Goal: Task Accomplishment & Management: Manage account settings

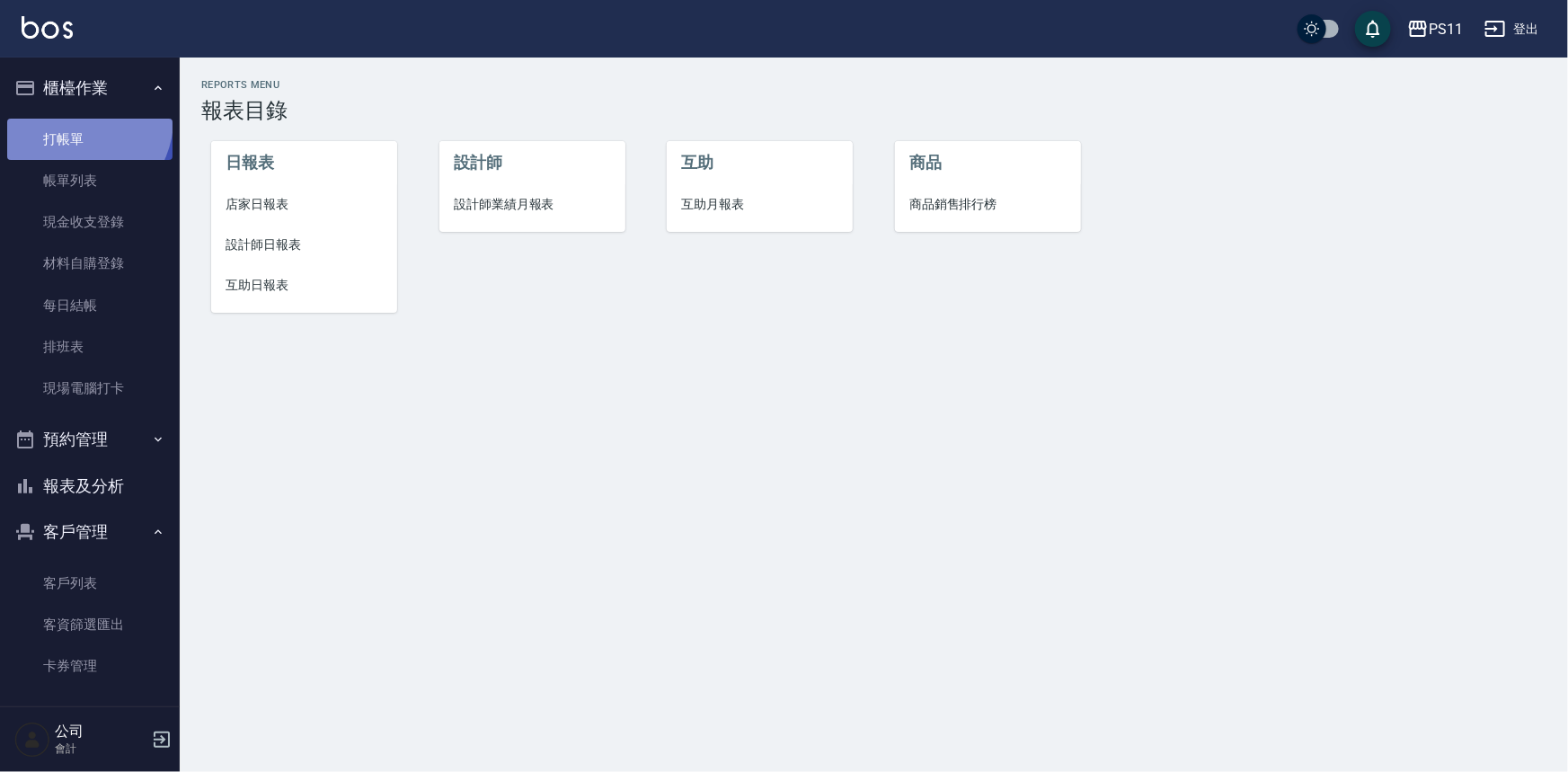
click at [77, 118] on link "打帳單" at bounding box center [89, 139] width 165 height 42
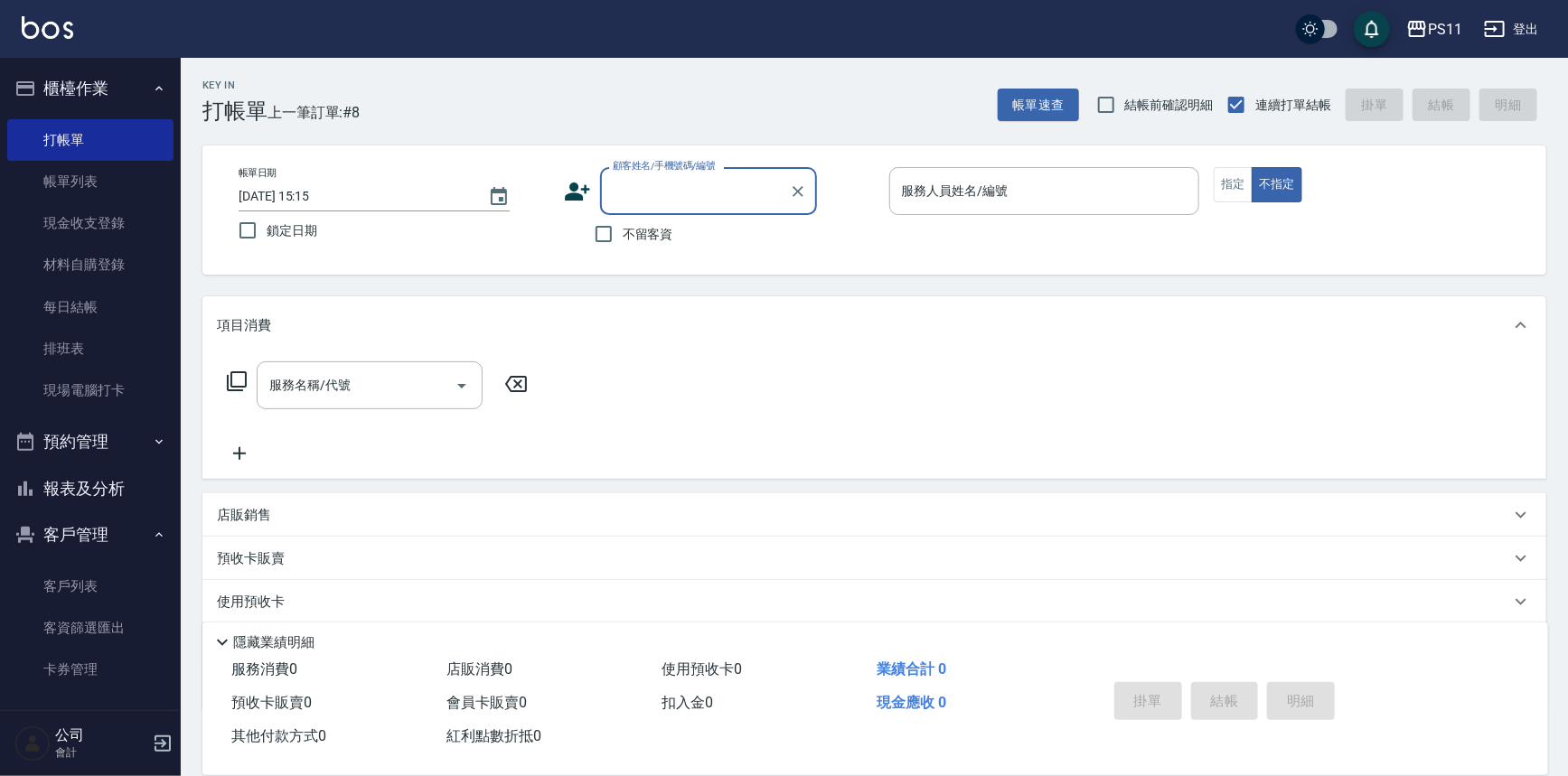
click at [700, 208] on div "顧客姓名/手機號碼/編號" at bounding box center [708, 191] width 217 height 48
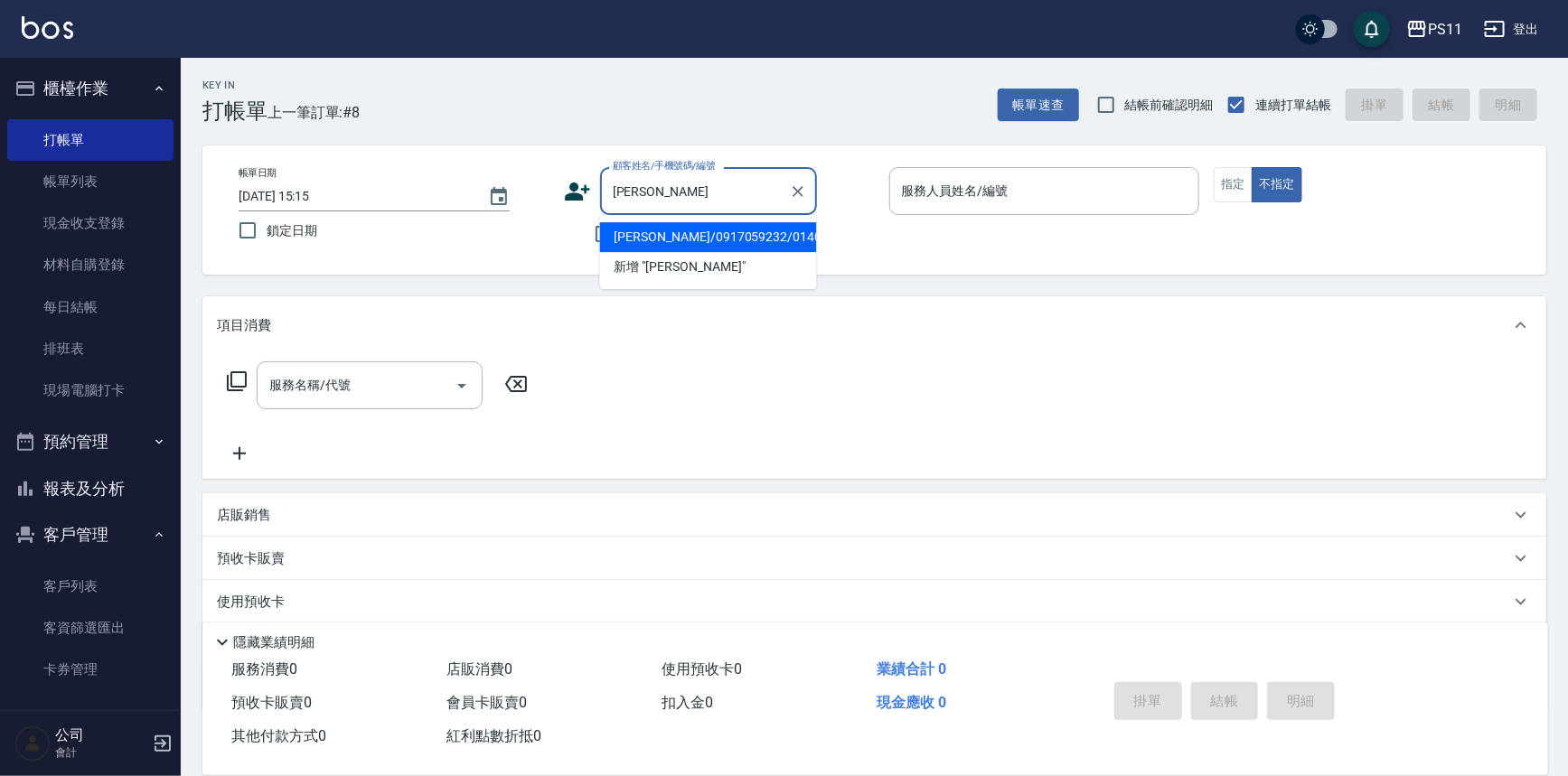
click at [730, 242] on li "[PERSON_NAME]/0917059232/0140" at bounding box center [708, 237] width 217 height 30
type input "[PERSON_NAME]/0917059232/0140"
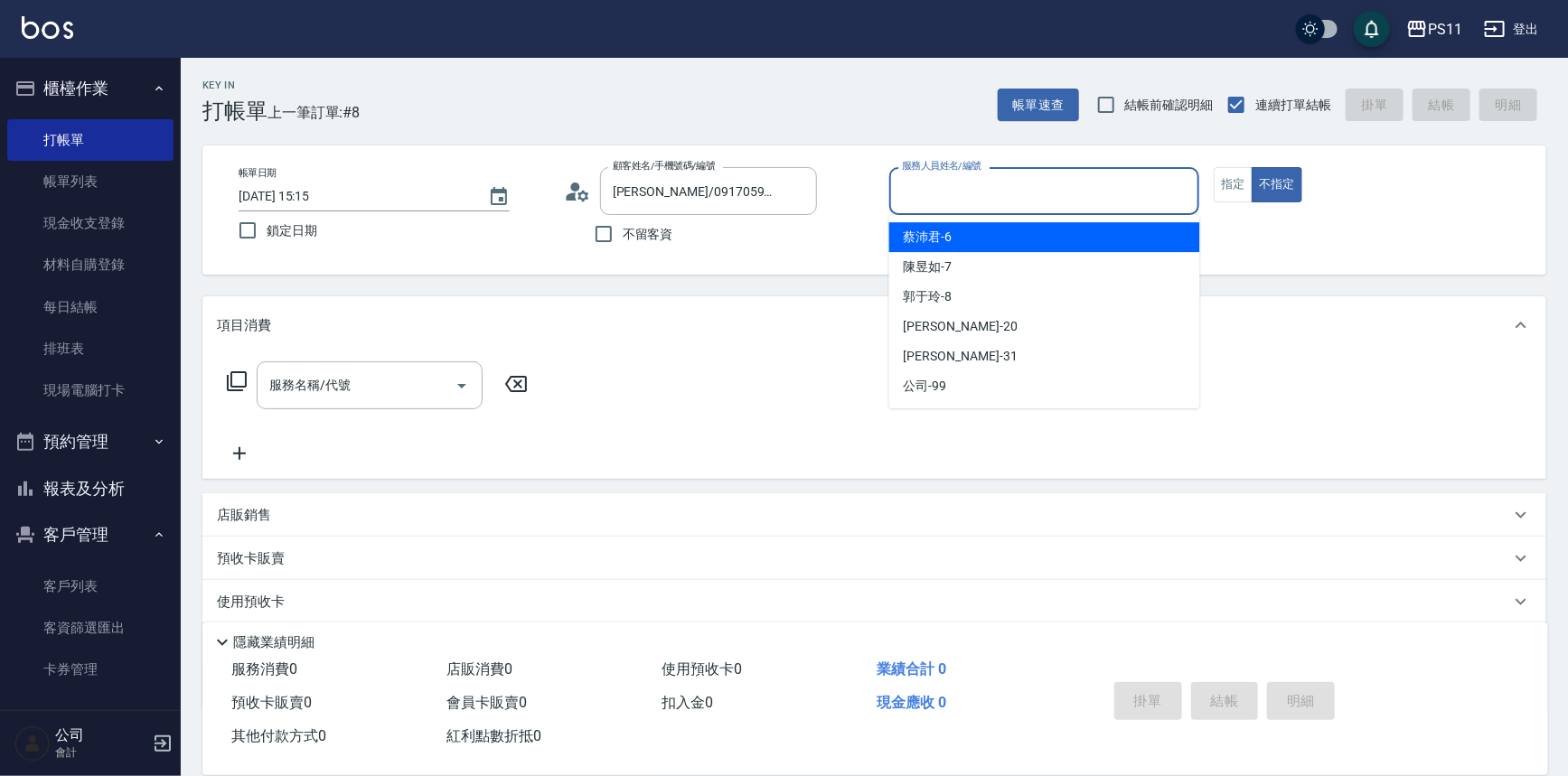
click at [968, 183] on input "服務人員姓名/編號" at bounding box center [1044, 191] width 294 height 32
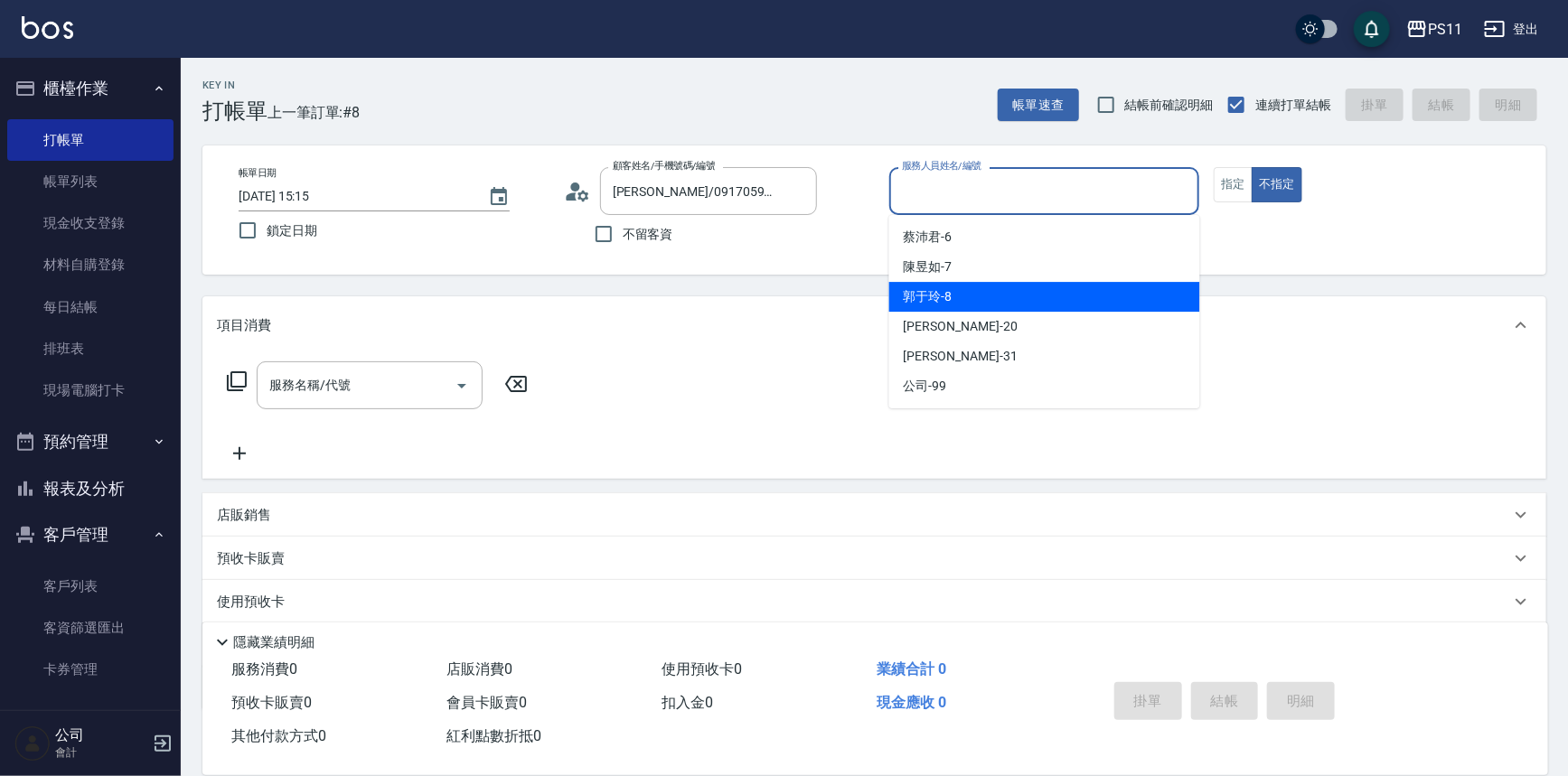
click at [996, 297] on div "[PERSON_NAME]-8" at bounding box center [1044, 297] width 311 height 30
type input "郭于玲-8"
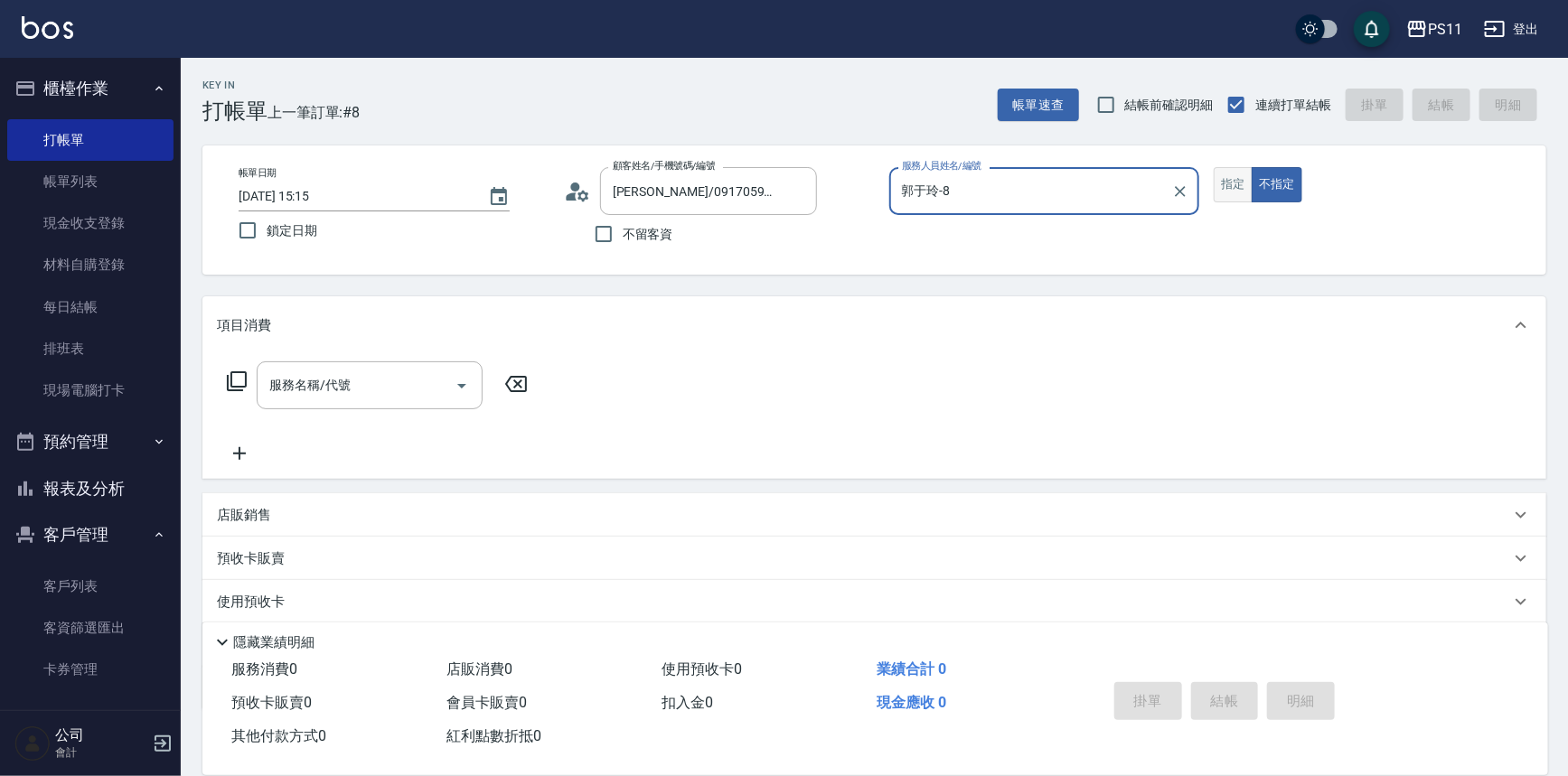
click at [1239, 183] on button "指定" at bounding box center [1233, 184] width 39 height 35
click at [239, 385] on icon at bounding box center [237, 381] width 22 height 22
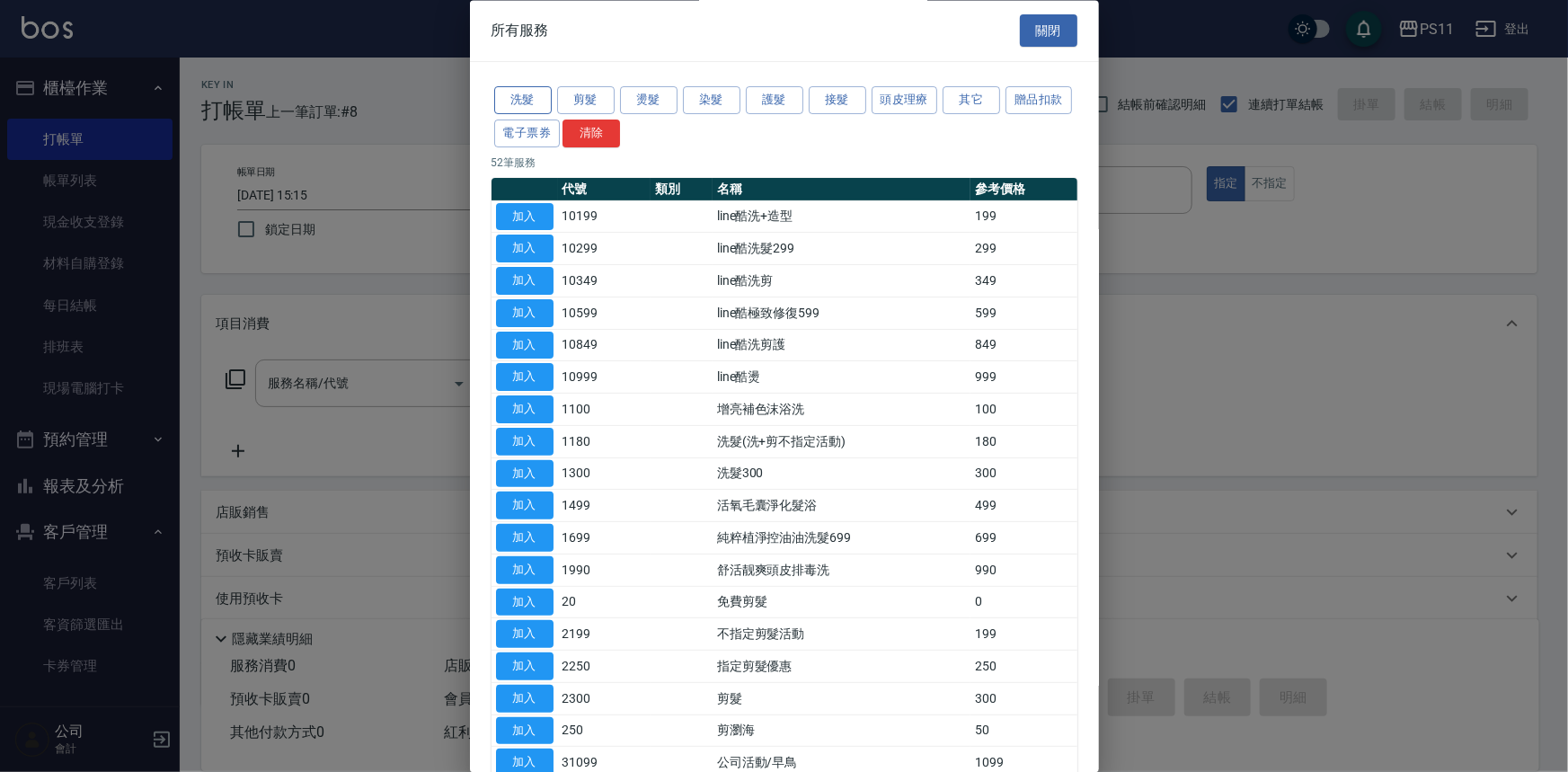
click at [538, 92] on button "洗髮" at bounding box center [523, 101] width 58 height 28
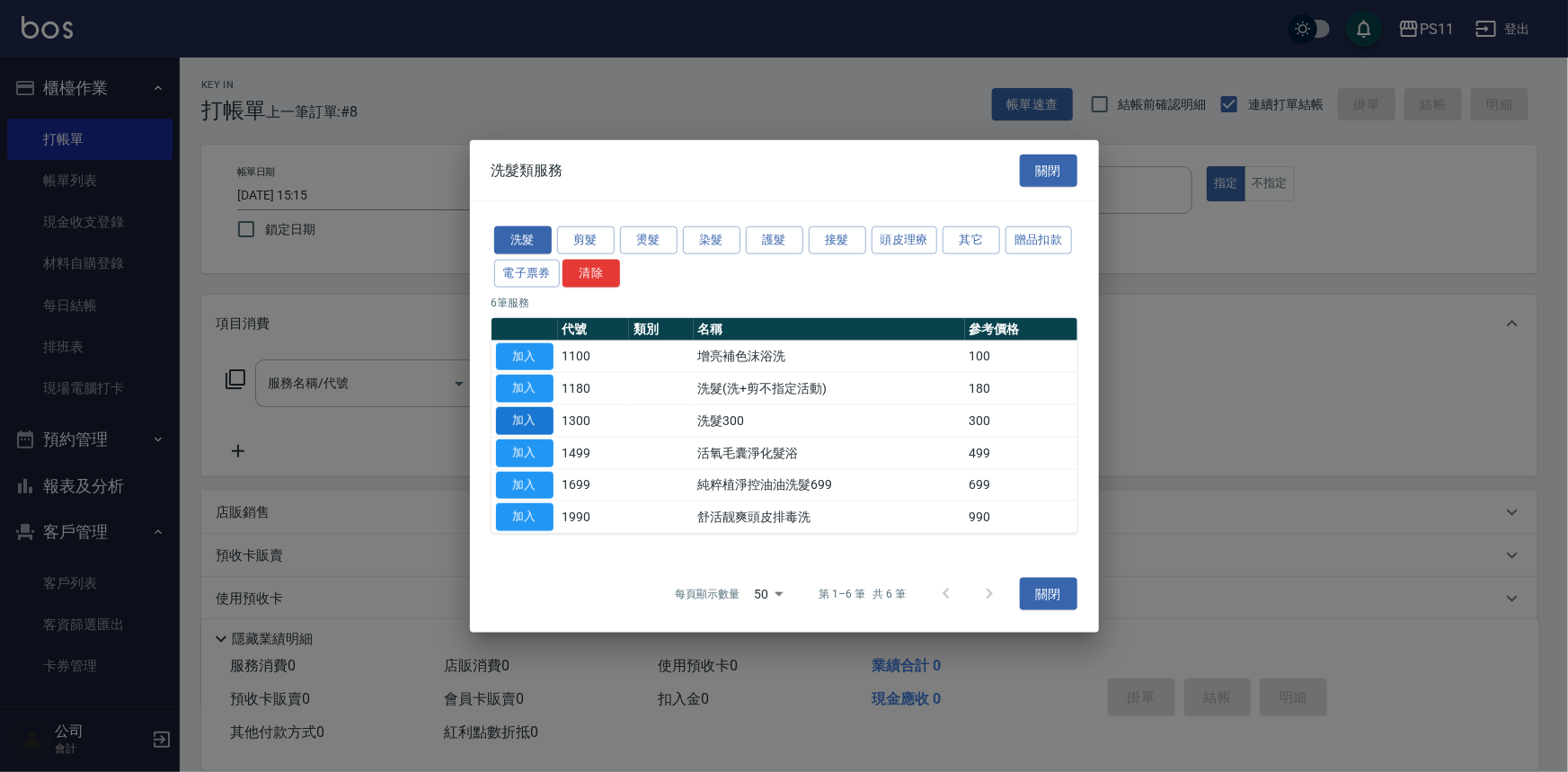
click at [535, 423] on button "加入" at bounding box center [524, 421] width 58 height 28
type input "洗髮300(1300)"
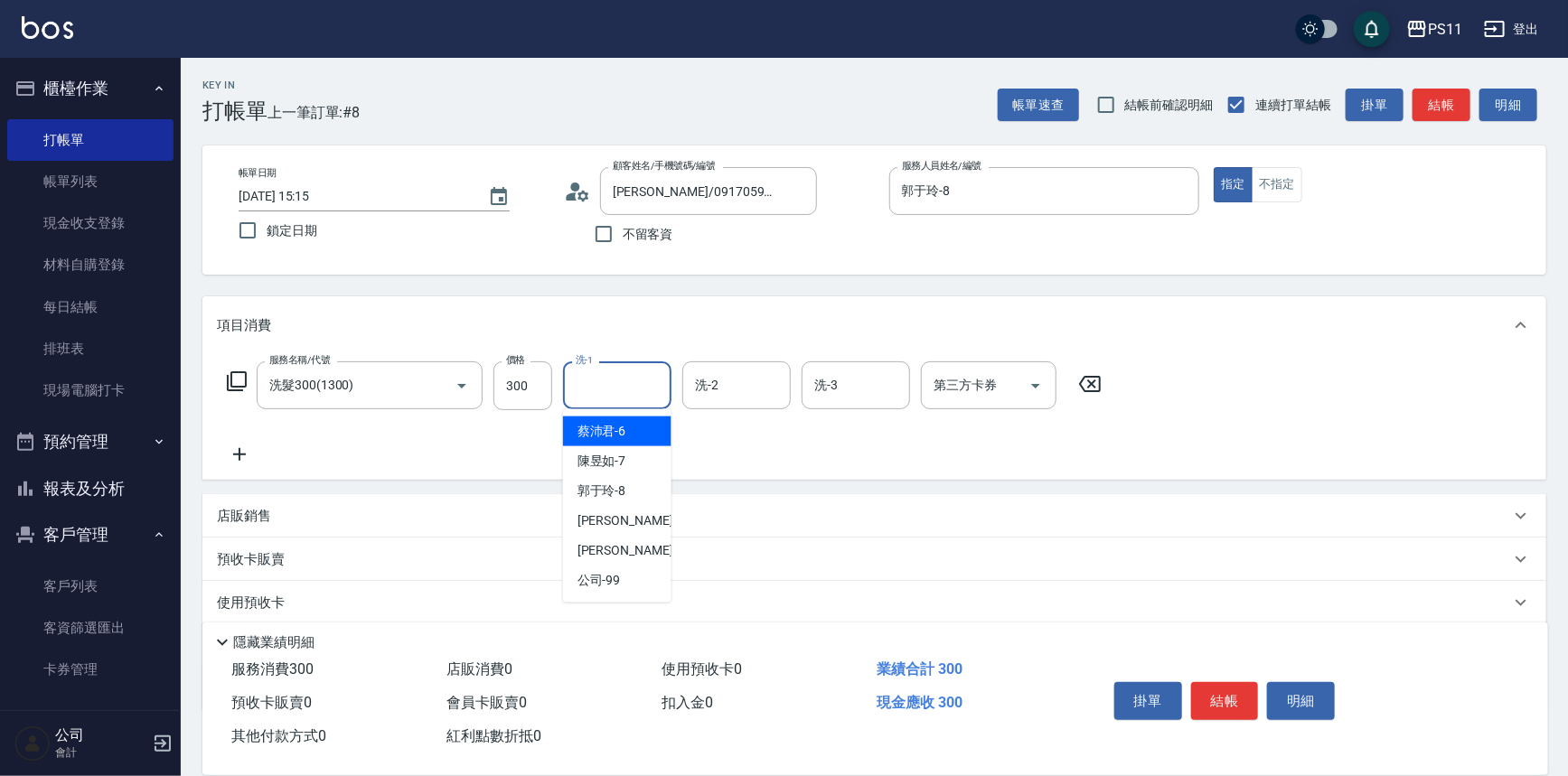
click at [619, 385] on input "洗-1" at bounding box center [617, 385] width 93 height 32
type input "郭于玲-8"
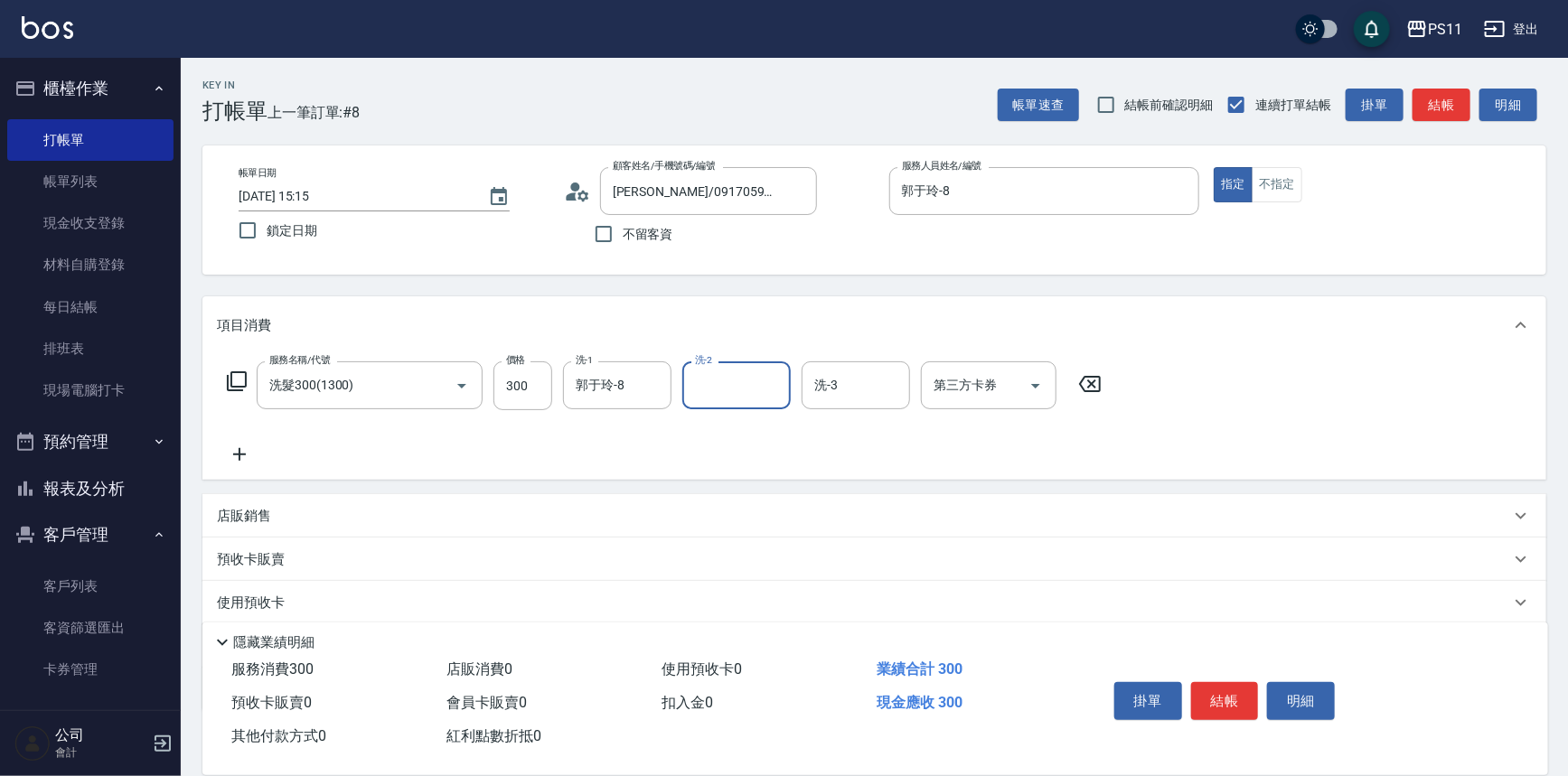
drag, startPoint x: 241, startPoint y: 463, endPoint x: 257, endPoint y: 464, distance: 16.0
click at [257, 464] on icon at bounding box center [240, 455] width 45 height 22
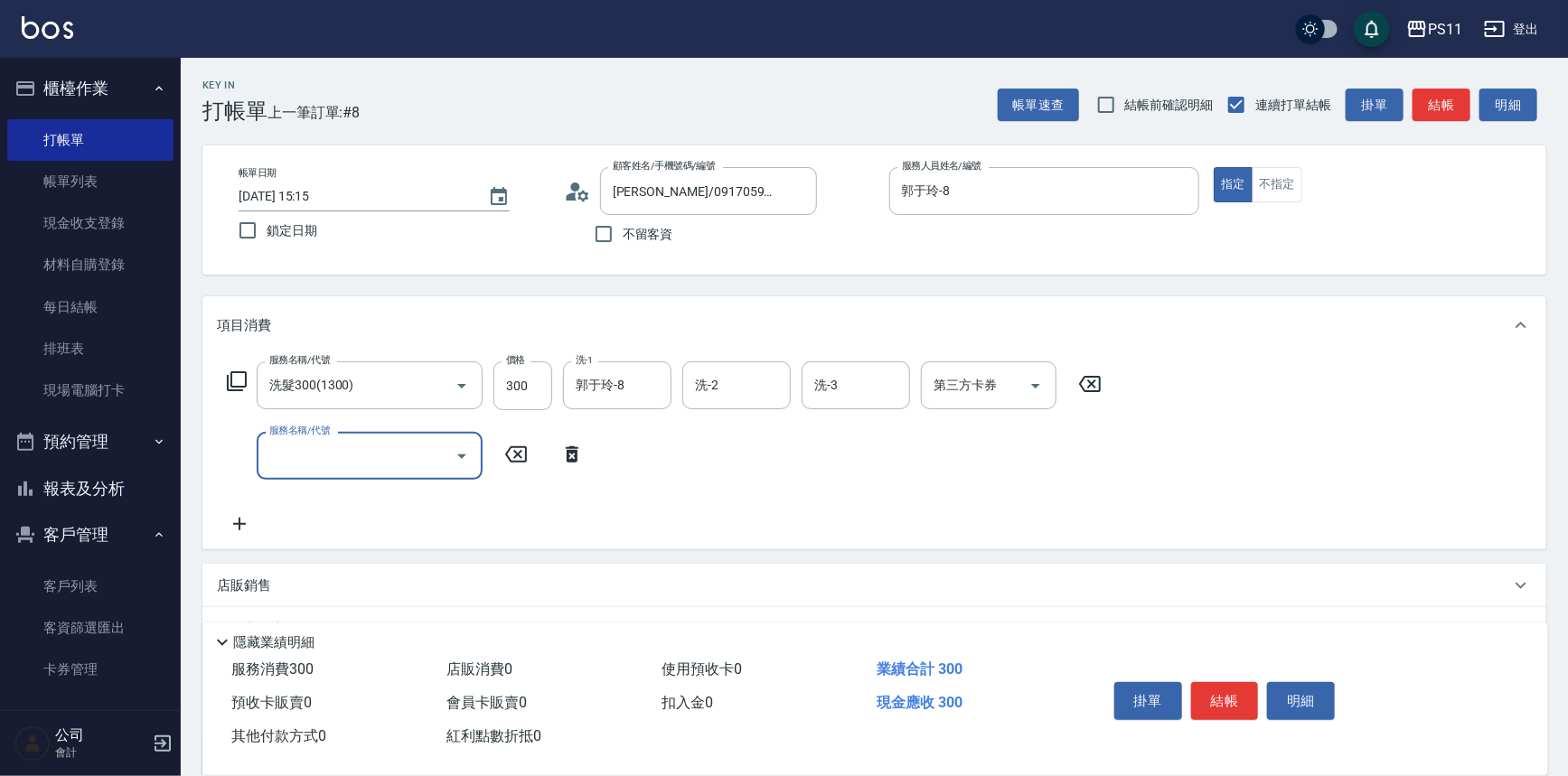
click at [366, 467] on input "服務名稱/代號" at bounding box center [356, 456] width 182 height 32
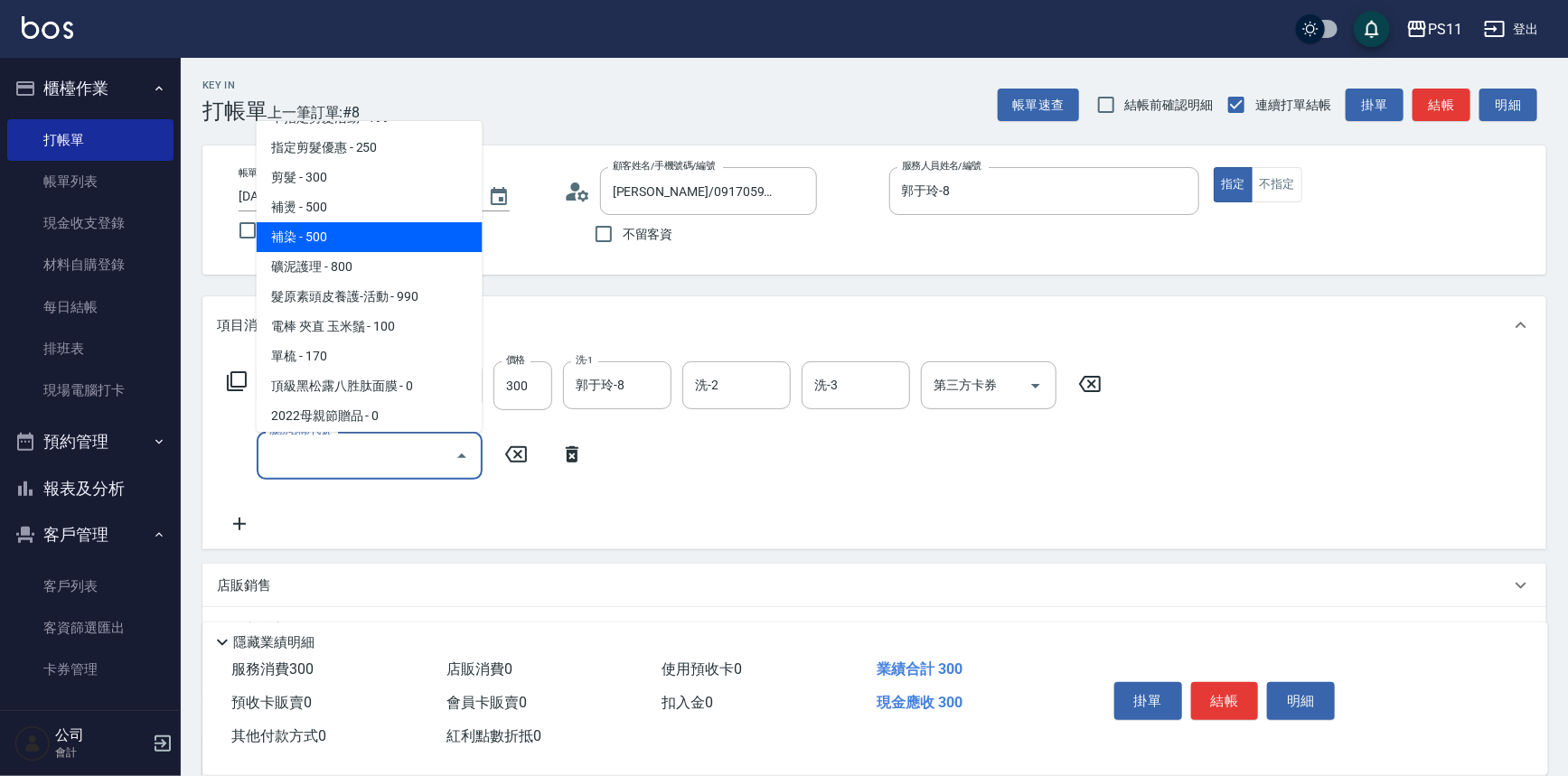
scroll to position [246, 0]
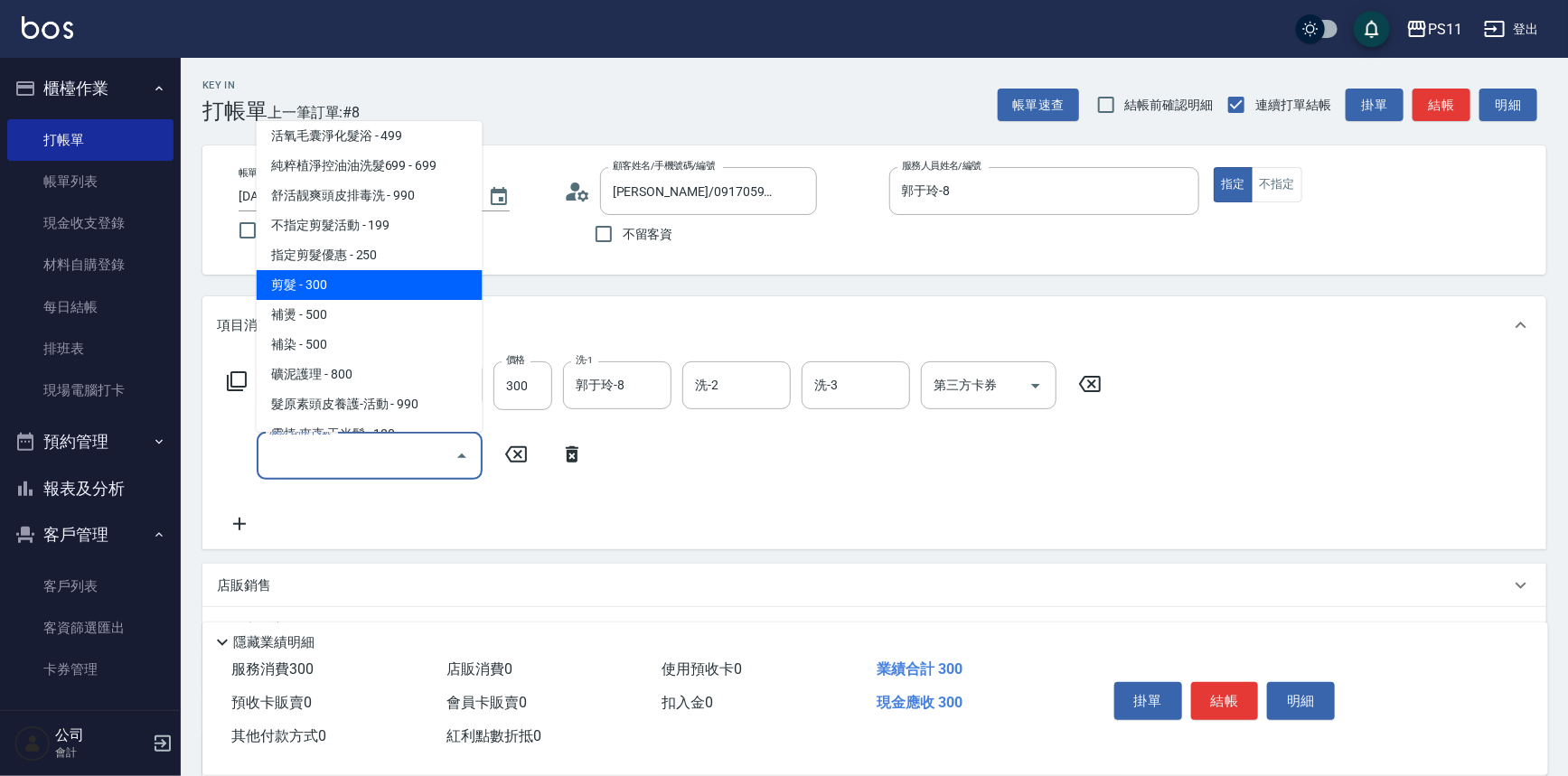
click at [349, 275] on span "剪髮 - 300" at bounding box center [370, 285] width 226 height 30
type input "剪髮(2300)"
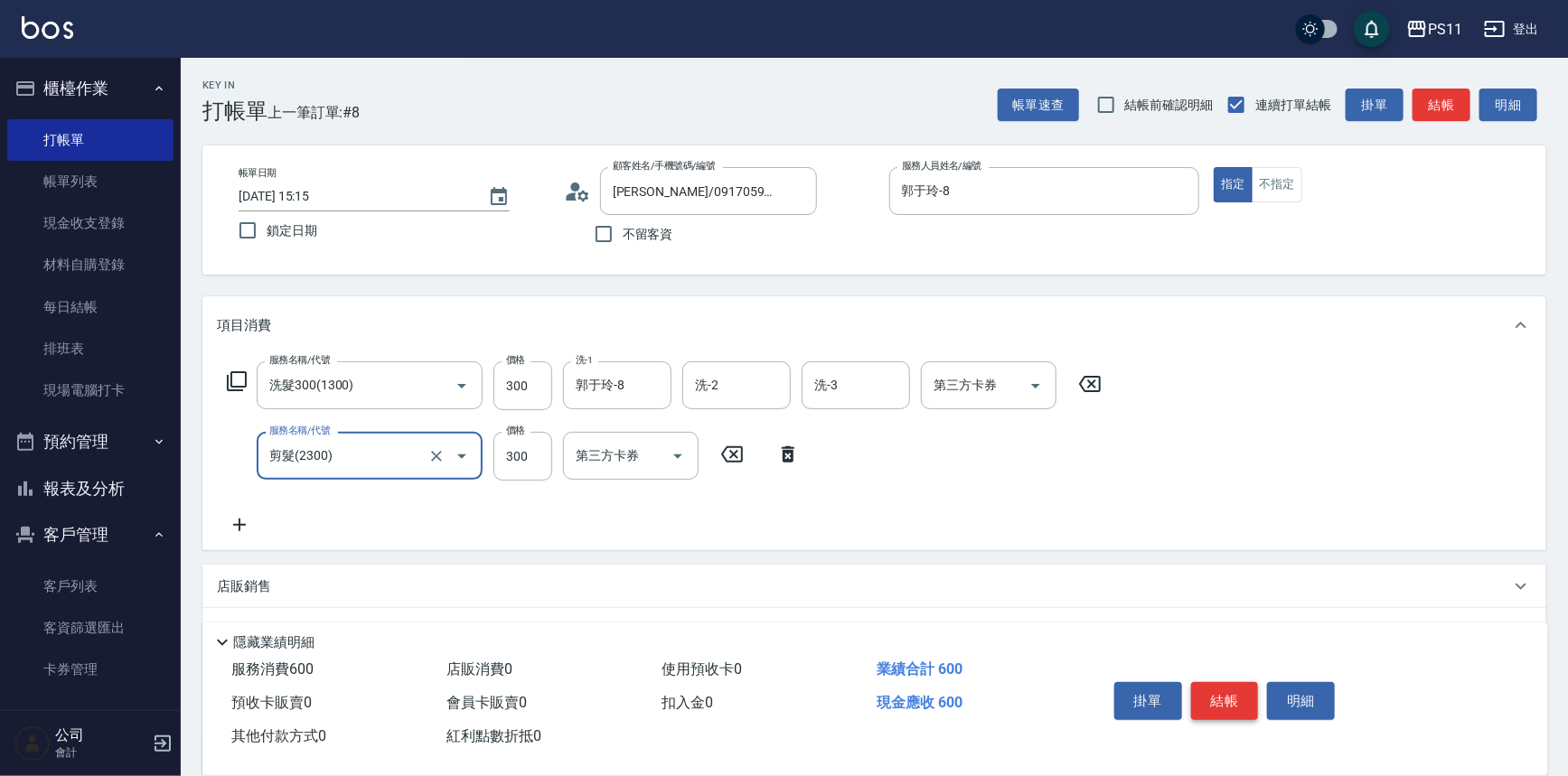
click at [1242, 698] on button "結帳" at bounding box center [1225, 701] width 68 height 38
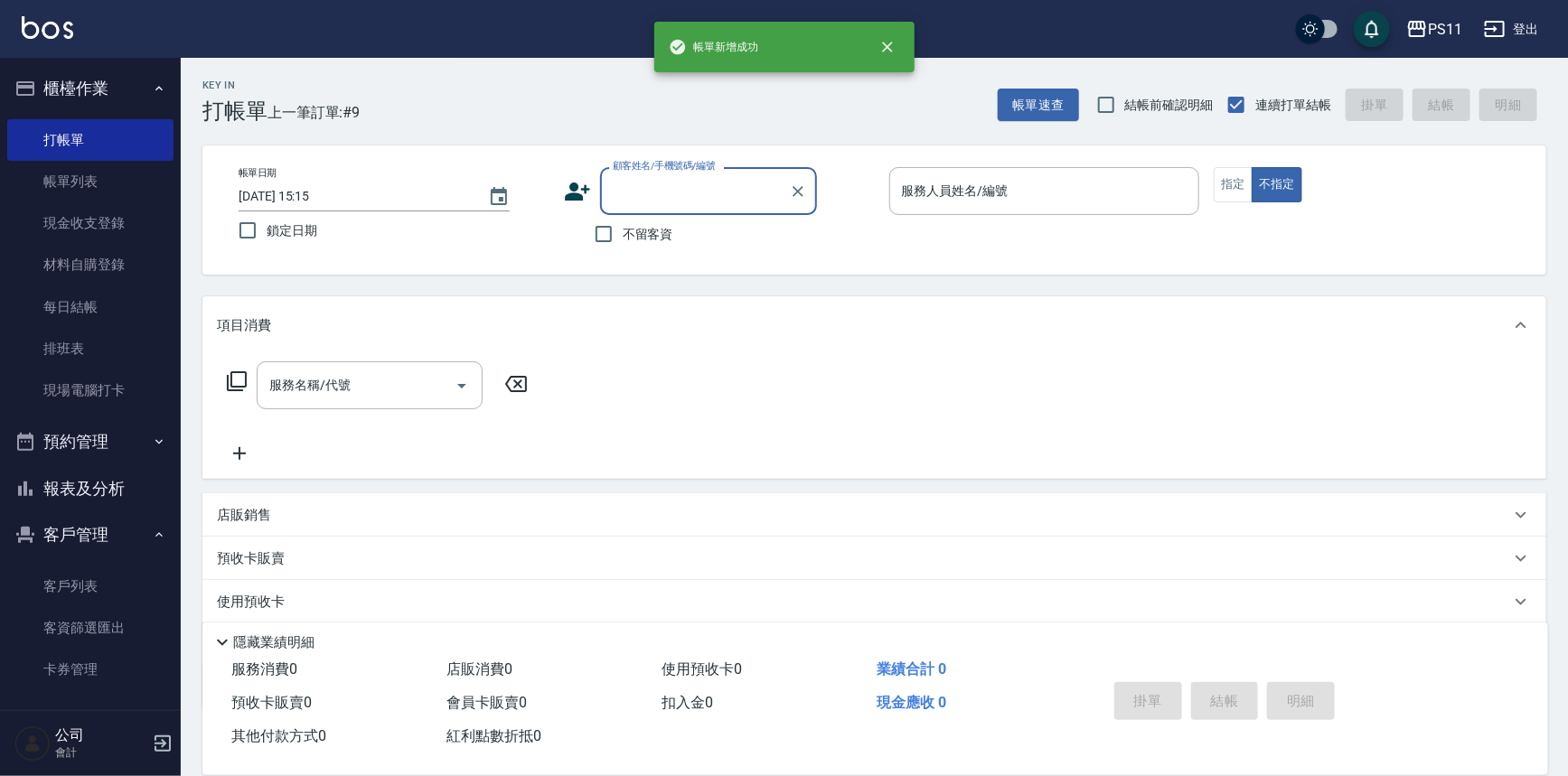
click at [129, 491] on button "報表及分析" at bounding box center [90, 489] width 166 height 47
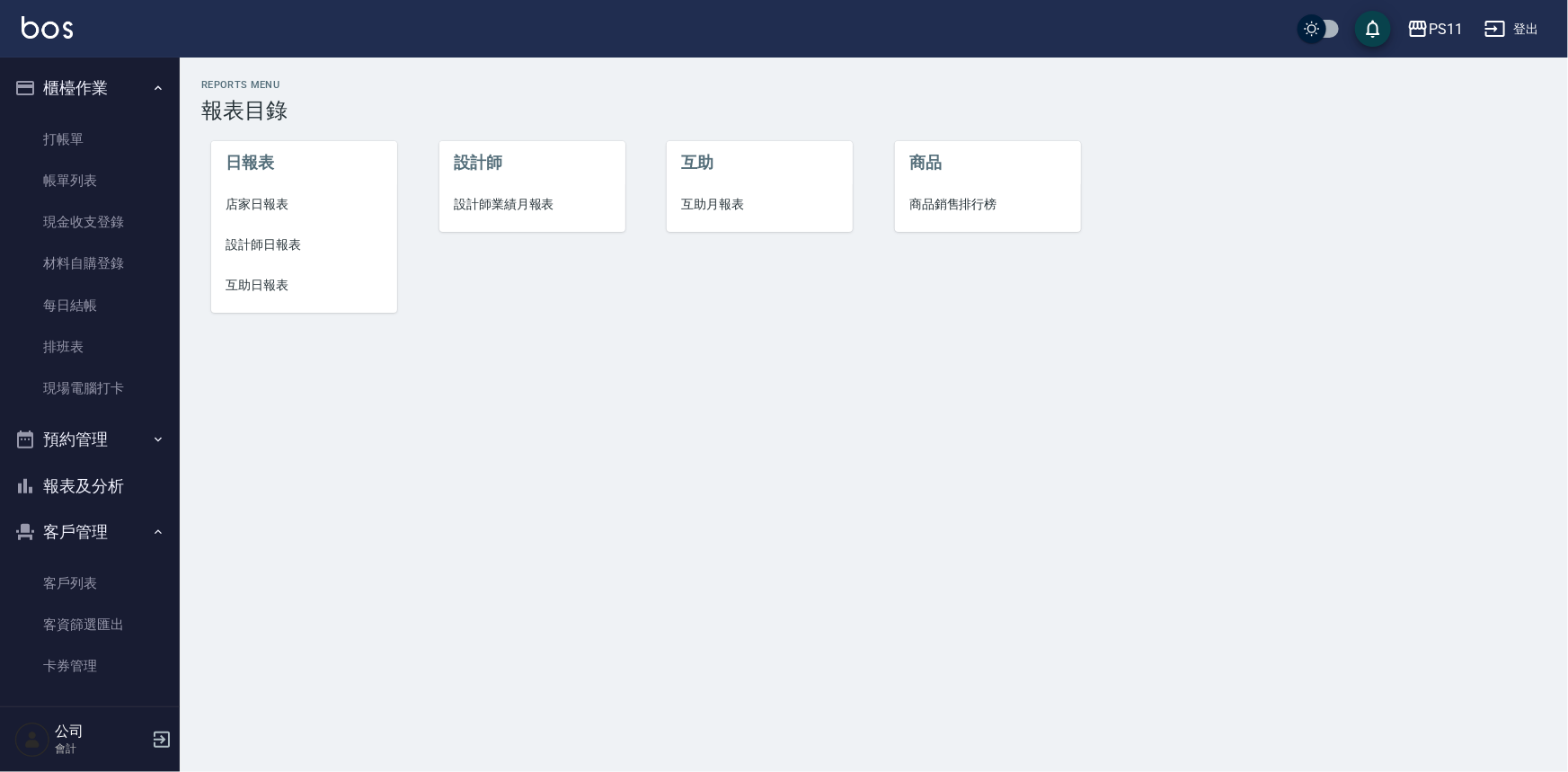
click at [301, 265] on li "互助日報表" at bounding box center [304, 285] width 186 height 41
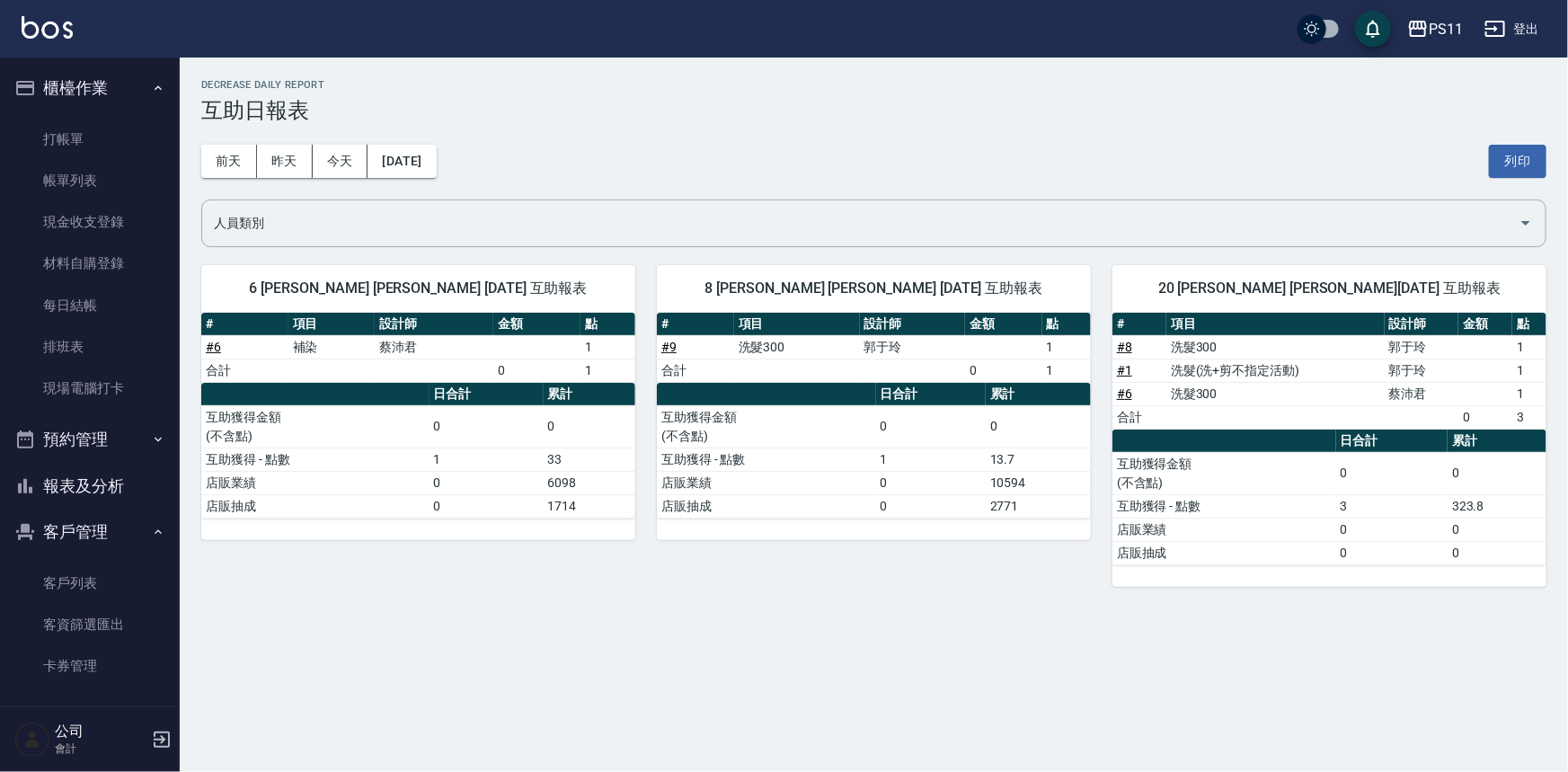
click at [1308, 604] on div "PS11 [DATE] 互助日報表 列印時間： [DATE][PHONE_NUMBER]:15 Decrease Daily Report 互助日報表 [DA…" at bounding box center [874, 333] width 1388 height 551
click at [100, 488] on button "報表及分析" at bounding box center [89, 487] width 165 height 47
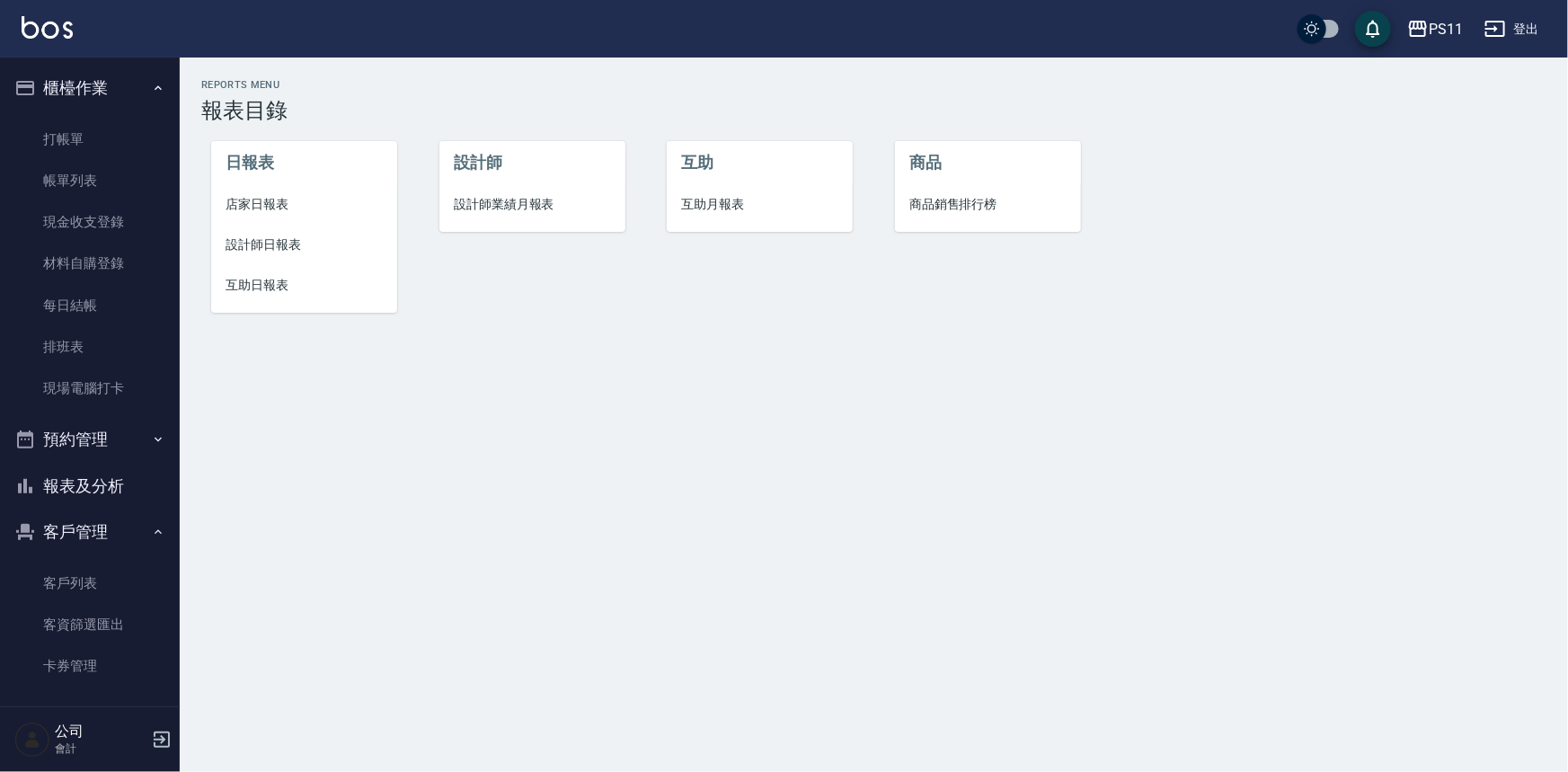
click at [292, 234] on li "設計師日報表" at bounding box center [304, 245] width 186 height 41
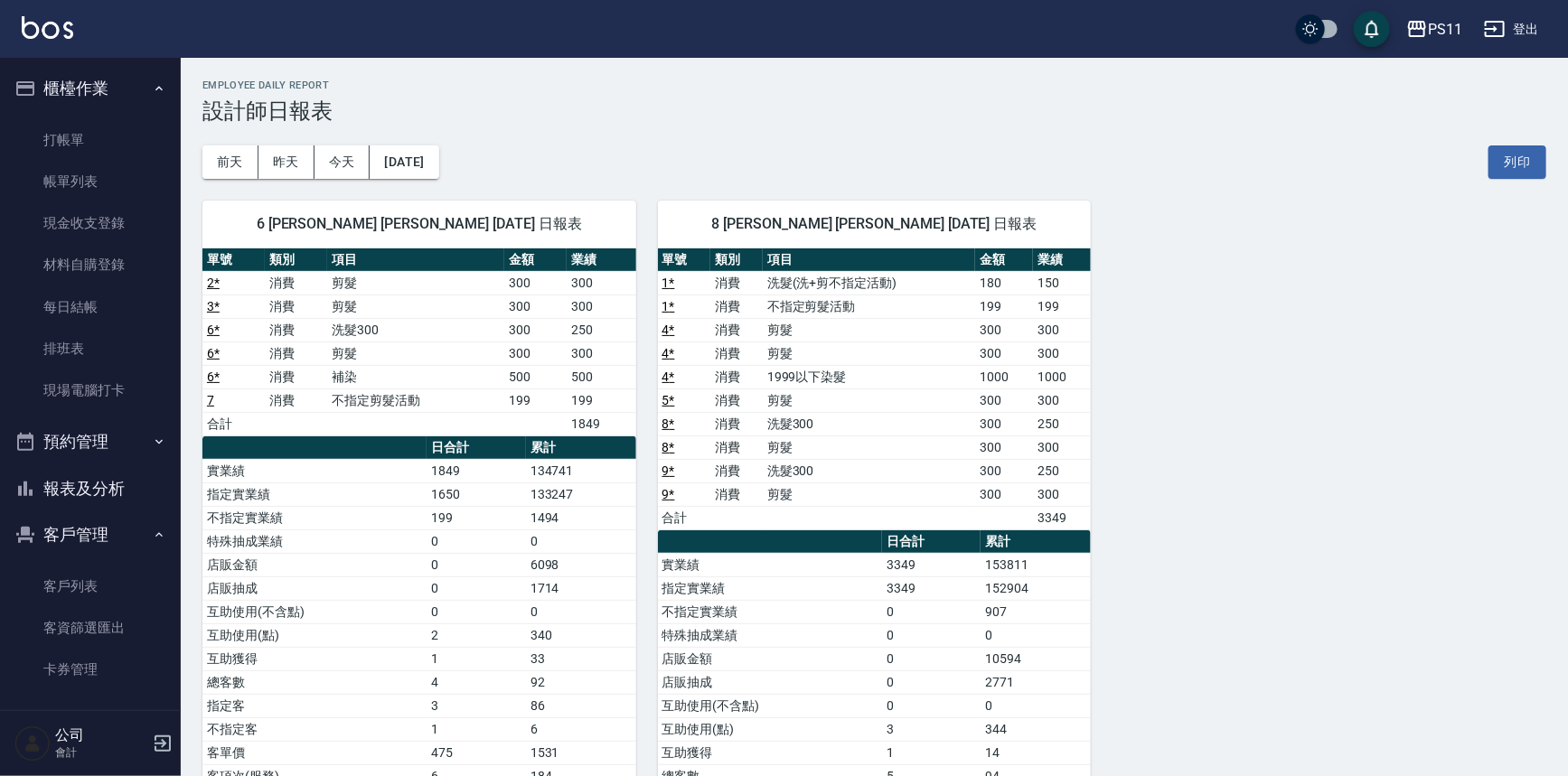
click at [1200, 441] on div "6 [PERSON_NAME] [PERSON_NAME] [DATE] 日報表 單號 類別 項目 金額 業績 2 * 消費 剪髮 300 300 3 * 消…" at bounding box center [863, 553] width 1366 height 749
click at [127, 126] on link "打帳單" at bounding box center [90, 140] width 166 height 42
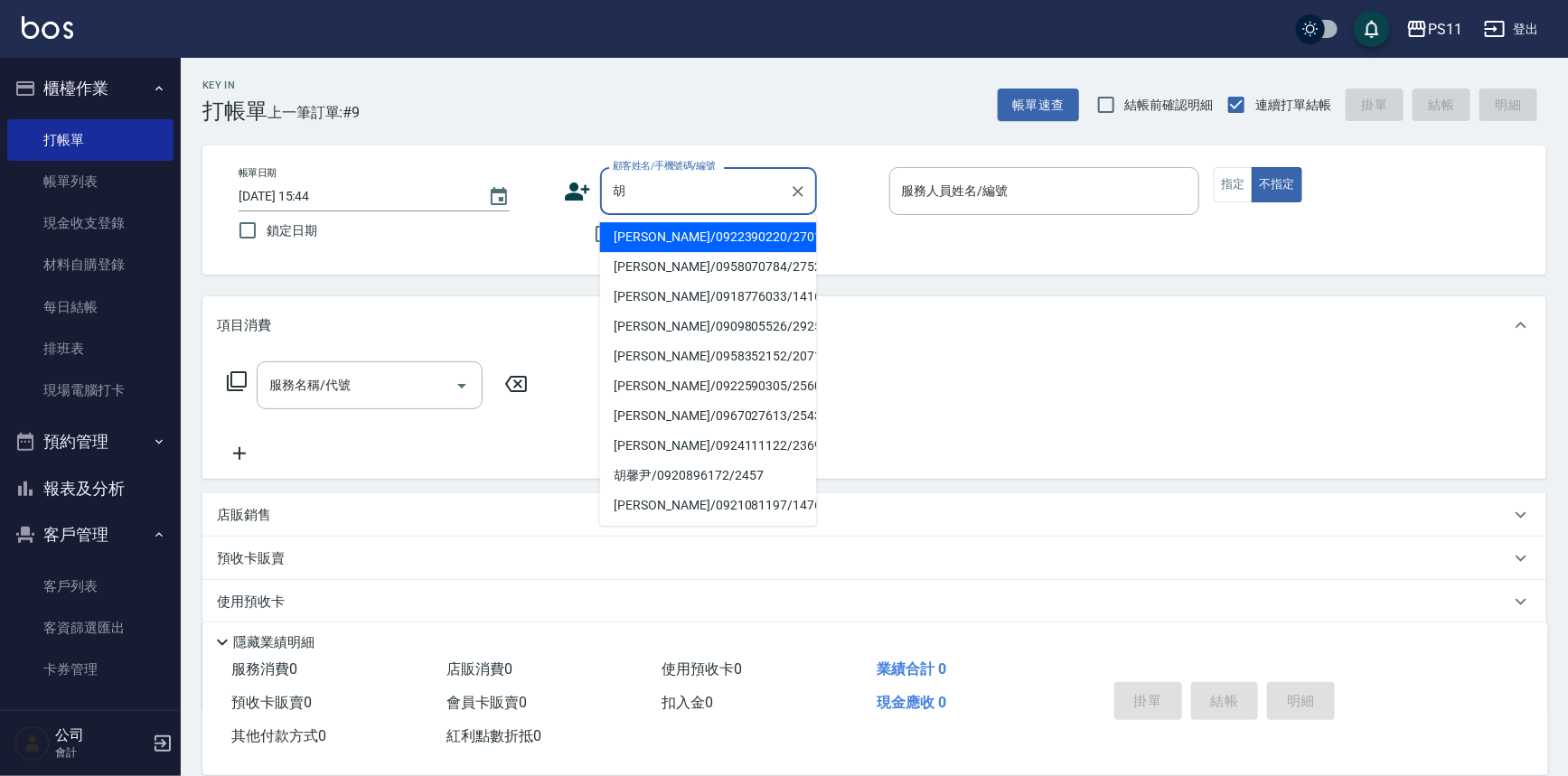
click at [671, 245] on li "[PERSON_NAME]/0922390220/2701" at bounding box center [708, 237] width 217 height 30
type input "[PERSON_NAME]/0922390220/2701"
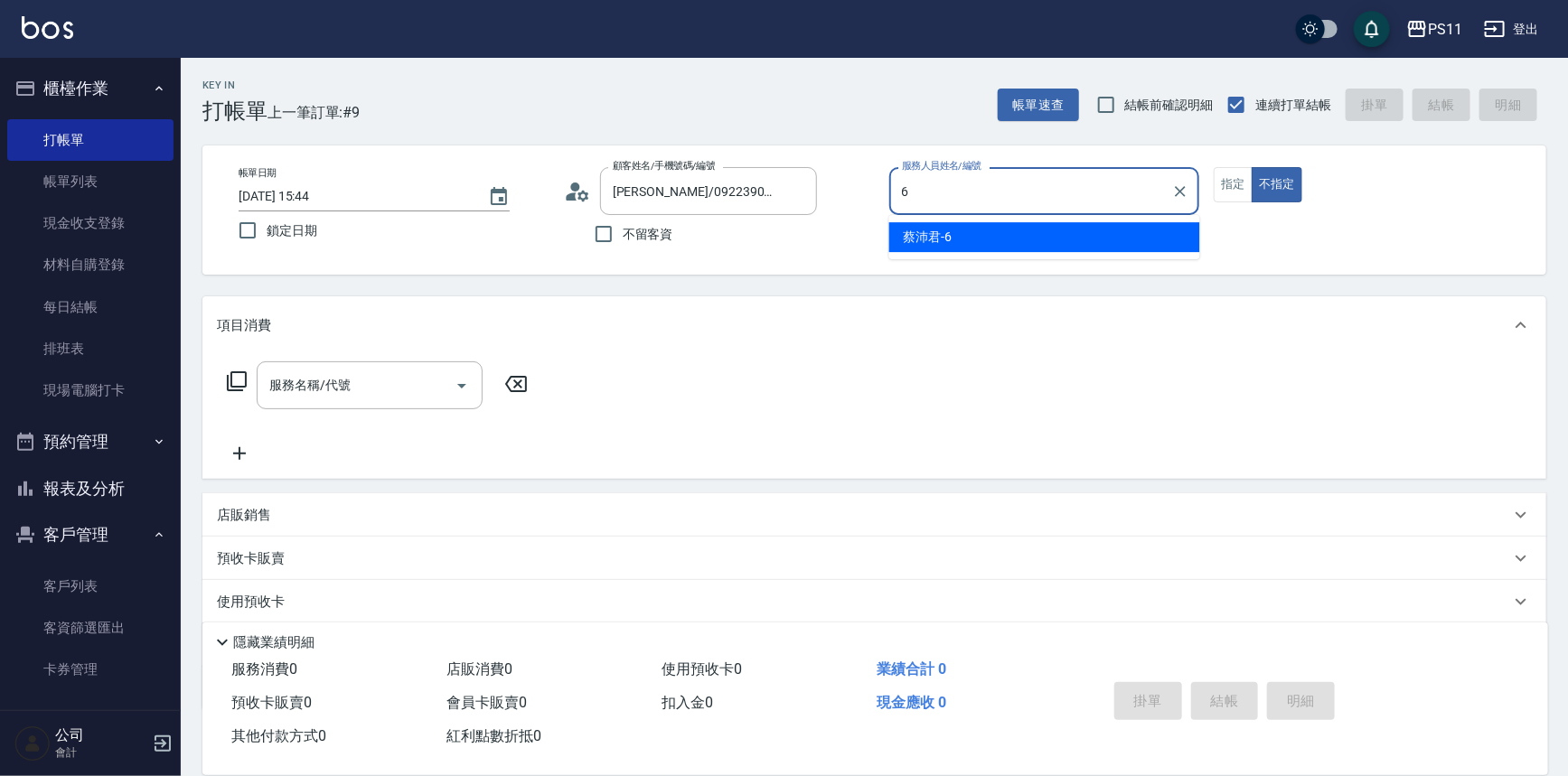
type input "[PERSON_NAME]6"
type button "false"
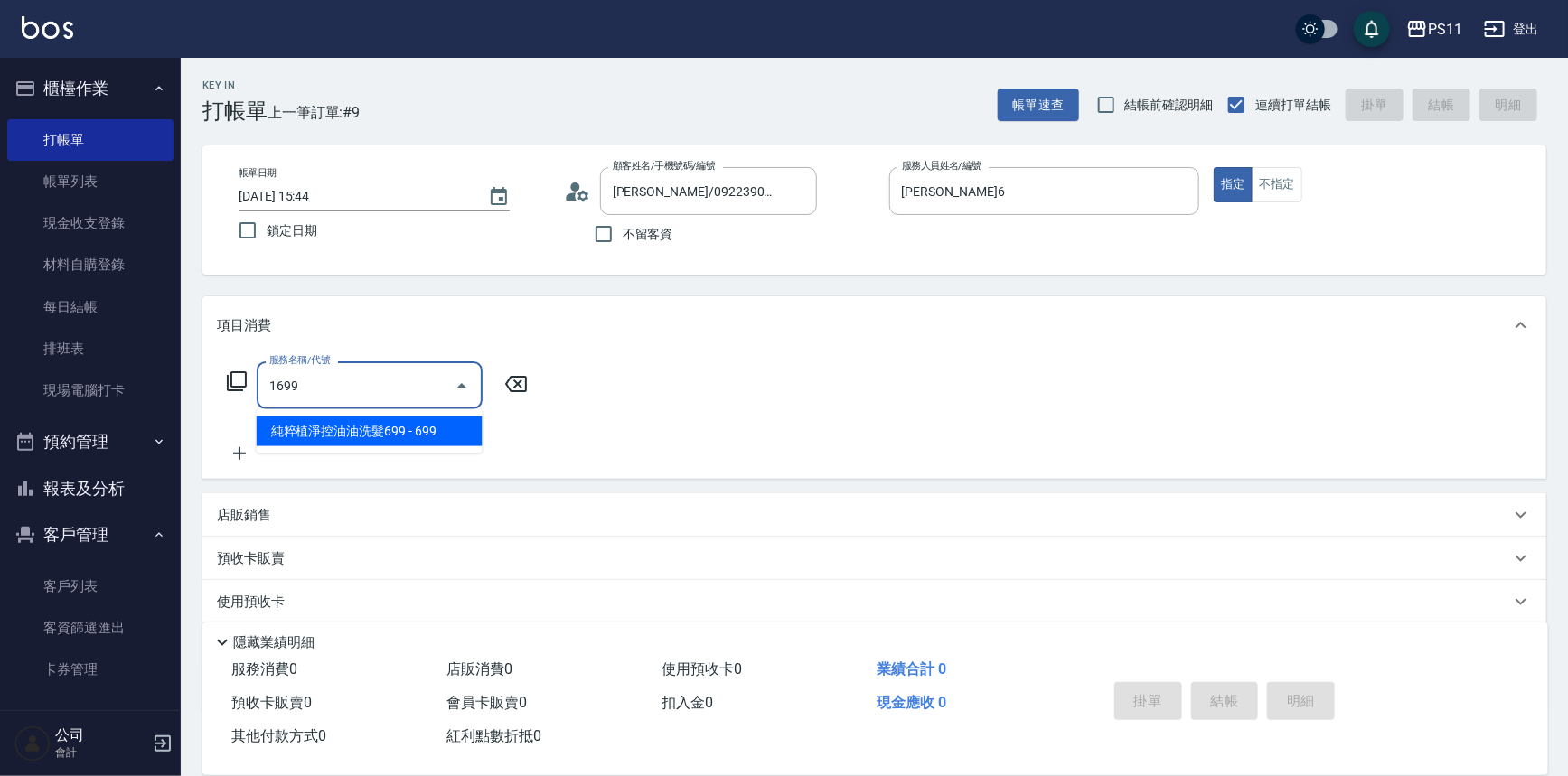
type input "純粹植淨控油油洗髮699(1699)"
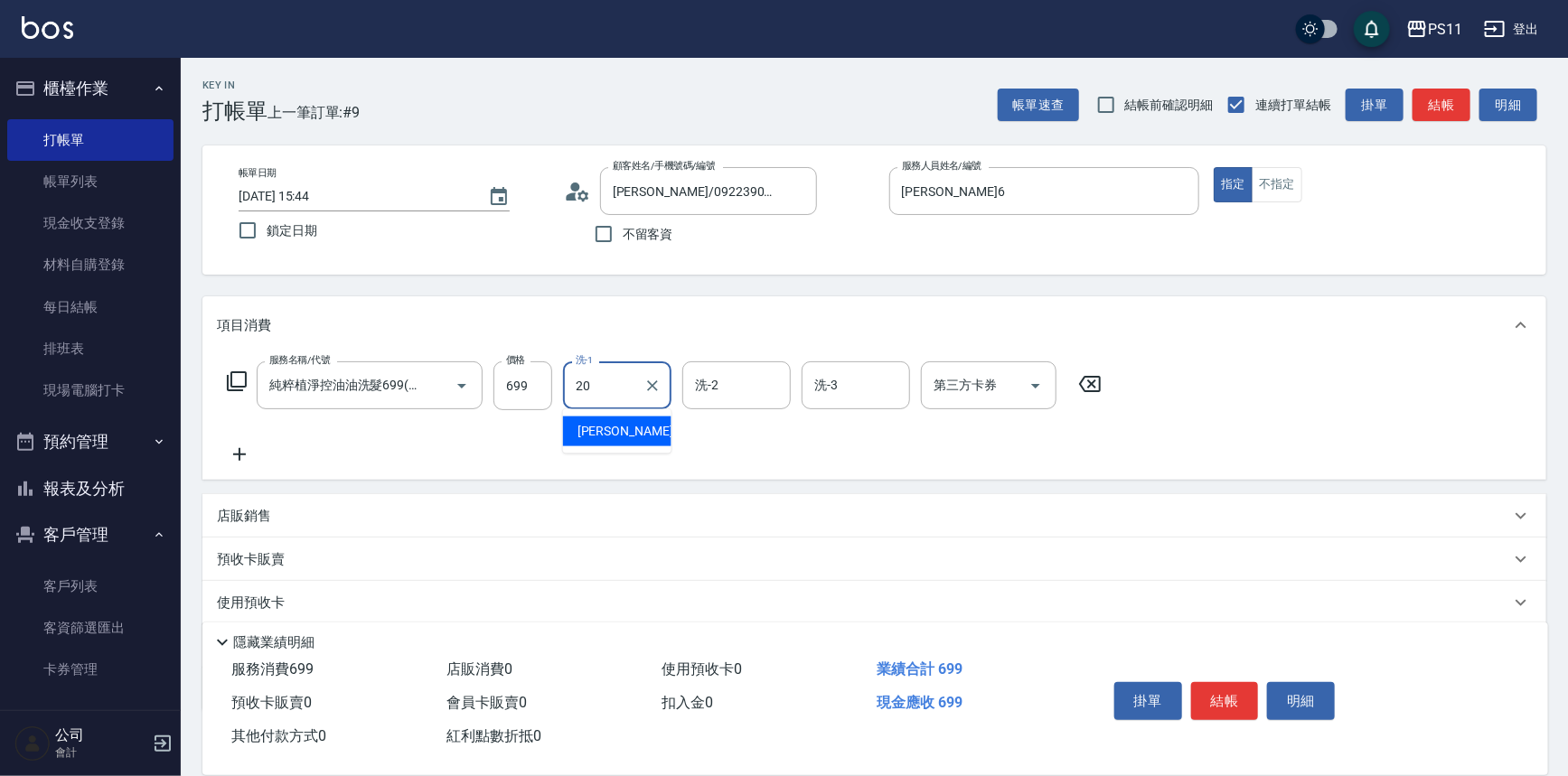
type input "[PERSON_NAME]-20"
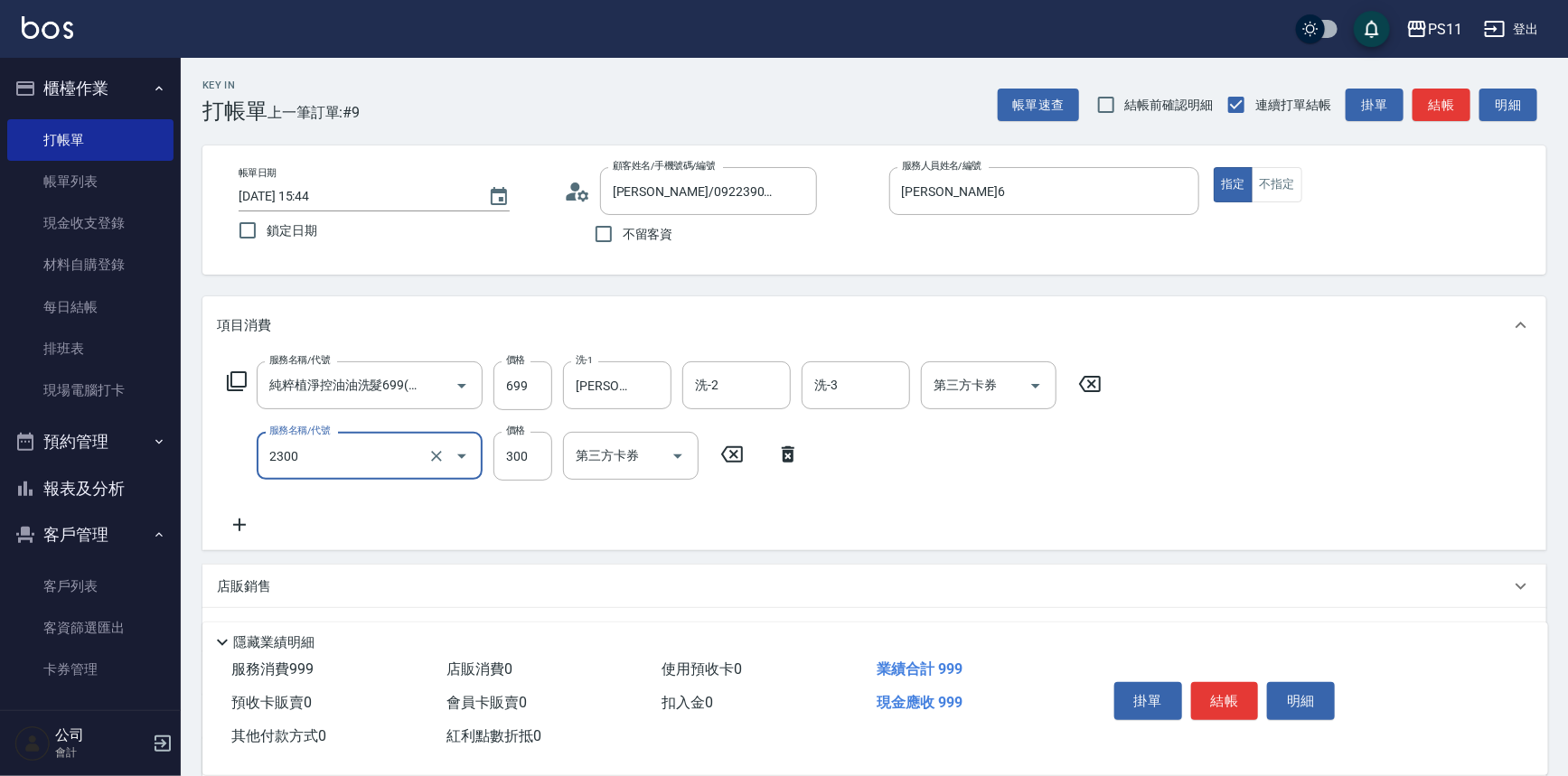
type input "剪髮(2300)"
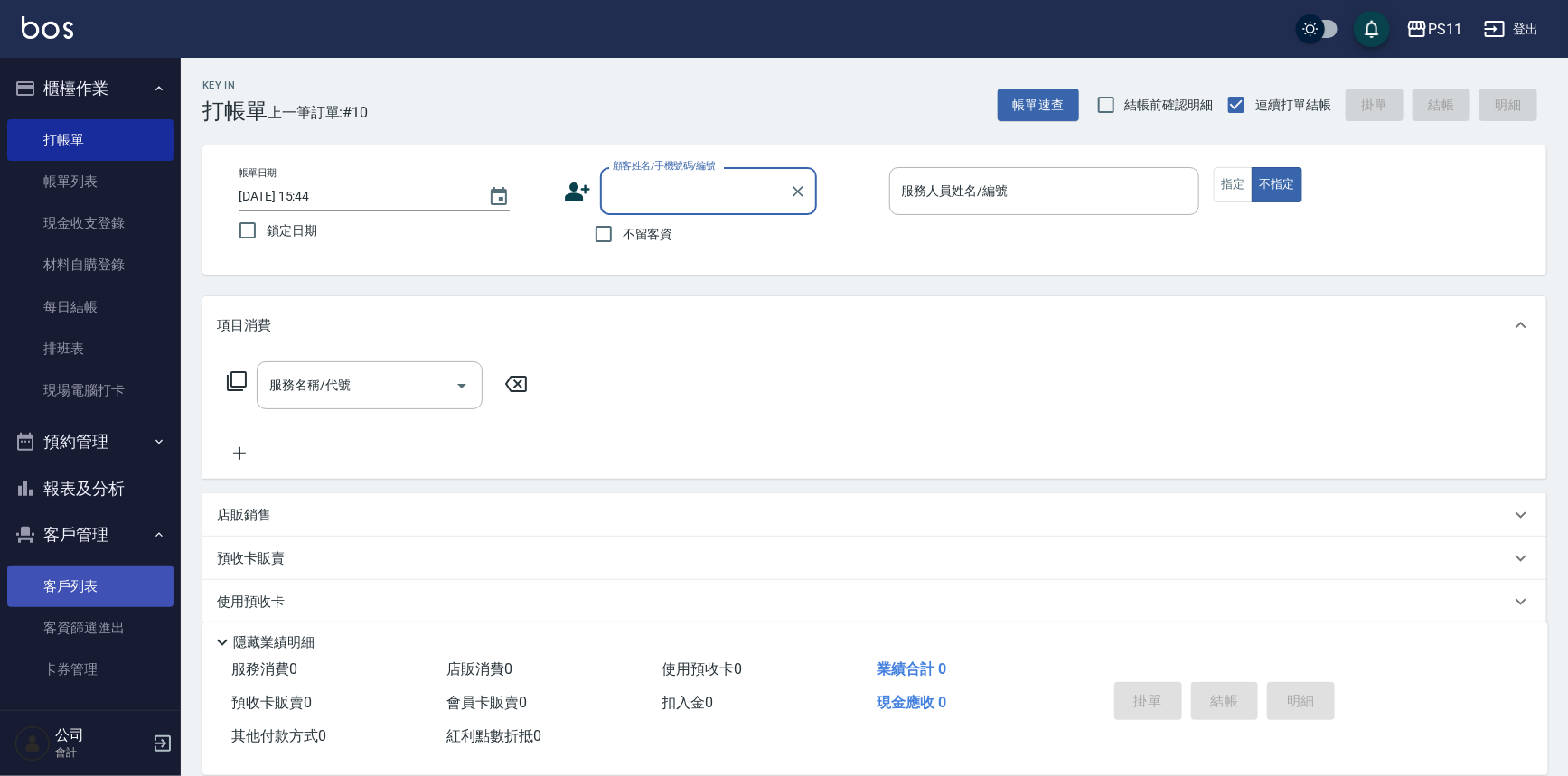
click at [121, 576] on link "客戶列表" at bounding box center [90, 586] width 166 height 42
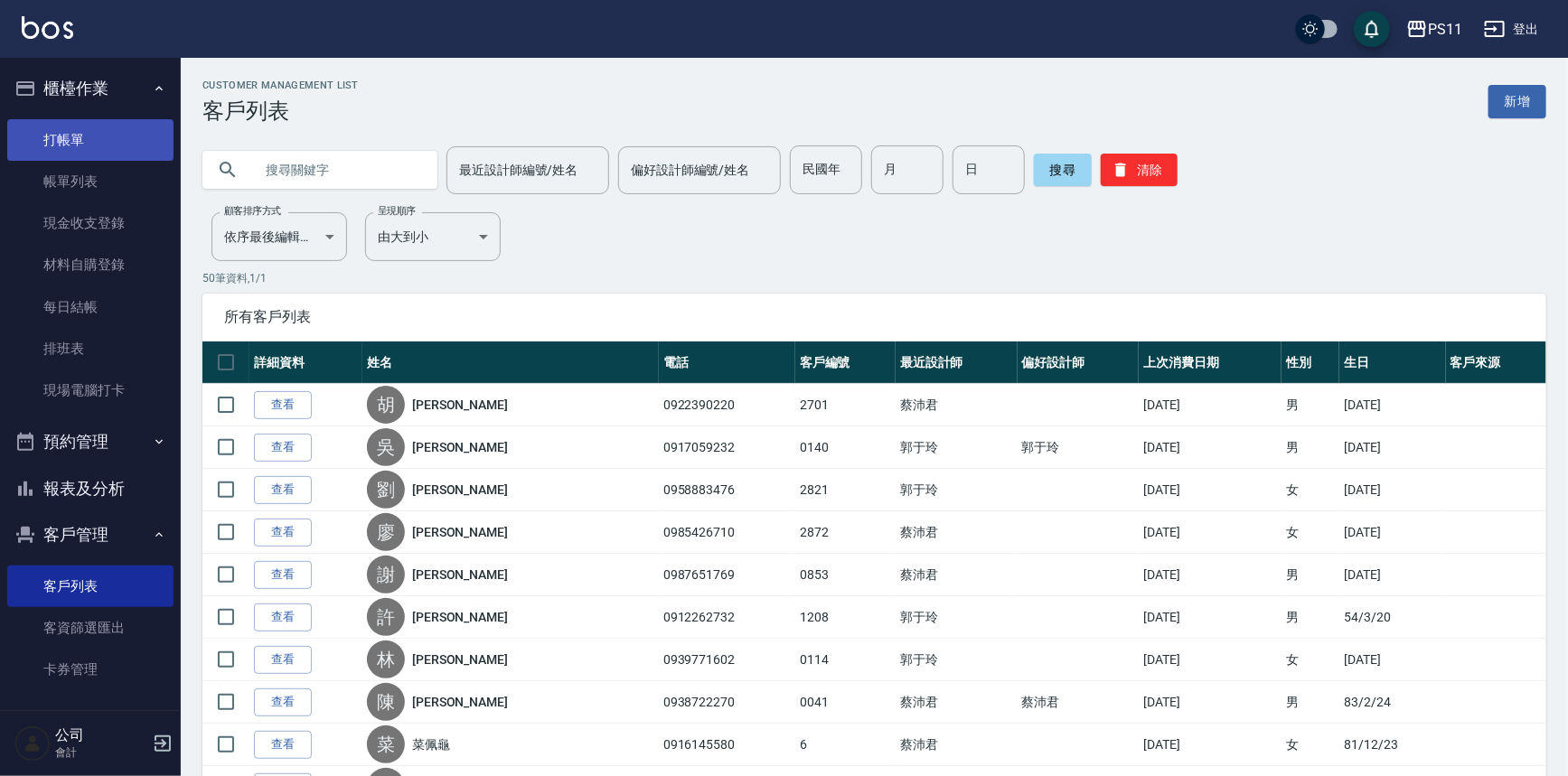
click at [73, 142] on link "打帳單" at bounding box center [90, 140] width 166 height 42
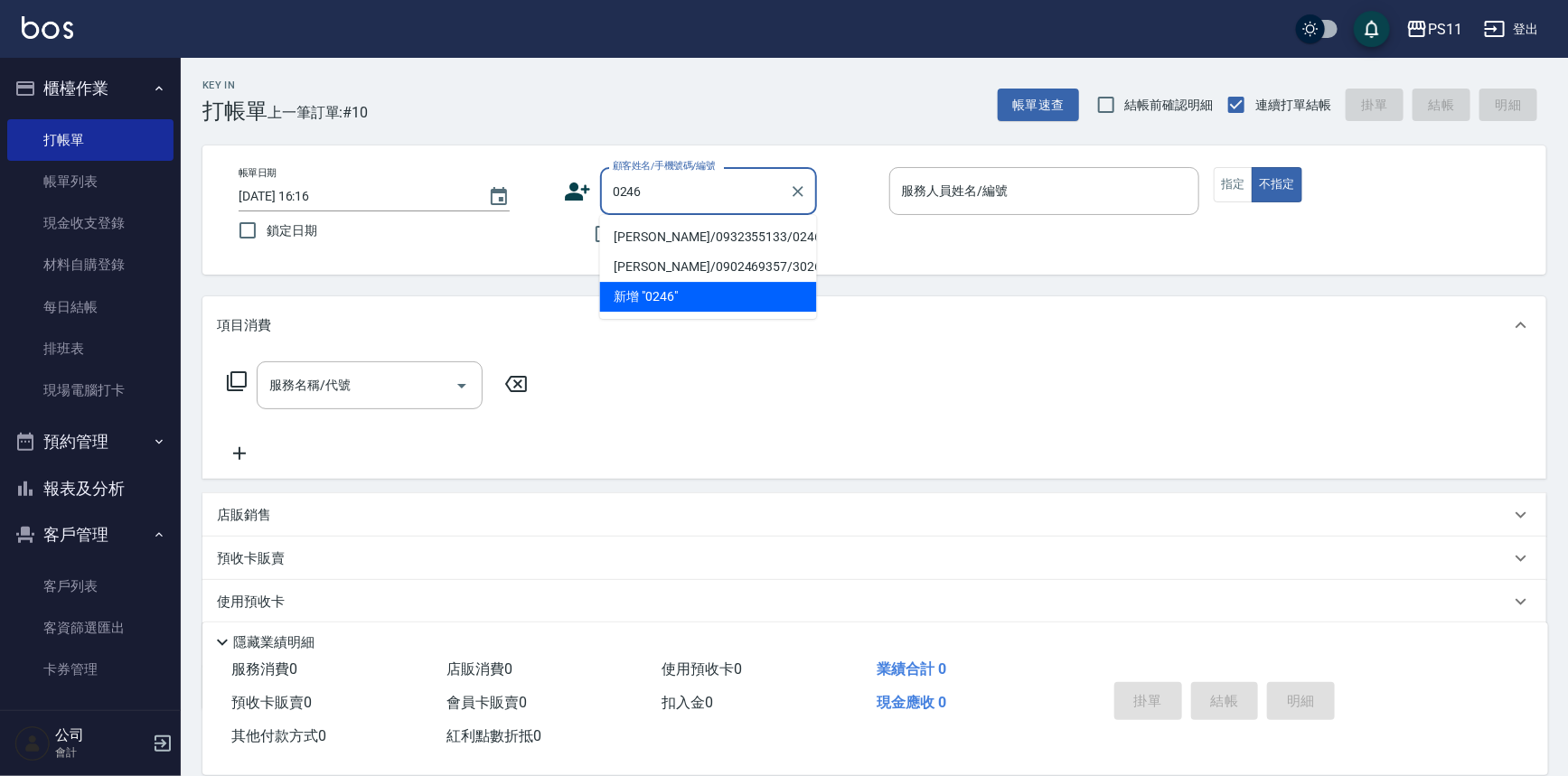
click at [776, 241] on li "[PERSON_NAME]/0932355133/0246" at bounding box center [708, 237] width 217 height 30
type input "[PERSON_NAME]/0932355133/0246"
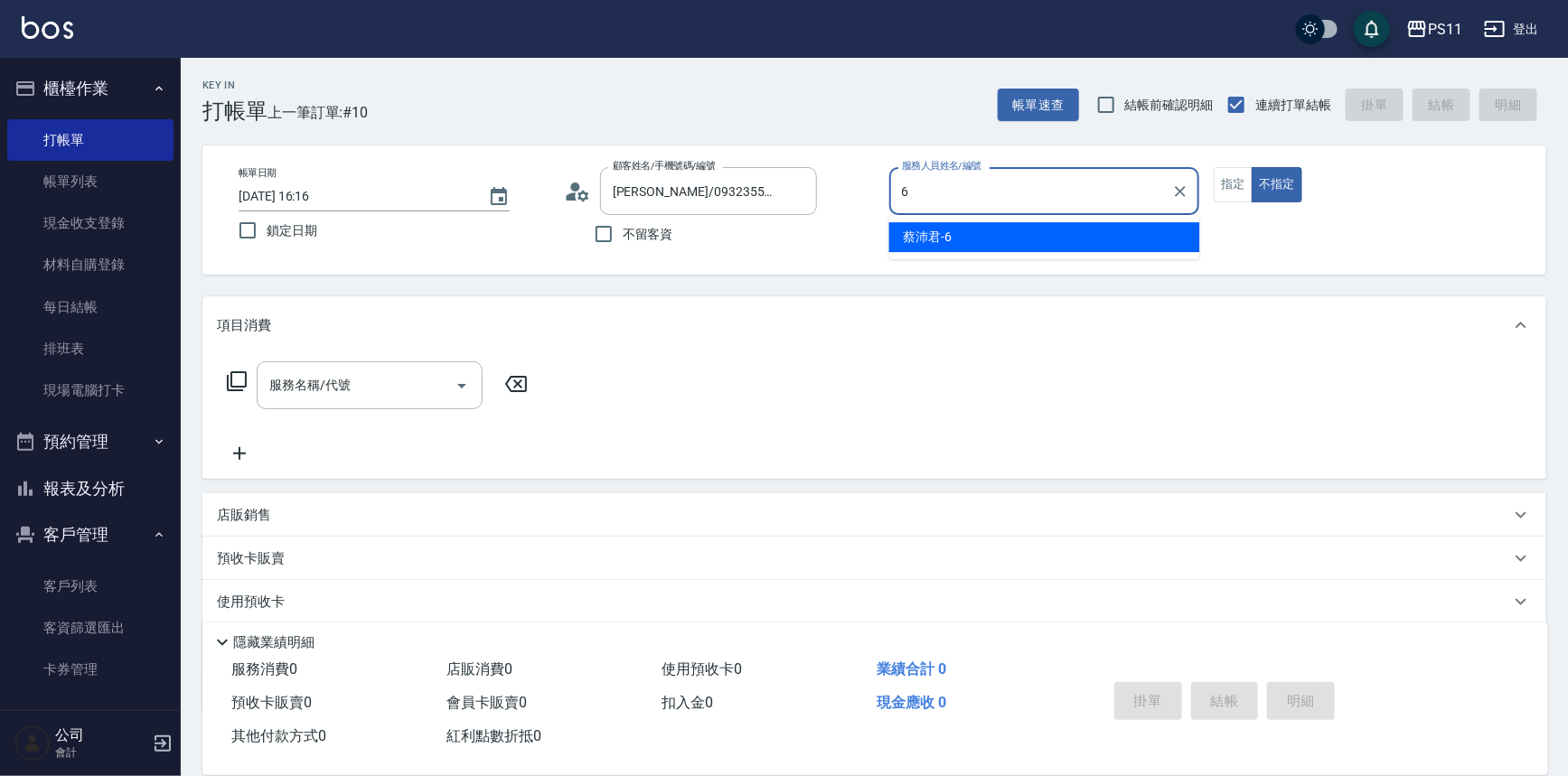
type input "[PERSON_NAME]6"
type button "false"
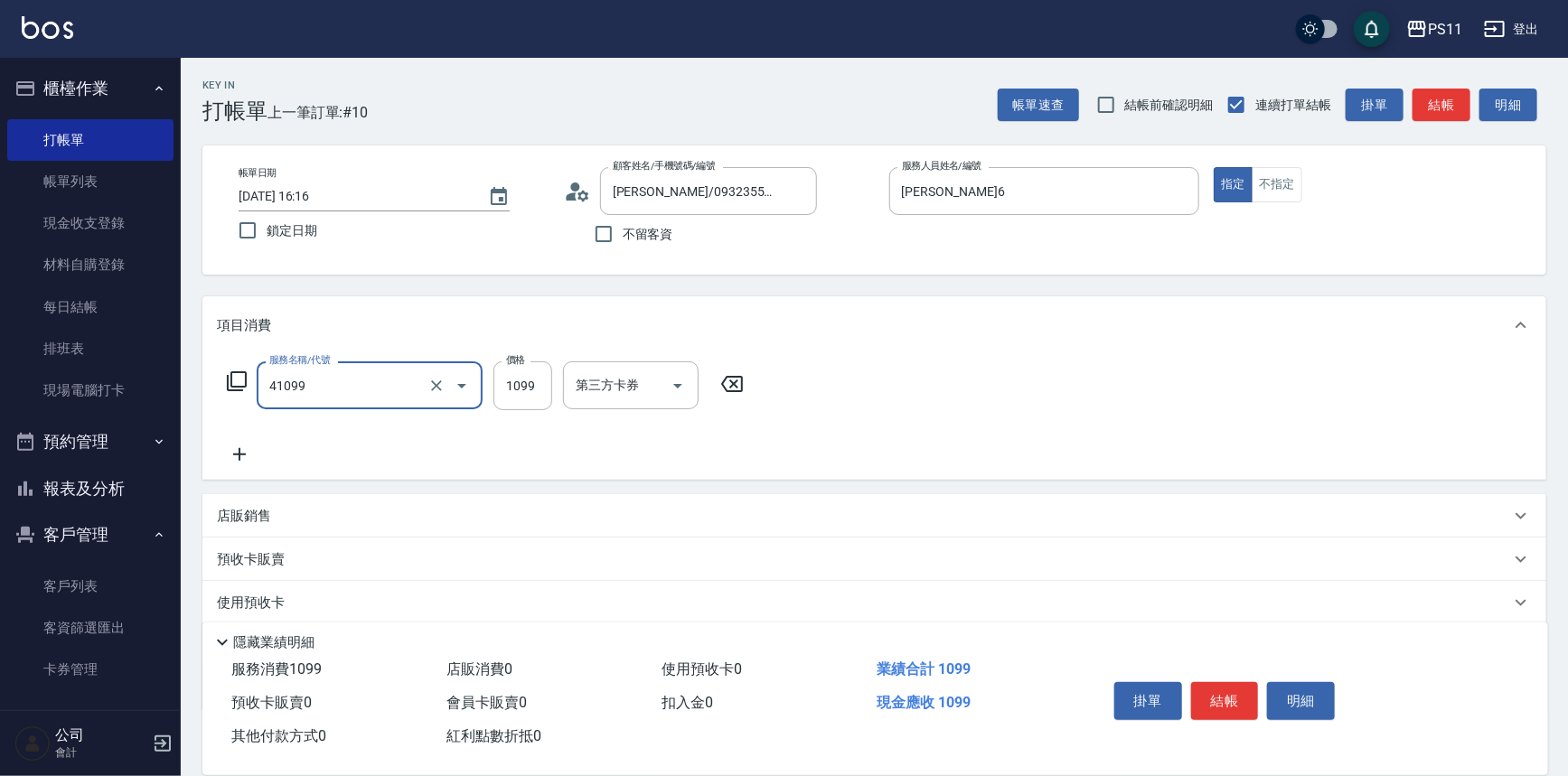
type input "公司活動/早鳥(41099)"
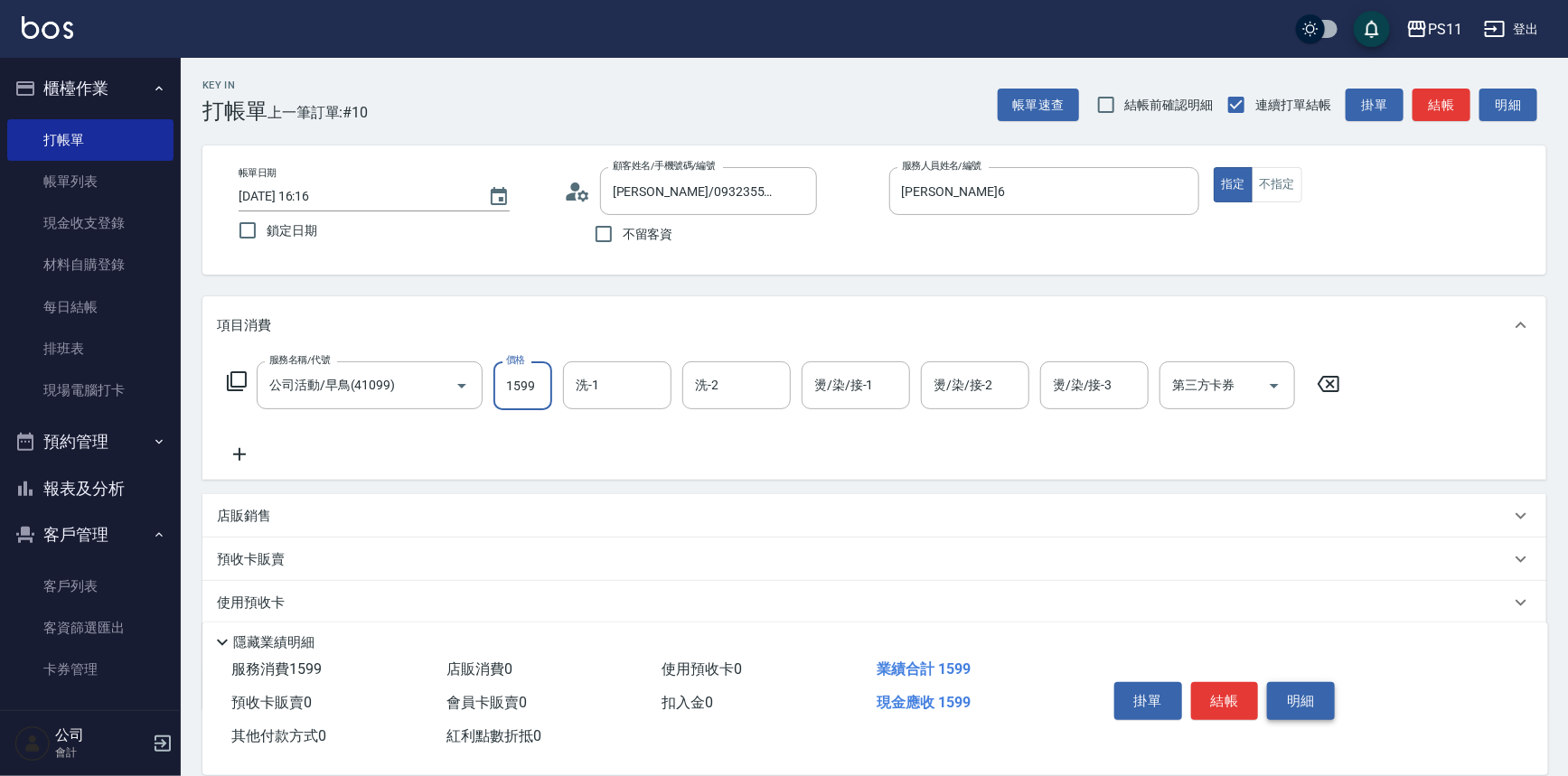
type input "1599"
type input "[PERSON_NAME]-20"
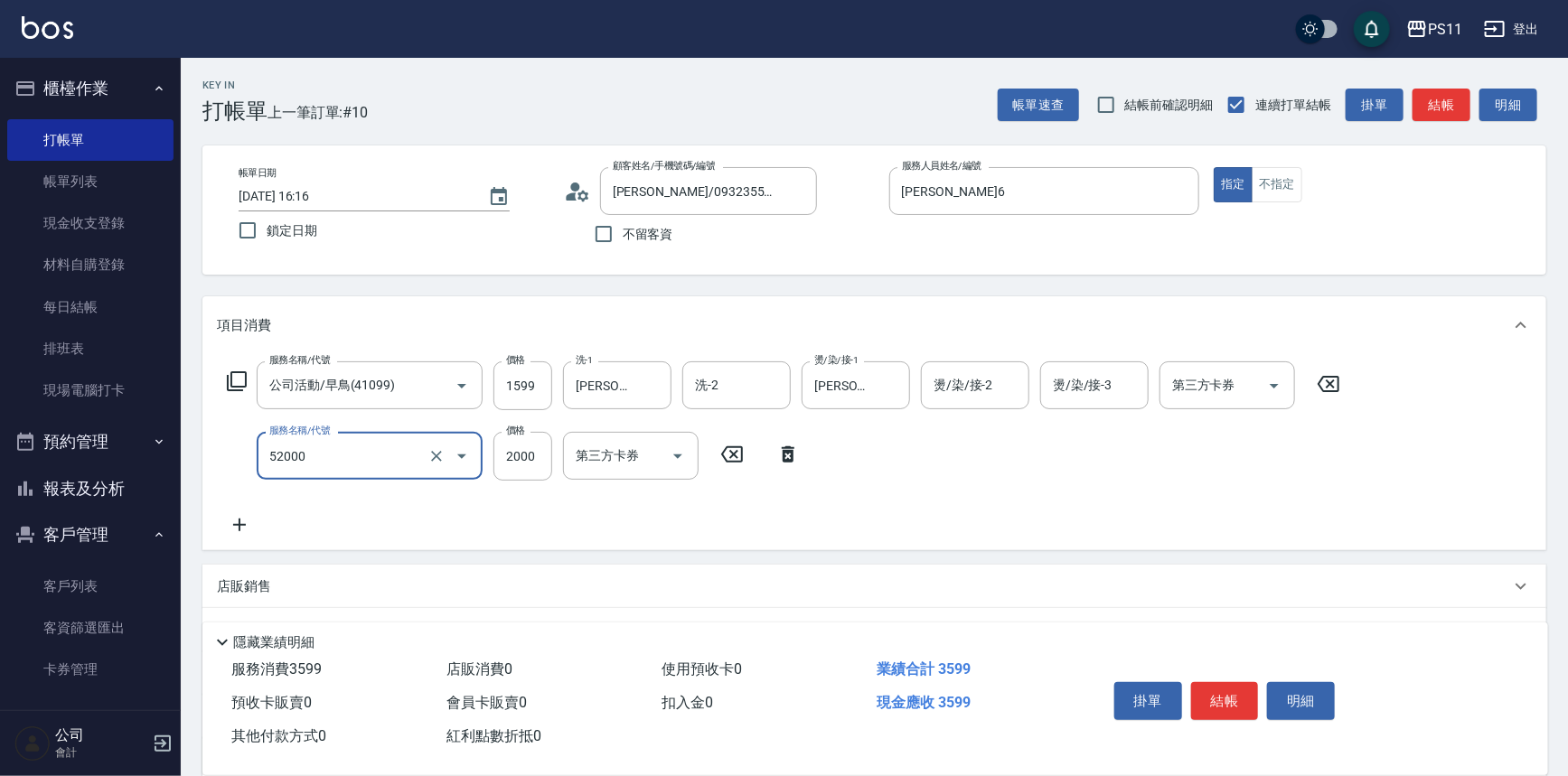
type input "原價1501~2000護髮(52000)"
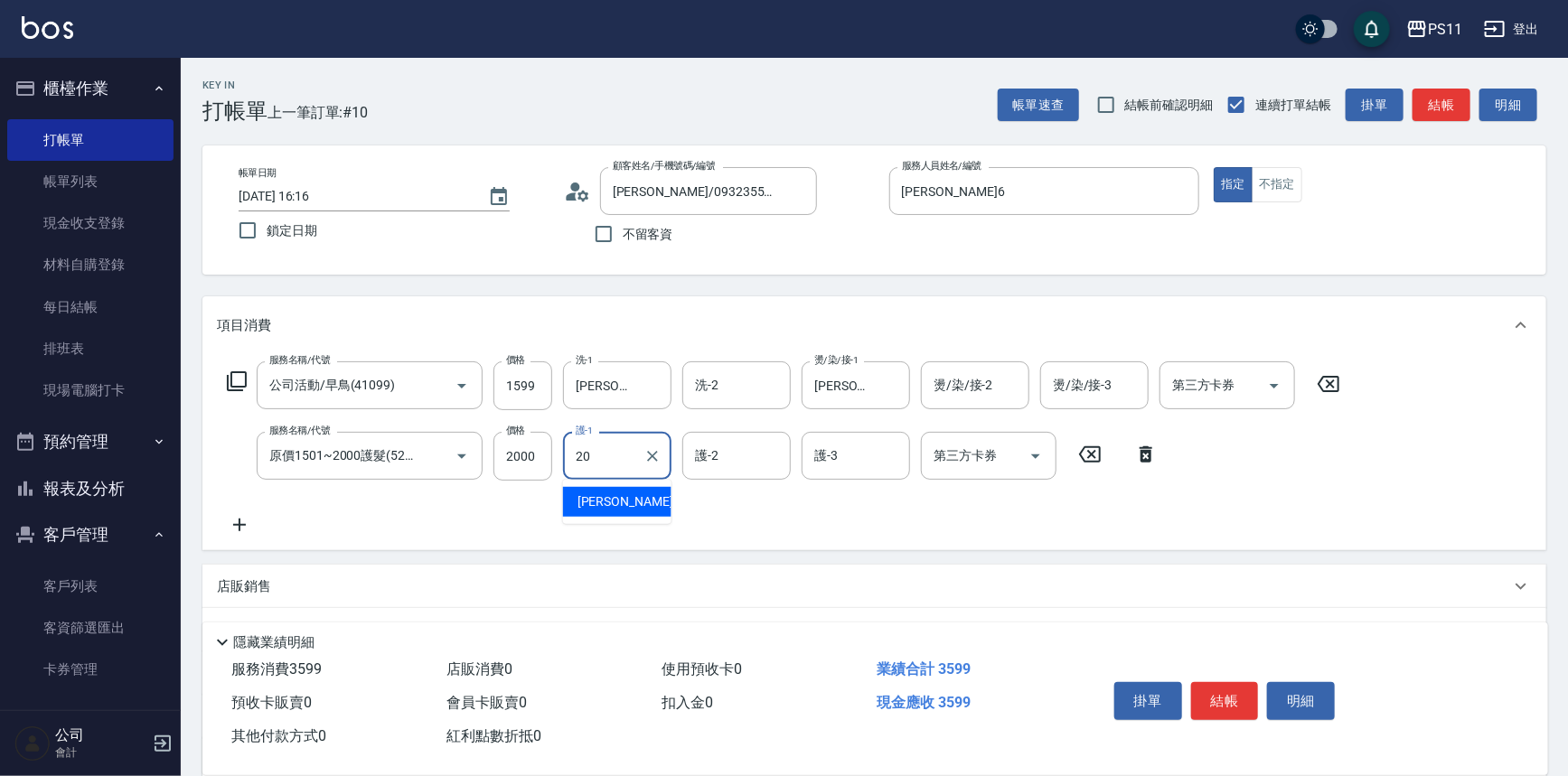
type input "[PERSON_NAME]-20"
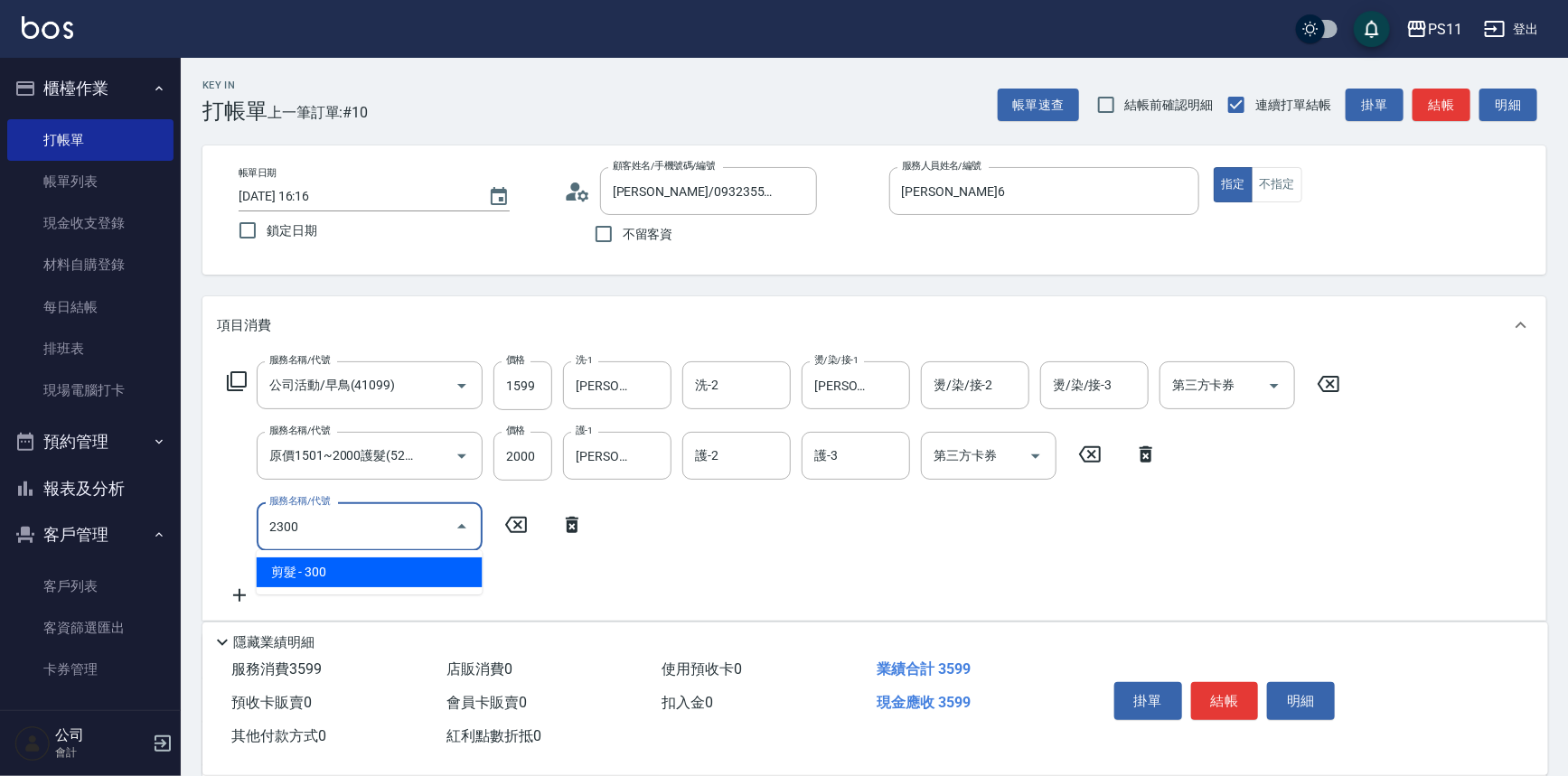
type input "剪髮(2300)"
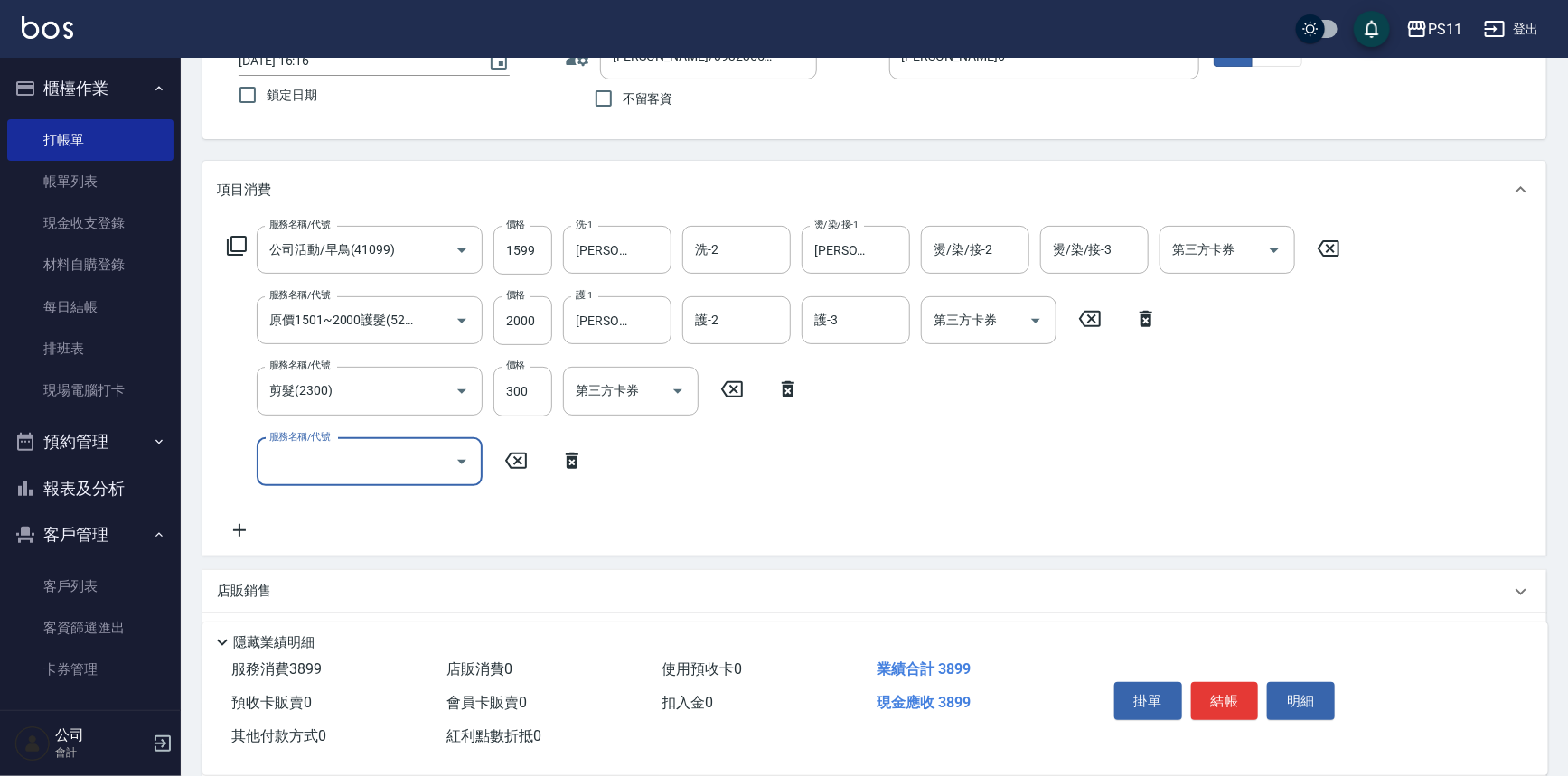
scroll to position [315, 0]
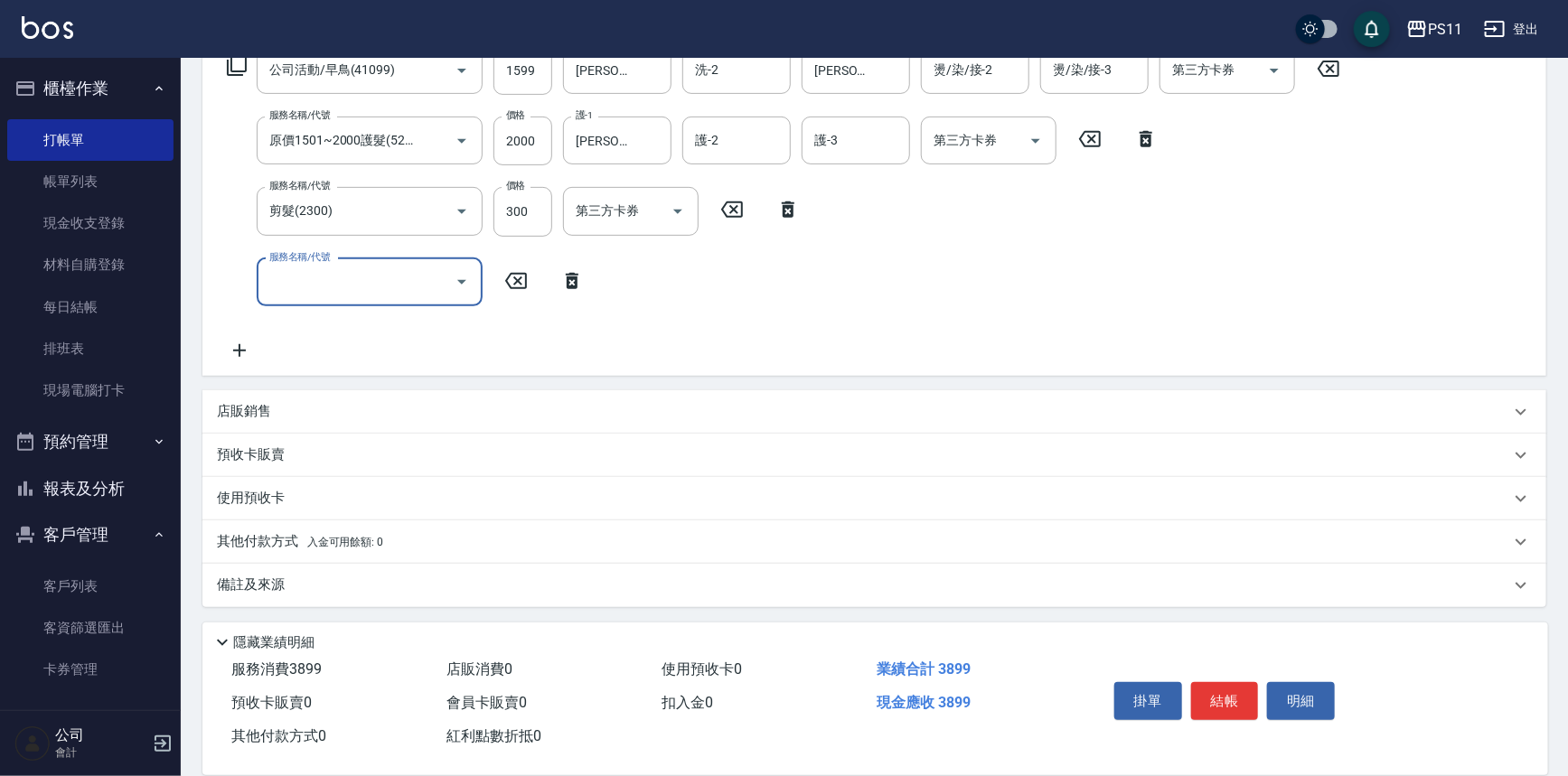
click at [259, 526] on div "其他付款方式 入金可用餘額: 0" at bounding box center [874, 542] width 1344 height 44
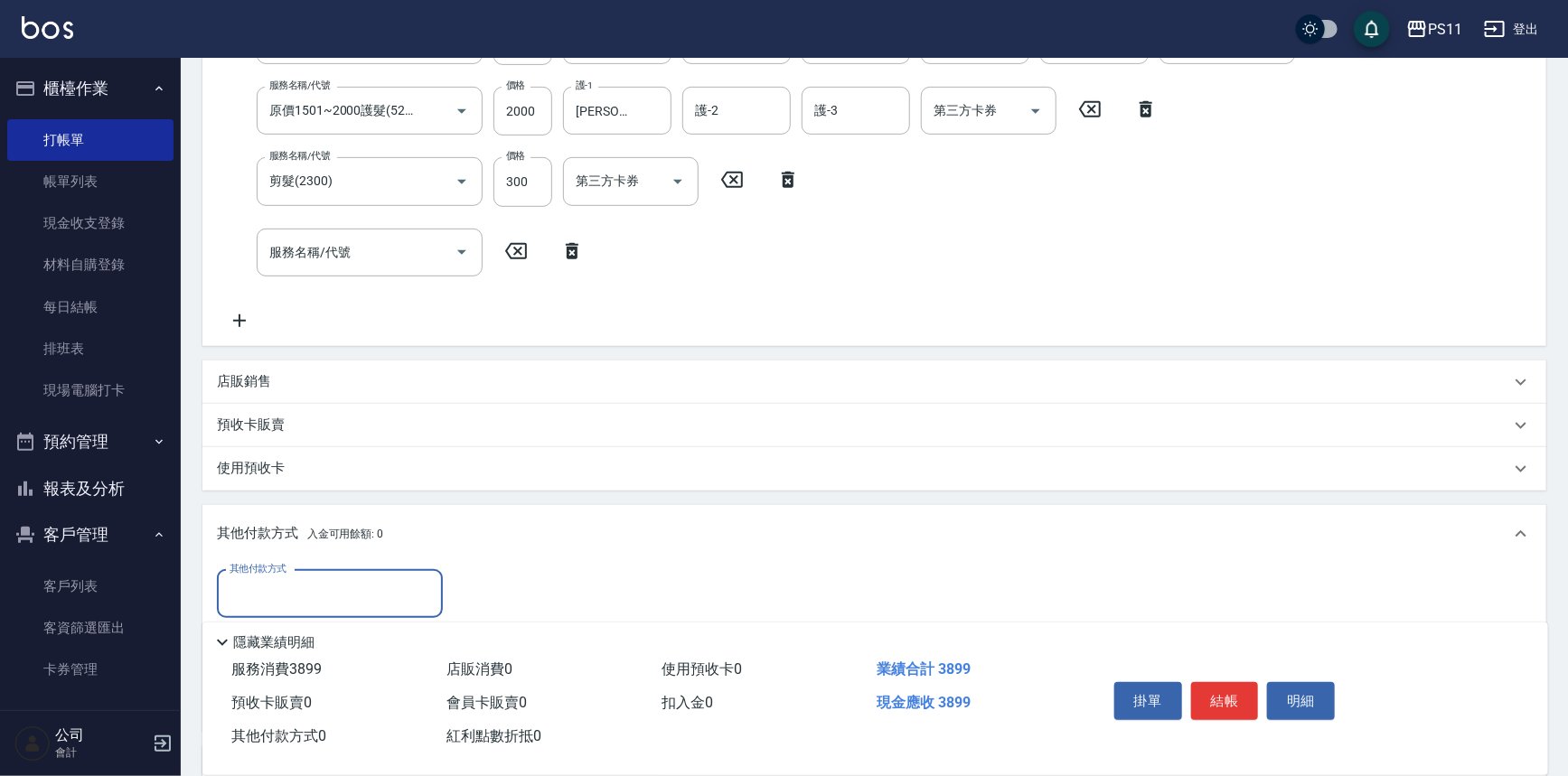
scroll to position [0, 0]
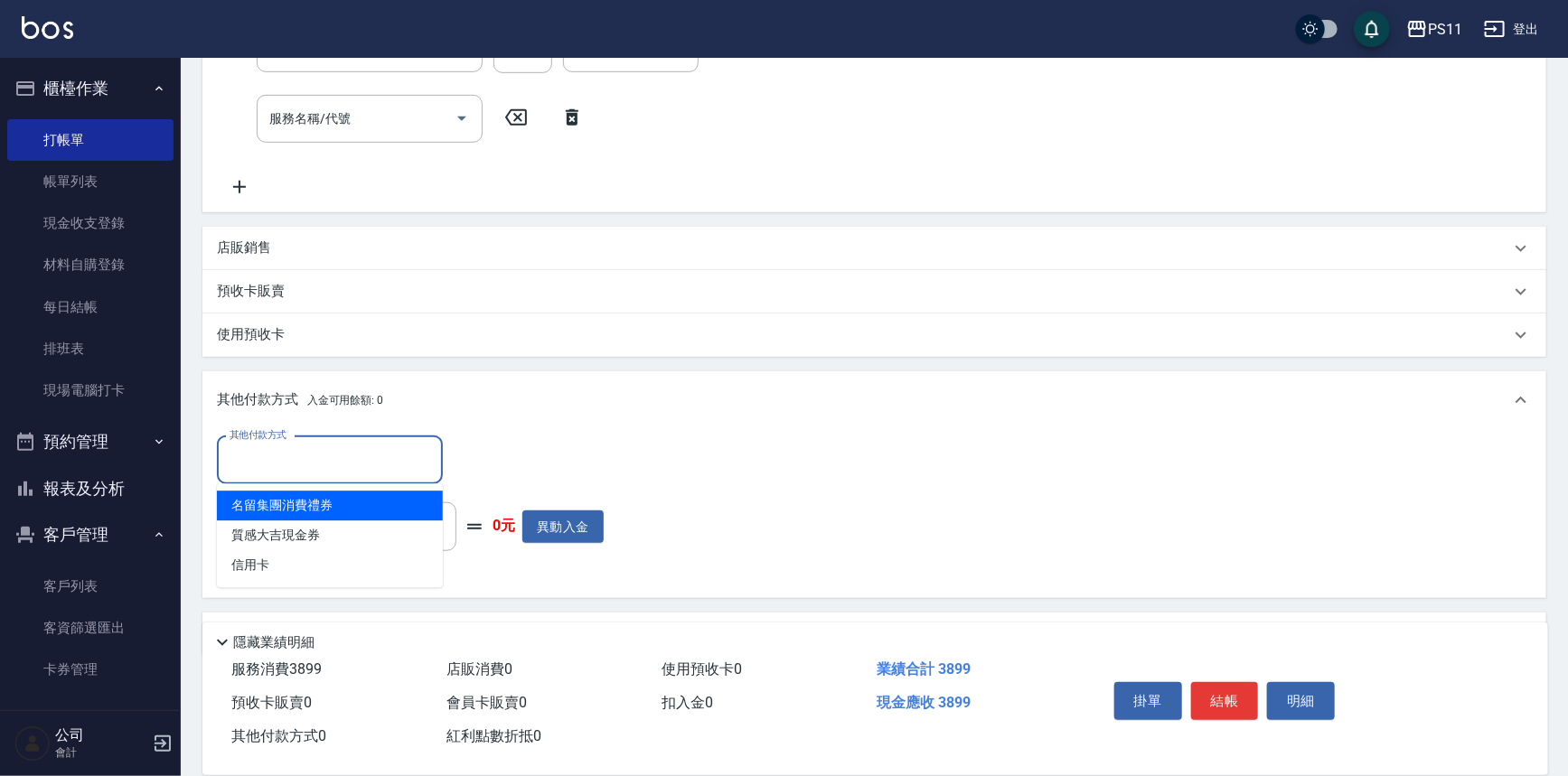
drag, startPoint x: 341, startPoint y: 457, endPoint x: 389, endPoint y: 548, distance: 102.9
click at [341, 456] on input "其他付款方式" at bounding box center [330, 460] width 210 height 32
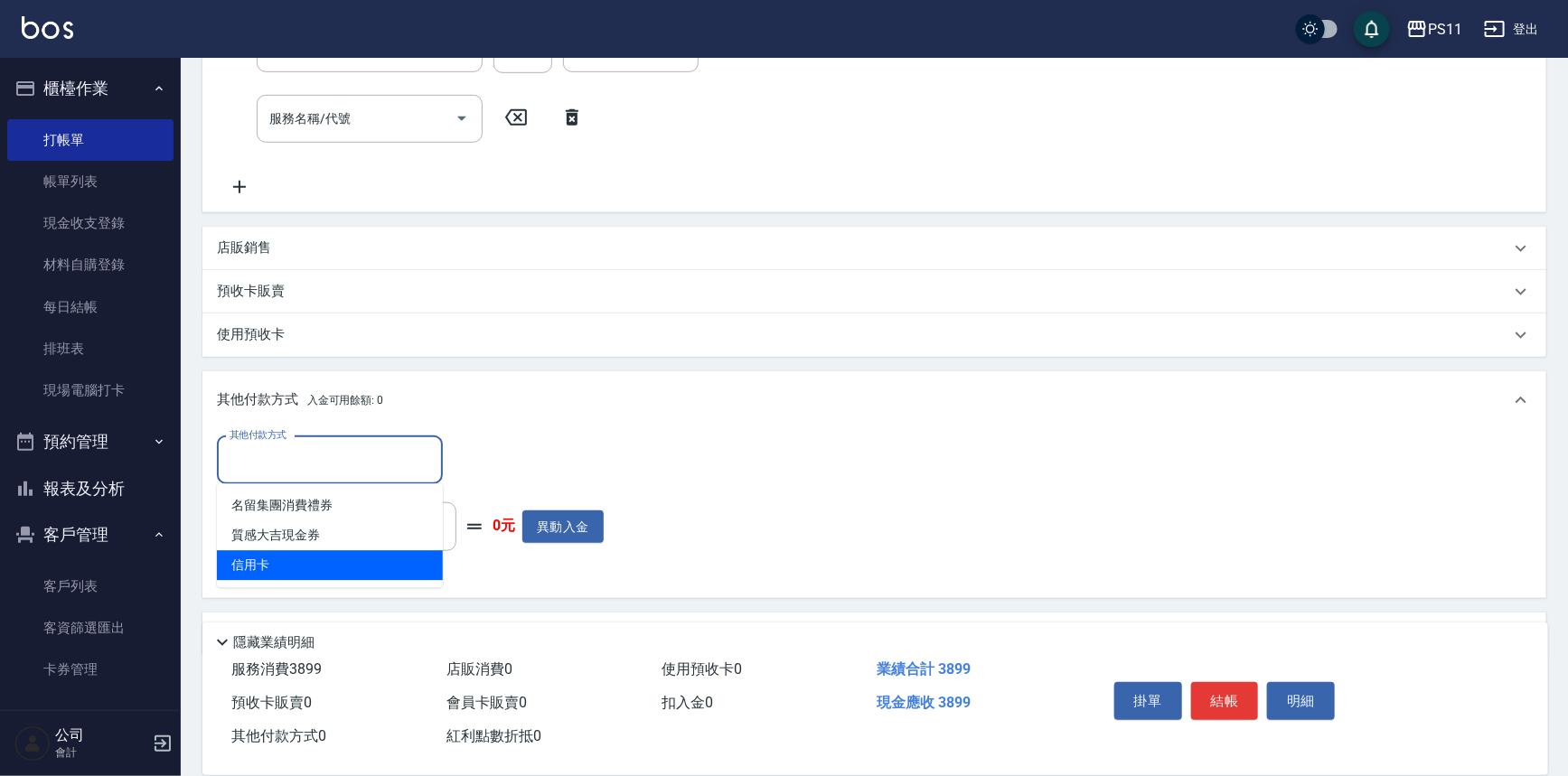
drag, startPoint x: 391, startPoint y: 558, endPoint x: 441, endPoint y: 502, distance: 75.1
click at [391, 556] on span "信用卡" at bounding box center [330, 565] width 226 height 30
type input "信用卡"
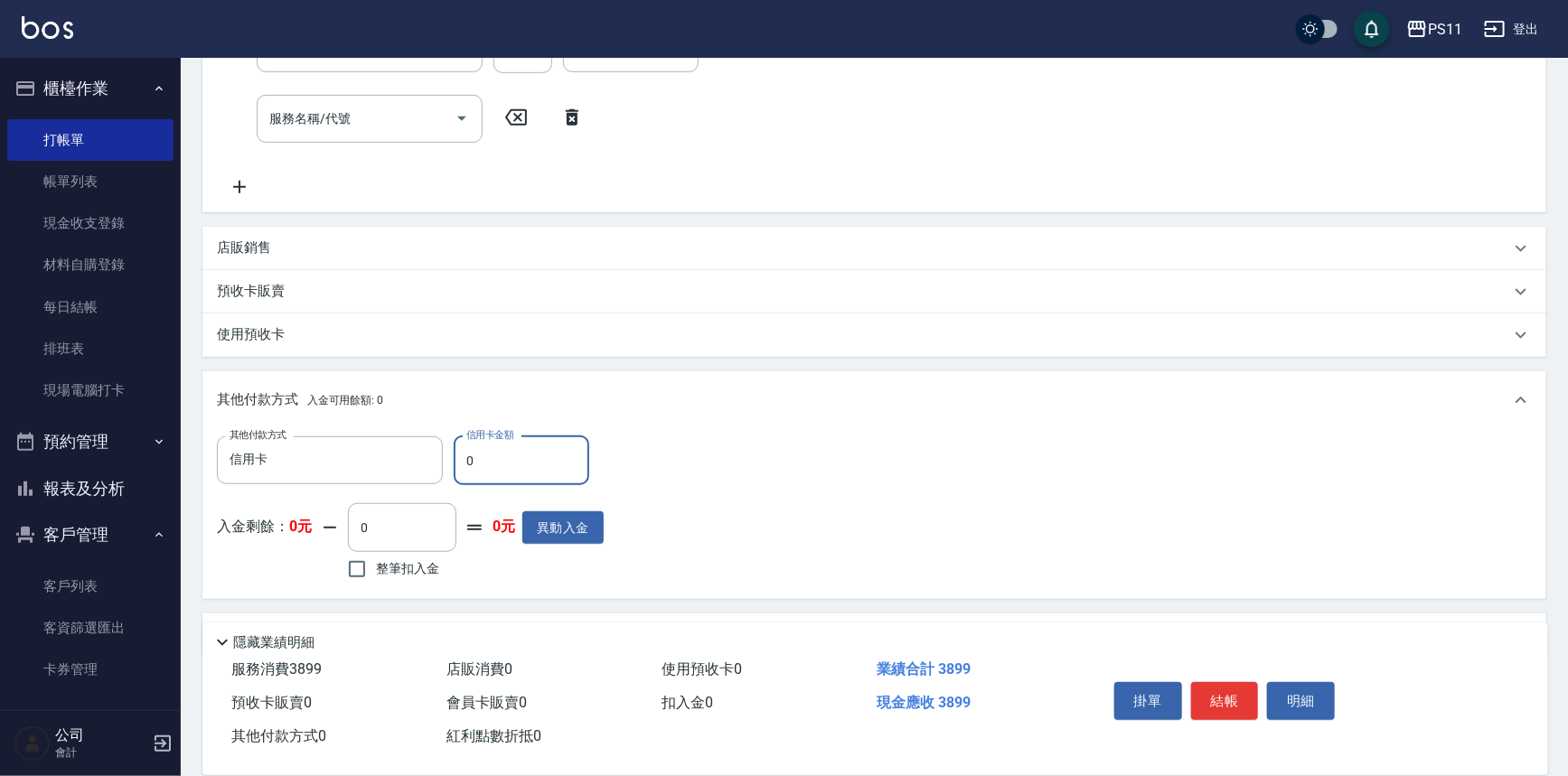
drag, startPoint x: 518, startPoint y: 472, endPoint x: 448, endPoint y: 470, distance: 70.0
click at [448, 470] on div "其他付款方式 信用卡 其他付款方式 信用卡金額 0 信用卡金額" at bounding box center [410, 461] width 387 height 49
type input "3899"
type input "[DATE] 16:17"
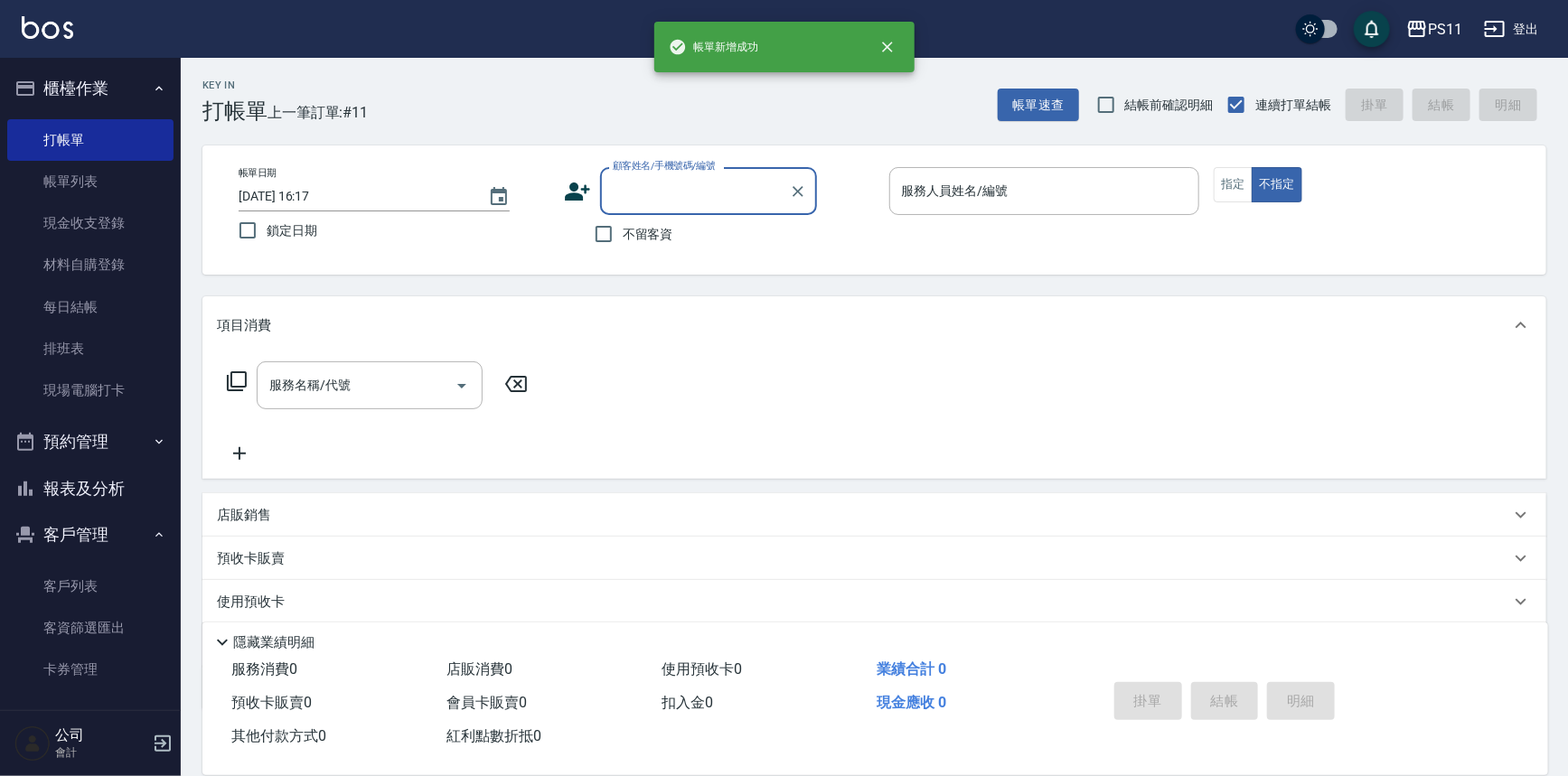
drag, startPoint x: 36, startPoint y: 493, endPoint x: 42, endPoint y: 478, distance: 16.2
click at [36, 493] on button "報表及分析" at bounding box center [90, 489] width 166 height 47
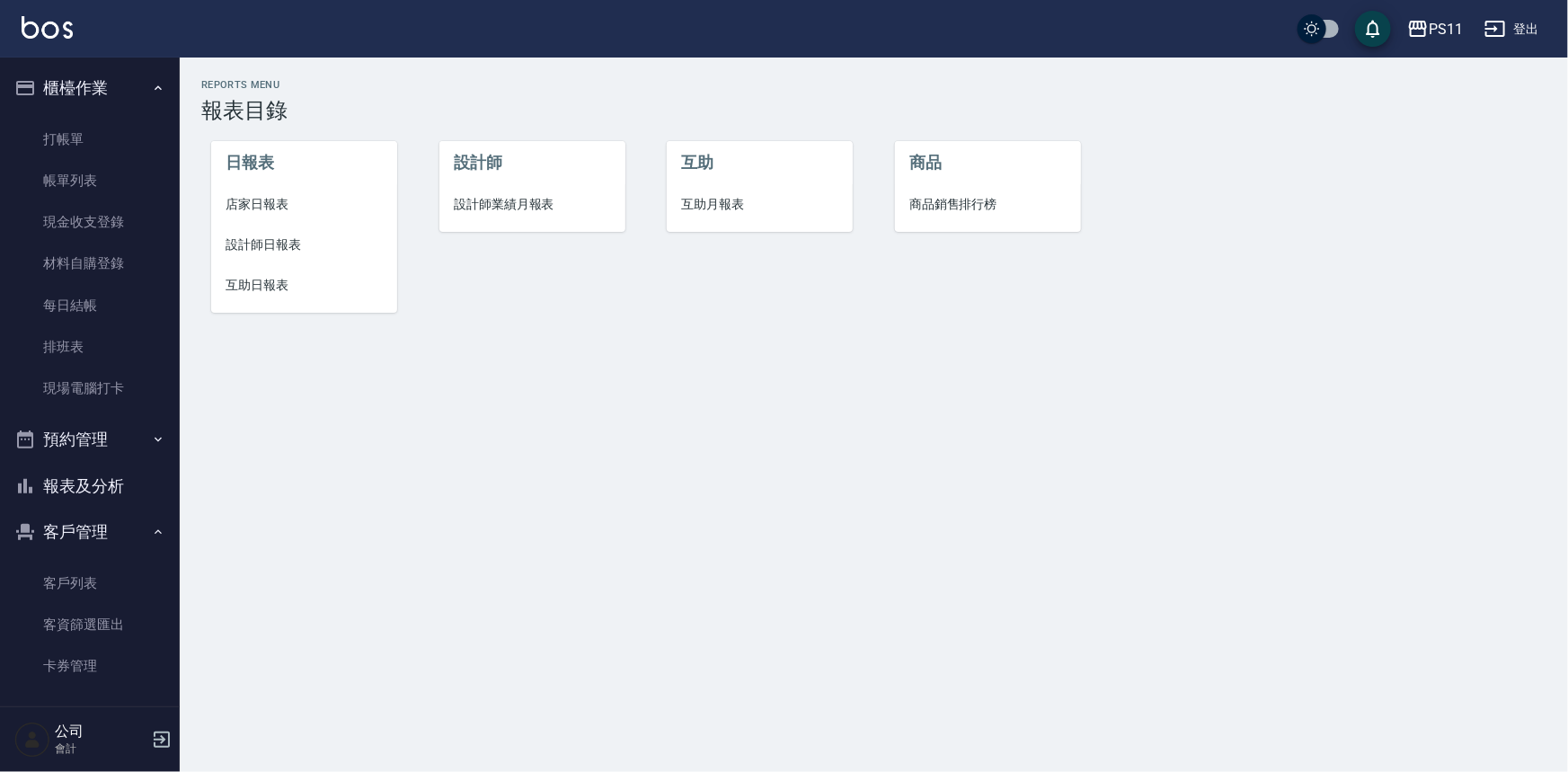
click at [252, 247] on span "設計師日報表" at bounding box center [304, 245] width 157 height 19
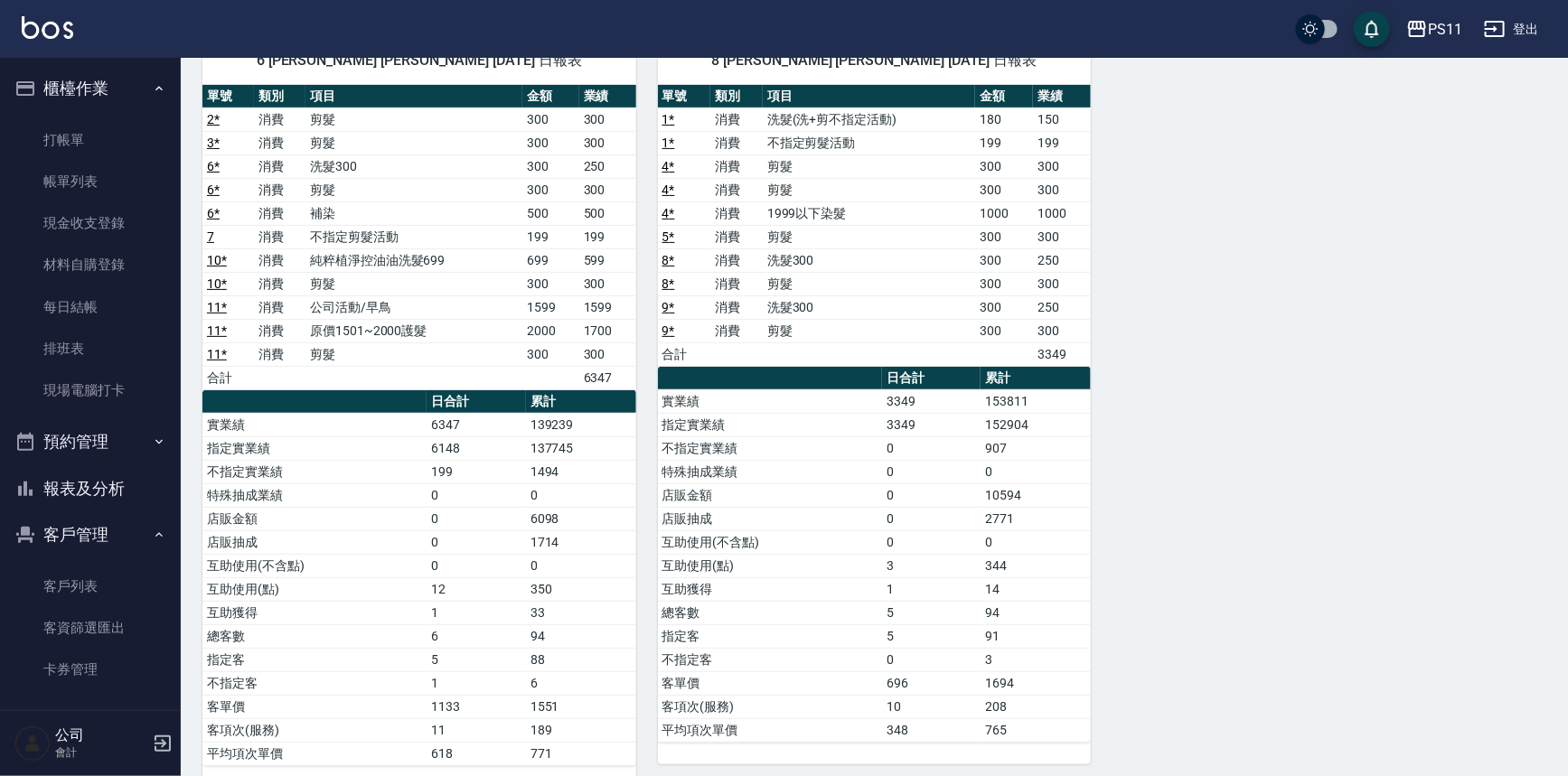
scroll to position [192, 0]
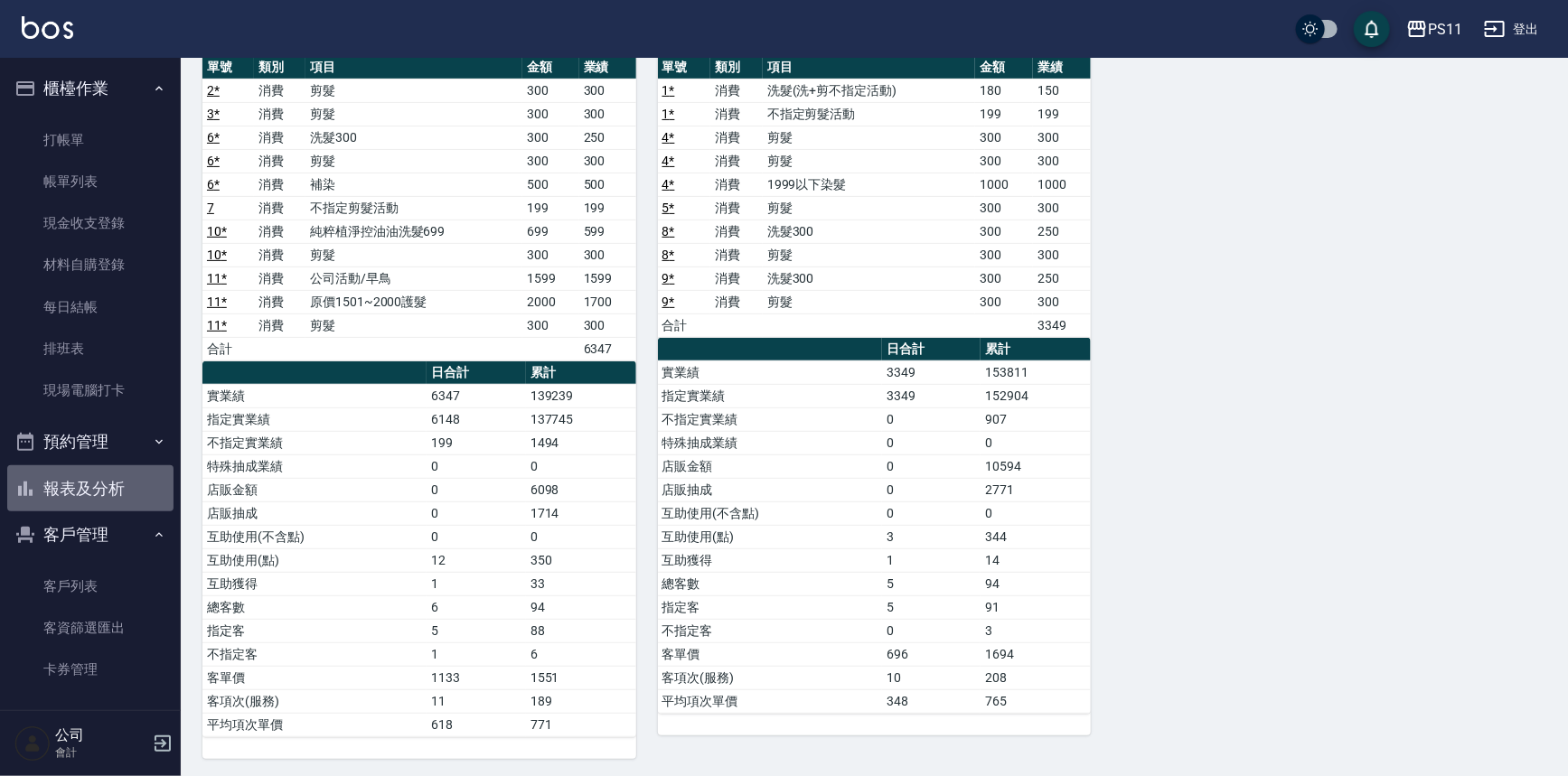
click at [107, 483] on button "報表及分析" at bounding box center [90, 489] width 166 height 47
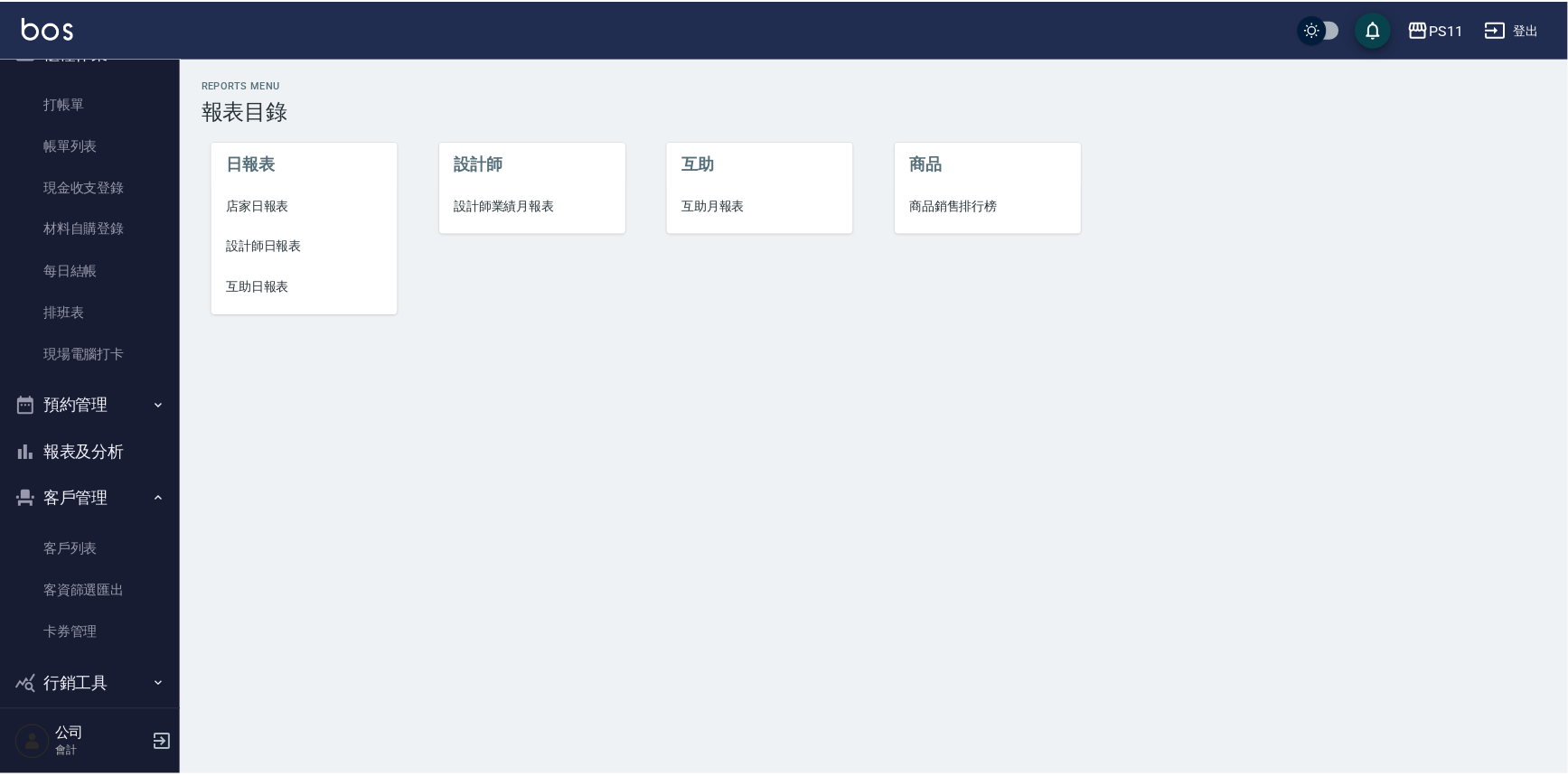
scroll to position [55, 0]
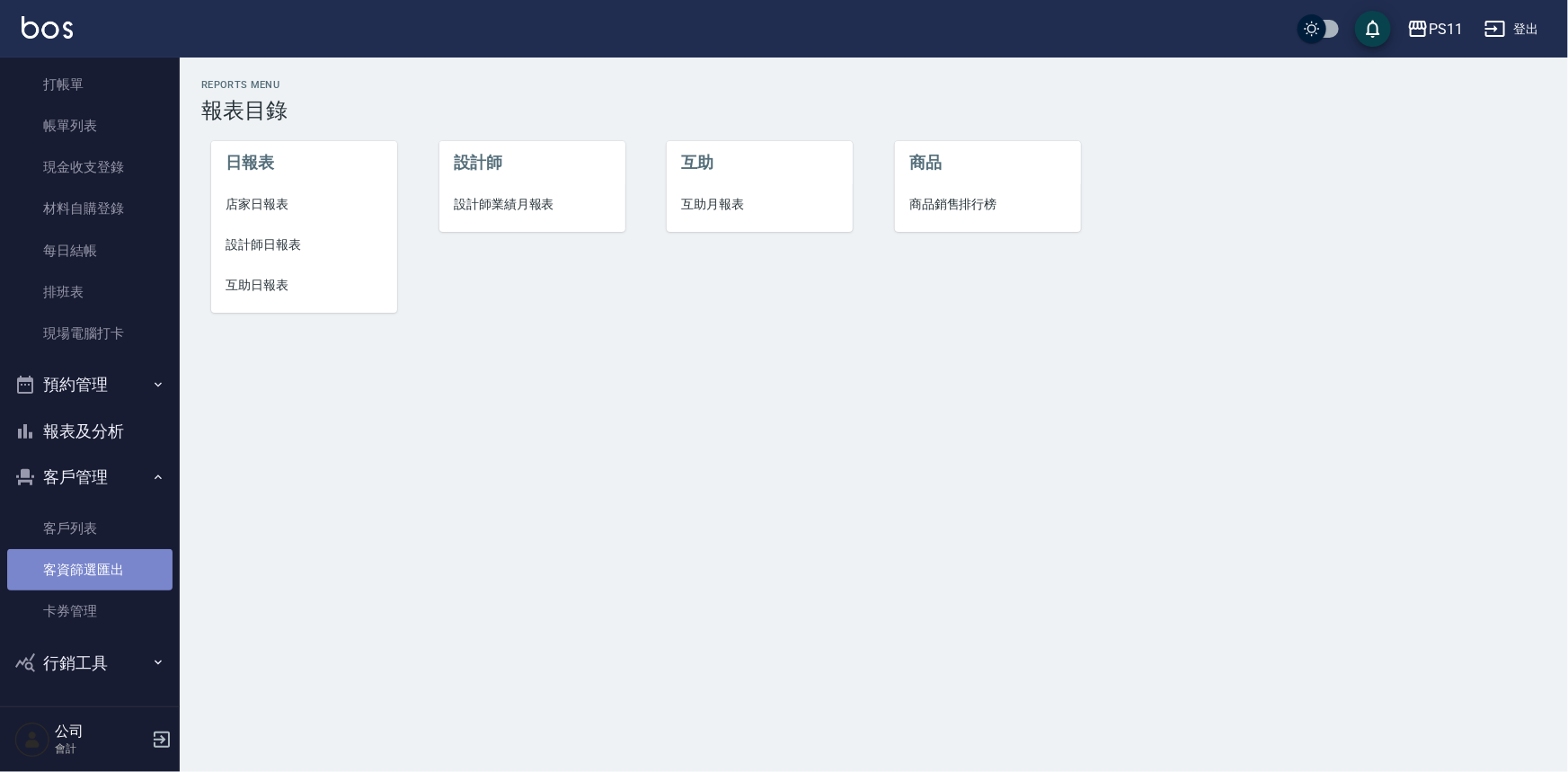
click at [141, 584] on link "客資篩選匯出" at bounding box center [89, 570] width 165 height 42
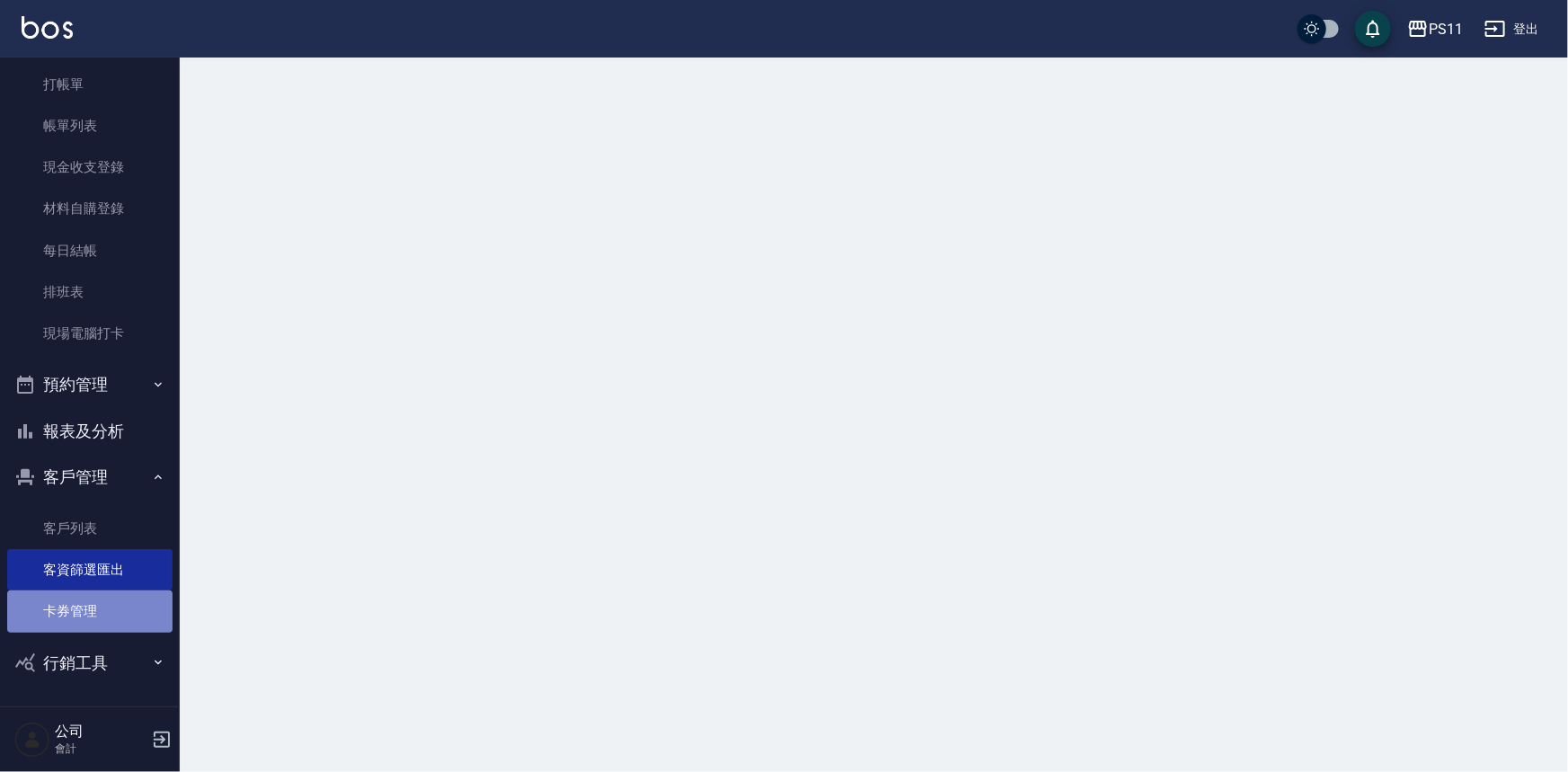
click at [136, 609] on link "卡券管理" at bounding box center [89, 611] width 165 height 42
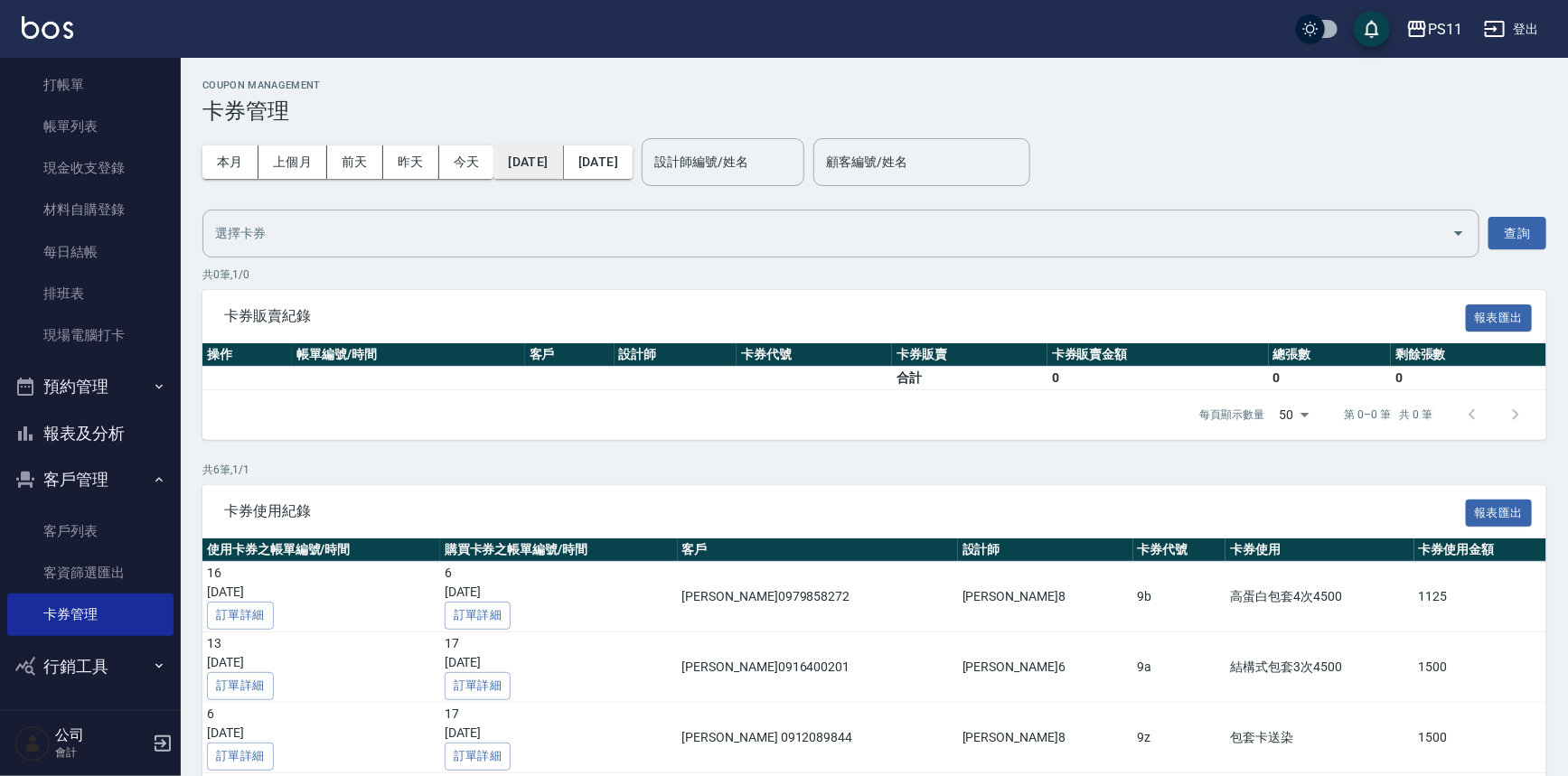
click at [554, 167] on button "[DATE]" at bounding box center [528, 162] width 70 height 34
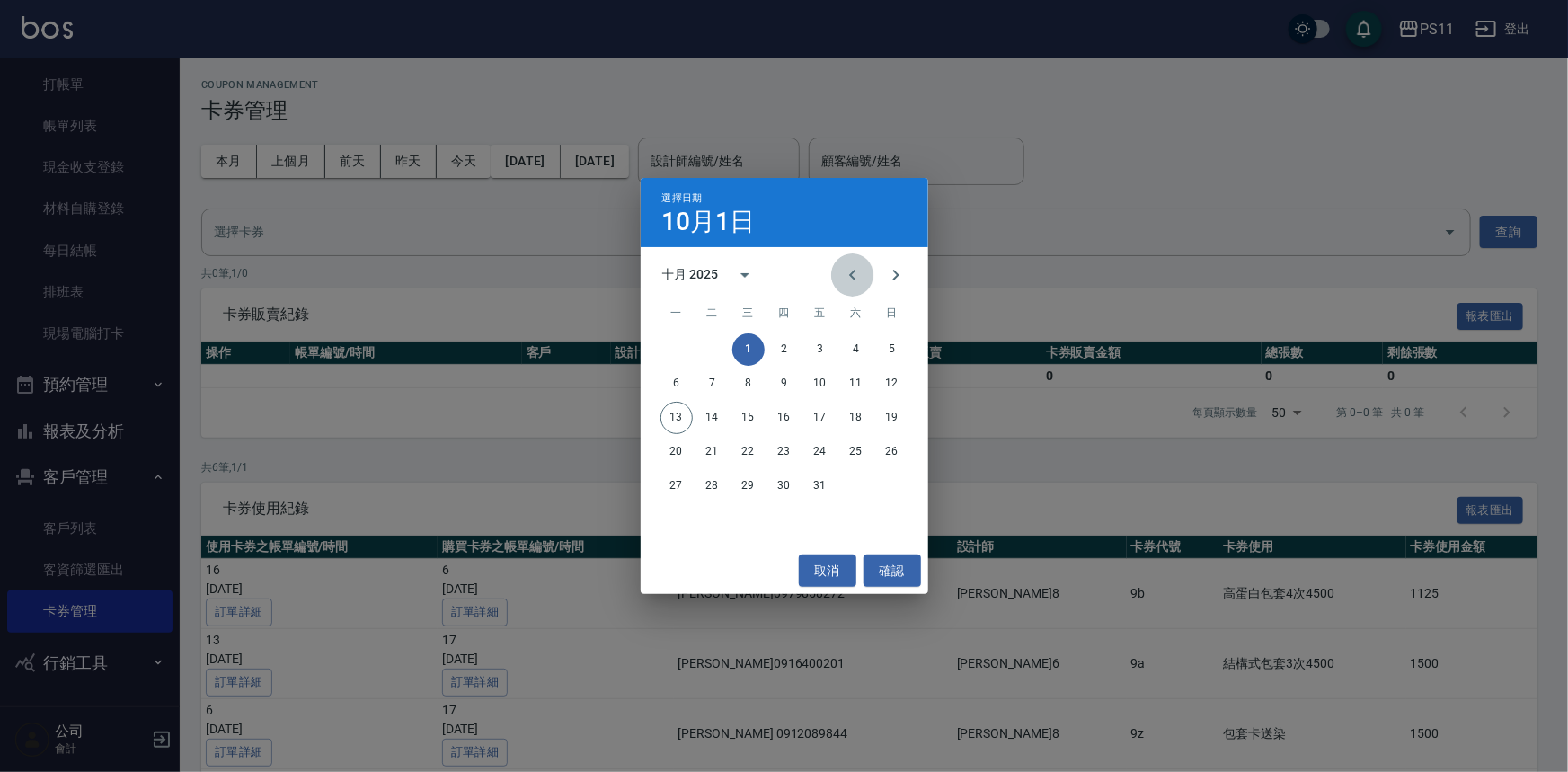
click at [843, 273] on icon "Previous month" at bounding box center [852, 275] width 22 height 22
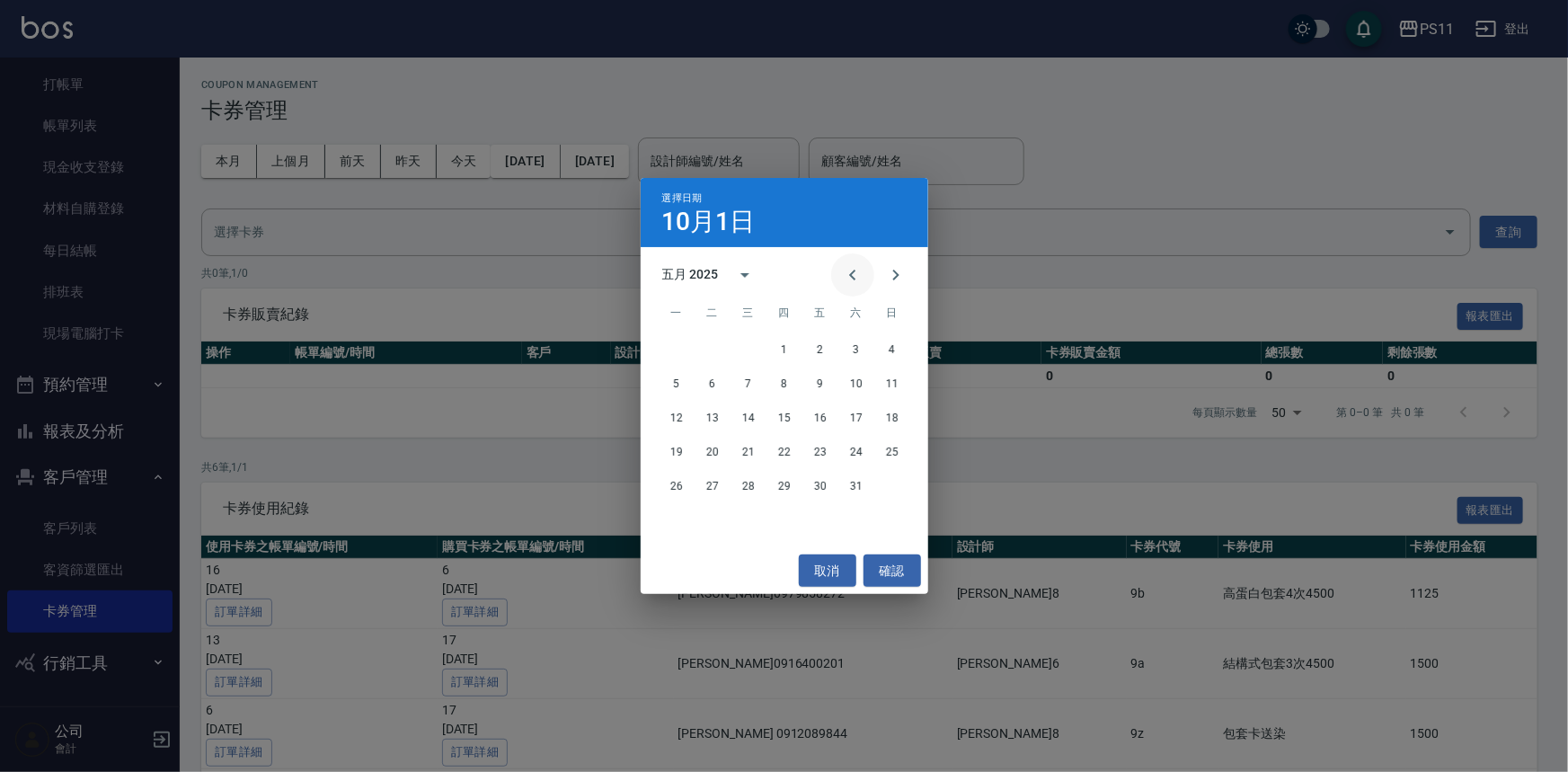
click at [843, 273] on icon "Previous month" at bounding box center [852, 275] width 22 height 22
click at [852, 283] on icon "Previous month" at bounding box center [852, 275] width 22 height 22
click at [747, 422] on button "12" at bounding box center [748, 418] width 32 height 33
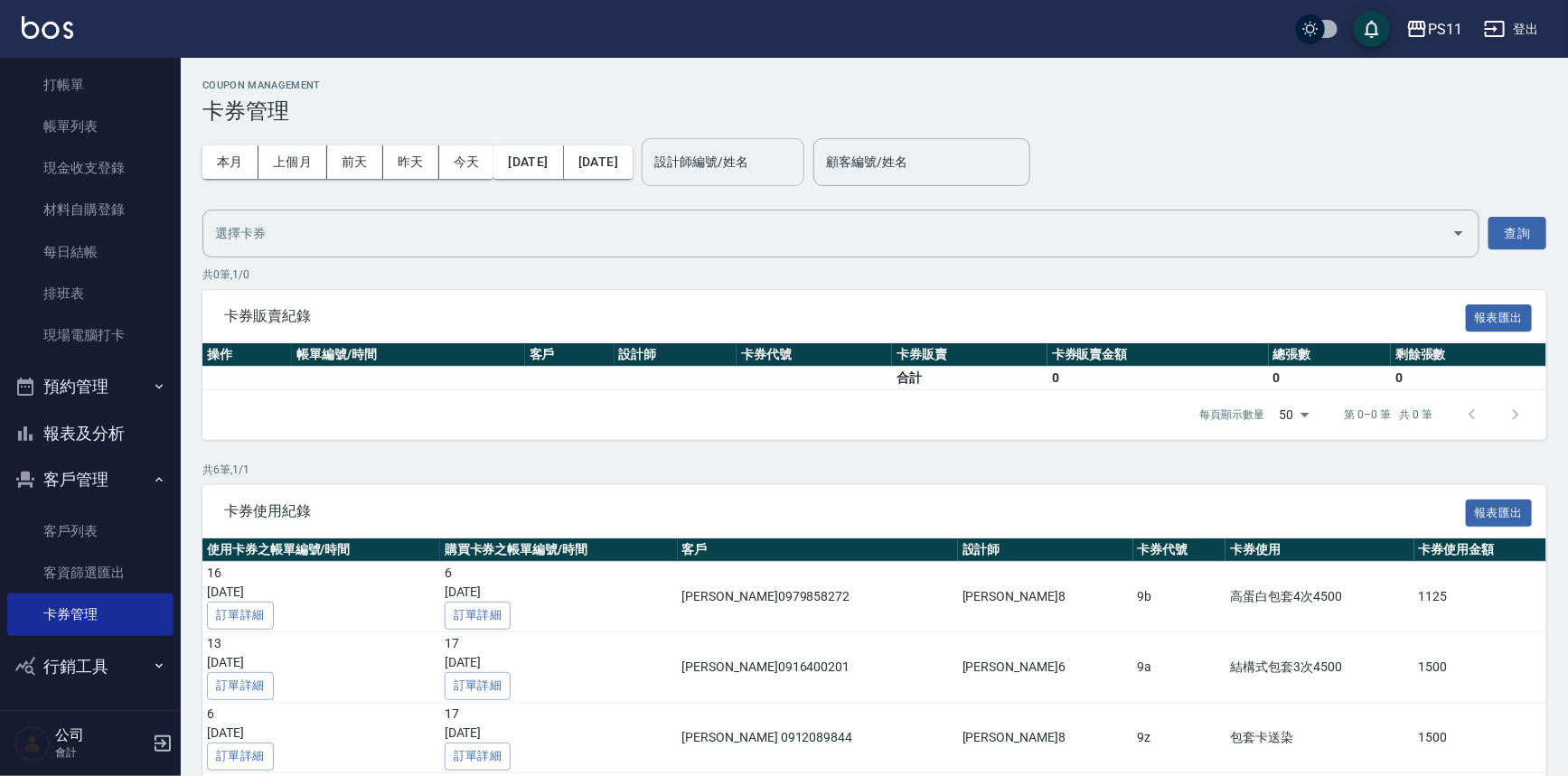
click at [796, 153] on input "設計師編號/姓名" at bounding box center [723, 162] width 146 height 32
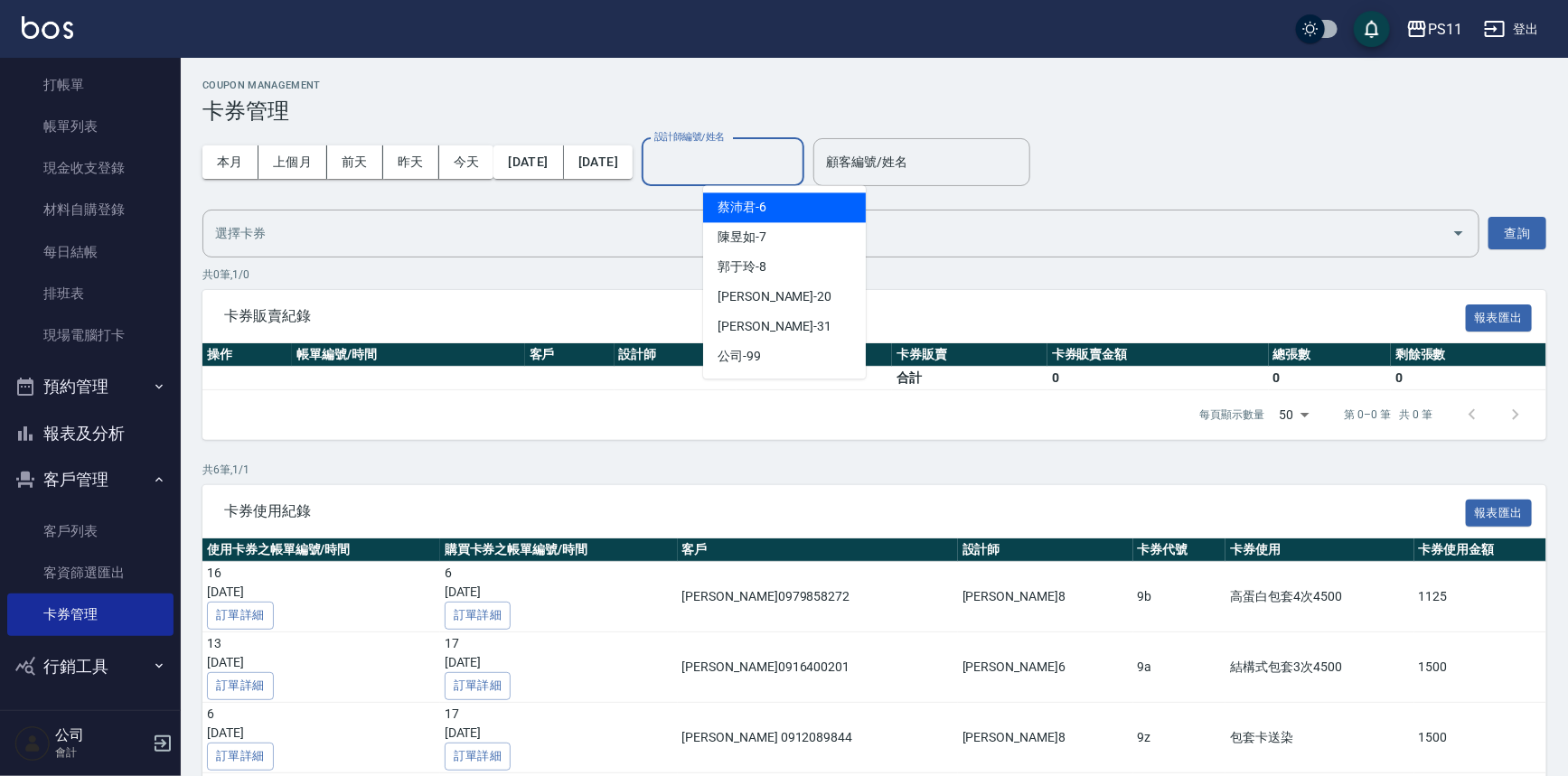
click at [810, 209] on div "[PERSON_NAME]6" at bounding box center [784, 207] width 163 height 30
type input "[PERSON_NAME]6"
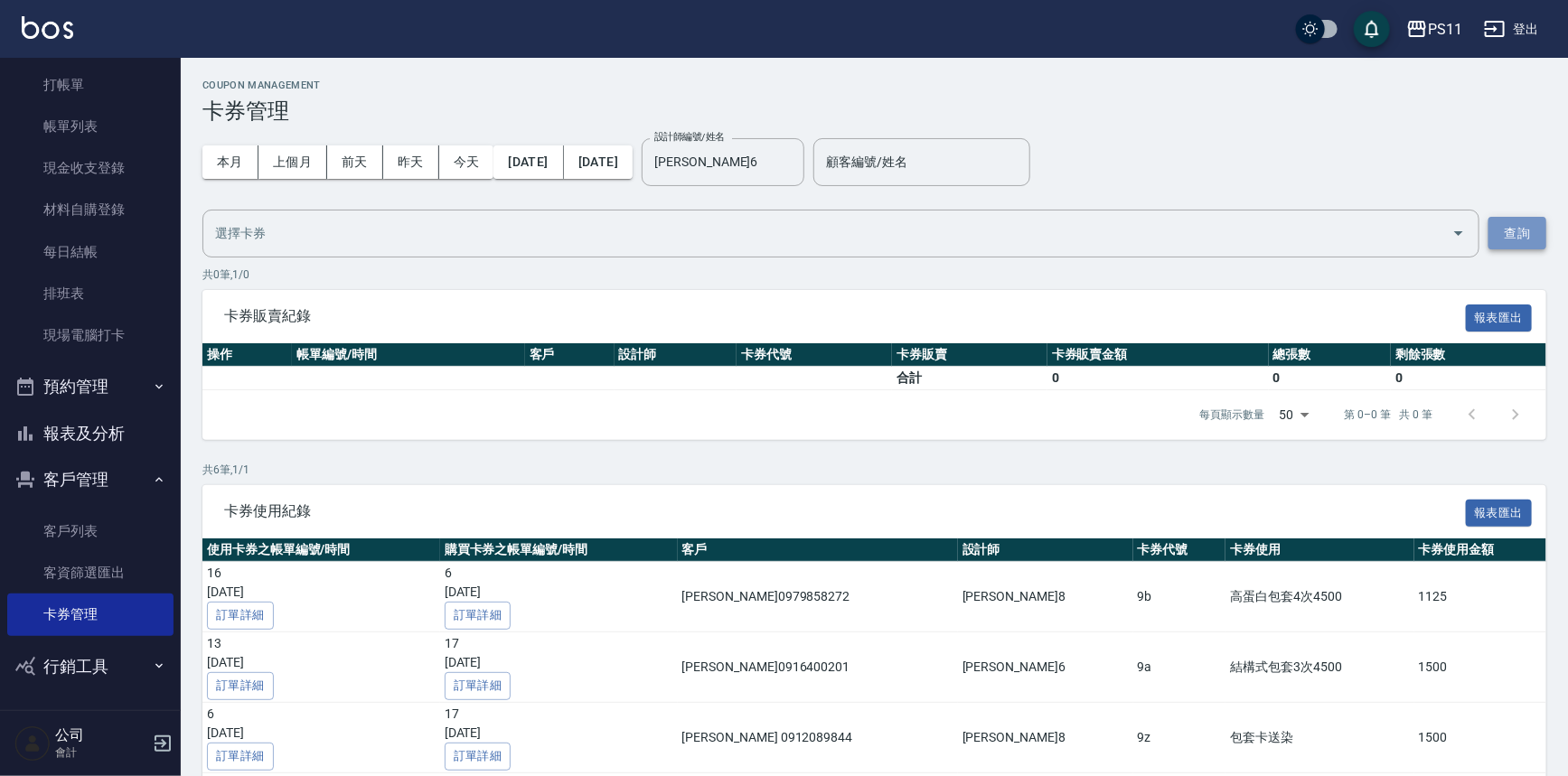
click at [1515, 239] on button "查詢" at bounding box center [1517, 233] width 58 height 34
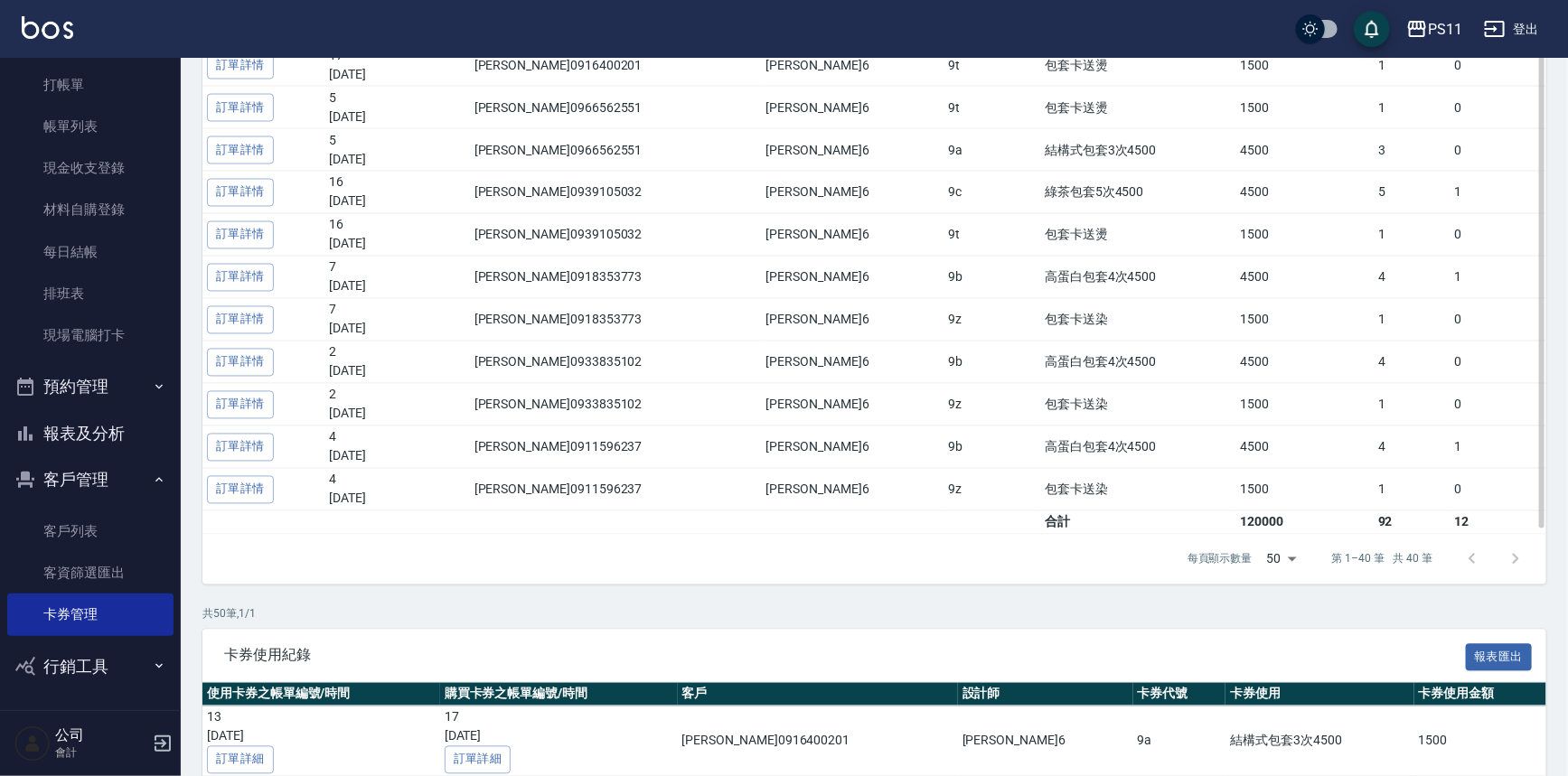
scroll to position [1560, 0]
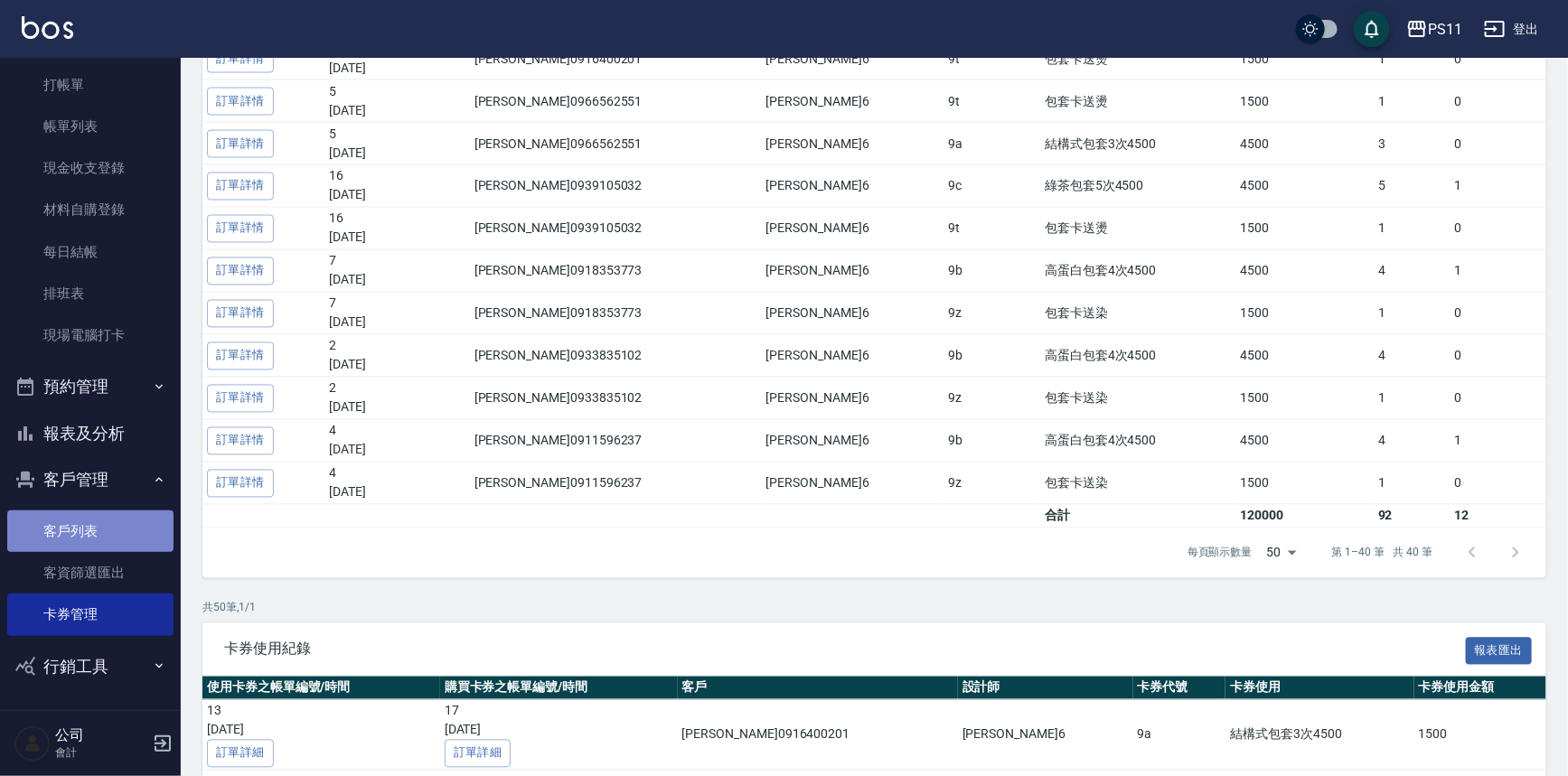
click at [132, 526] on link "客戶列表" at bounding box center [90, 531] width 166 height 42
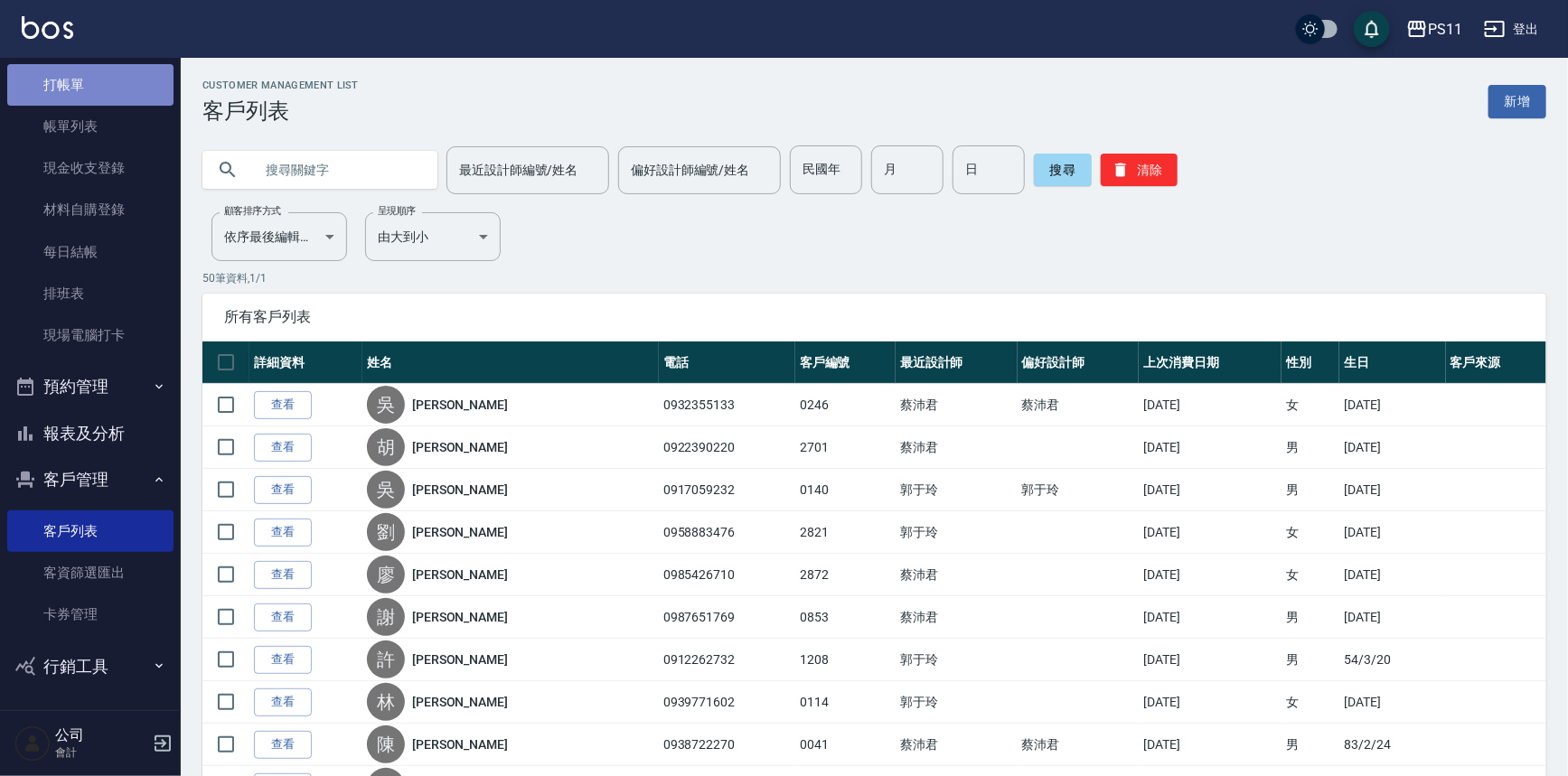
click at [104, 81] on link "打帳單" at bounding box center [90, 85] width 166 height 42
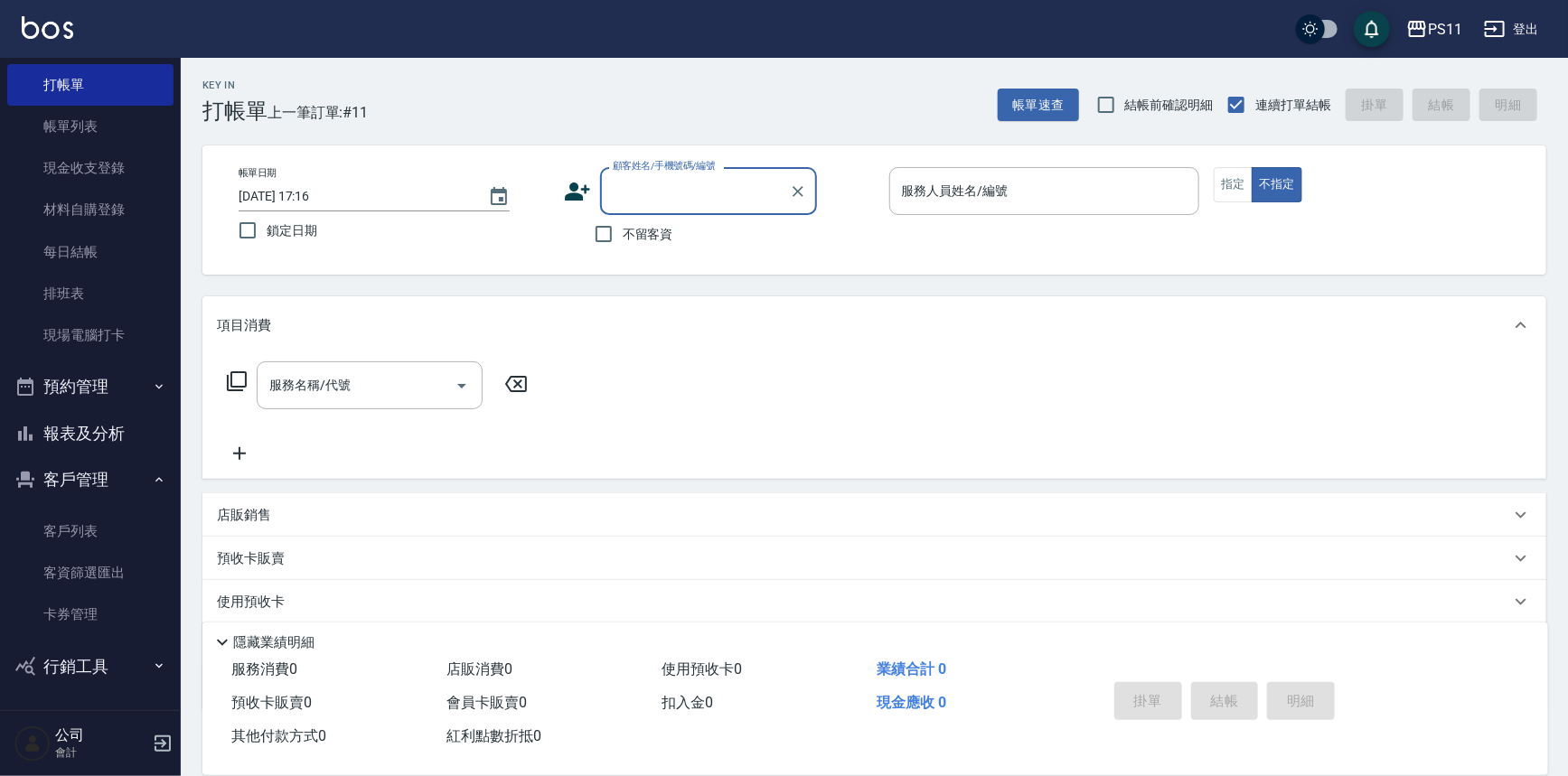
click at [659, 192] on input "顧客姓名/手機號碼/編號" at bounding box center [695, 191] width 173 height 32
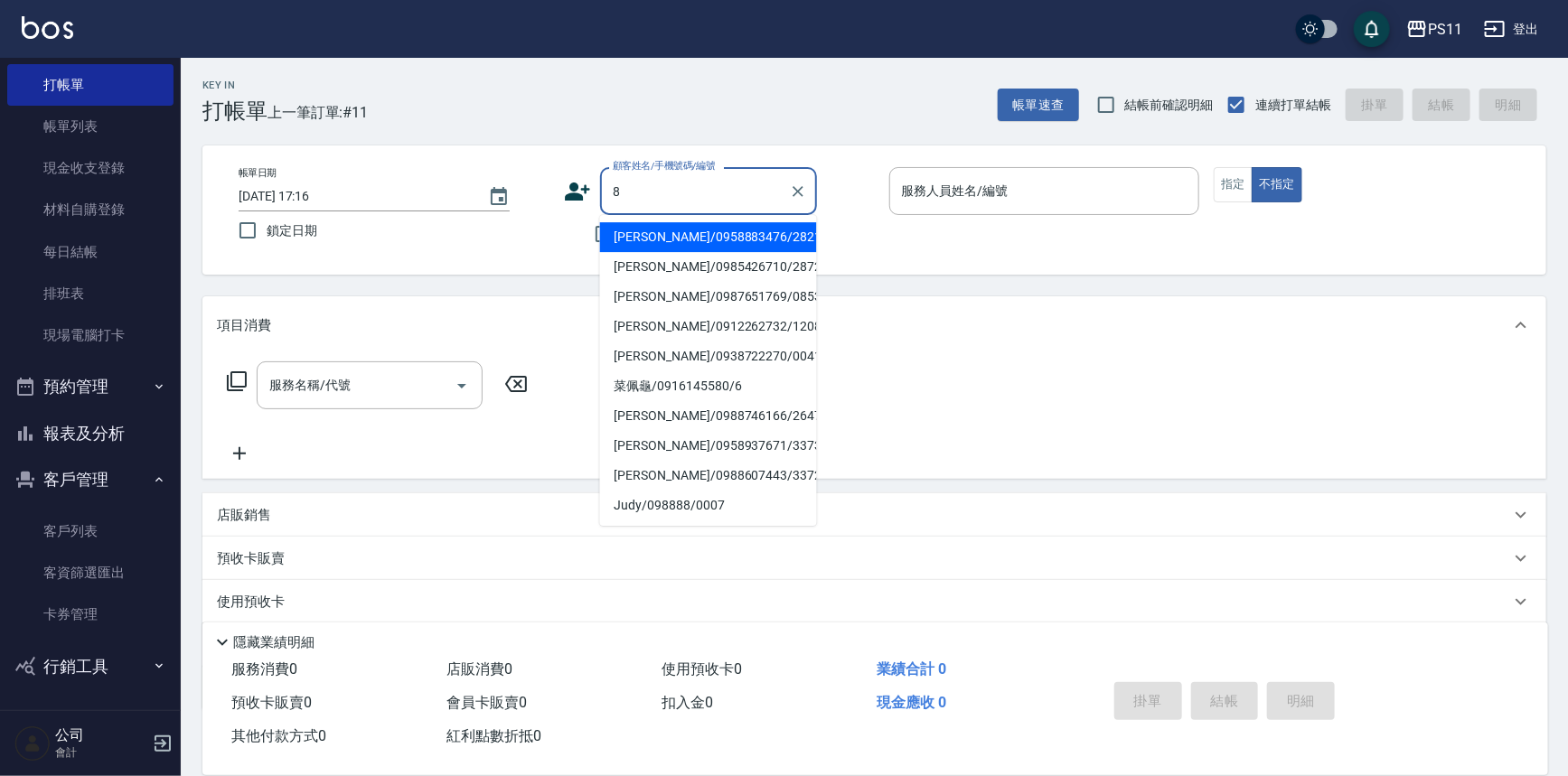
type input "[PERSON_NAME]/0958883476/2821"
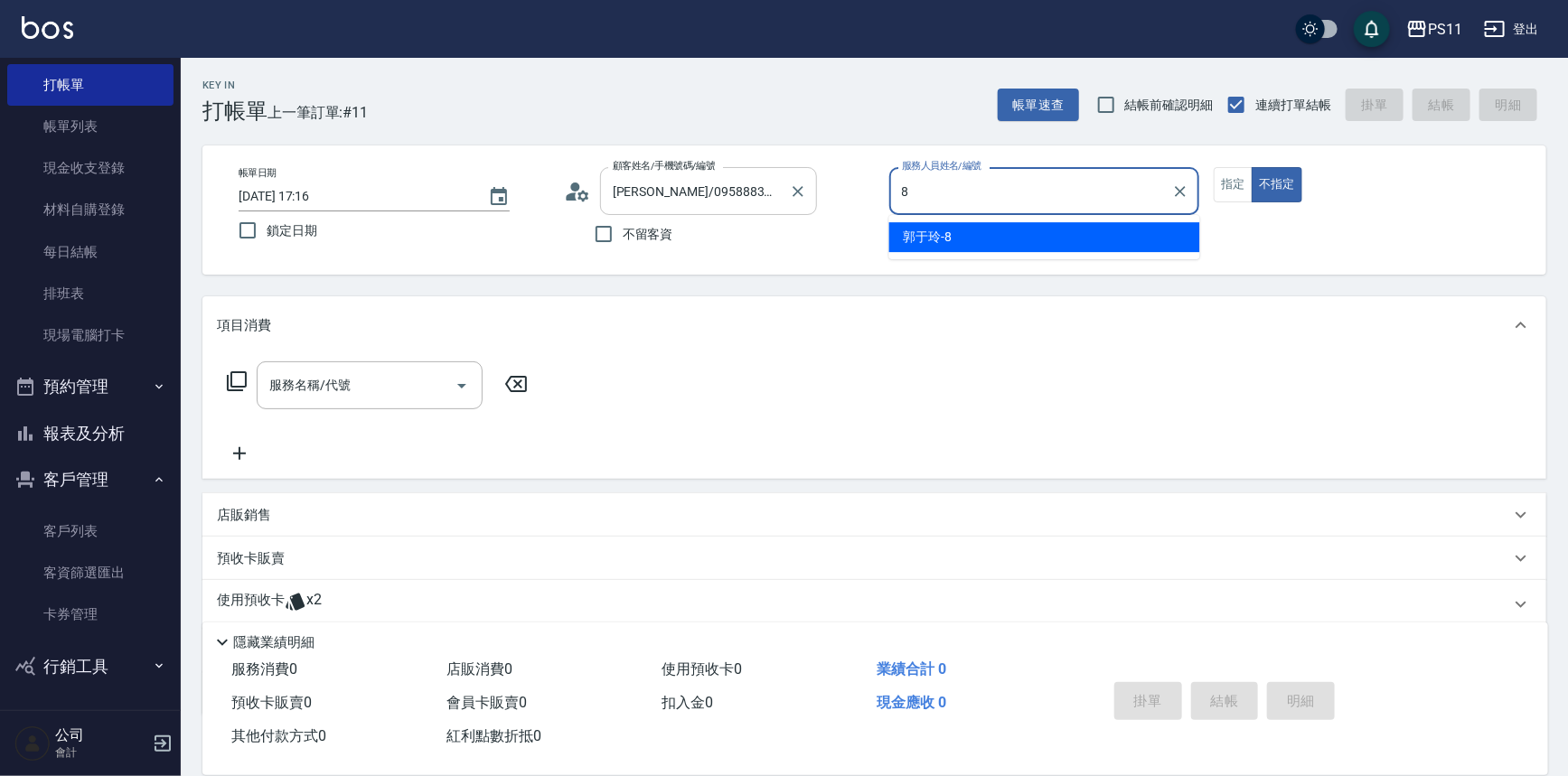
type input "郭于玲-8"
type button "false"
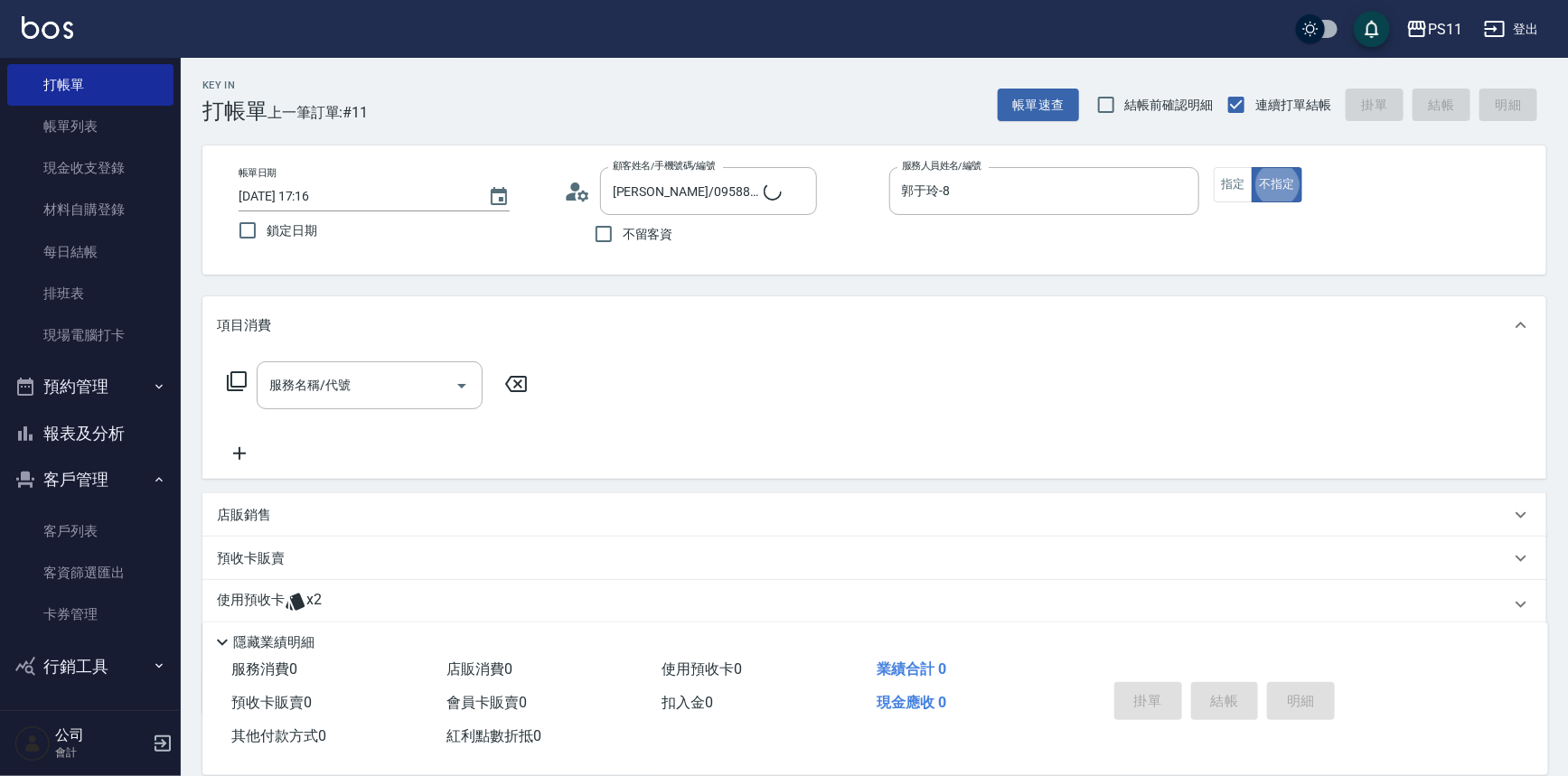
type input "郭魚鱗/0325308409/8"
drag, startPoint x: 1241, startPoint y: 180, endPoint x: 800, endPoint y: 179, distance: 441.0
click at [1241, 180] on button "指定" at bounding box center [1233, 184] width 39 height 35
click at [249, 375] on div "服務名稱/代號 服務名稱/代號" at bounding box center [378, 385] width 321 height 48
click at [261, 370] on div "服務名稱/代號" at bounding box center [370, 385] width 226 height 48
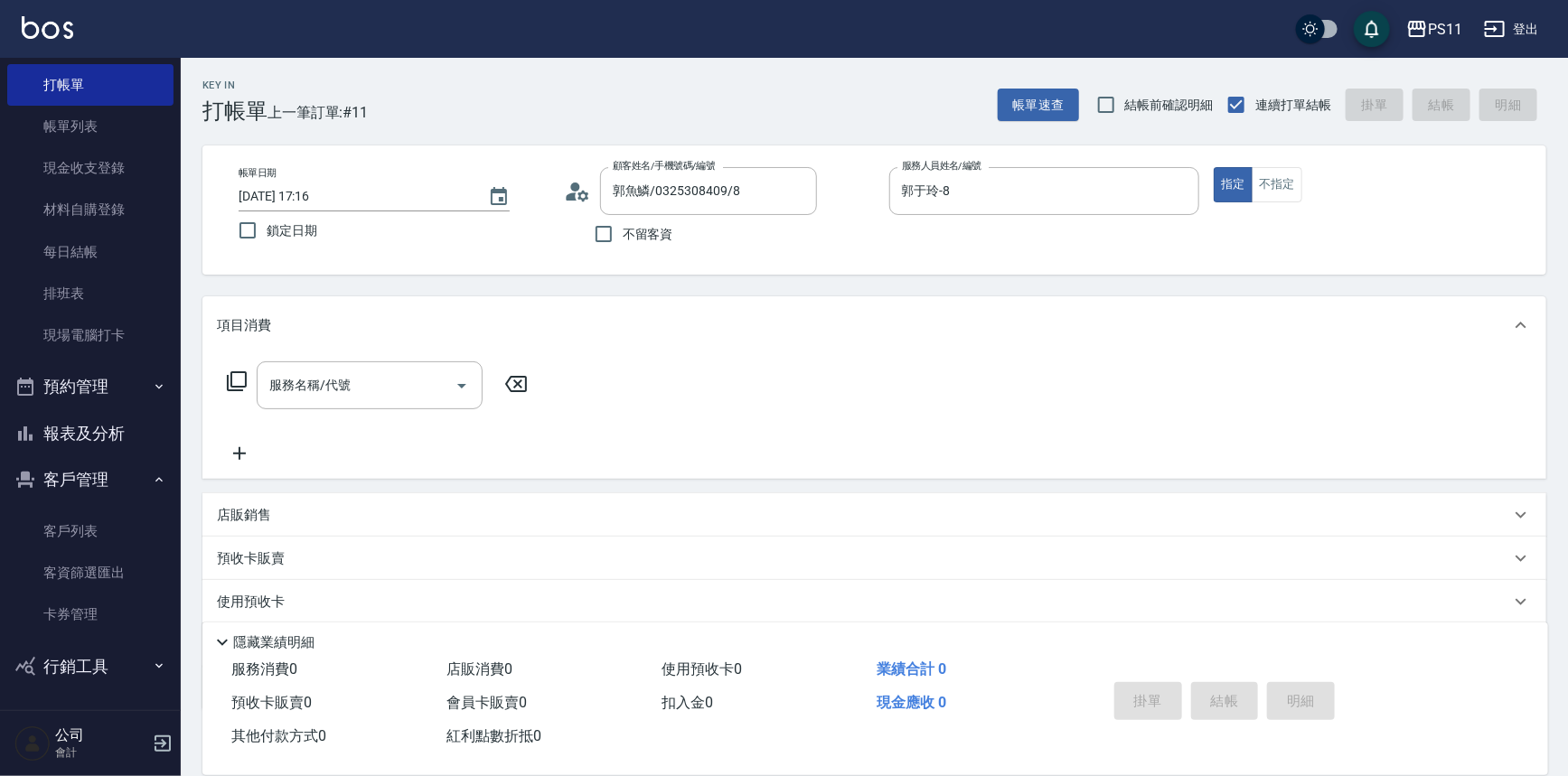
click at [232, 370] on icon at bounding box center [237, 381] width 22 height 22
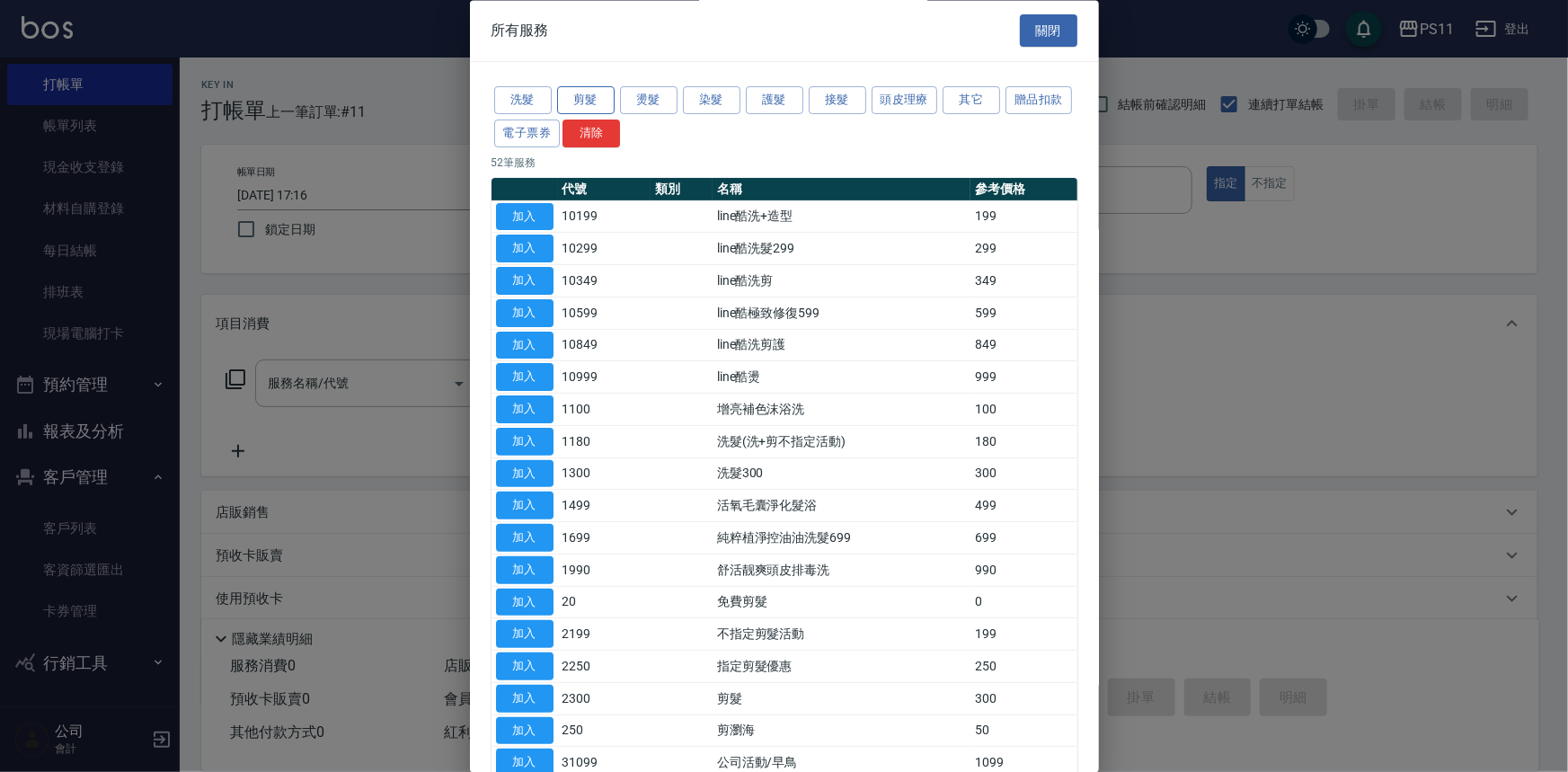
click at [576, 100] on button "剪髮" at bounding box center [586, 101] width 58 height 28
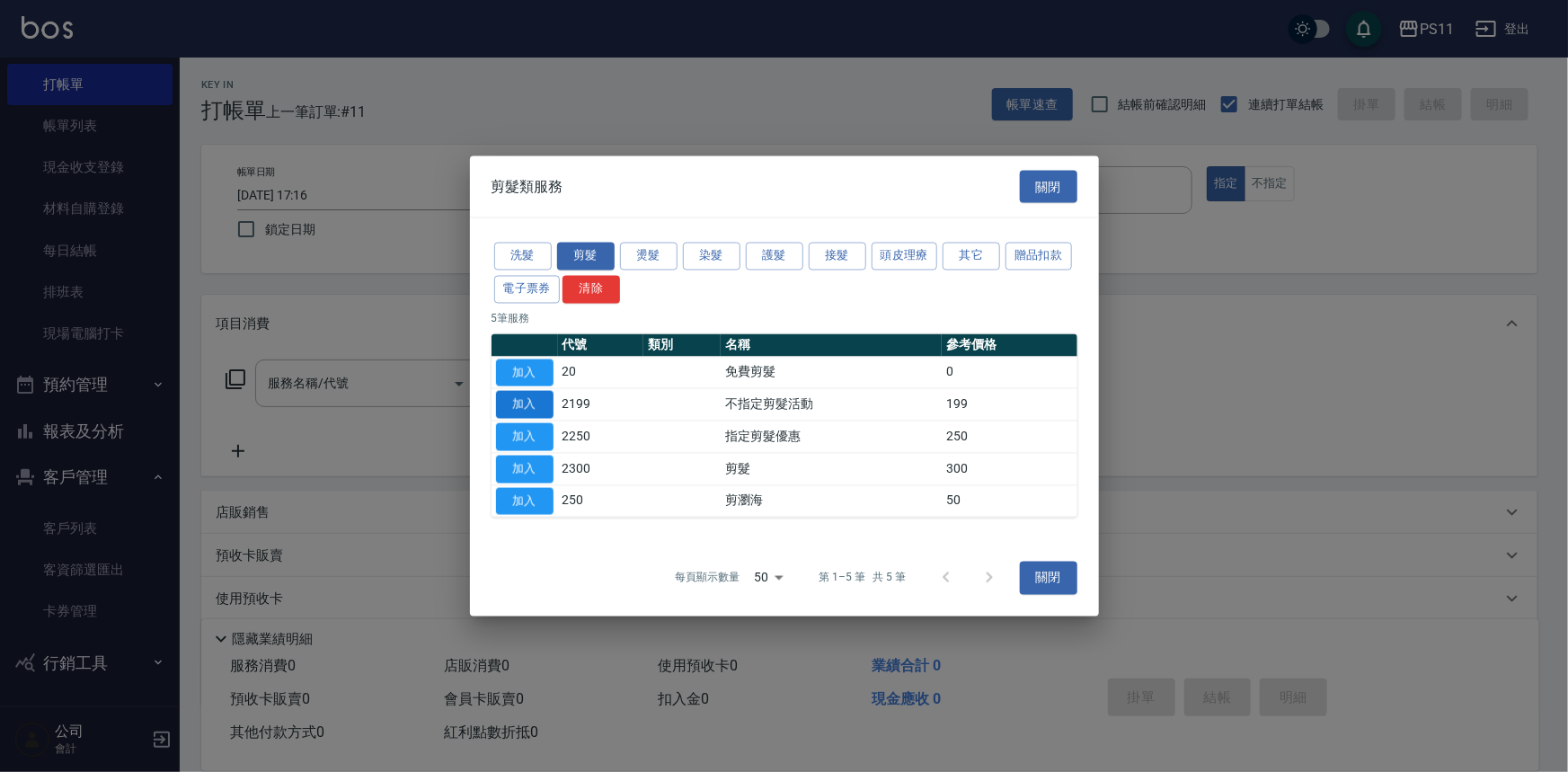
click at [524, 407] on button "加入" at bounding box center [524, 405] width 58 height 28
type input "不指定剪髮活動(2199)"
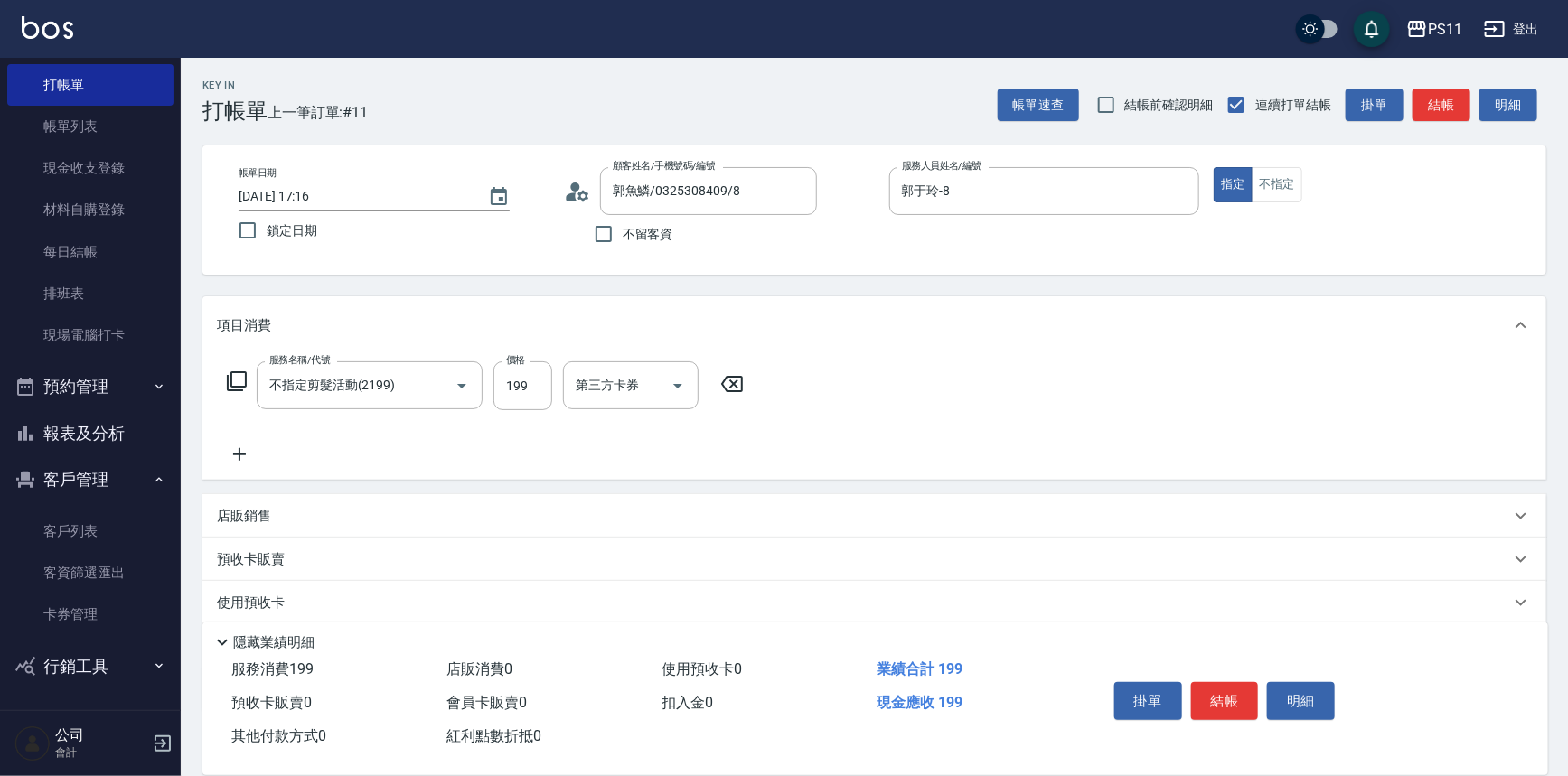
click at [1222, 686] on button "結帳" at bounding box center [1225, 701] width 68 height 38
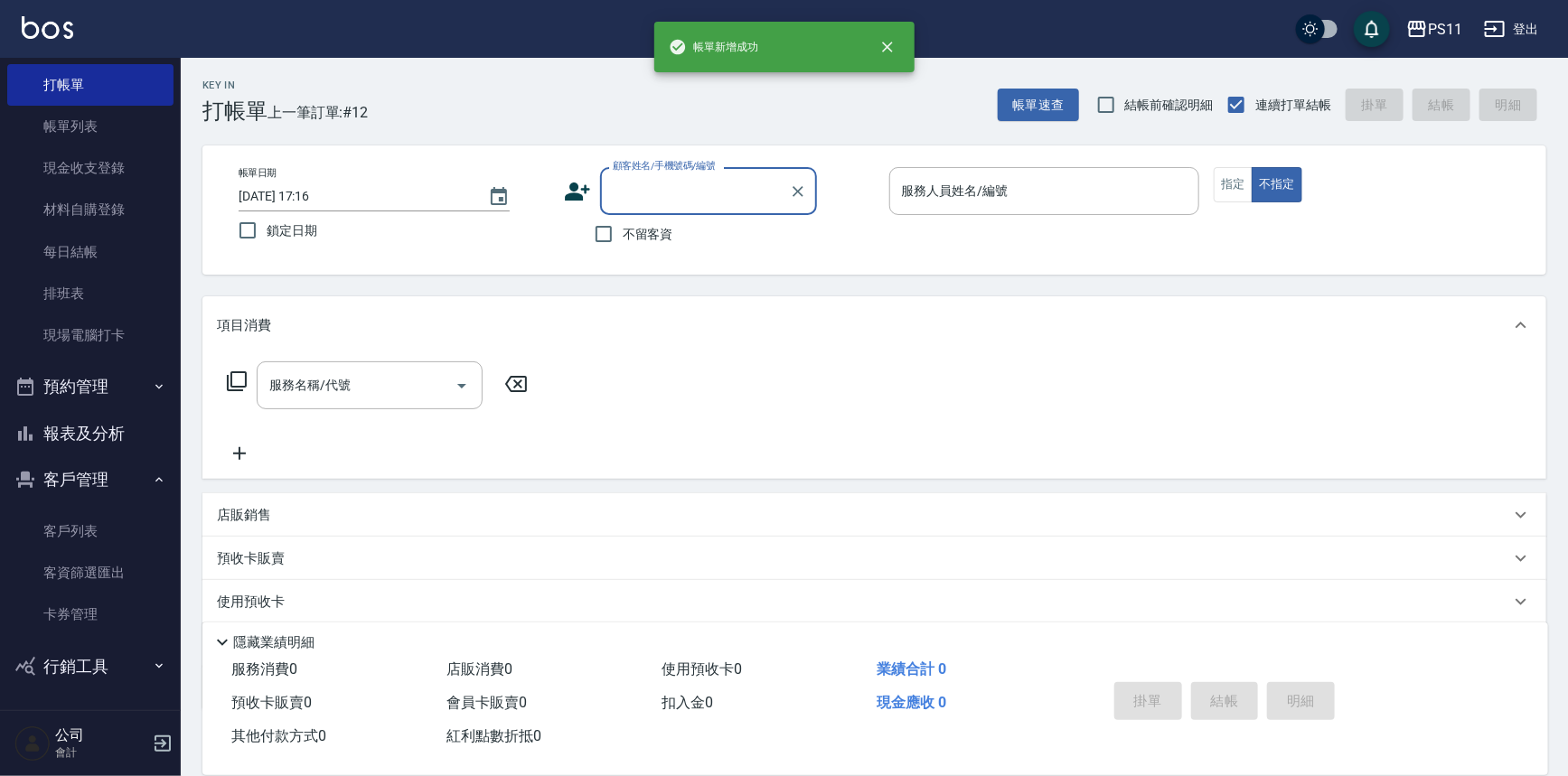
click at [104, 434] on button "報表及分析" at bounding box center [90, 434] width 166 height 47
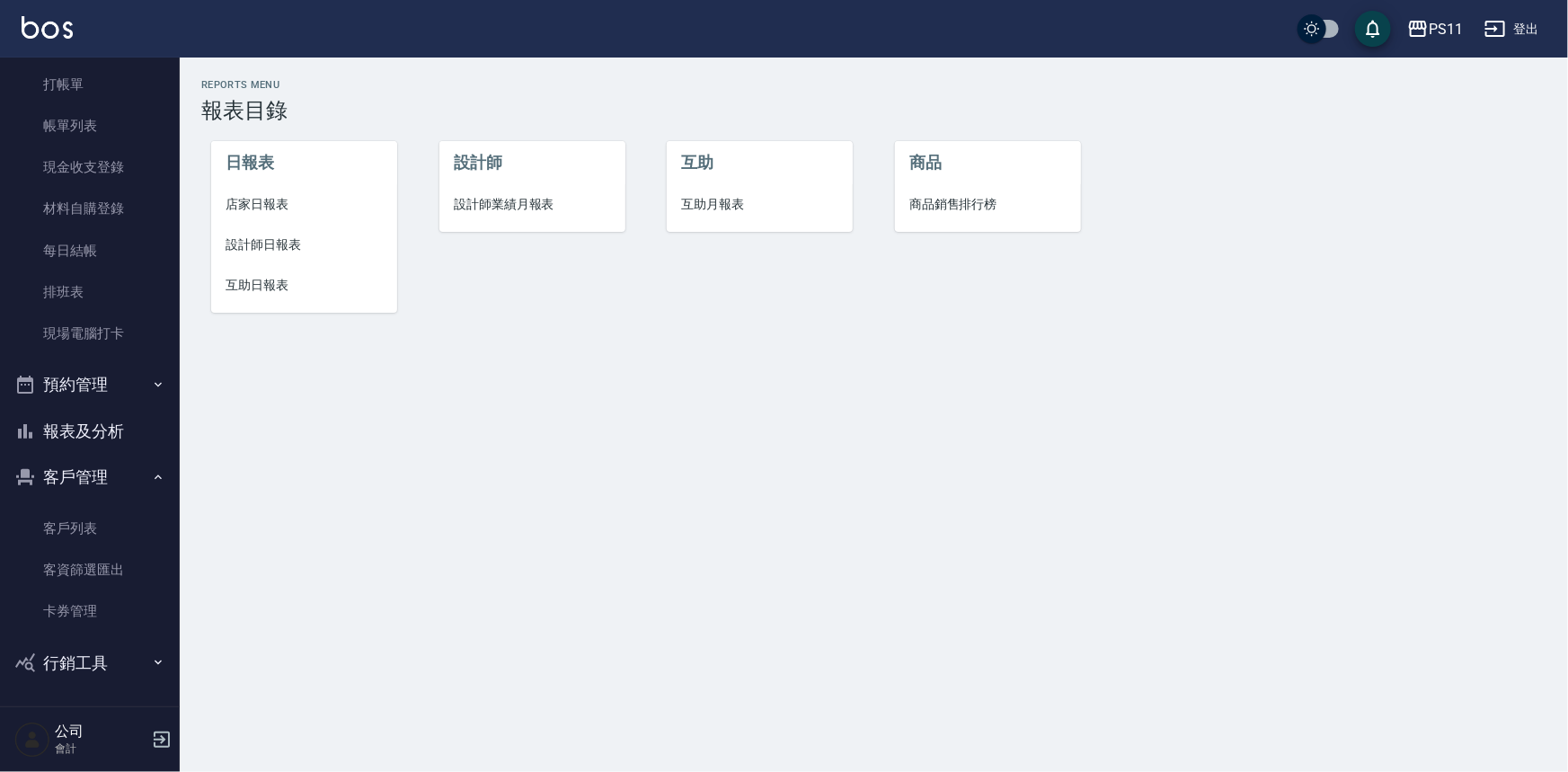
click at [269, 241] on span "設計師日報表" at bounding box center [304, 245] width 157 height 19
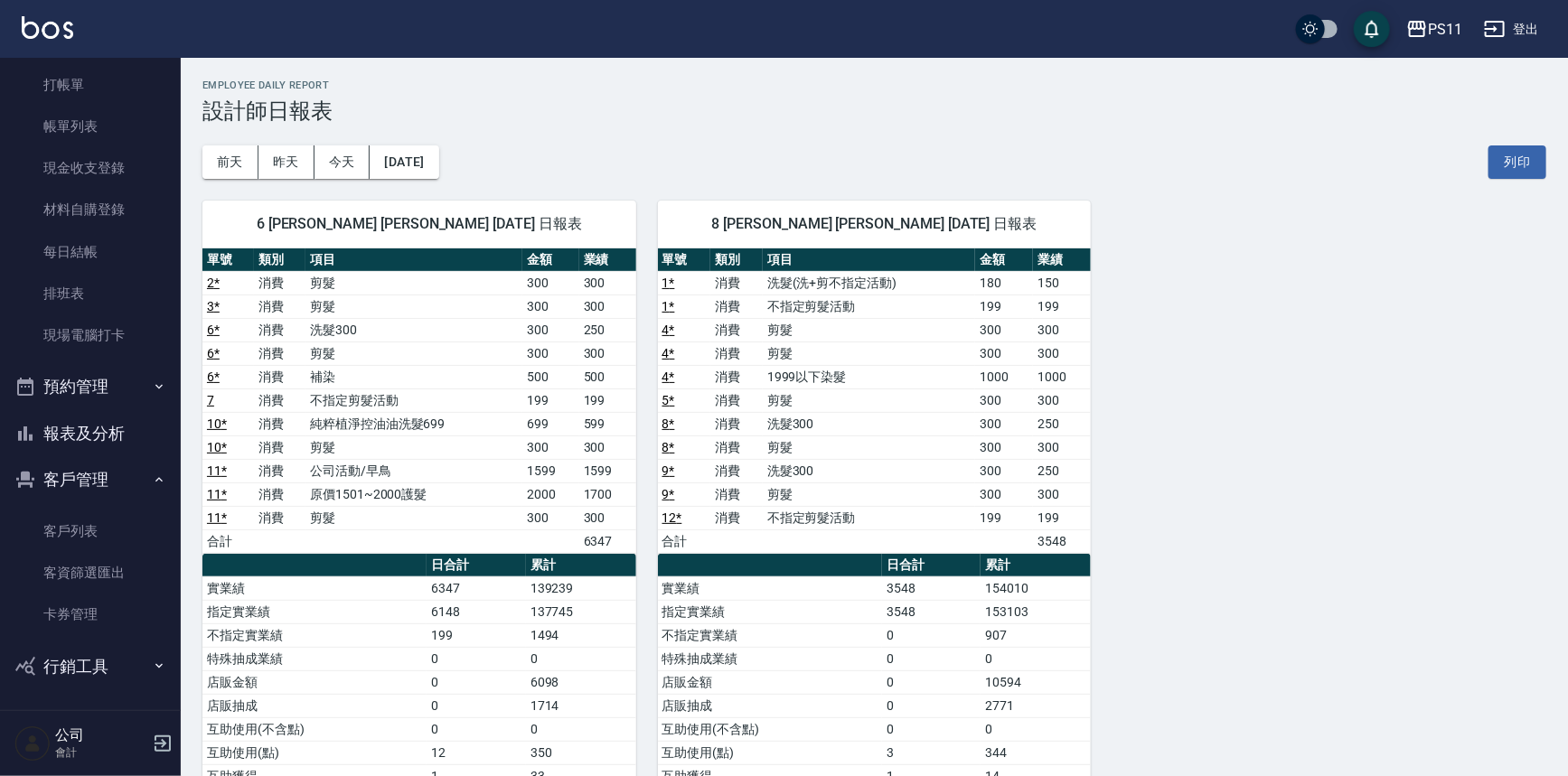
click at [1255, 408] on div "6 [PERSON_NAME] [PERSON_NAME] [DATE] 日報表 單號 類別 項目 金額 業績 2 * 消費 剪髮 300 300 3 * 消…" at bounding box center [863, 565] width 1366 height 772
click at [95, 76] on link "打帳單" at bounding box center [90, 85] width 166 height 42
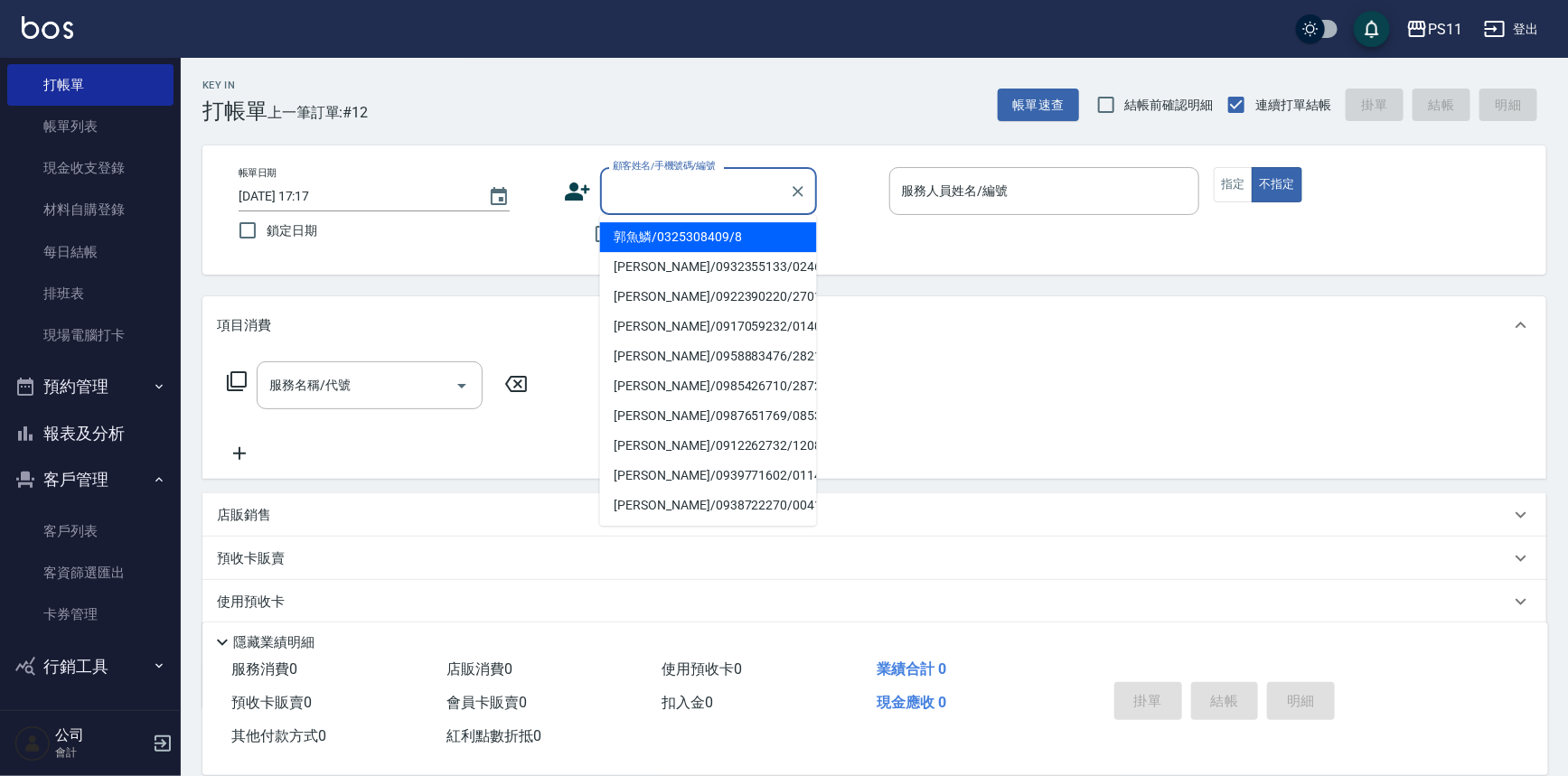
click at [696, 187] on input "顧客姓名/手機號碼/編號" at bounding box center [695, 191] width 173 height 32
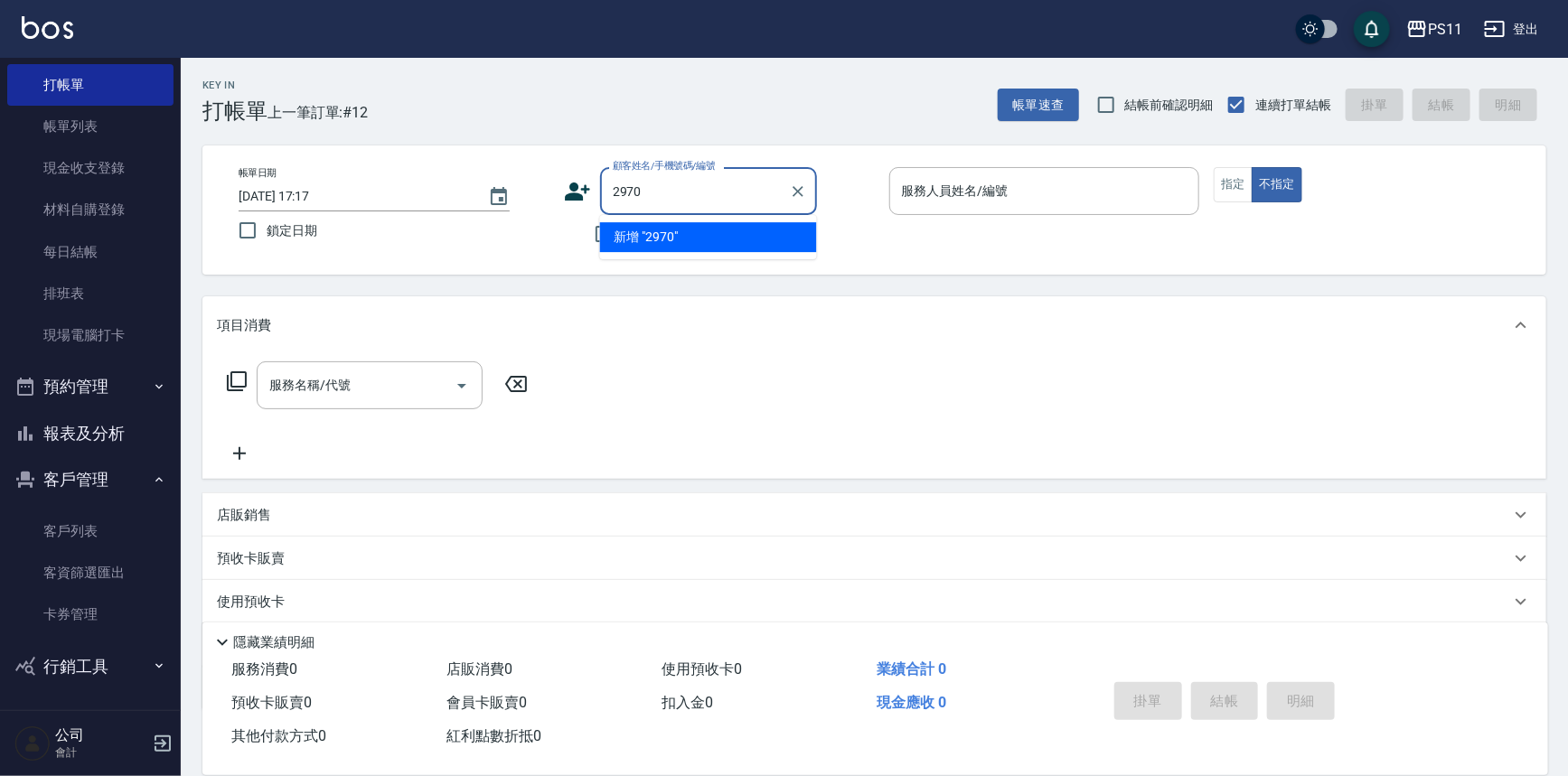
type input "2970"
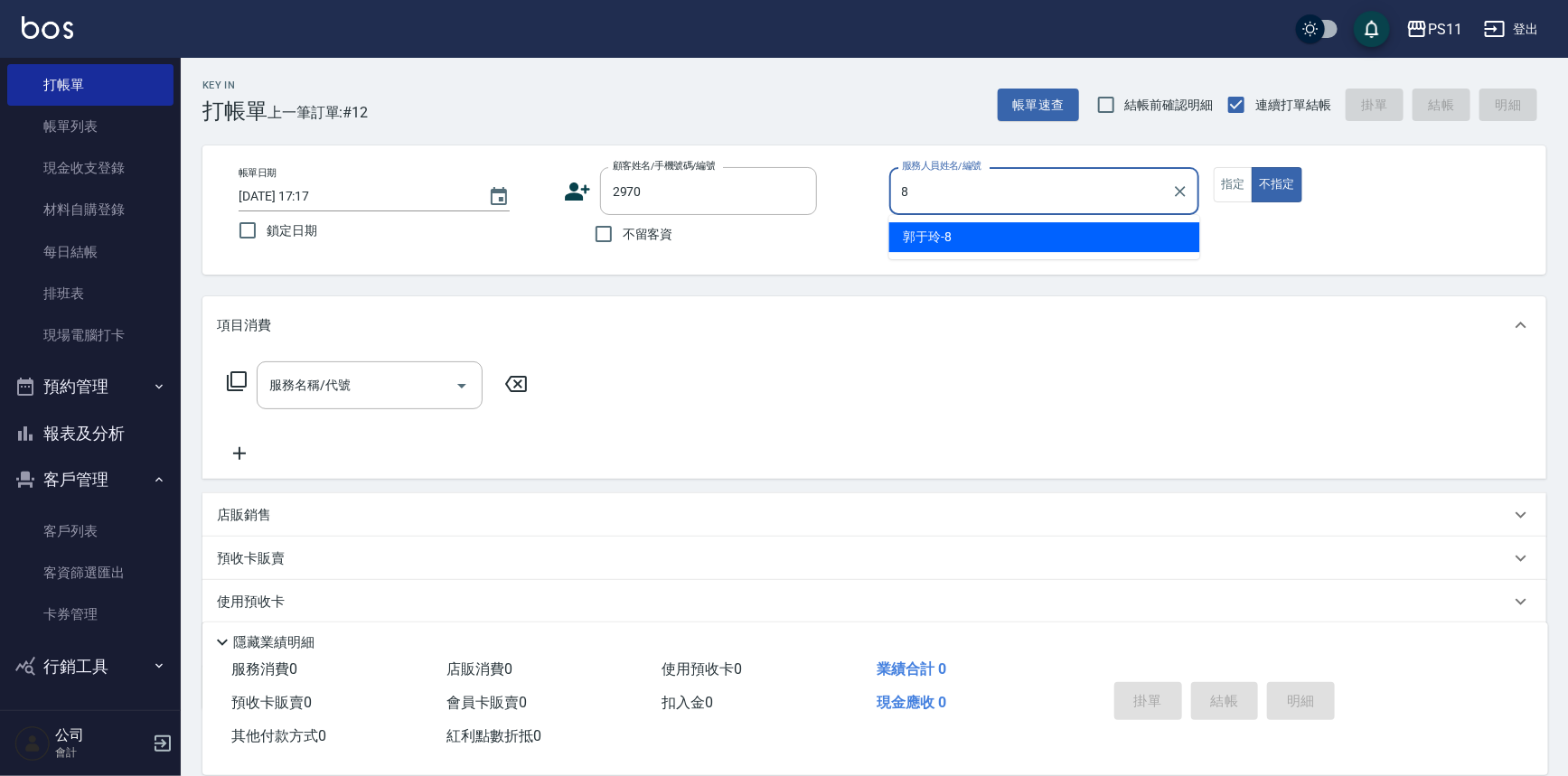
type input "郭于玲-8"
type button "false"
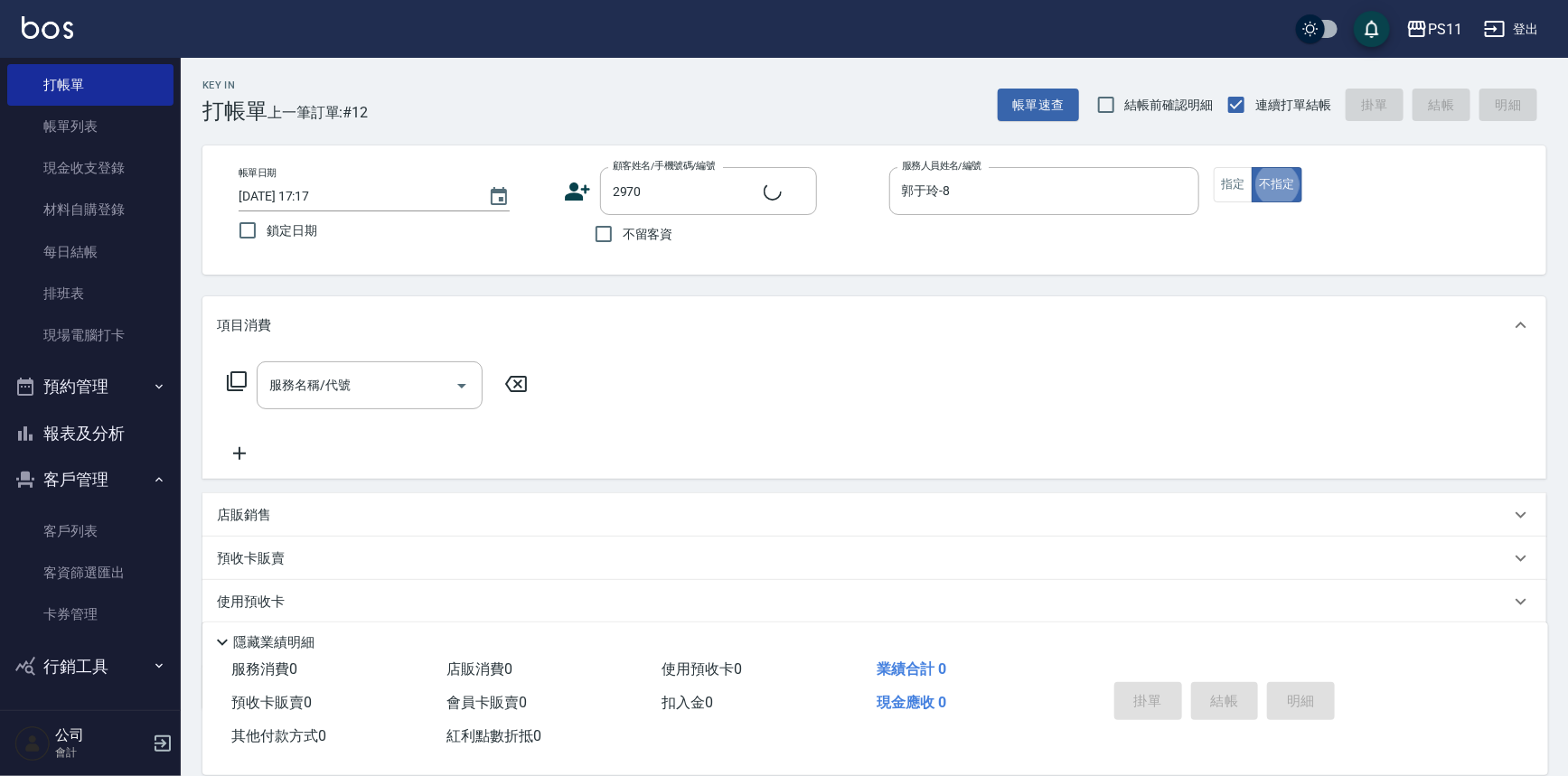
type input "[PERSON_NAME]/0965659358/2970"
click at [1229, 187] on button "指定" at bounding box center [1233, 184] width 39 height 35
click at [241, 374] on icon at bounding box center [237, 381] width 22 height 22
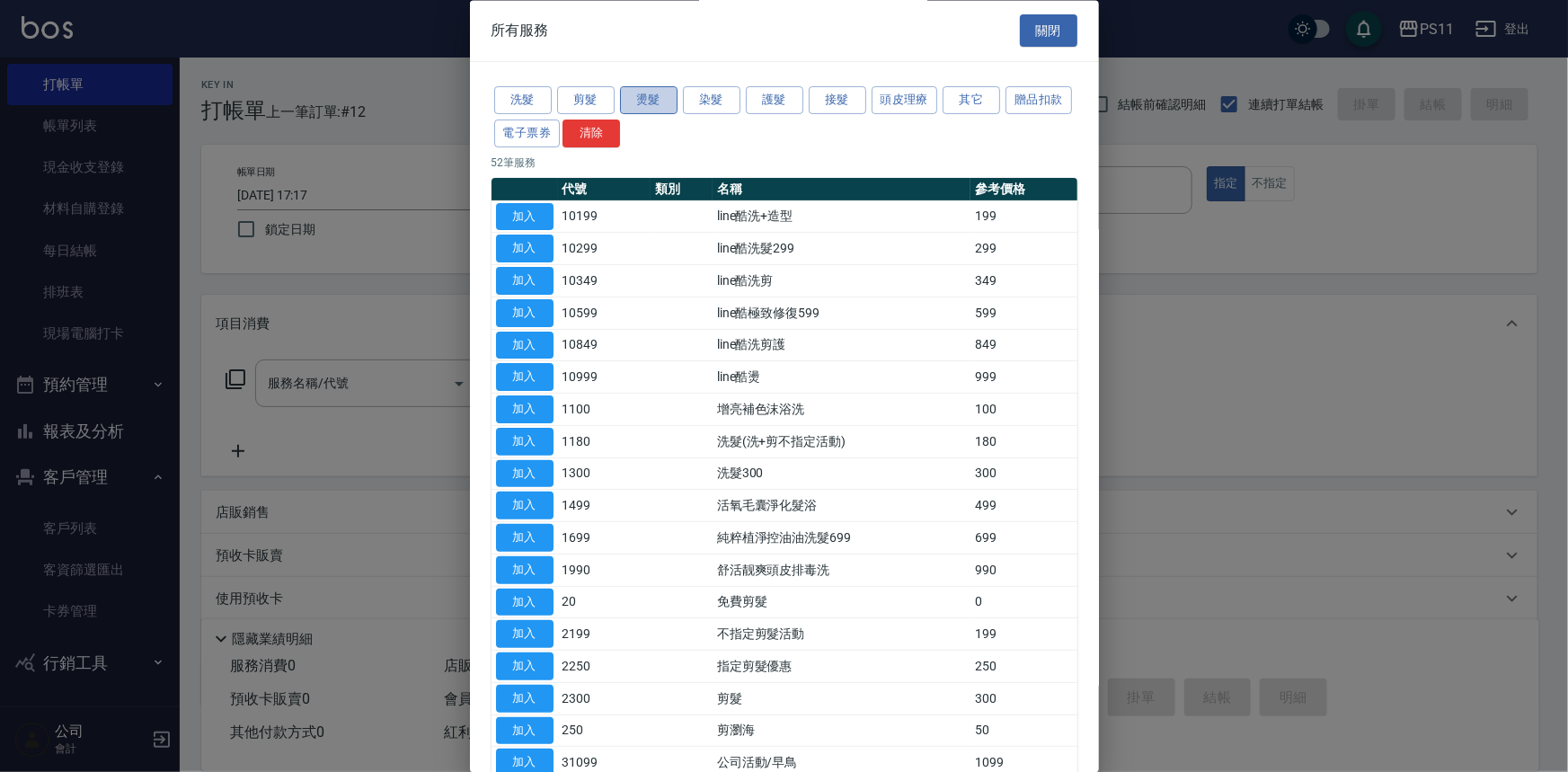
click at [642, 103] on button "燙髮" at bounding box center [649, 101] width 58 height 28
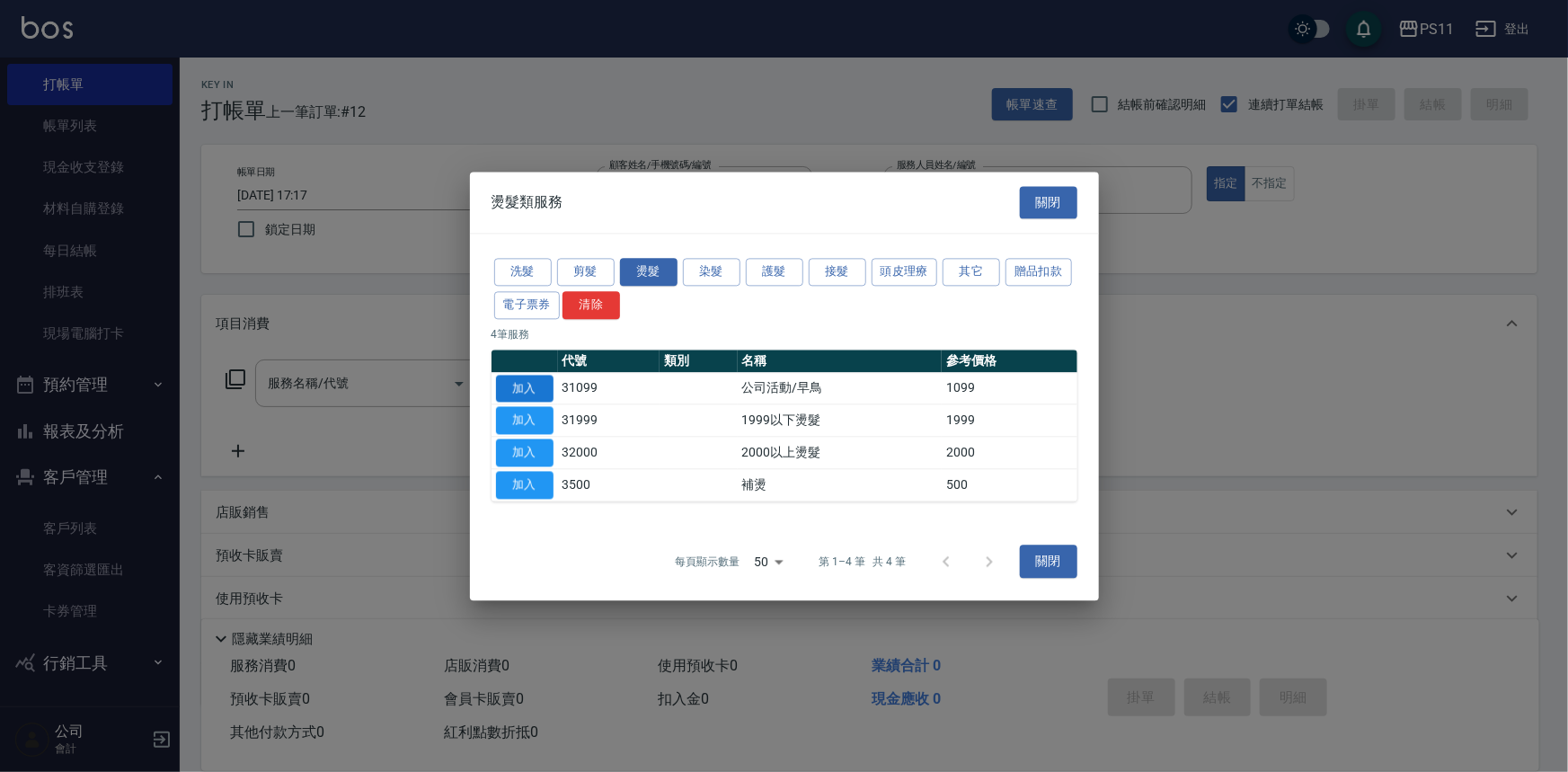
click at [539, 393] on button "加入" at bounding box center [524, 388] width 58 height 28
type input "公司活動/早鳥(31099)"
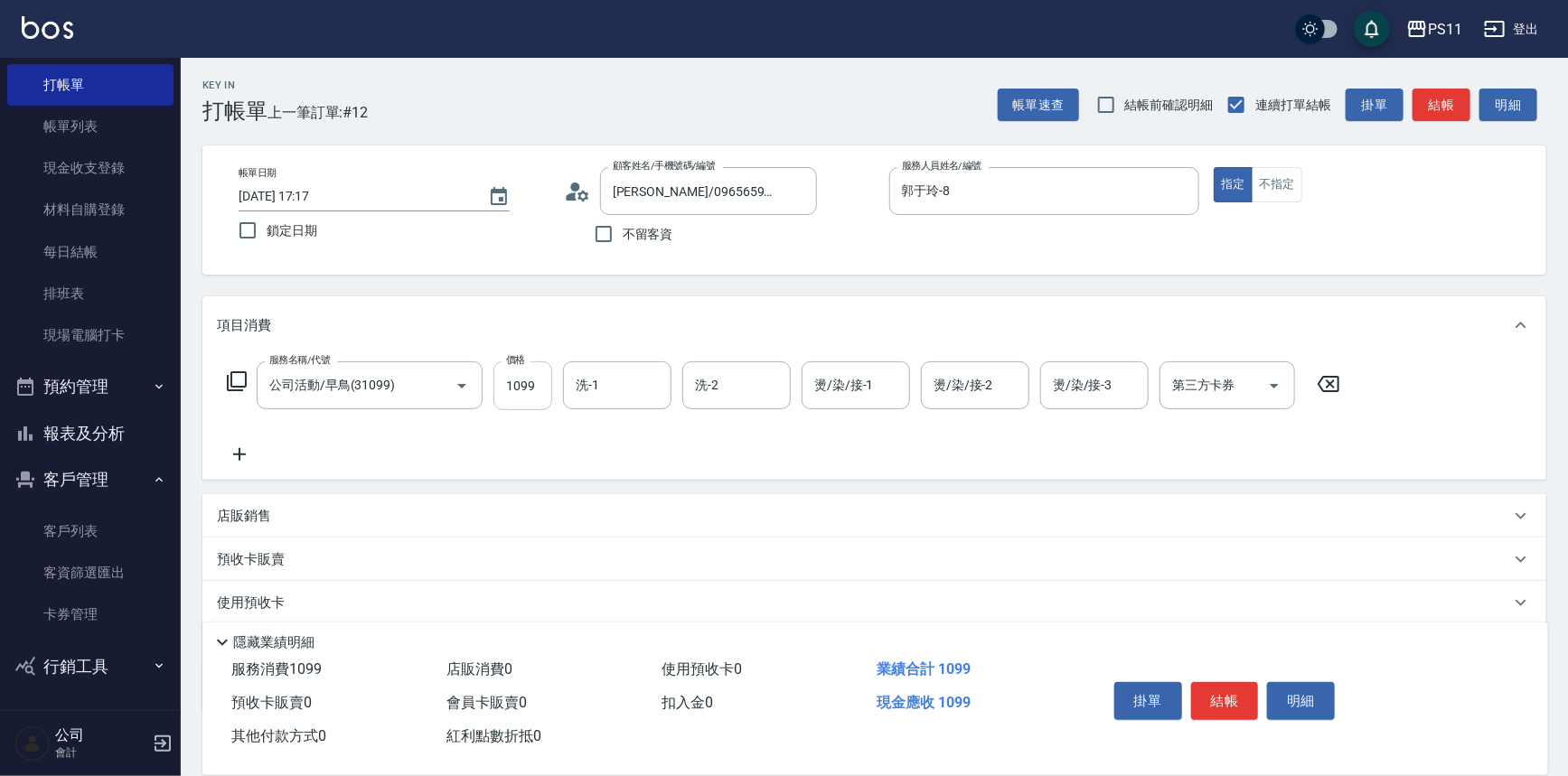
click at [537, 382] on input "1099" at bounding box center [522, 386] width 59 height 49
type input "1999"
type input "[PERSON_NAME]-20"
click at [251, 453] on icon at bounding box center [240, 455] width 45 height 22
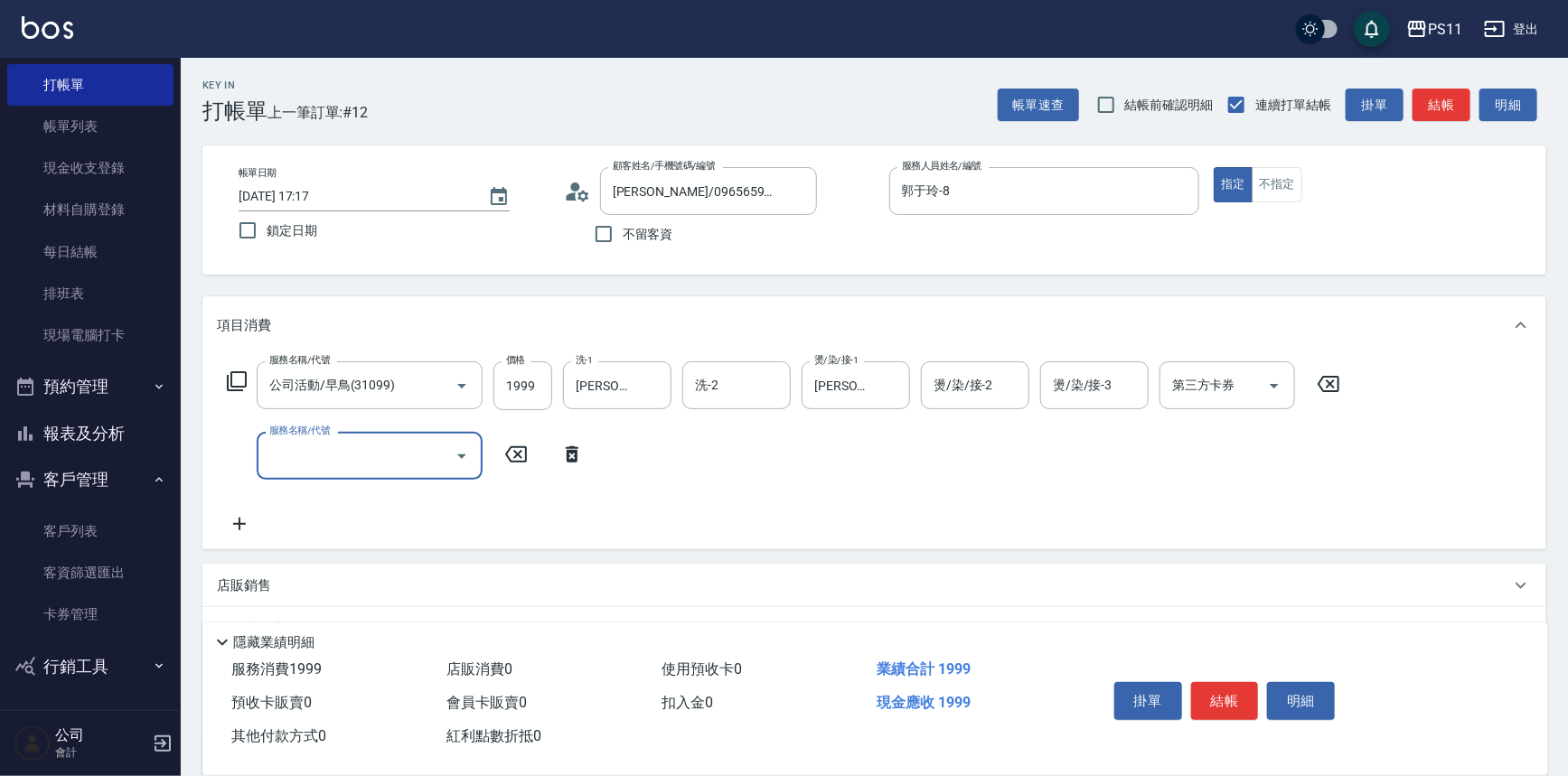
click at [308, 461] on input "服務名稱/代號" at bounding box center [356, 456] width 182 height 32
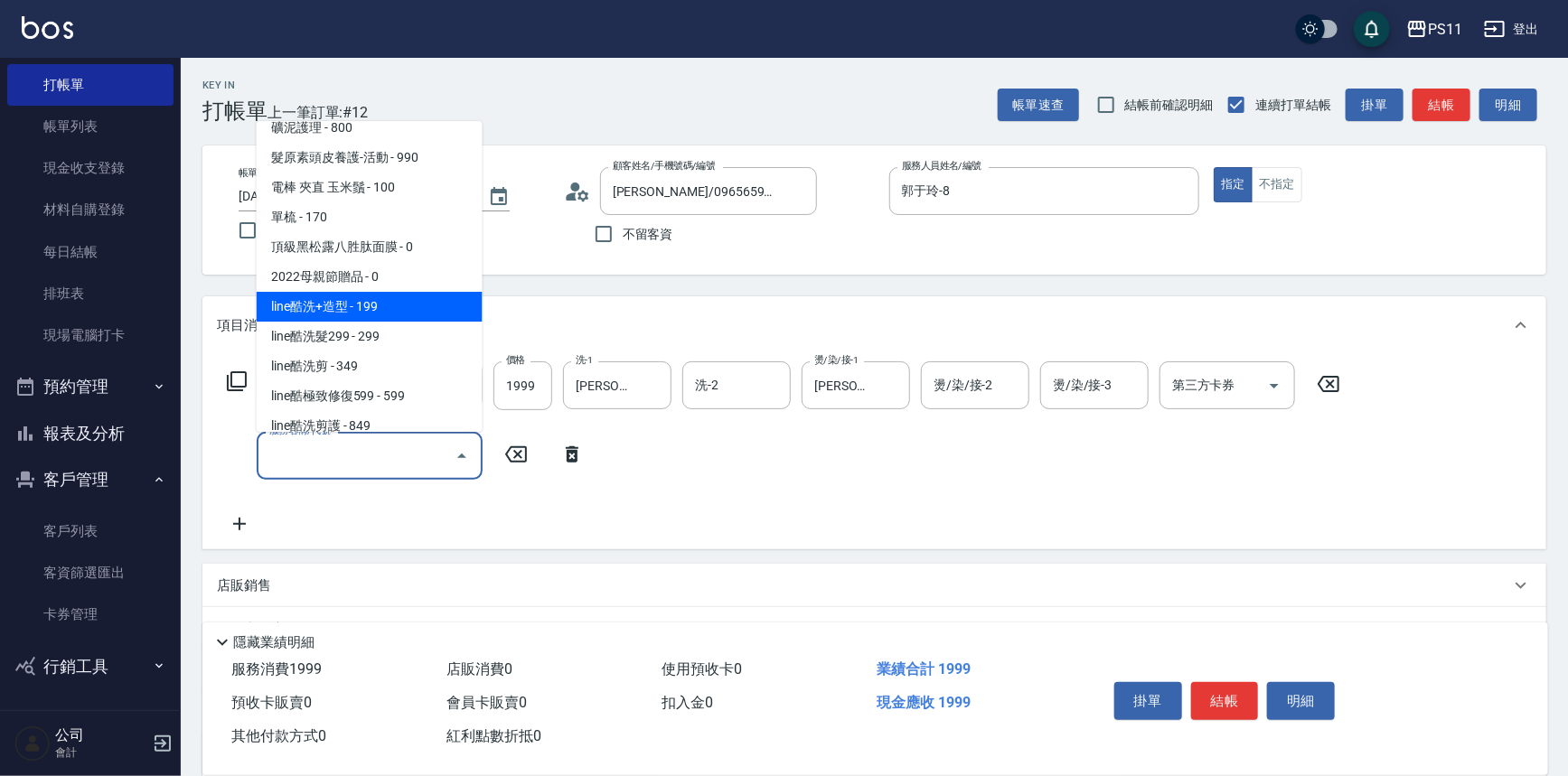
scroll to position [657, 0]
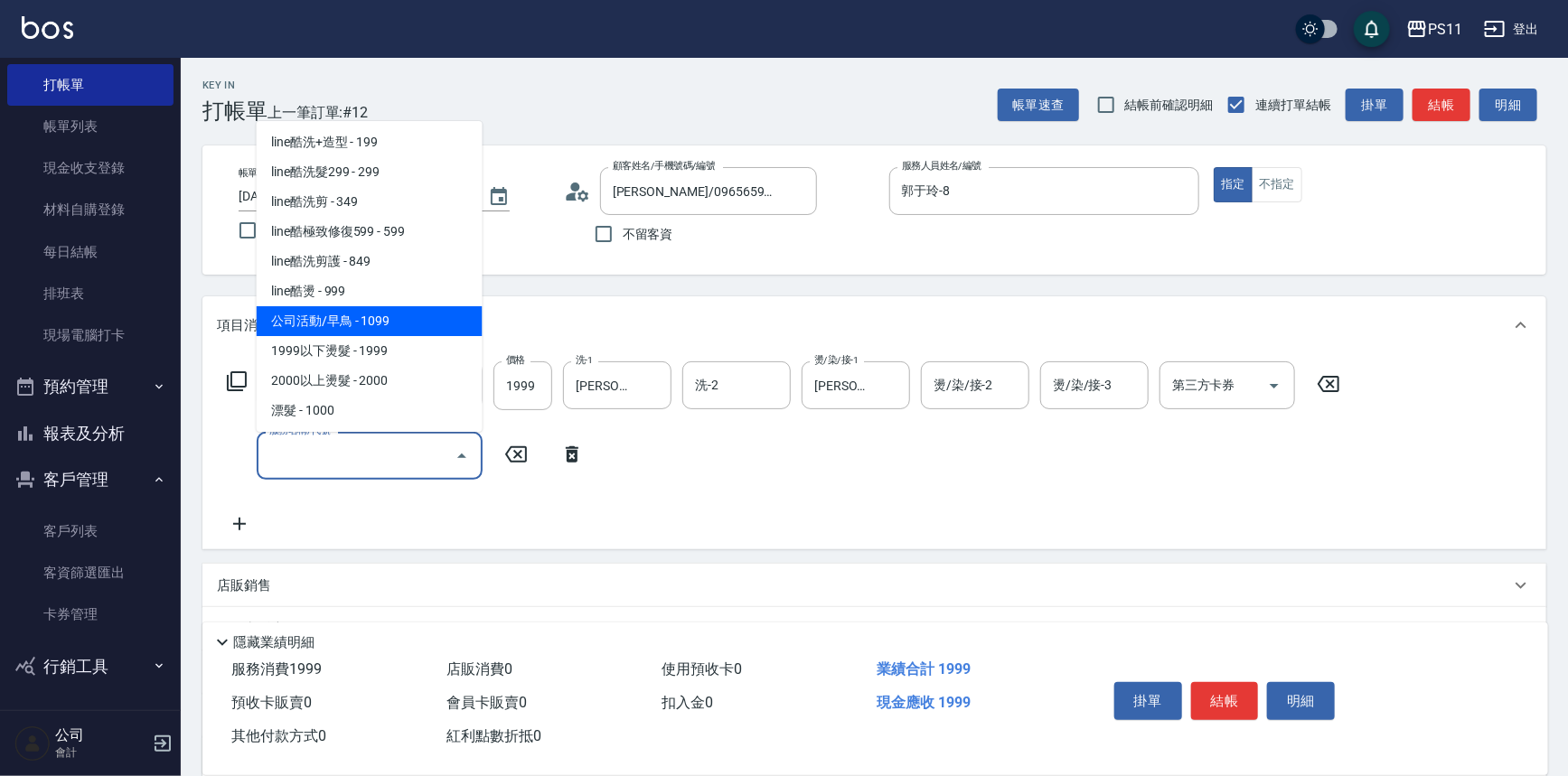
click at [382, 316] on span "公司活動/早鳥 - 1099" at bounding box center [370, 320] width 226 height 30
type input "公司活動/早鳥(31099)"
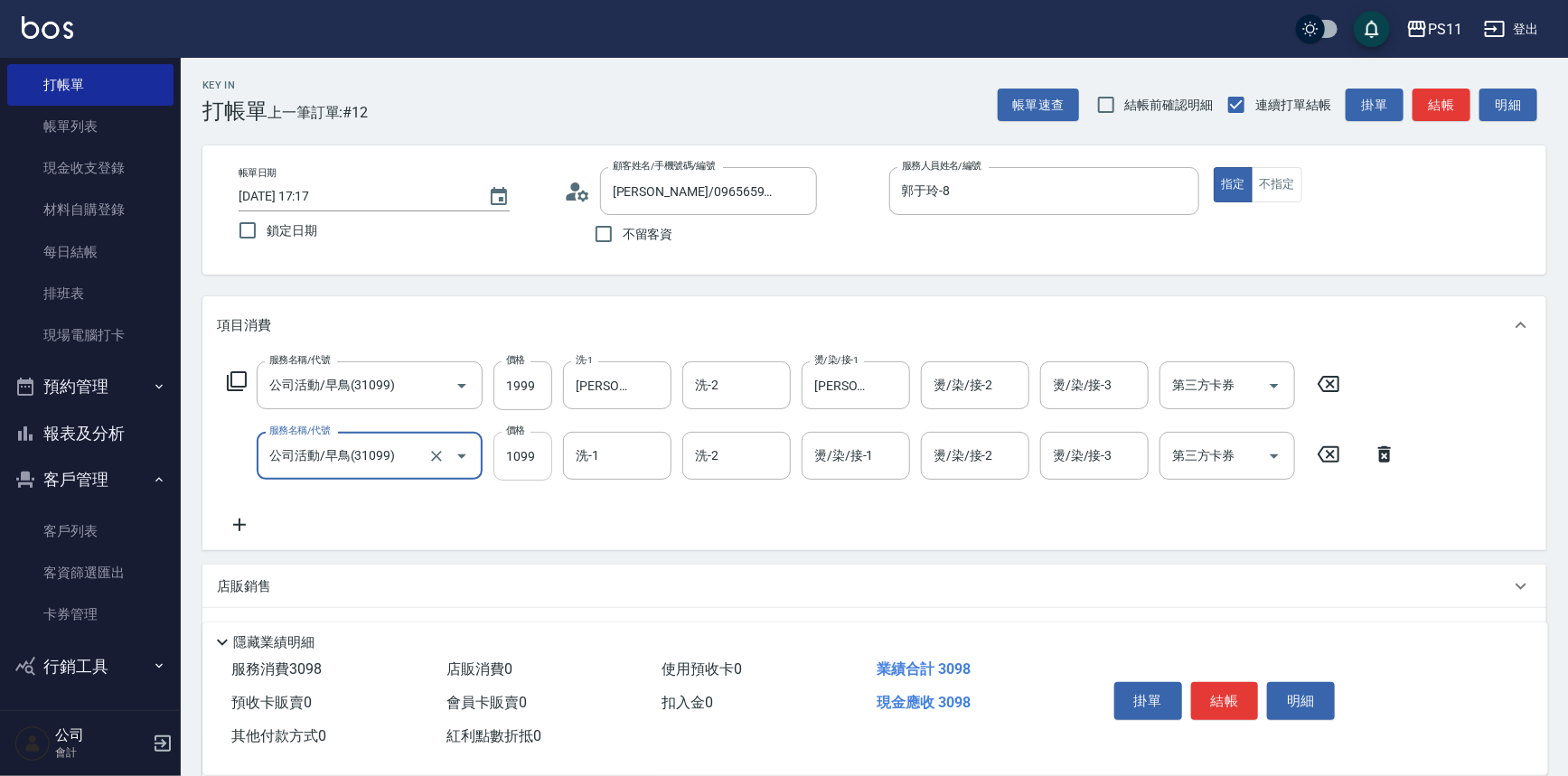
click at [534, 442] on input "1099" at bounding box center [522, 457] width 59 height 49
type input "1499"
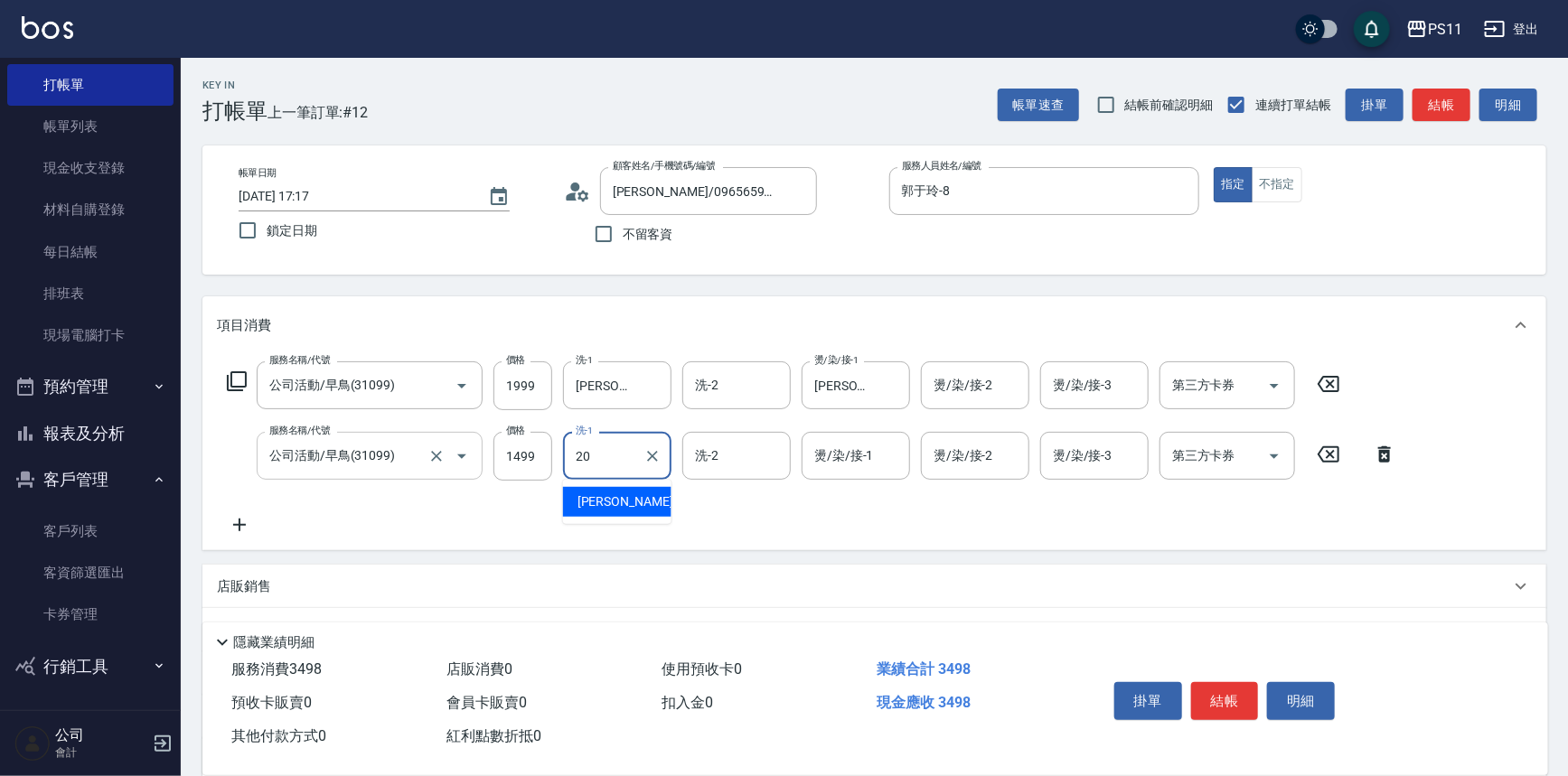
type input "[PERSON_NAME]-20"
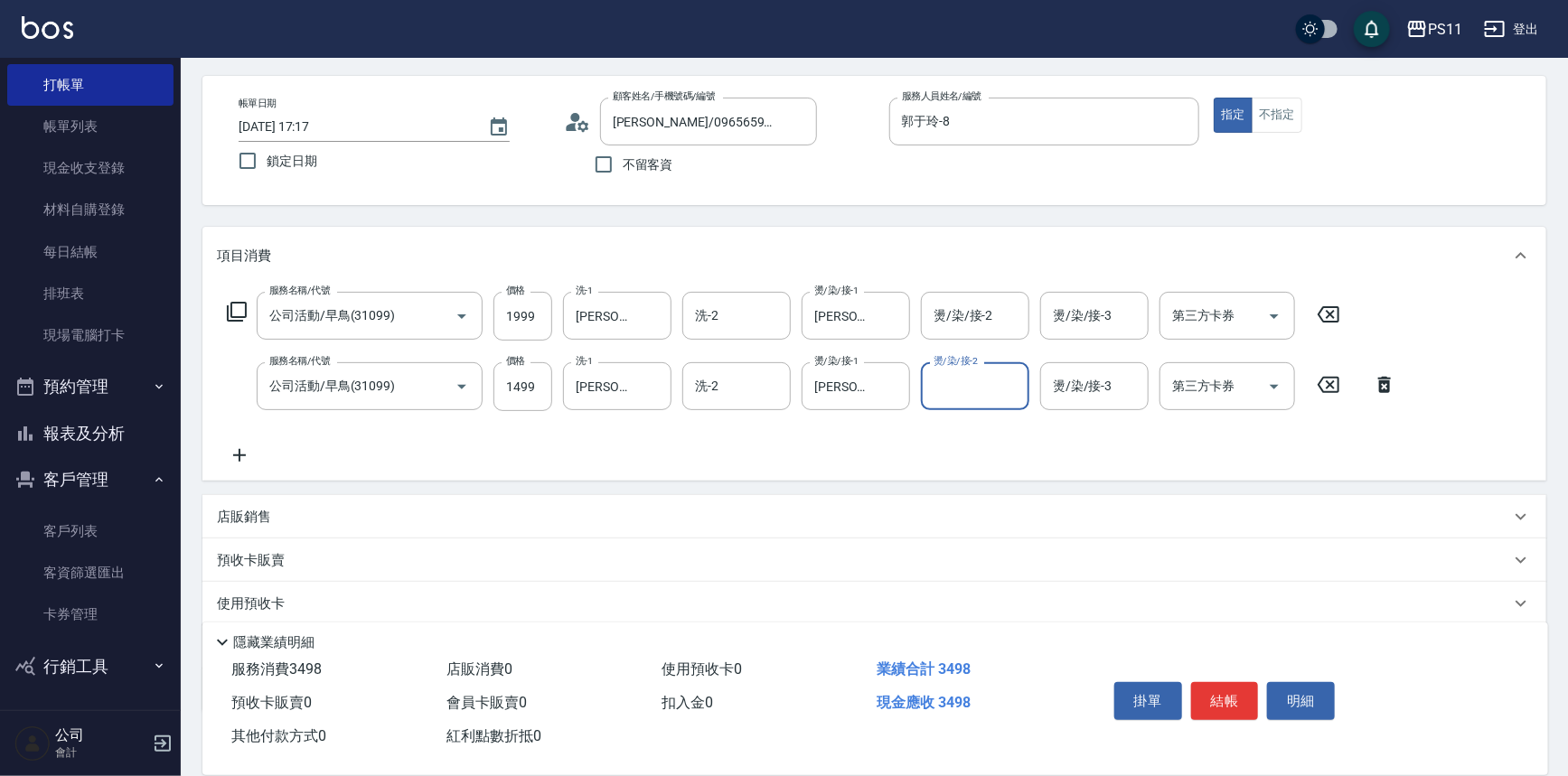
scroll to position [174, 0]
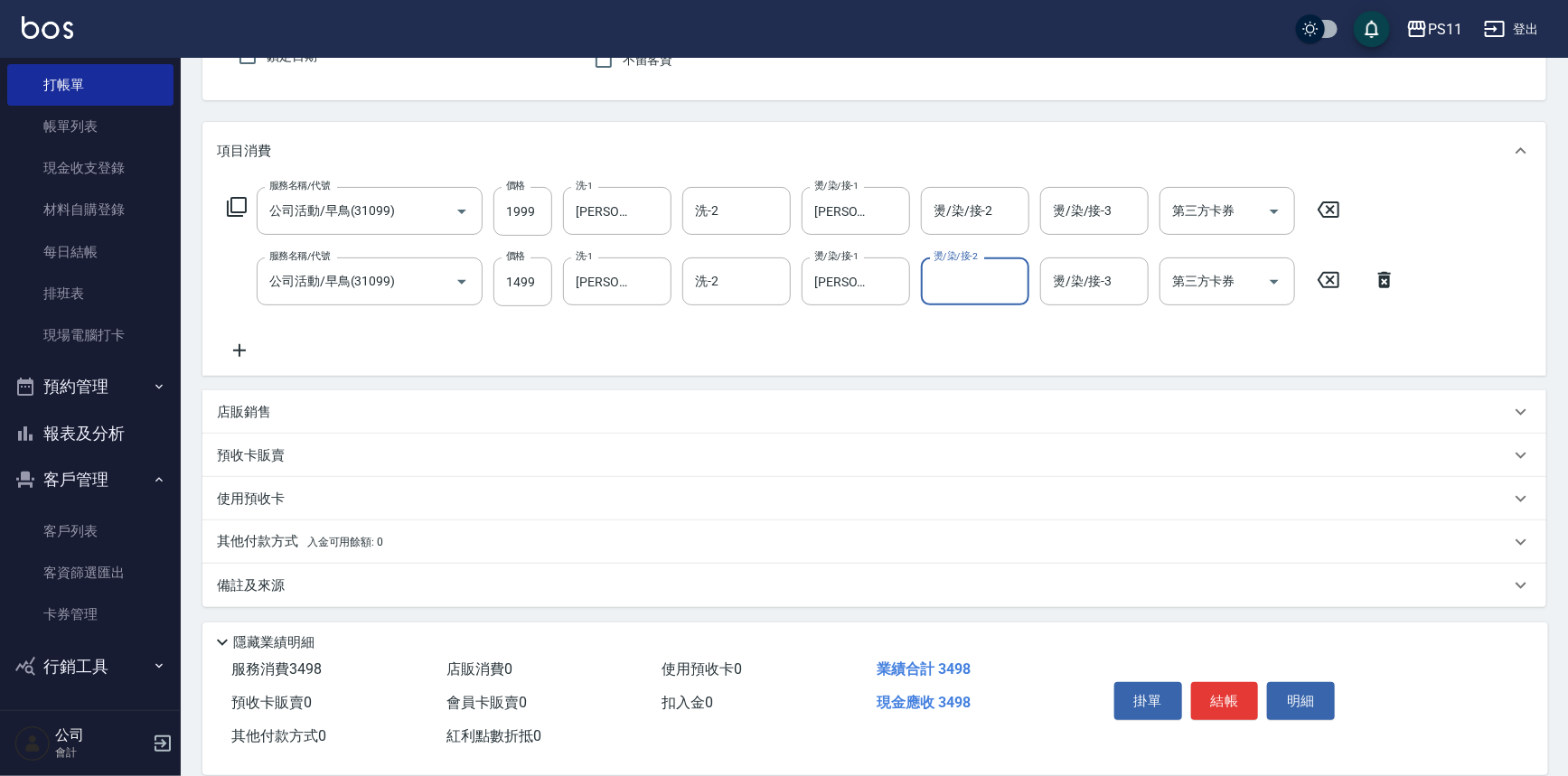
click at [237, 340] on icon at bounding box center [240, 350] width 45 height 22
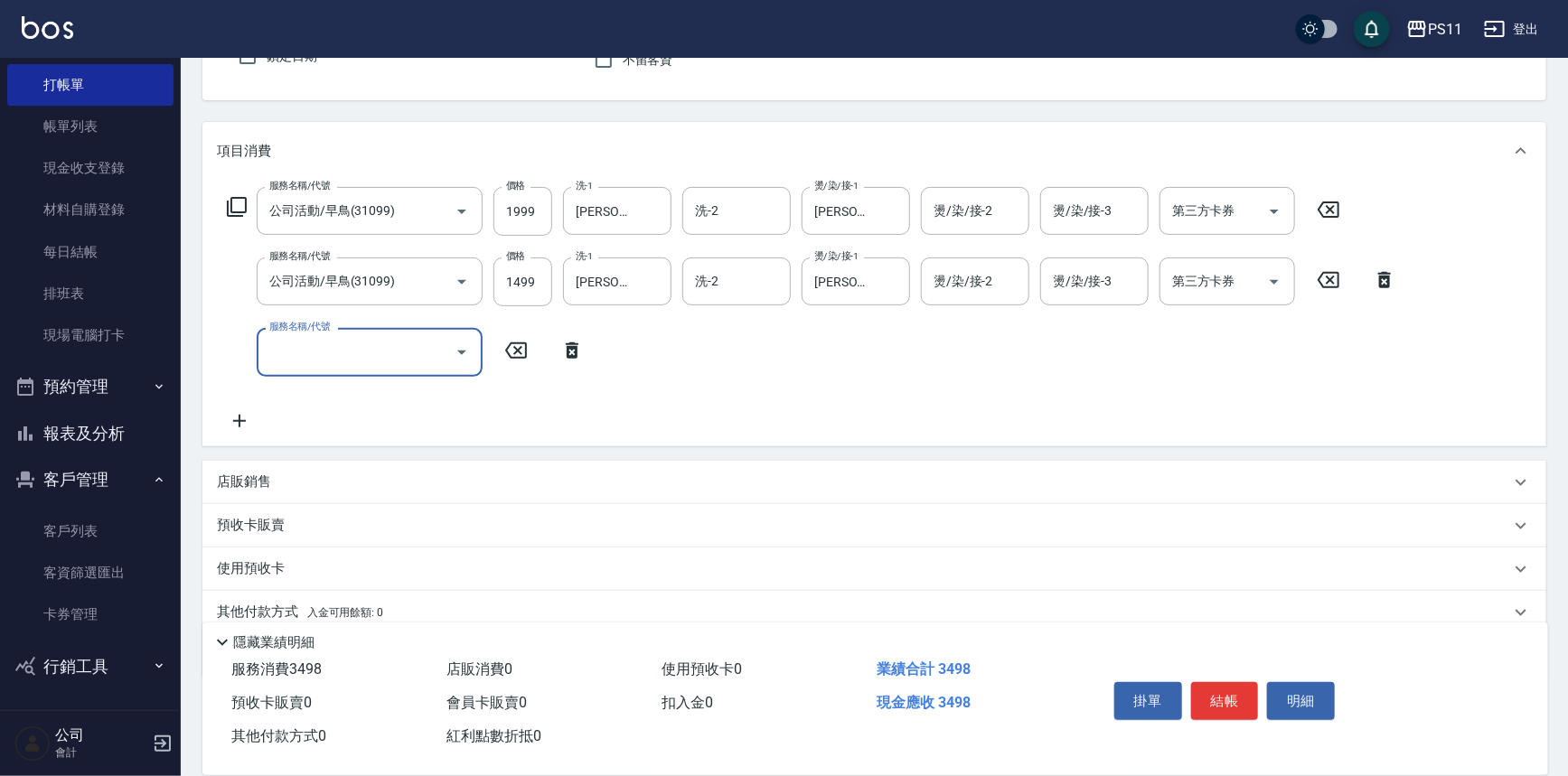
click at [287, 347] on input "服務名稱/代號" at bounding box center [356, 351] width 182 height 32
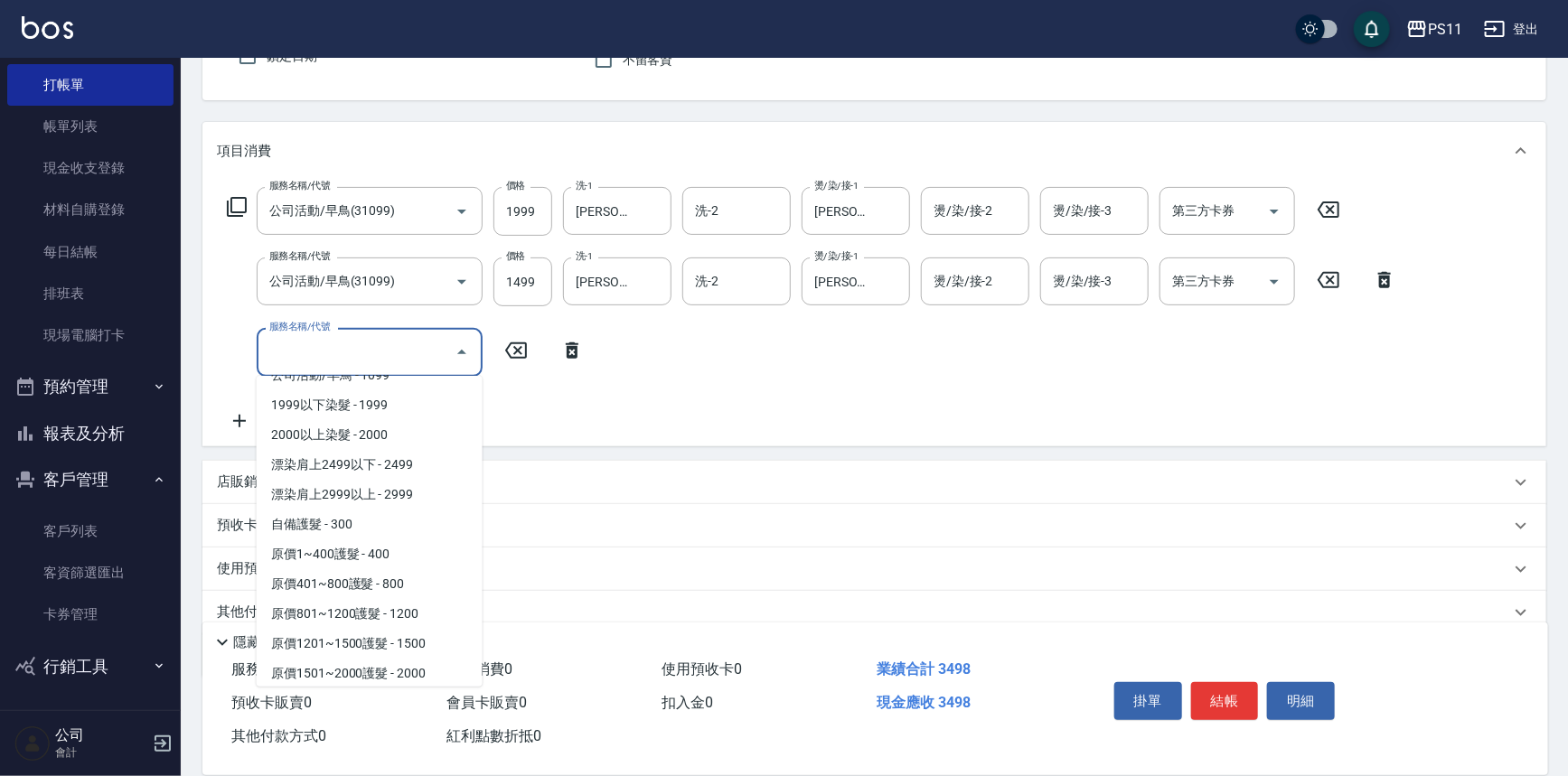
scroll to position [1066, 0]
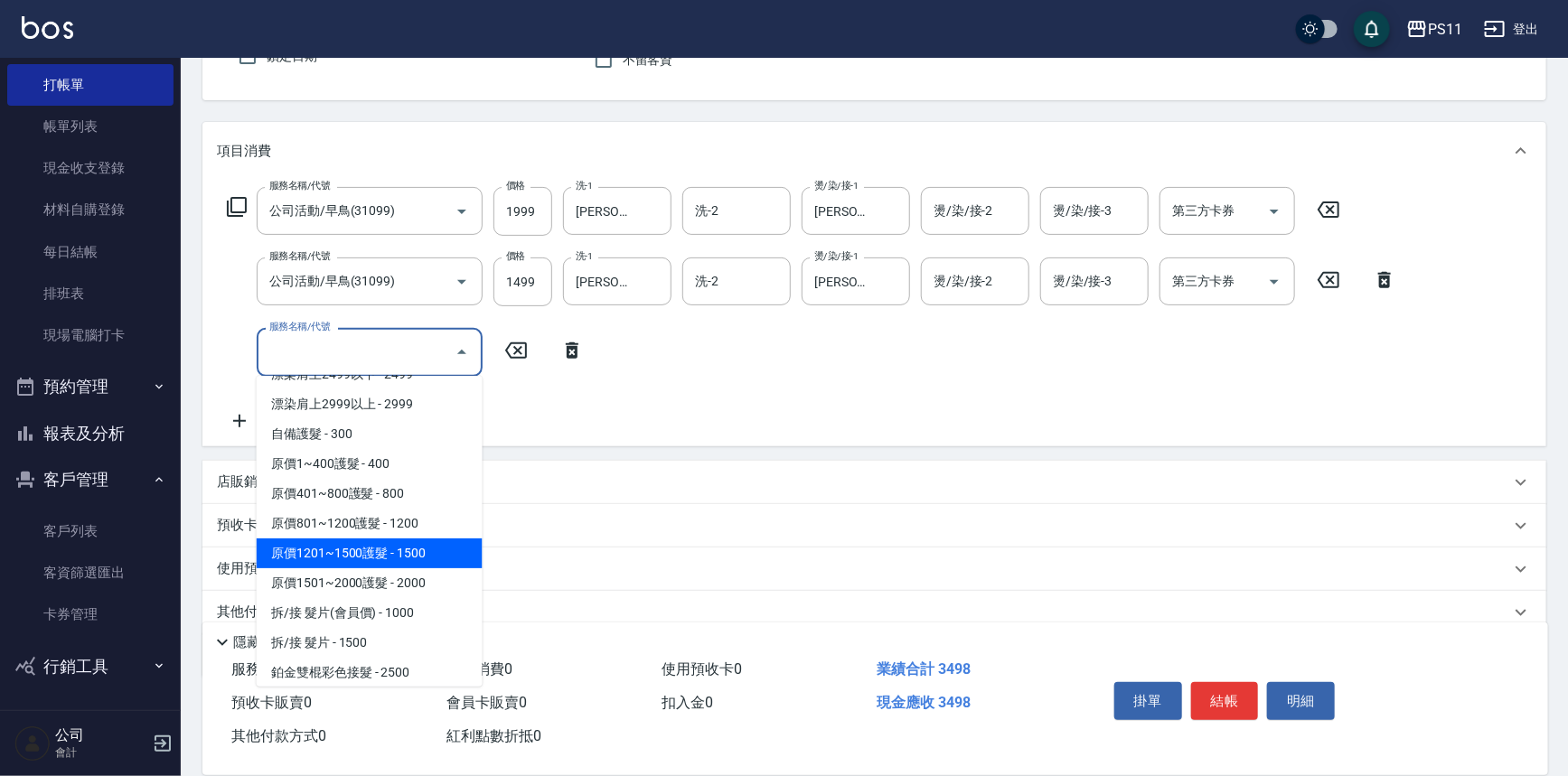
click at [361, 548] on span "原價1201~1500護髮 - 1500" at bounding box center [370, 553] width 226 height 30
type input "原價1201~1500護髮(51500)"
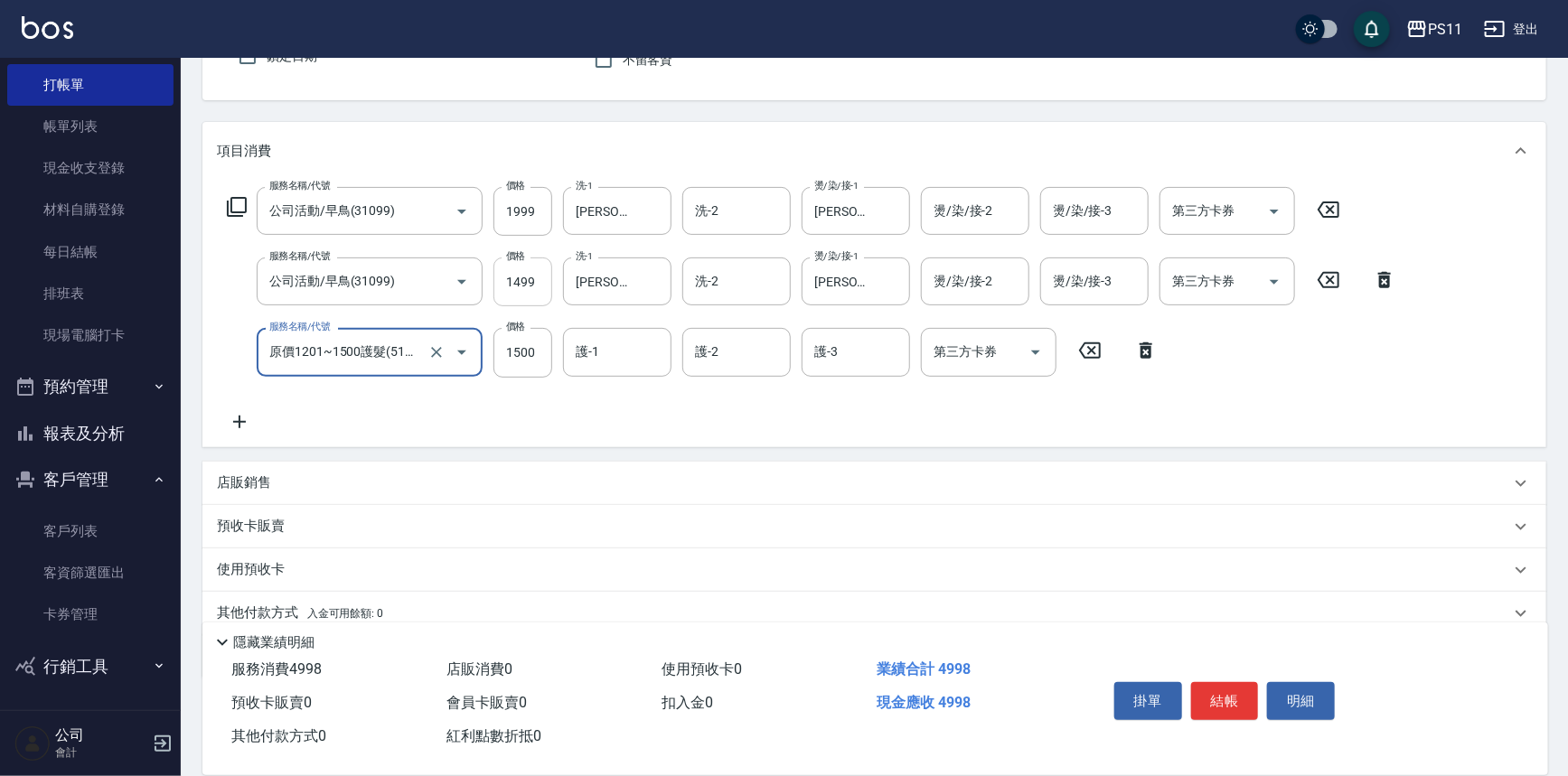
click at [510, 282] on input "1499" at bounding box center [522, 282] width 59 height 49
click at [536, 280] on input "1499" at bounding box center [522, 282] width 59 height 49
type input "1099"
click at [628, 336] on input "護-1" at bounding box center [617, 351] width 93 height 32
type input "[PERSON_NAME]-20"
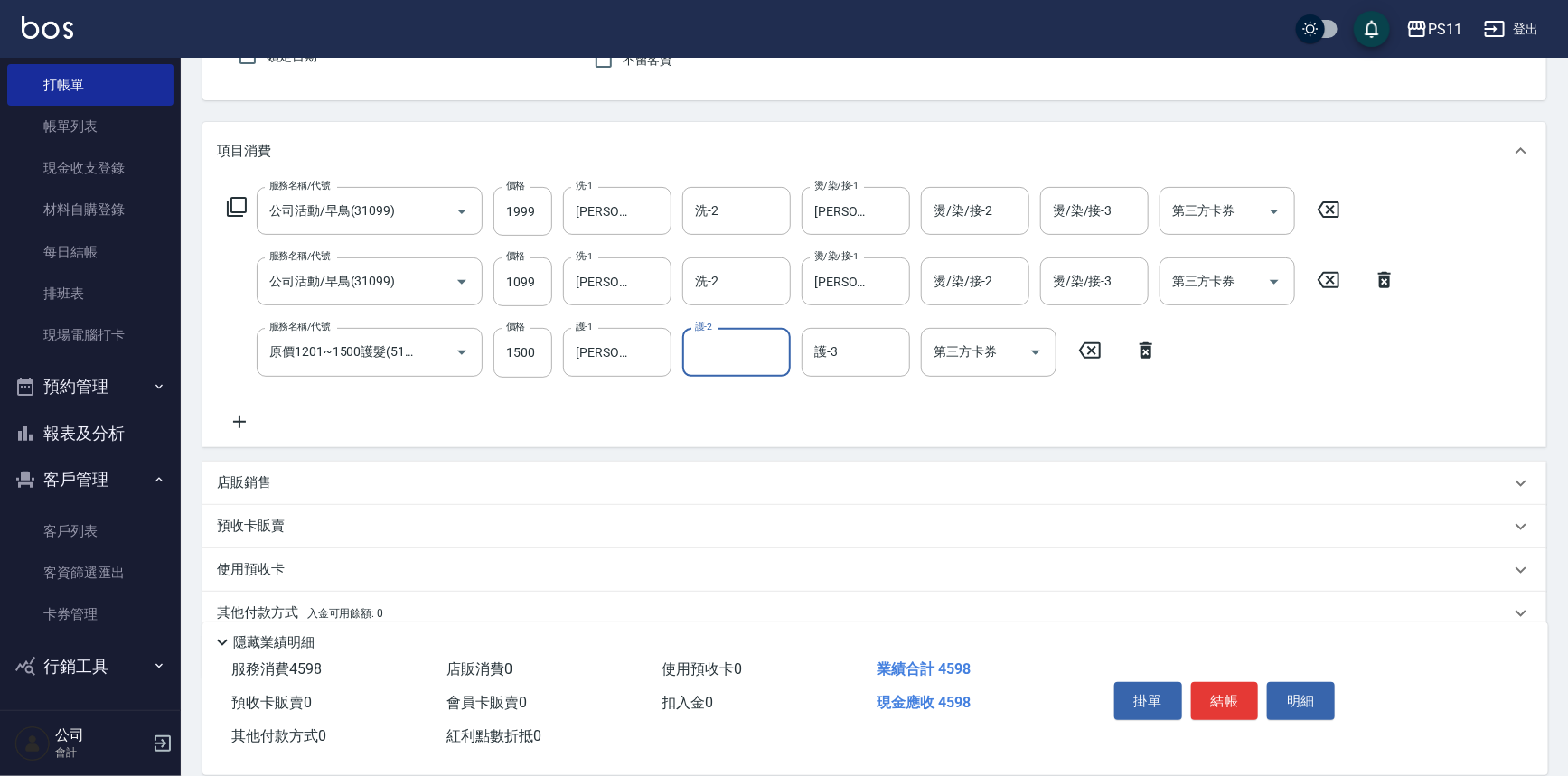
scroll to position [245, 0]
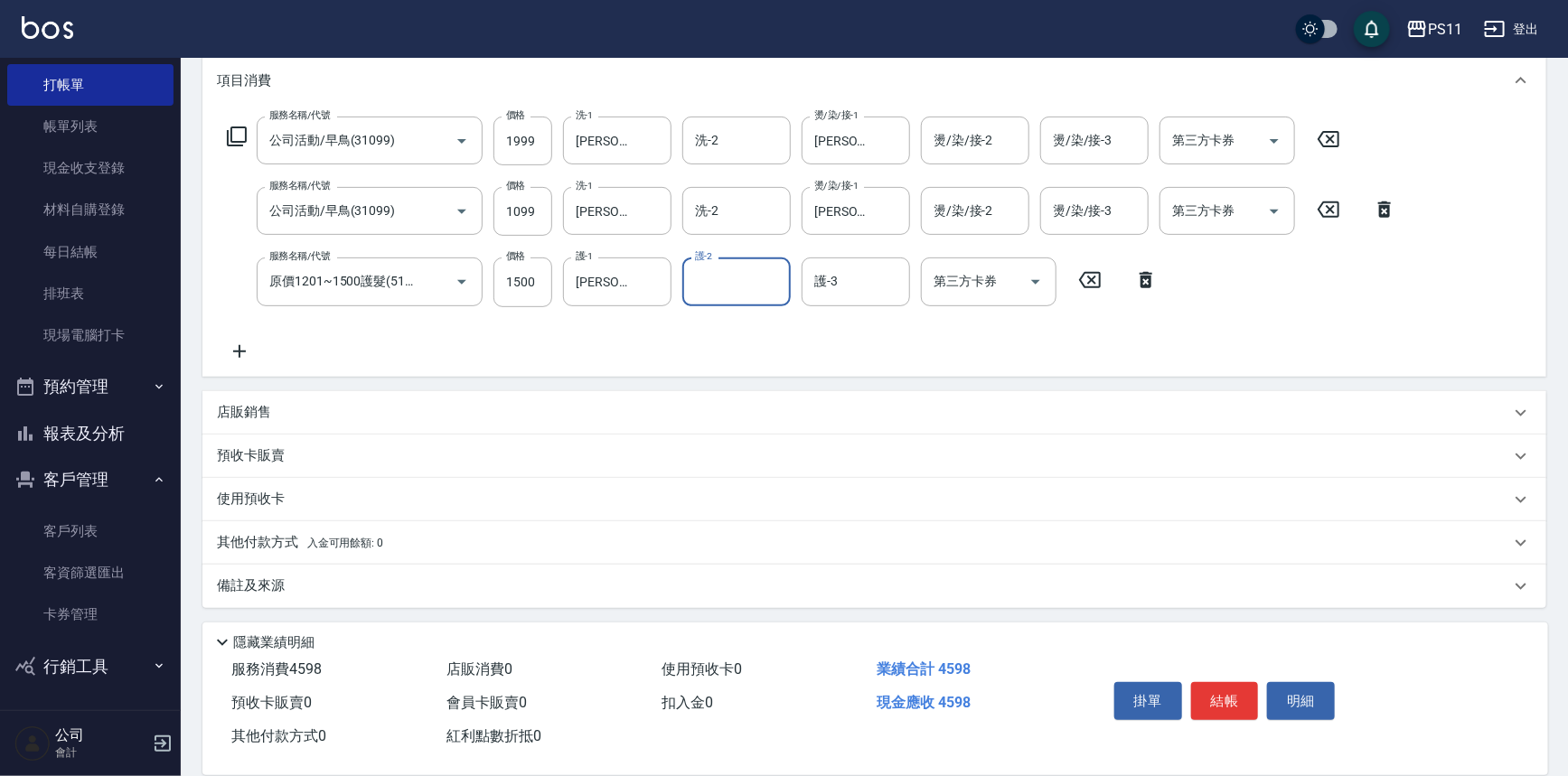
click at [241, 408] on p "店販銷售" at bounding box center [244, 412] width 54 height 19
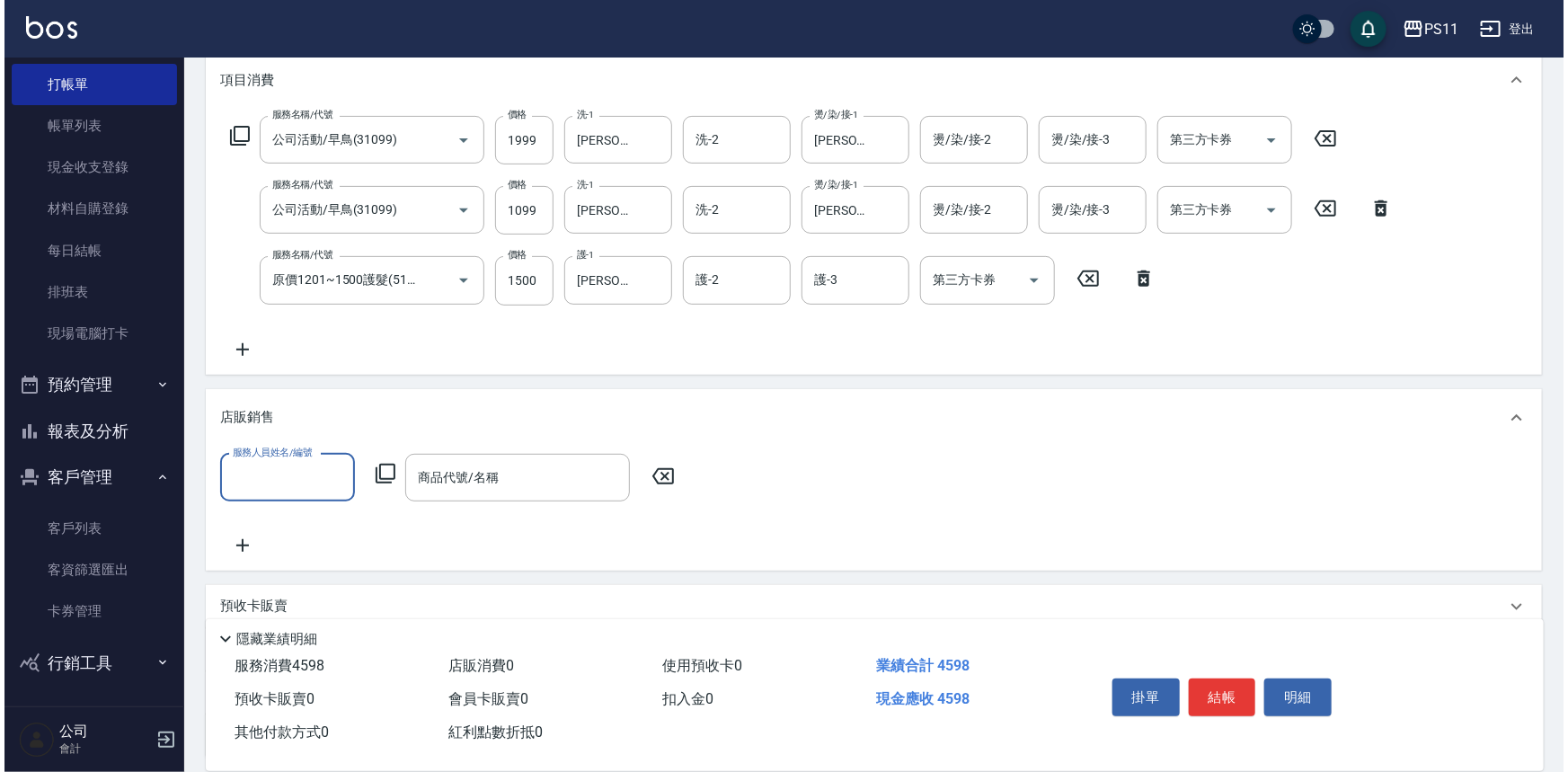
scroll to position [0, 0]
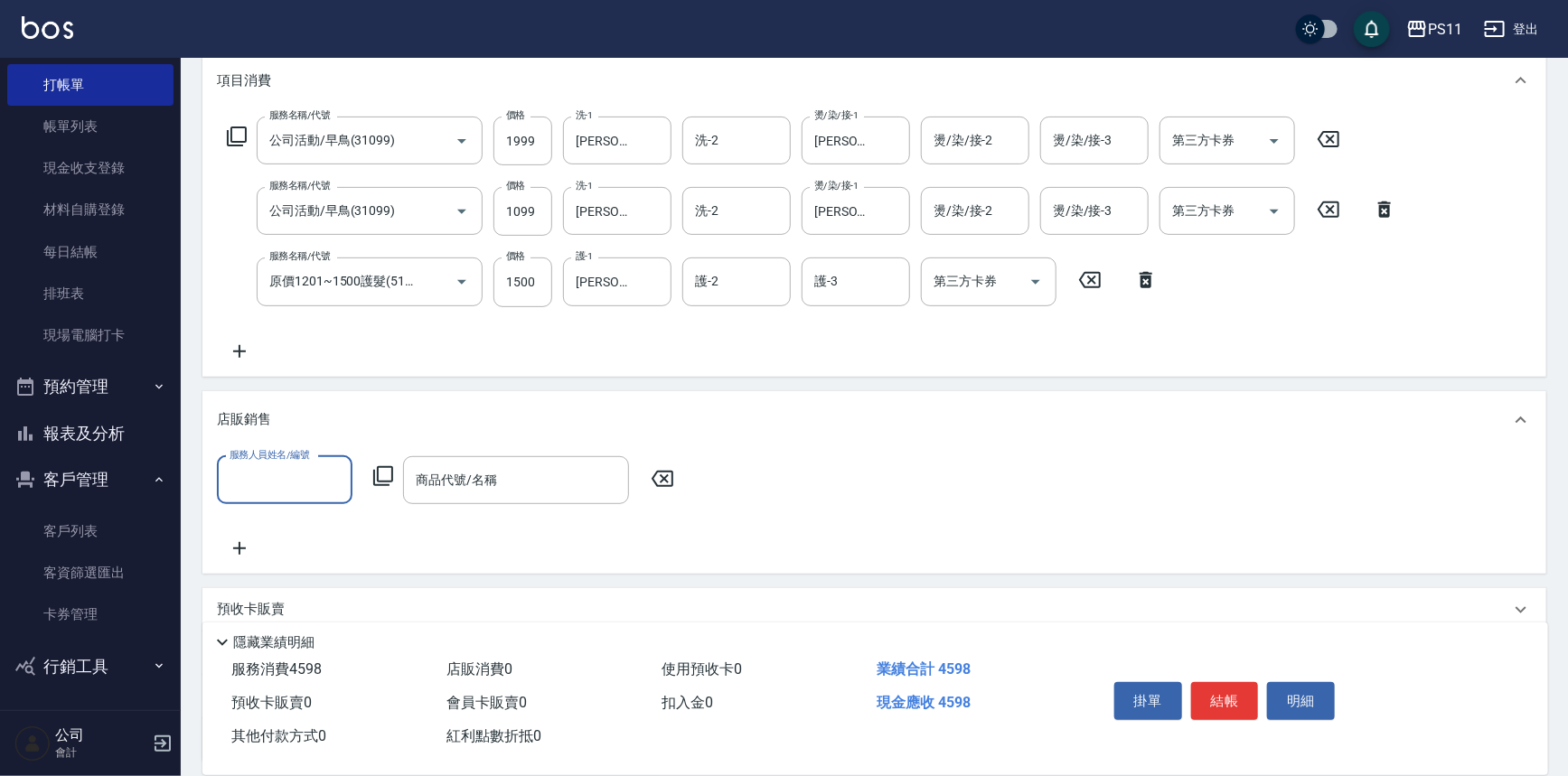
click at [290, 472] on input "服務人員姓名/編號" at bounding box center [284, 480] width 119 height 32
click at [324, 587] on div "[PERSON_NAME]-8" at bounding box center [284, 584] width 135 height 30
type input "郭于玲-8"
click at [380, 469] on icon at bounding box center [383, 476] width 22 height 22
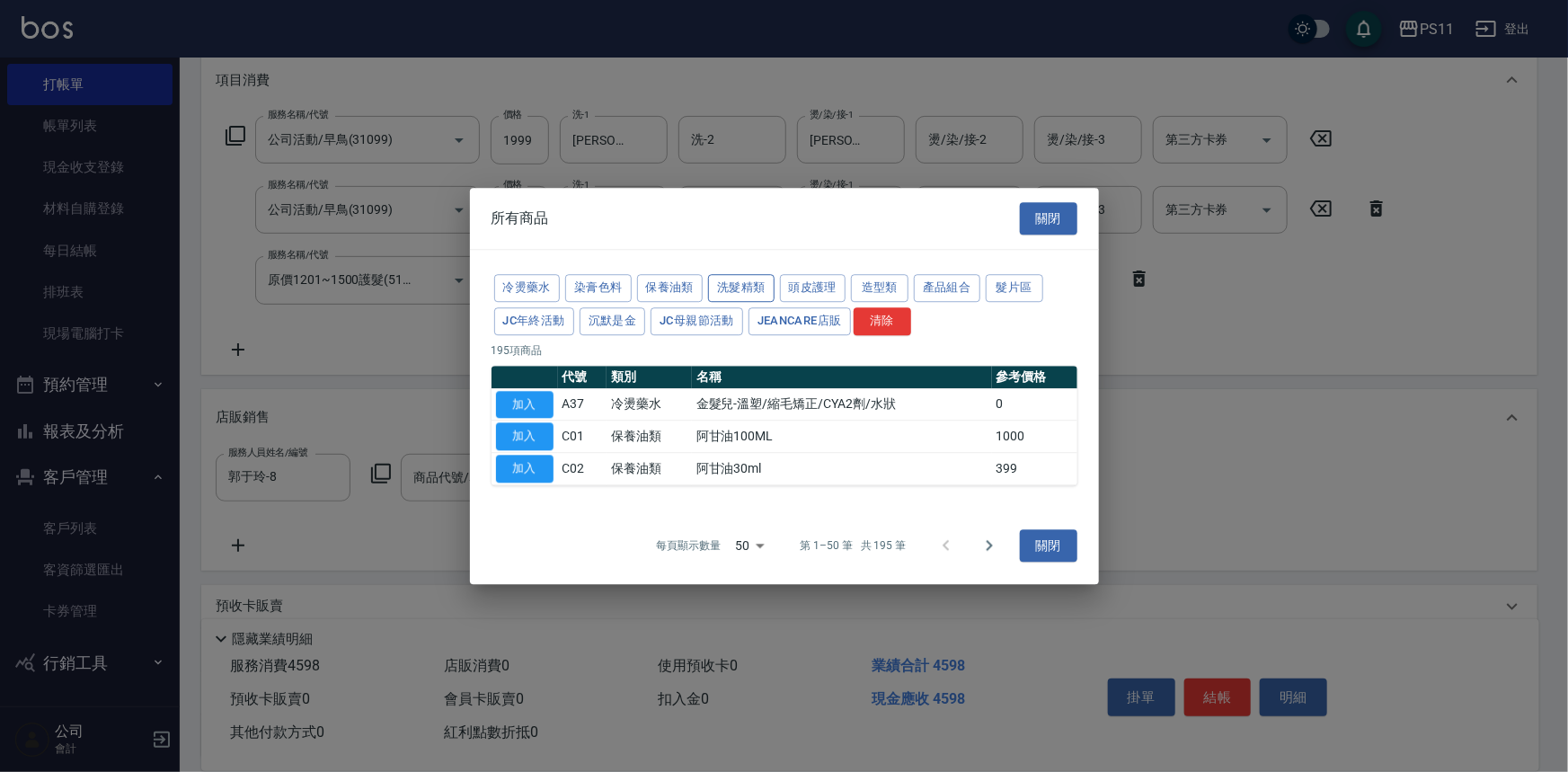
click at [737, 286] on button "洗髮精類" at bounding box center [741, 288] width 67 height 28
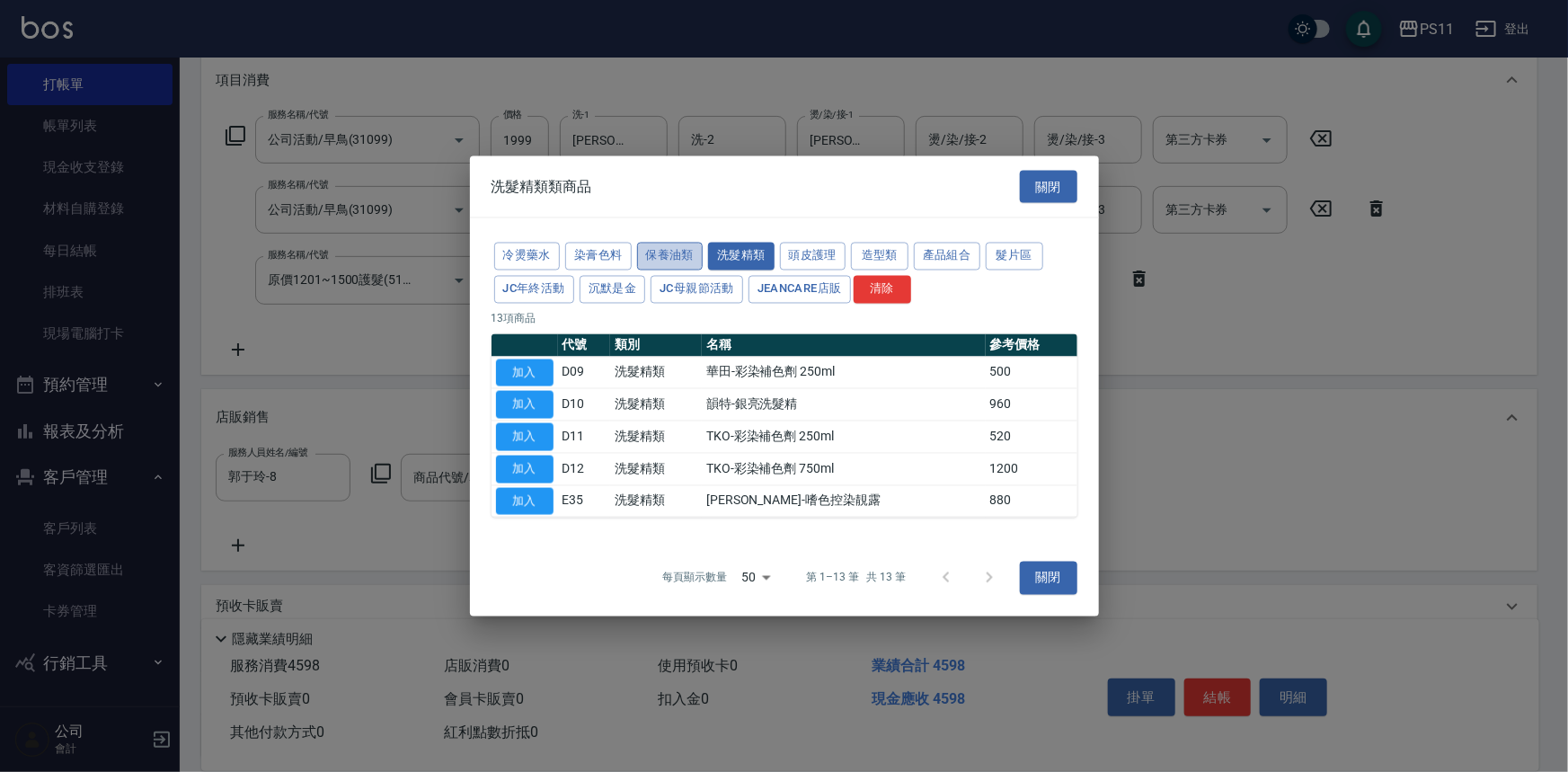
click at [665, 259] on button "保養油類" at bounding box center [671, 256] width 67 height 28
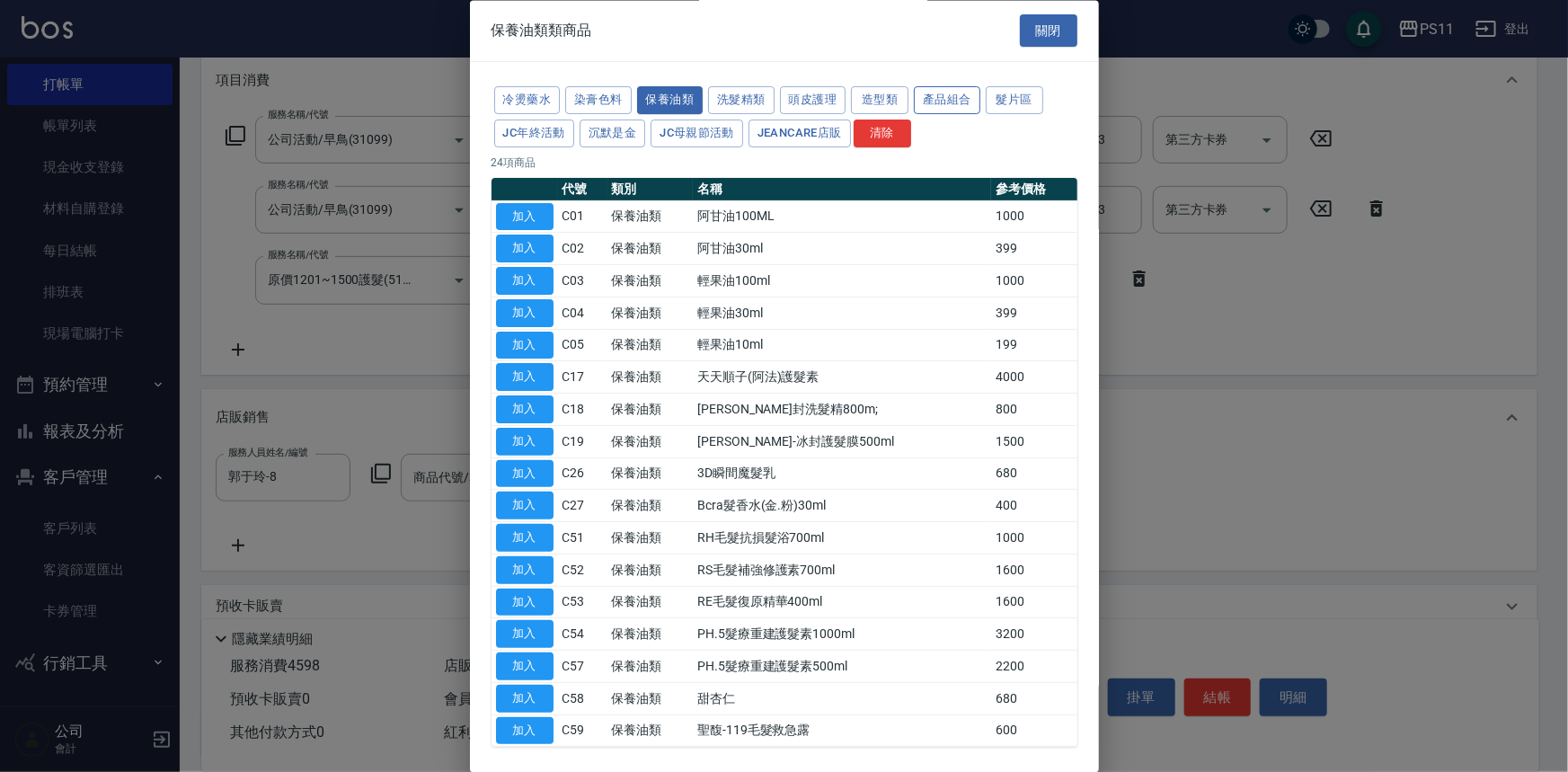
click at [947, 108] on button "產品組合" at bounding box center [947, 101] width 67 height 28
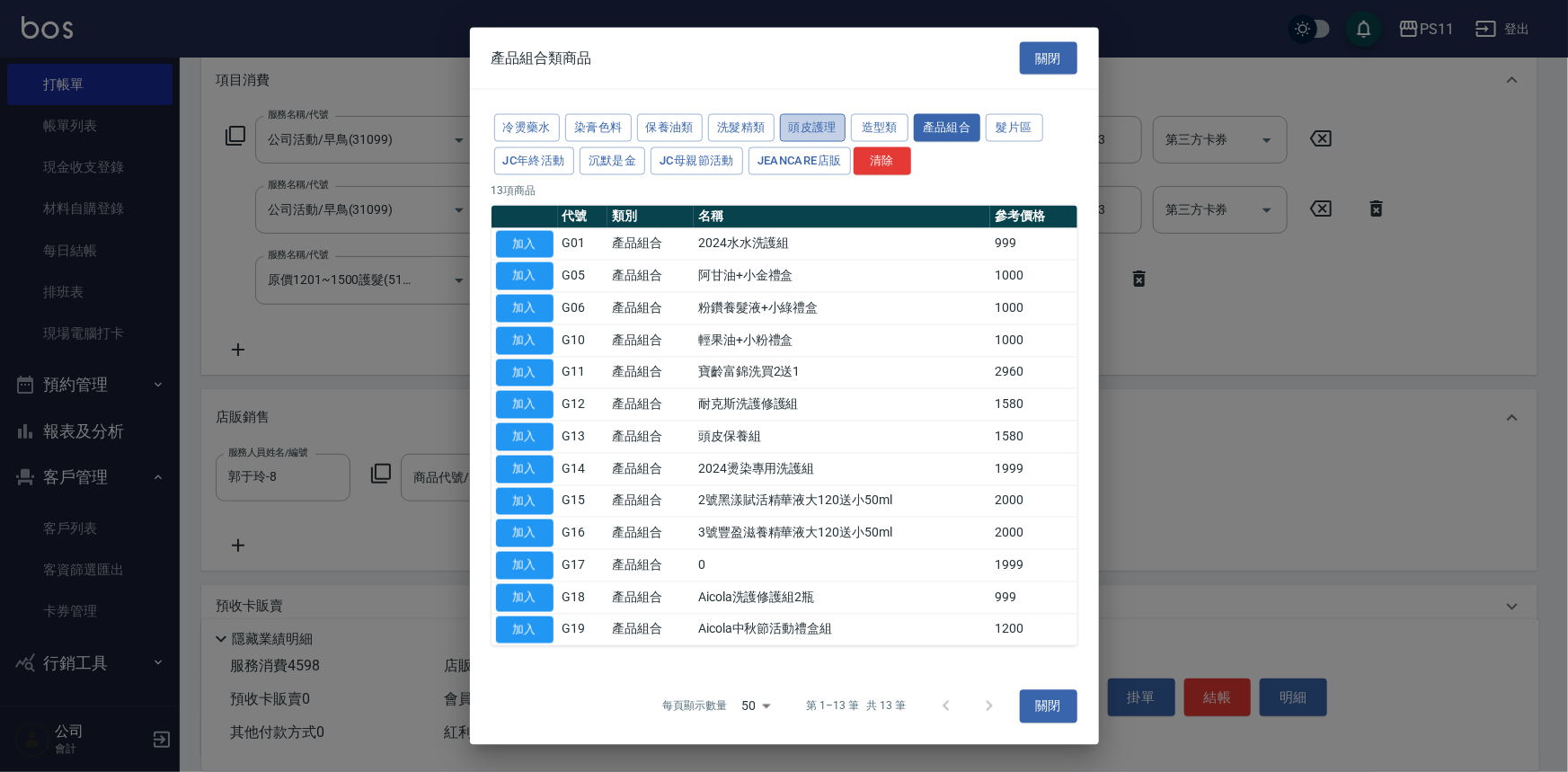
click at [804, 132] on button "頭皮護理" at bounding box center [813, 127] width 67 height 28
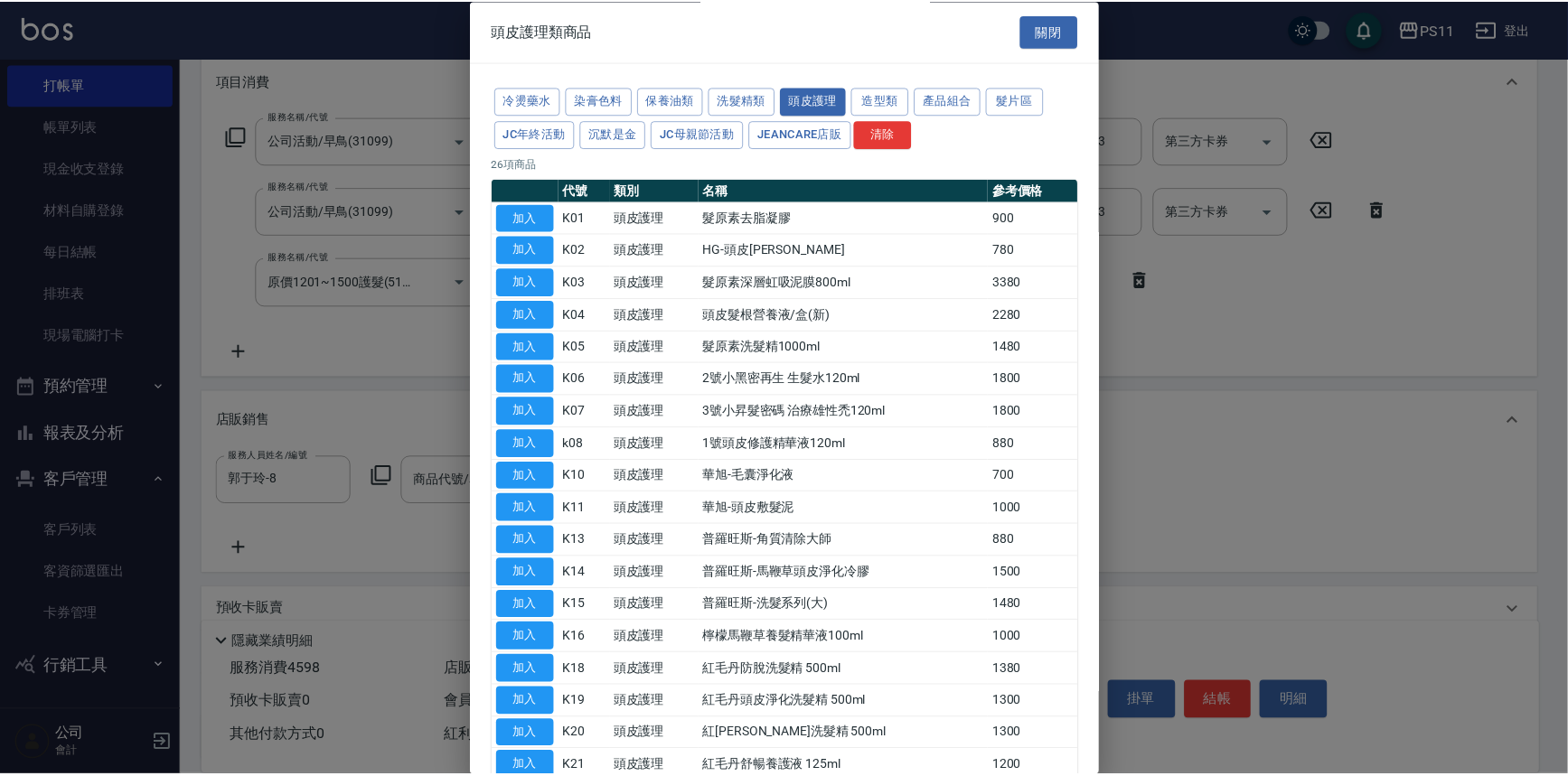
scroll to position [264, 0]
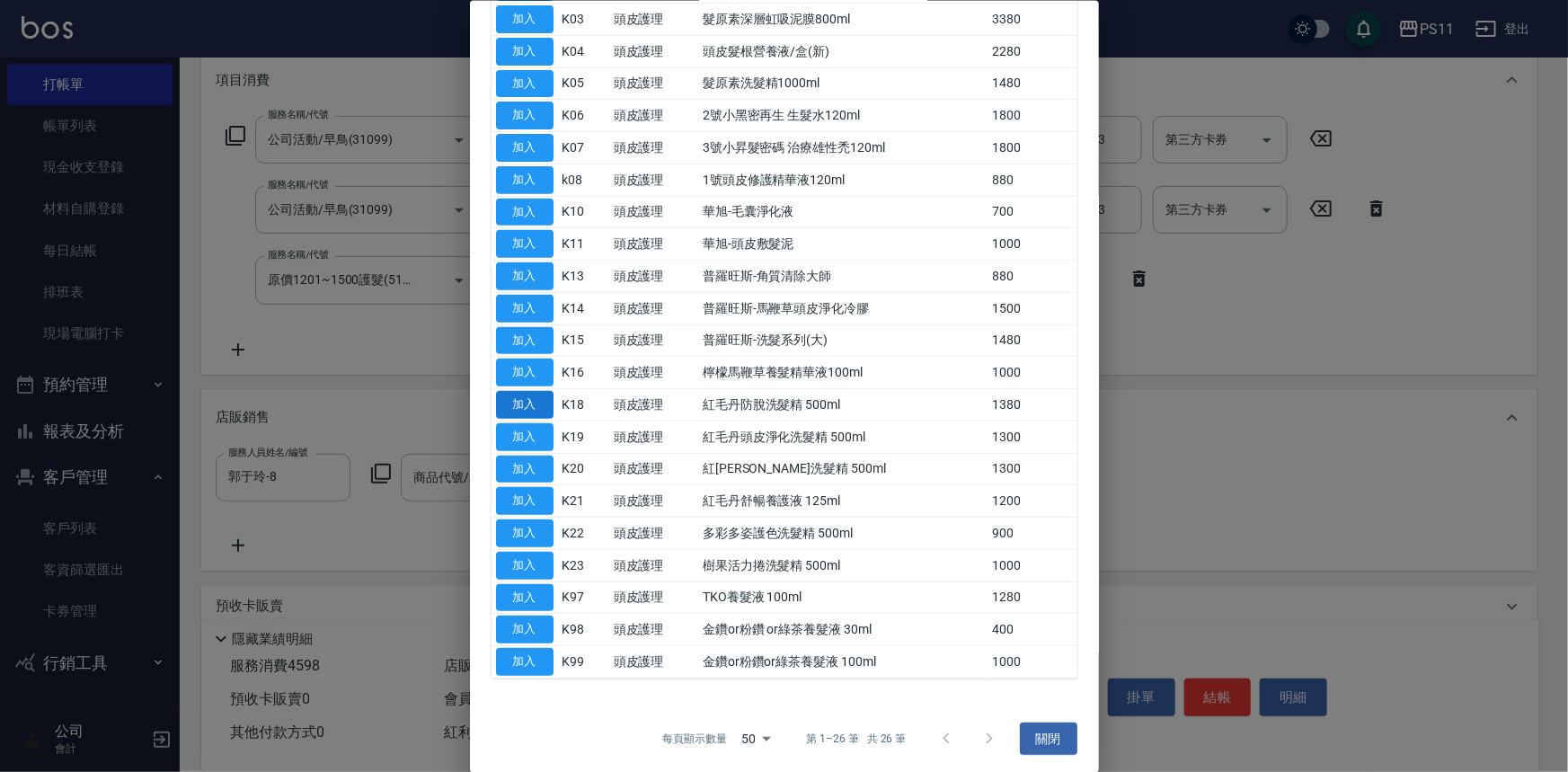
click at [538, 404] on button "加入" at bounding box center [524, 405] width 58 height 28
type input "紅毛丹防脫洗髮精 500ml"
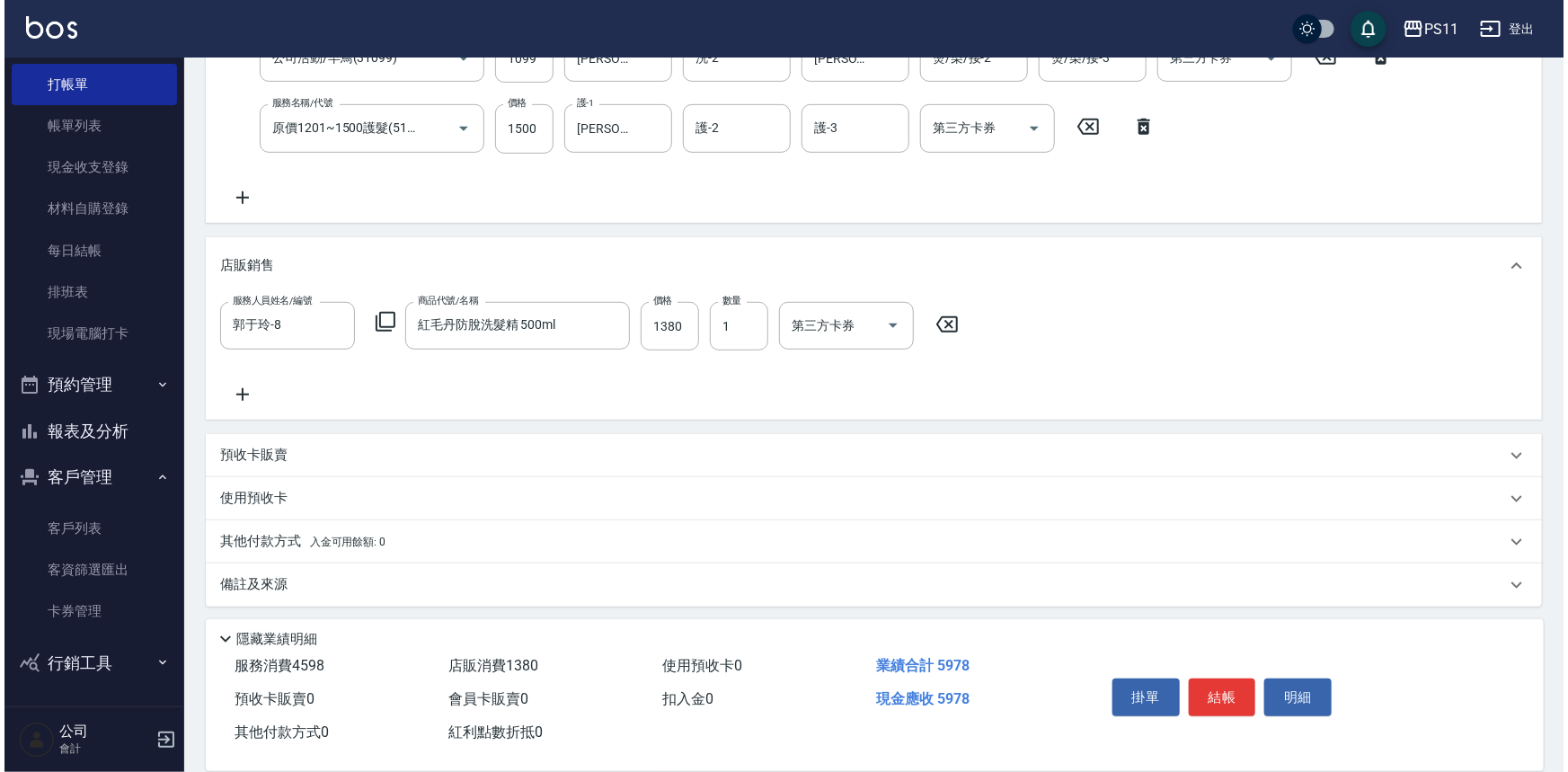
scroll to position [397, 0]
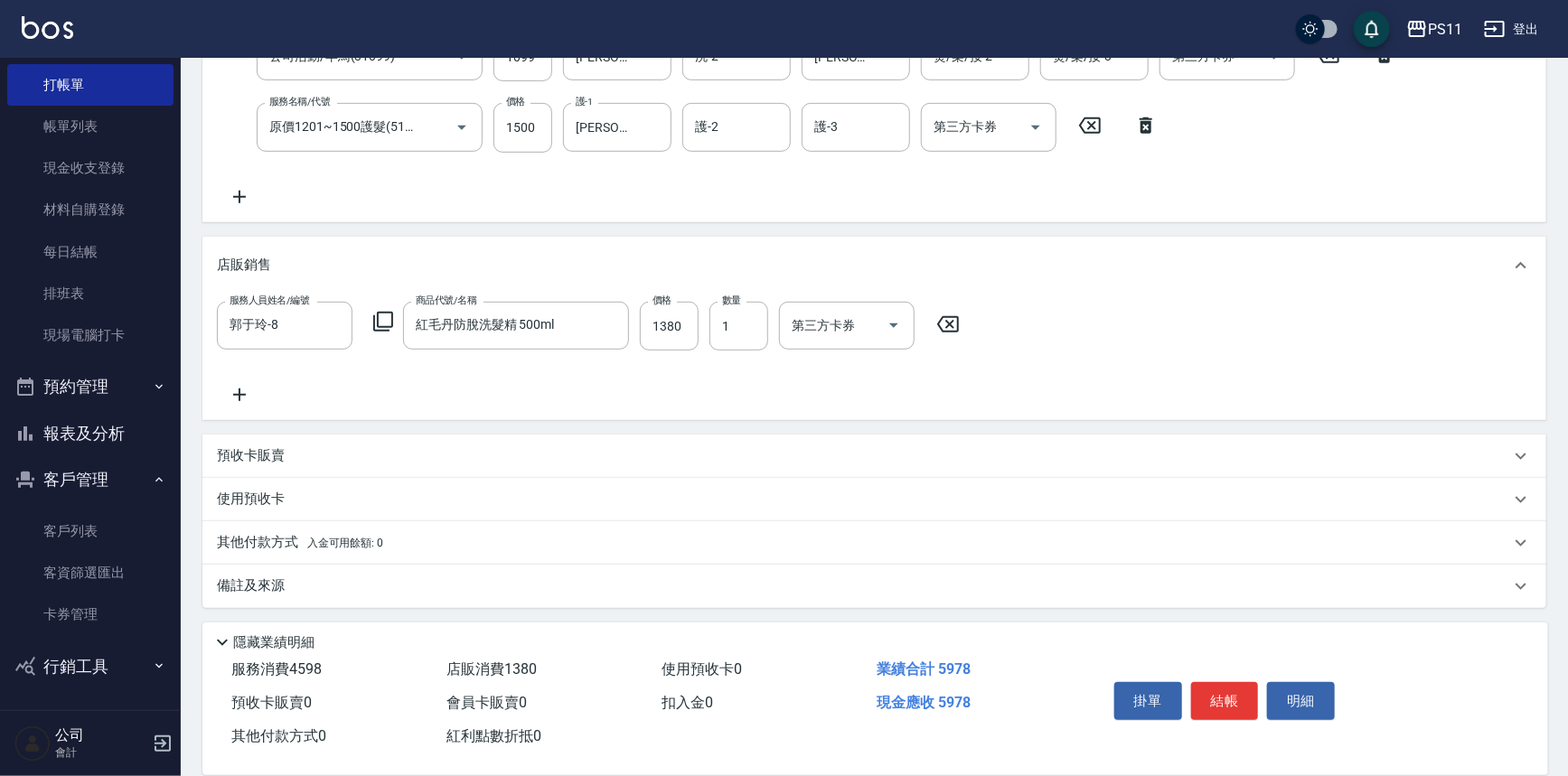
click at [236, 384] on icon at bounding box center [240, 395] width 45 height 22
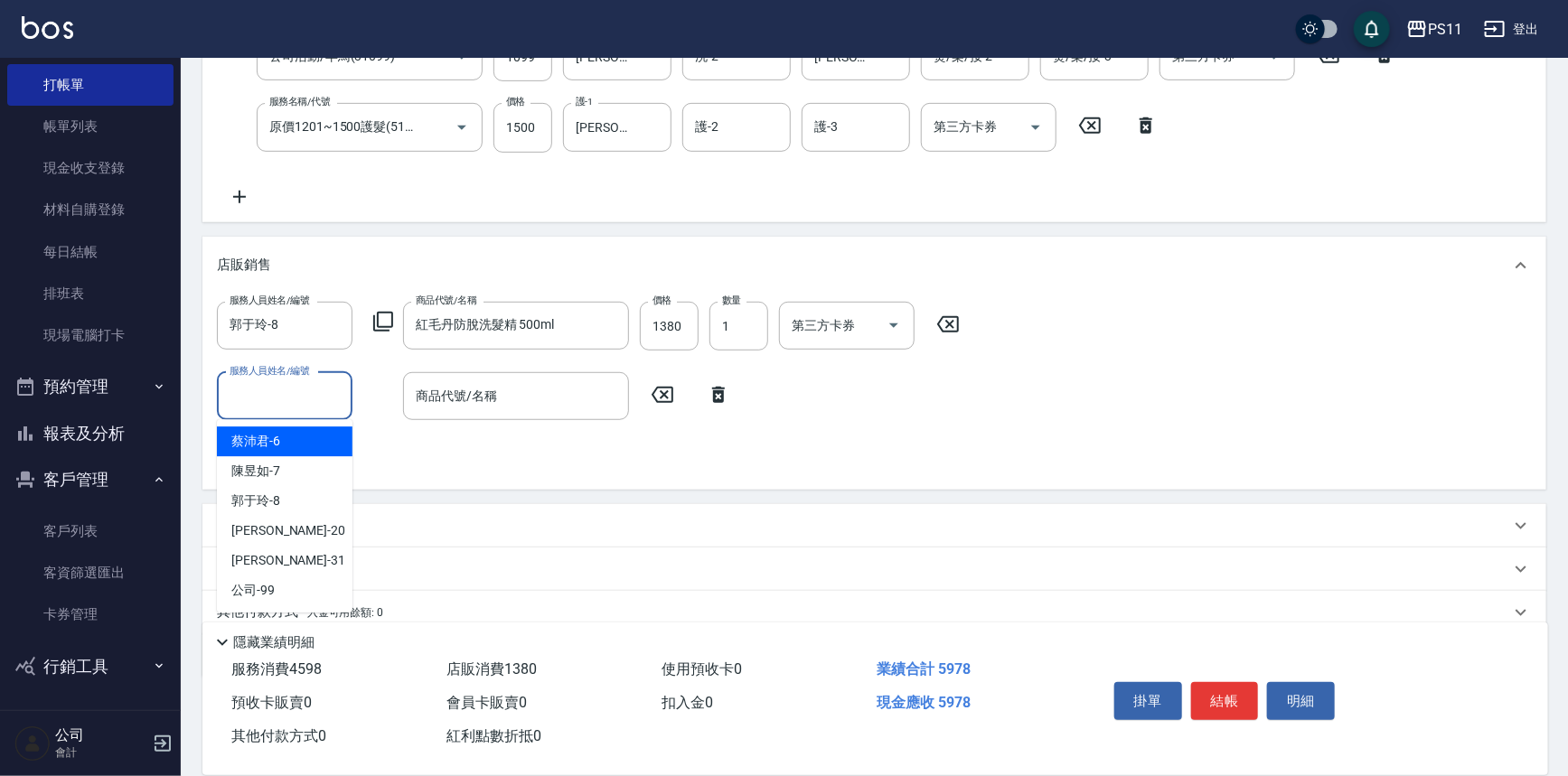
click at [271, 384] on input "服務人員姓名/編號" at bounding box center [284, 396] width 119 height 32
click at [297, 486] on div "[PERSON_NAME]-8" at bounding box center [284, 500] width 135 height 30
type input "郭于玲-8"
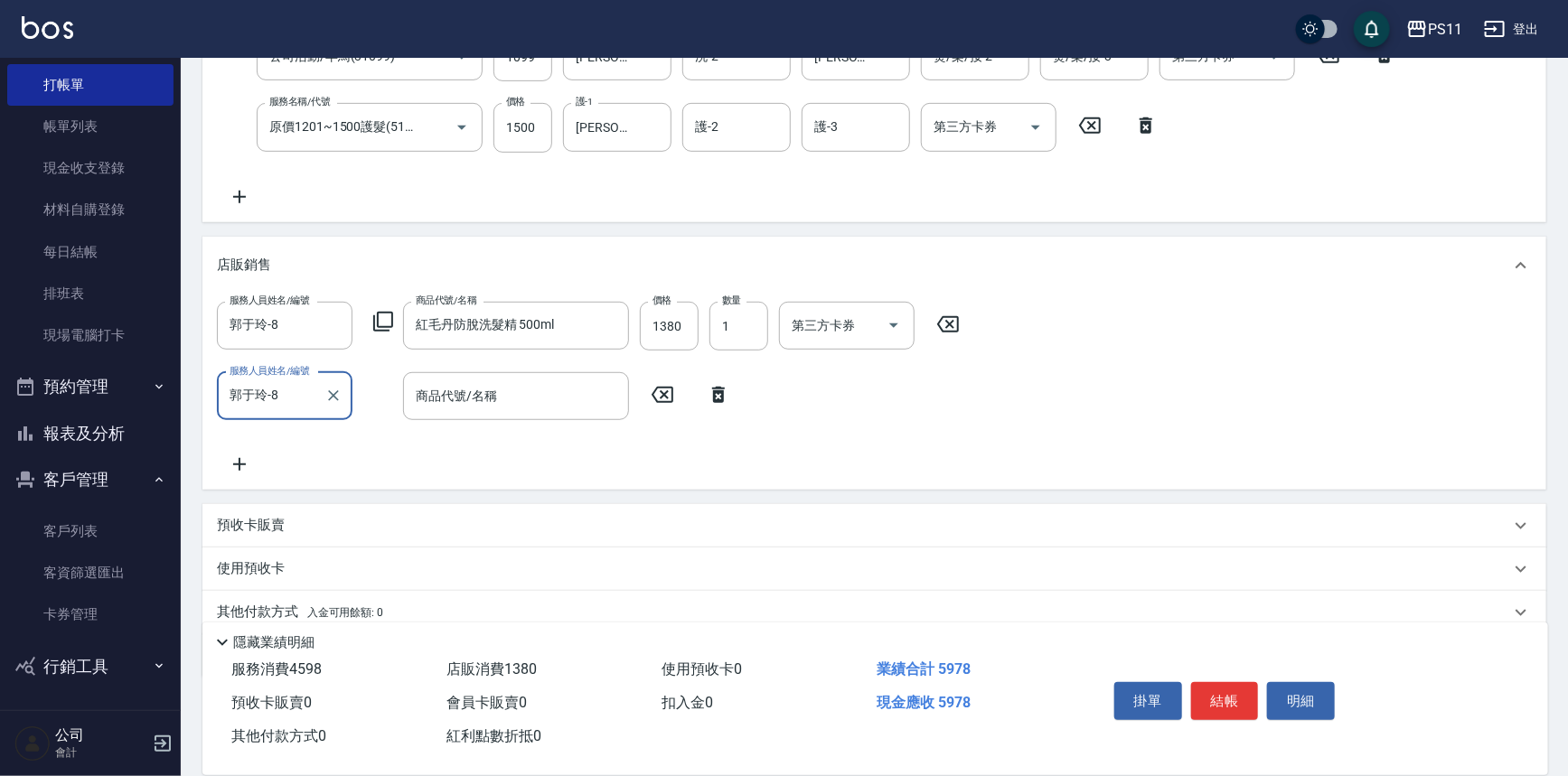
click at [386, 311] on icon at bounding box center [383, 321] width 20 height 20
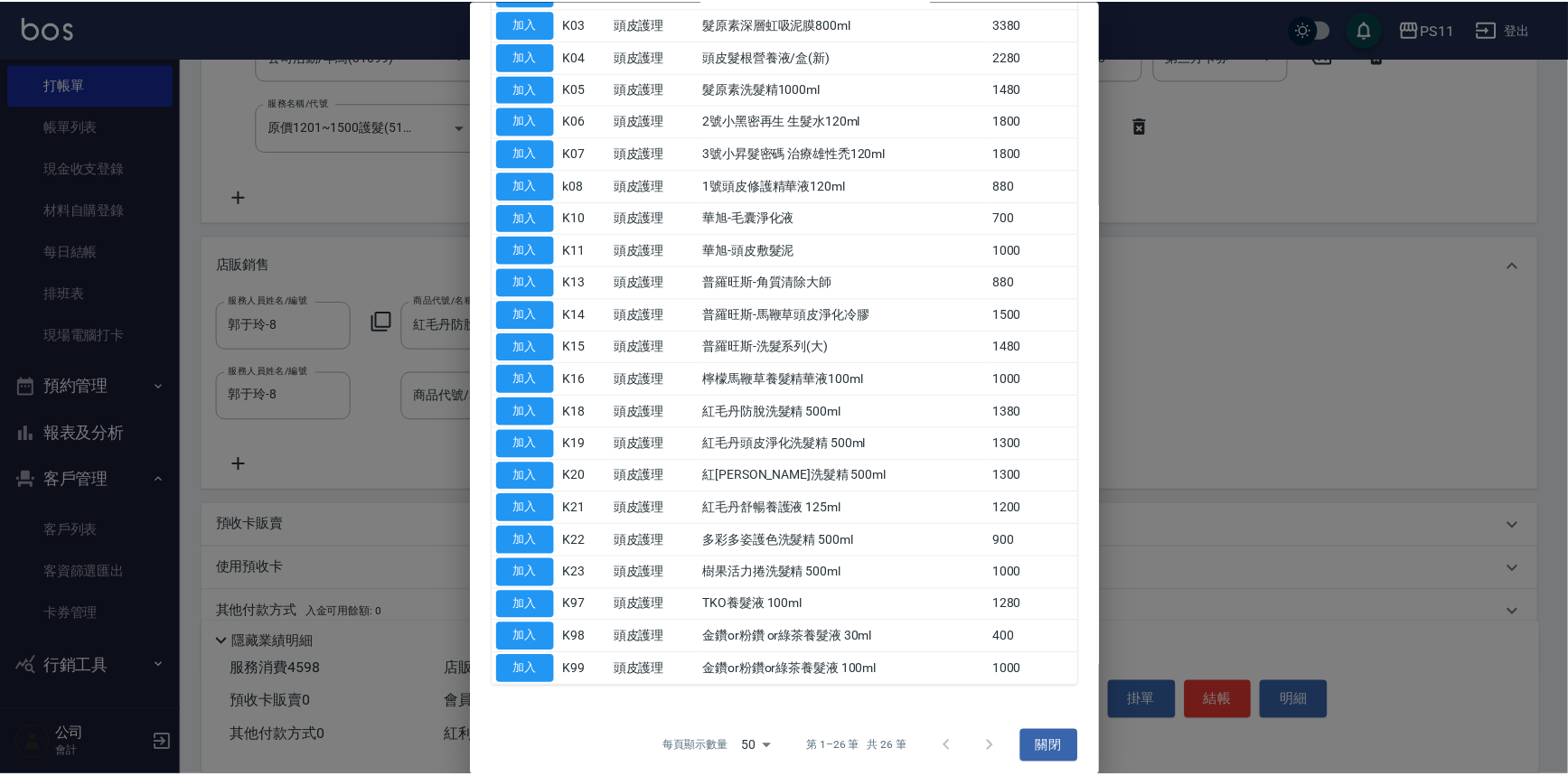
scroll to position [264, 0]
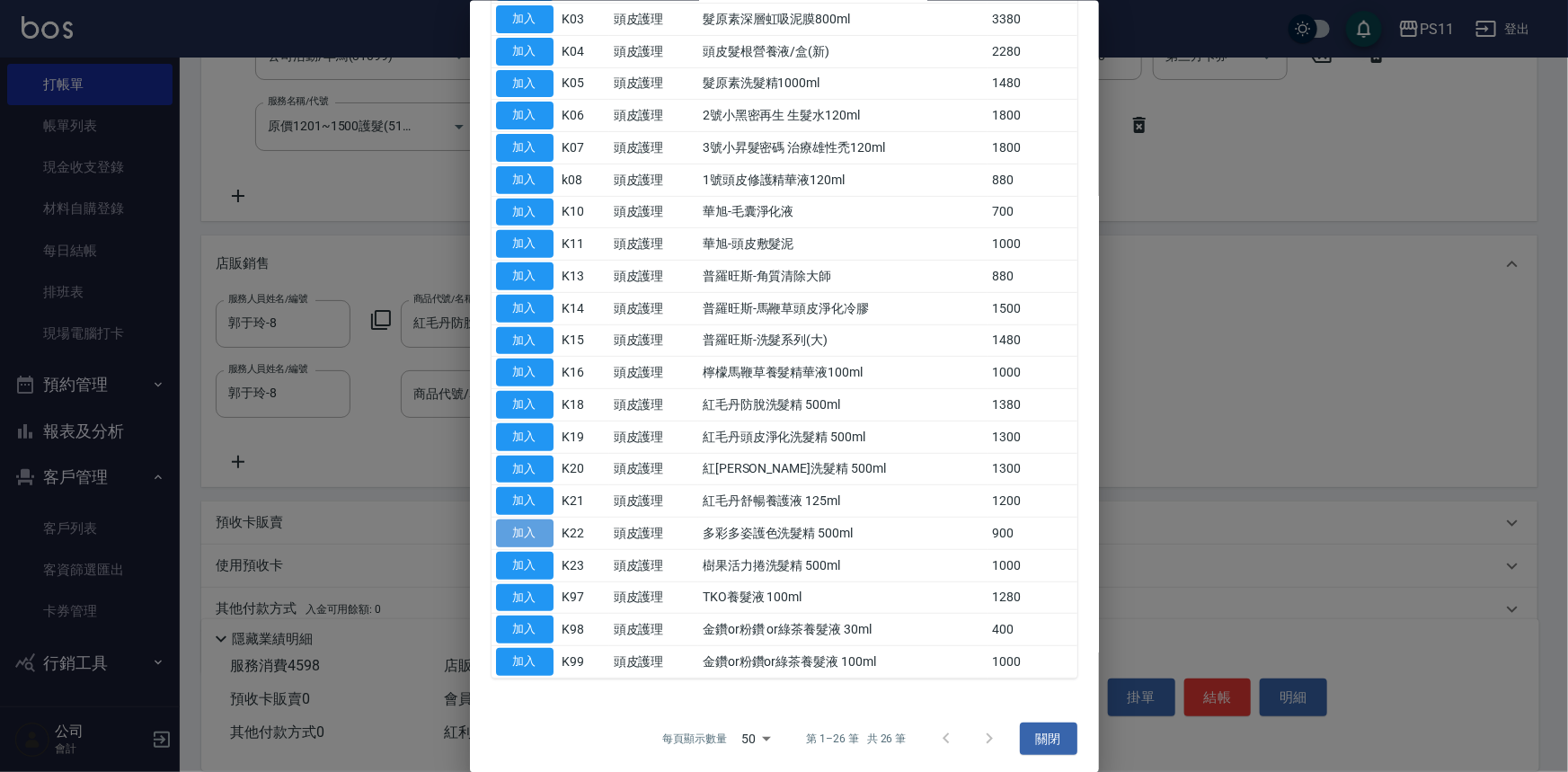
click at [542, 526] on button "加入" at bounding box center [524, 533] width 58 height 28
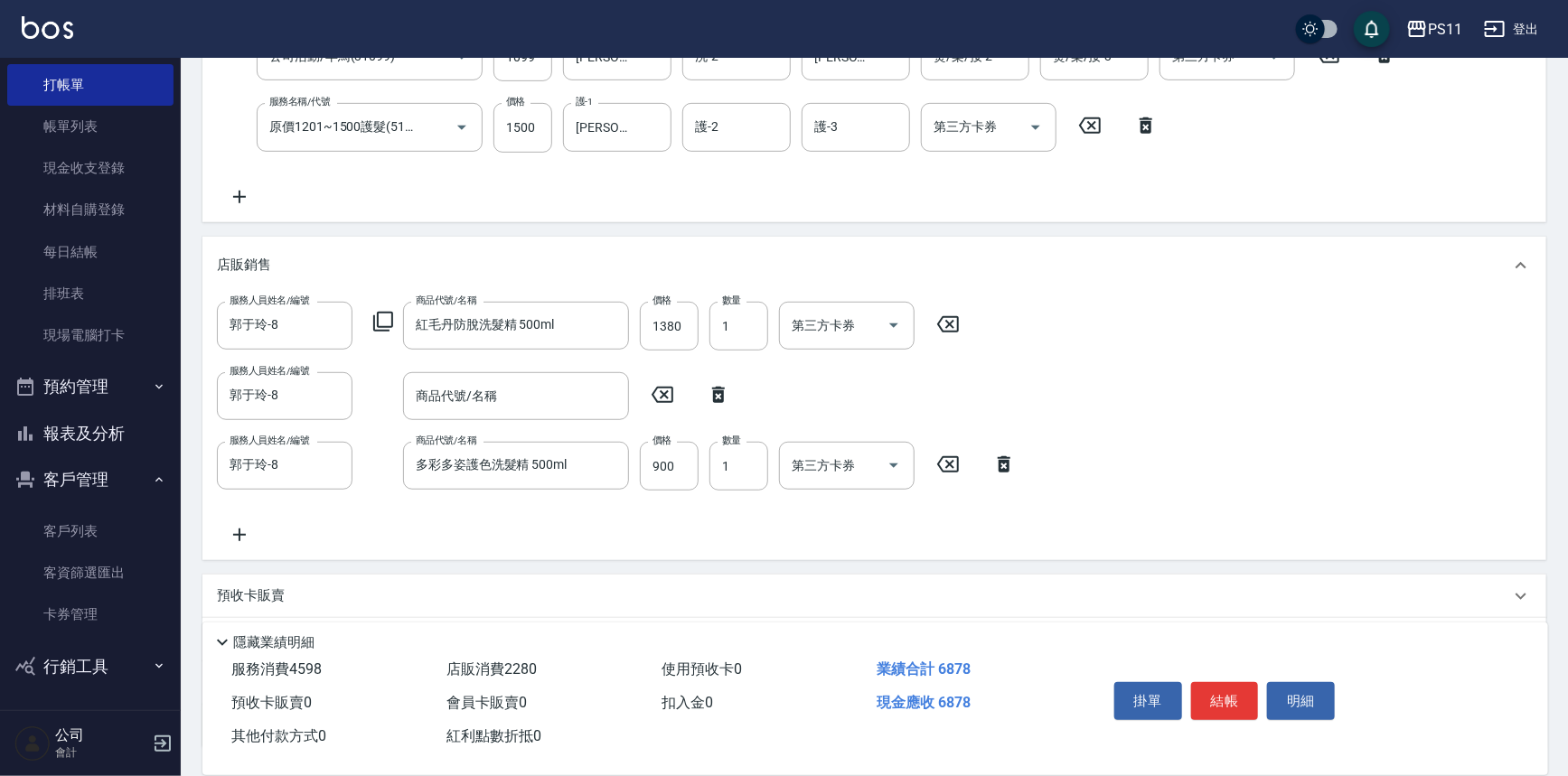
click at [719, 394] on icon at bounding box center [718, 395] width 45 height 22
type input "多彩多姿護色洗髮精 500ml"
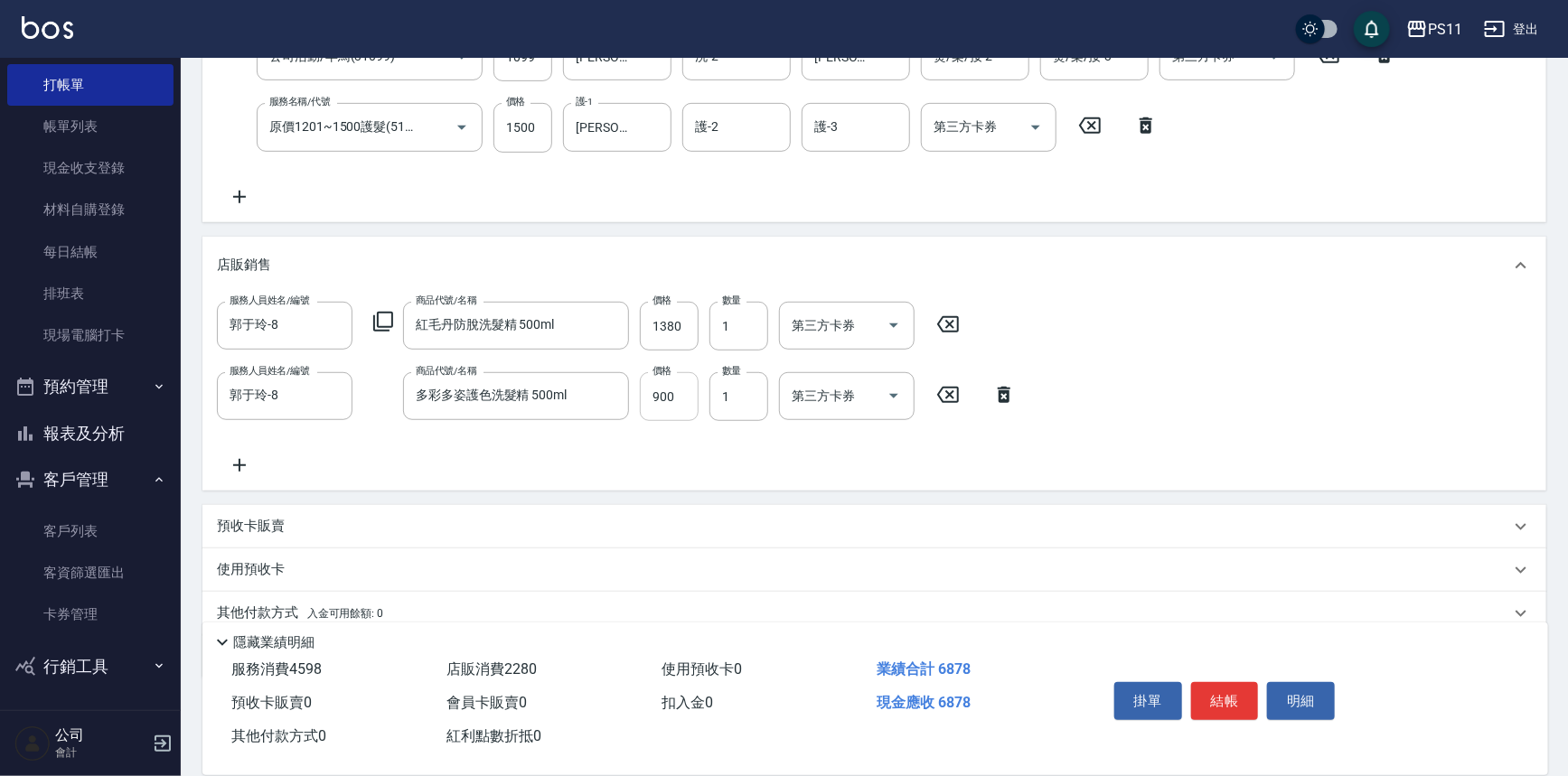
click at [673, 377] on input "900" at bounding box center [669, 397] width 59 height 49
type input "765"
click at [690, 330] on input "1380" at bounding box center [669, 326] width 59 height 49
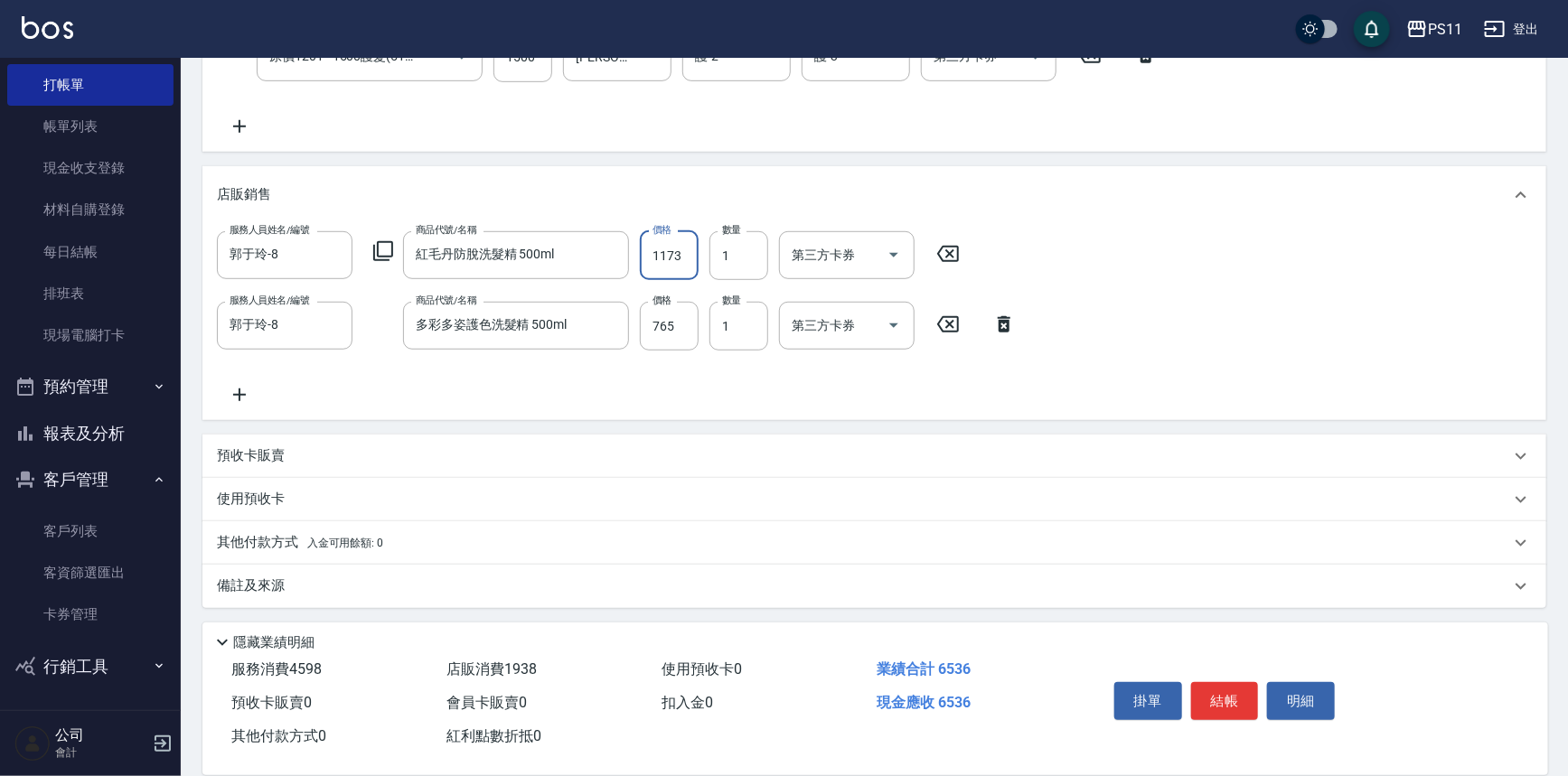
scroll to position [470, 0]
type input "1173"
click at [1253, 693] on button "結帳" at bounding box center [1225, 701] width 68 height 38
type input "[DATE] 17:18"
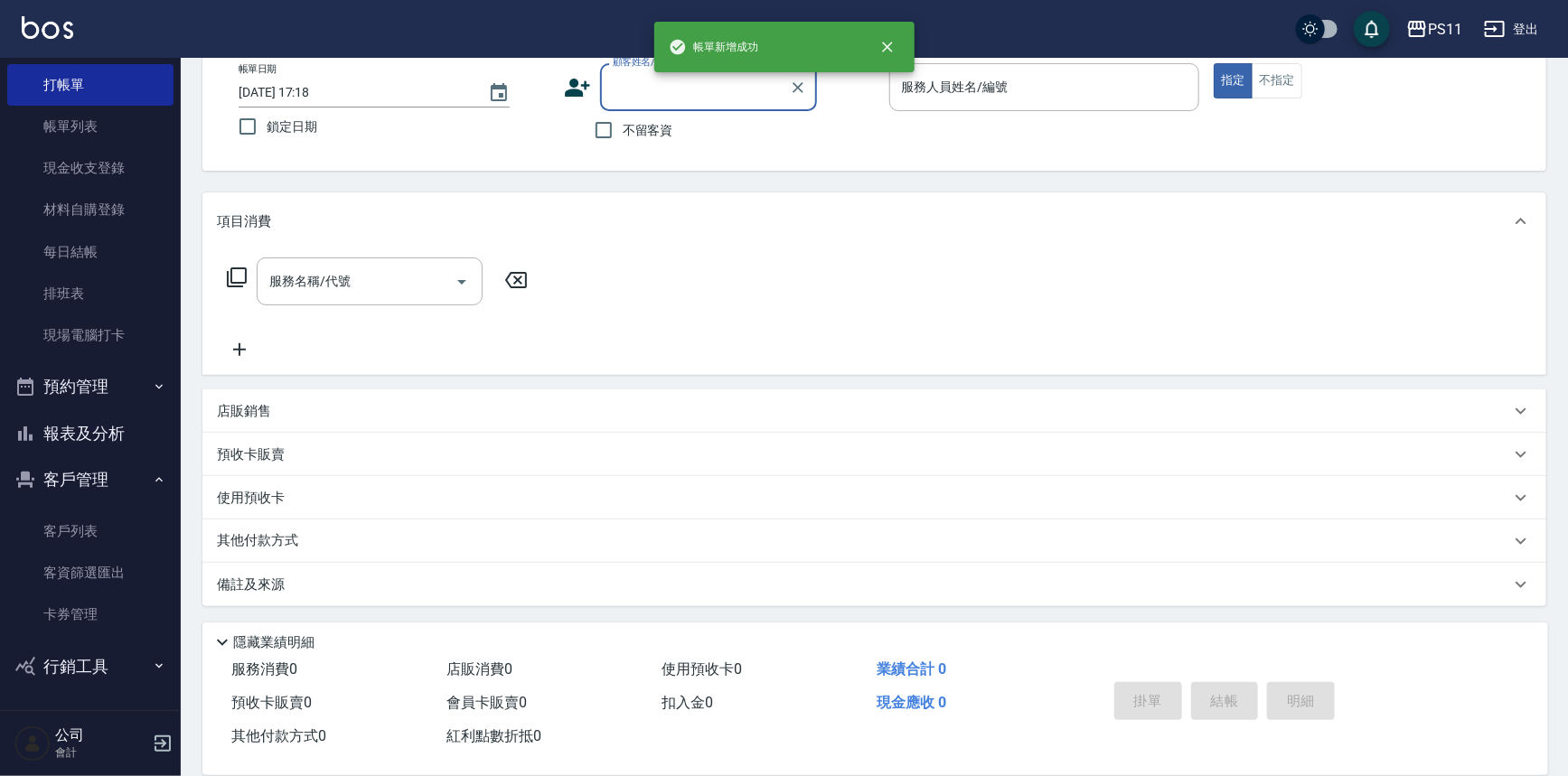
scroll to position [0, 0]
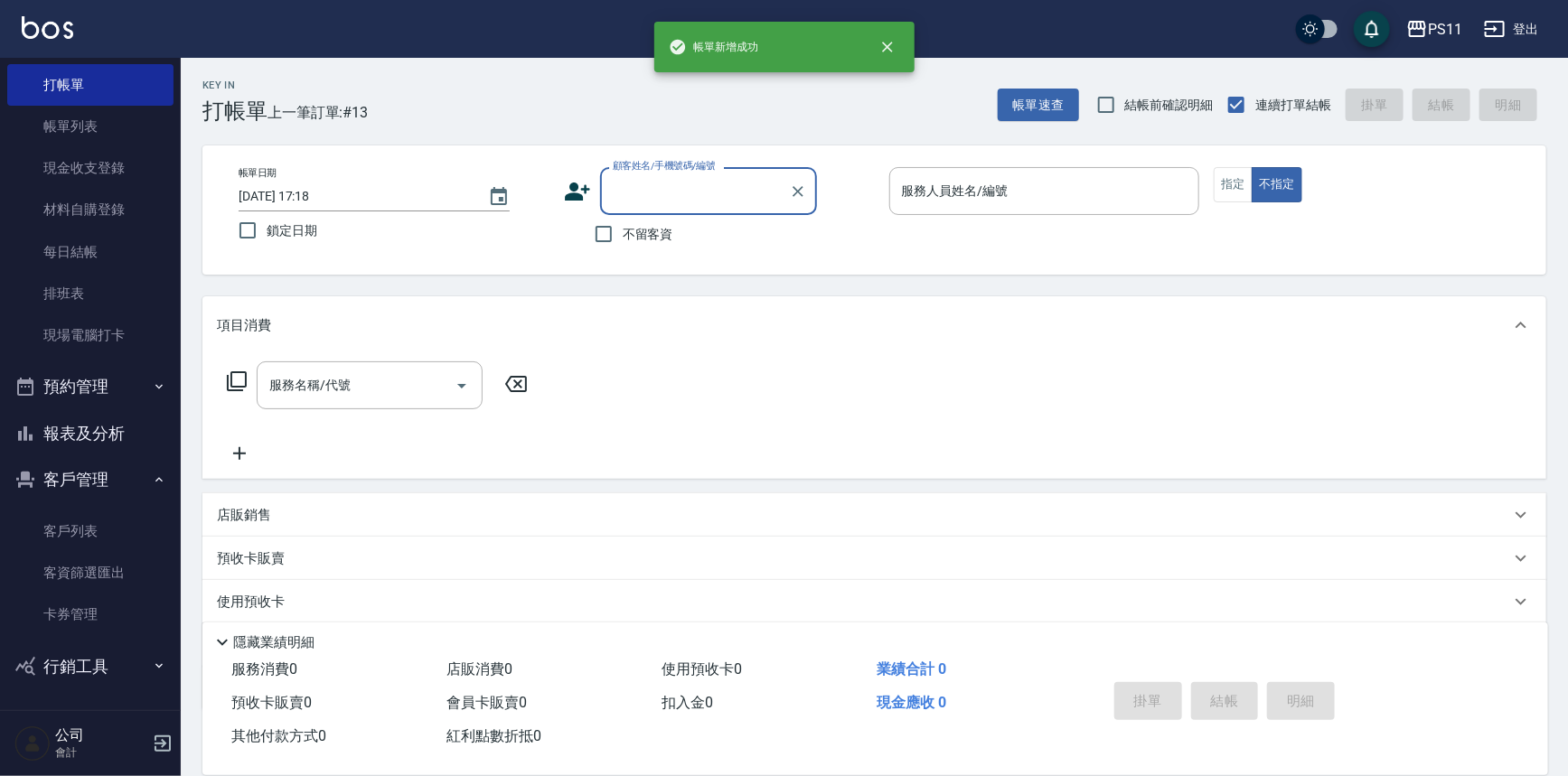
click at [115, 428] on button "報表及分析" at bounding box center [90, 434] width 166 height 47
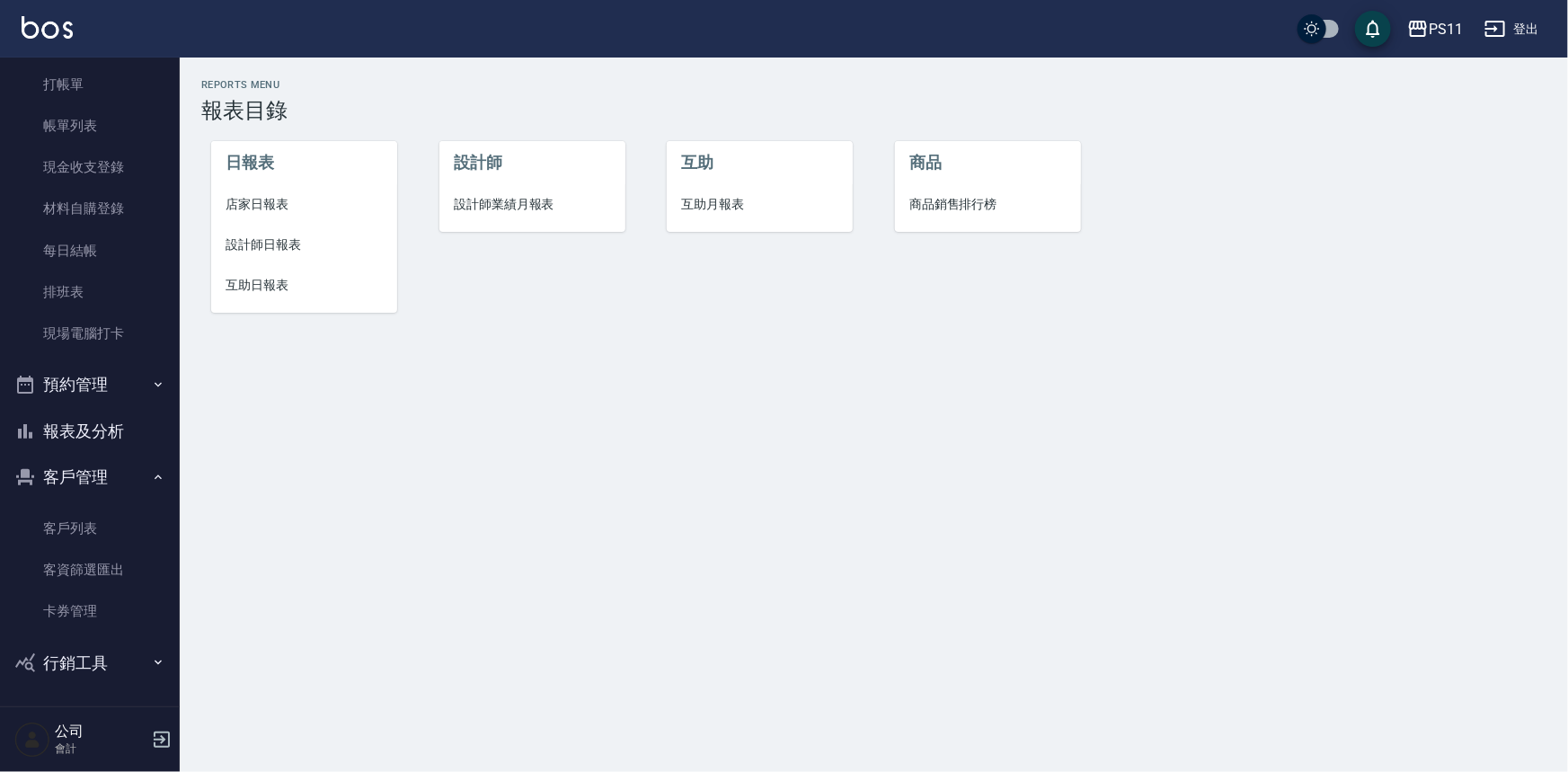
click at [267, 240] on span "設計師日報表" at bounding box center [304, 245] width 157 height 19
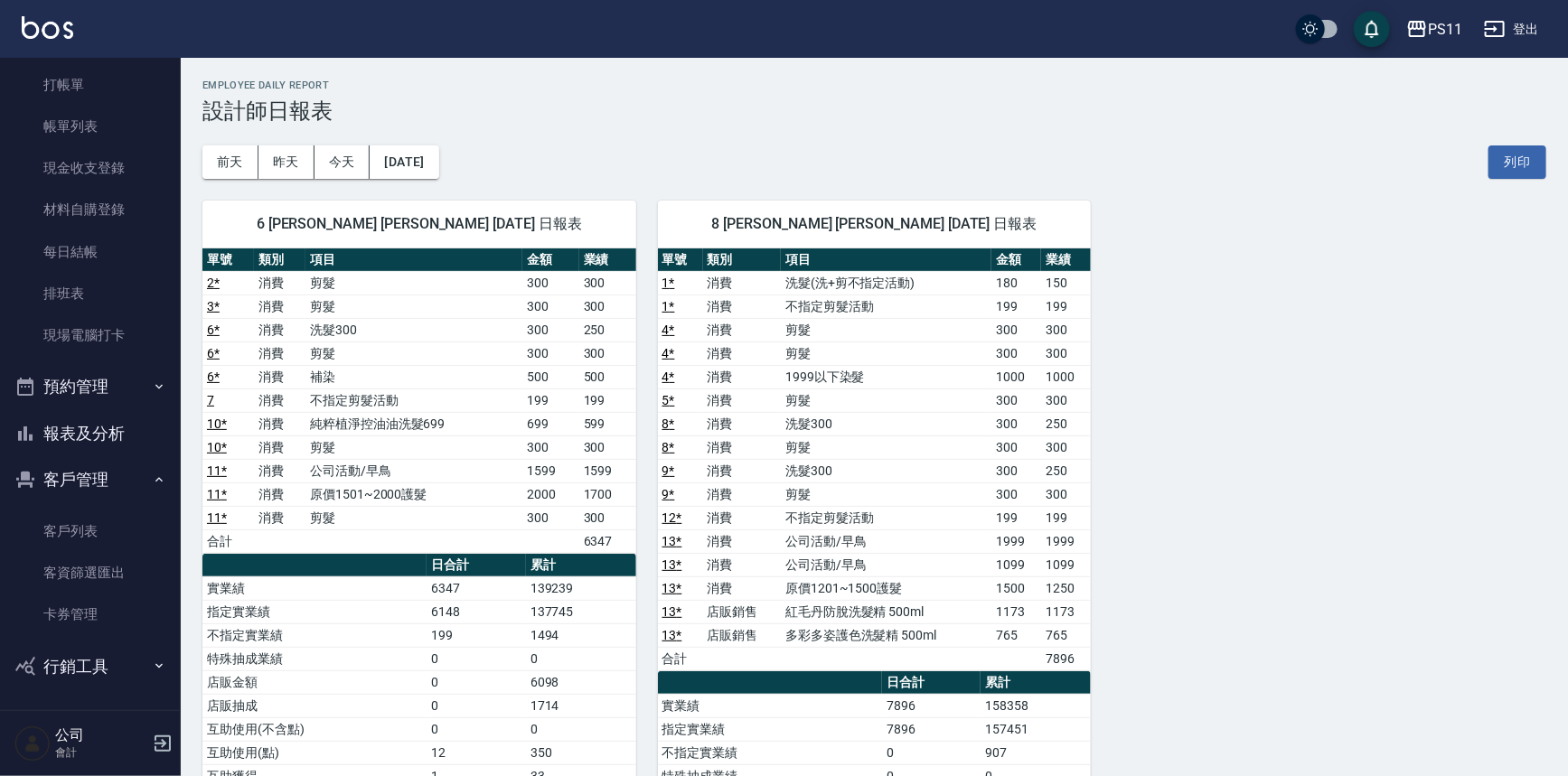
click at [1361, 505] on div "6 [PERSON_NAME] [PERSON_NAME] [DATE] 日報表 單號 類別 項目 金額 業績 2 * 消費 剪髮 300 300 3 * 消…" at bounding box center [863, 624] width 1366 height 889
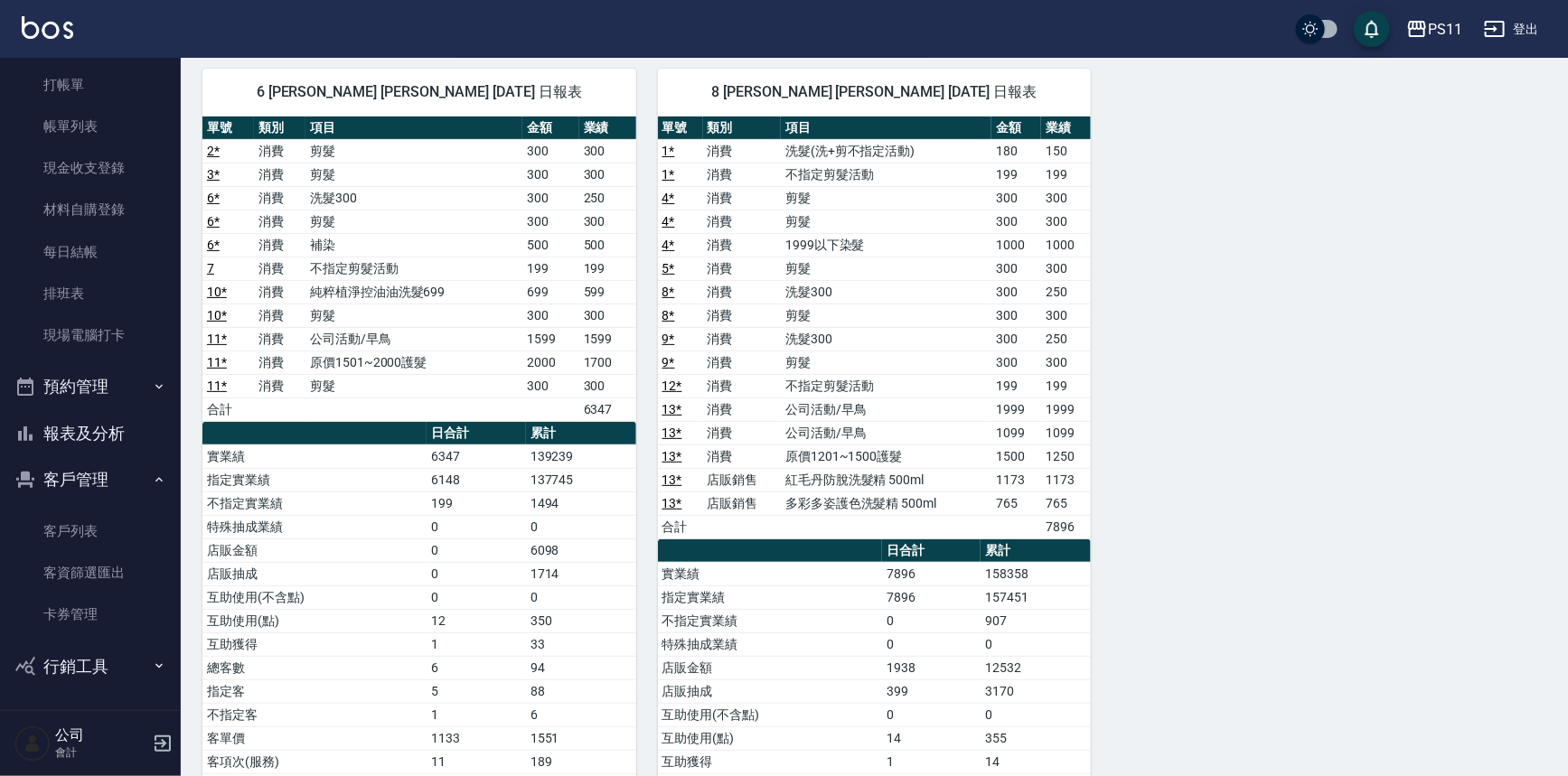
scroll to position [309, 0]
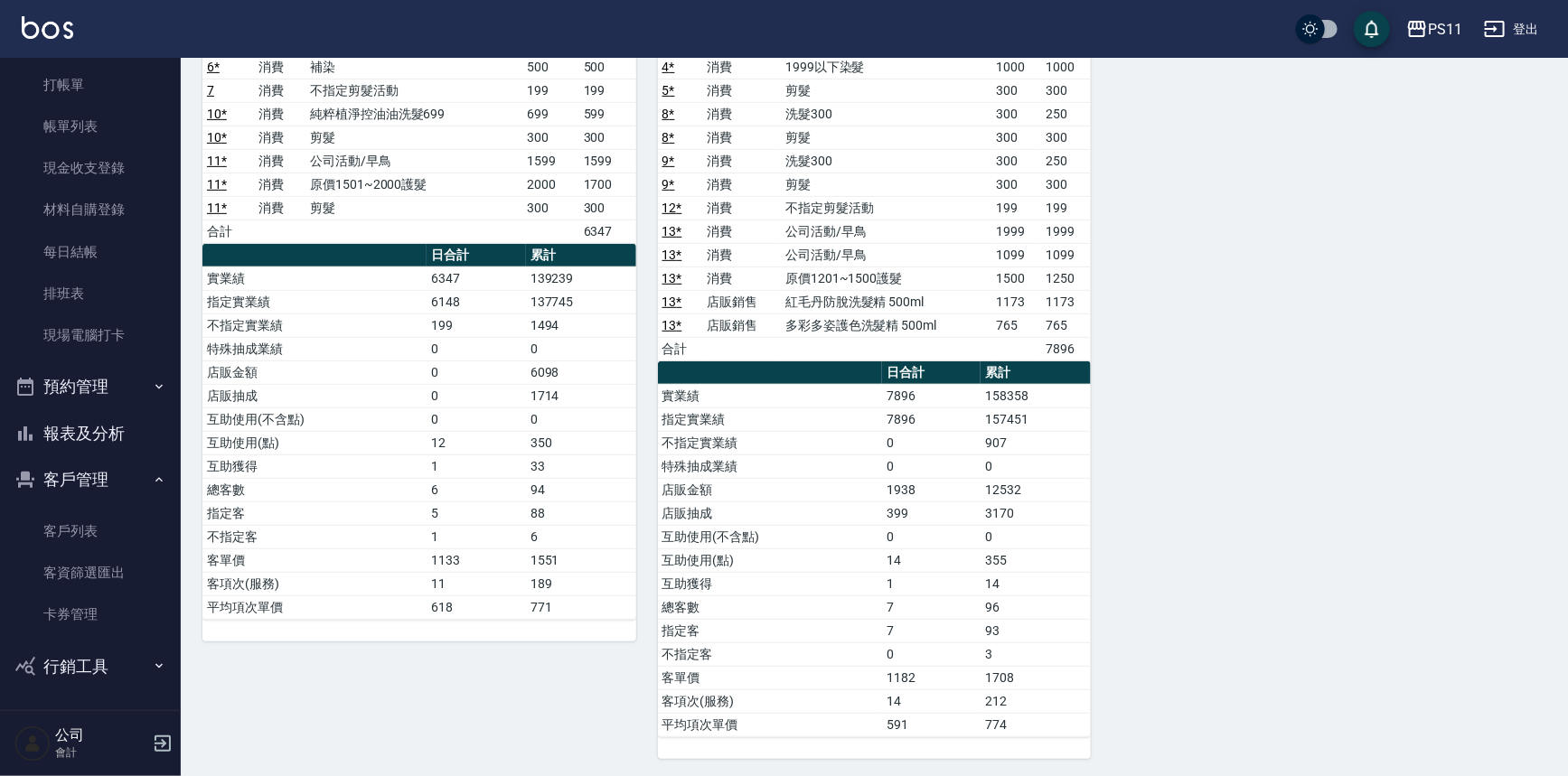
click at [1303, 527] on div "6 [PERSON_NAME] [PERSON_NAME] [DATE] 日報表 單號 類別 項目 金額 業績 2 * 消費 剪髮 300 300 3 * 消…" at bounding box center [863, 314] width 1366 height 889
click at [66, 424] on button "報表及分析" at bounding box center [90, 434] width 166 height 47
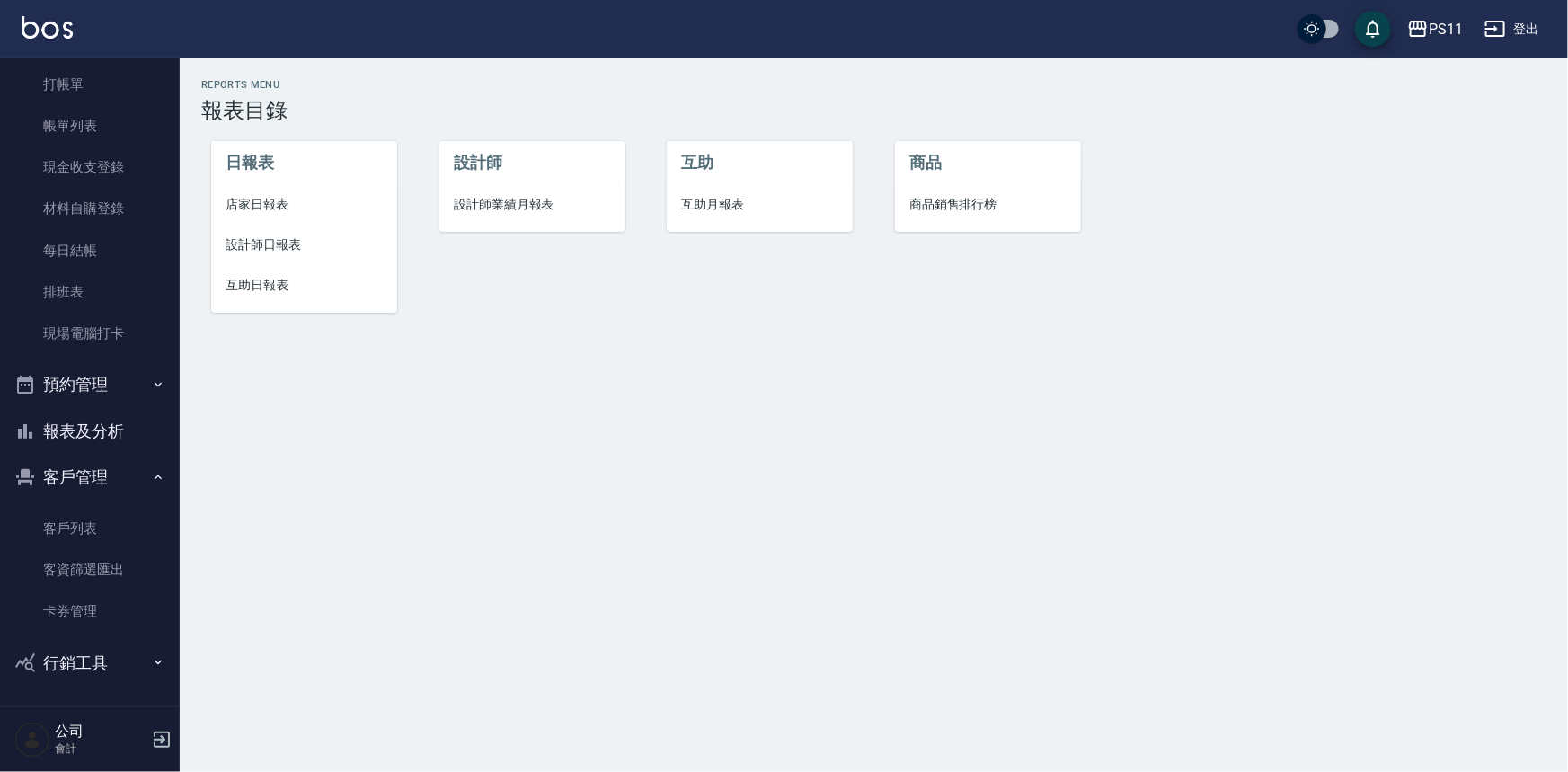
click at [271, 216] on li "店家日報表" at bounding box center [304, 204] width 186 height 41
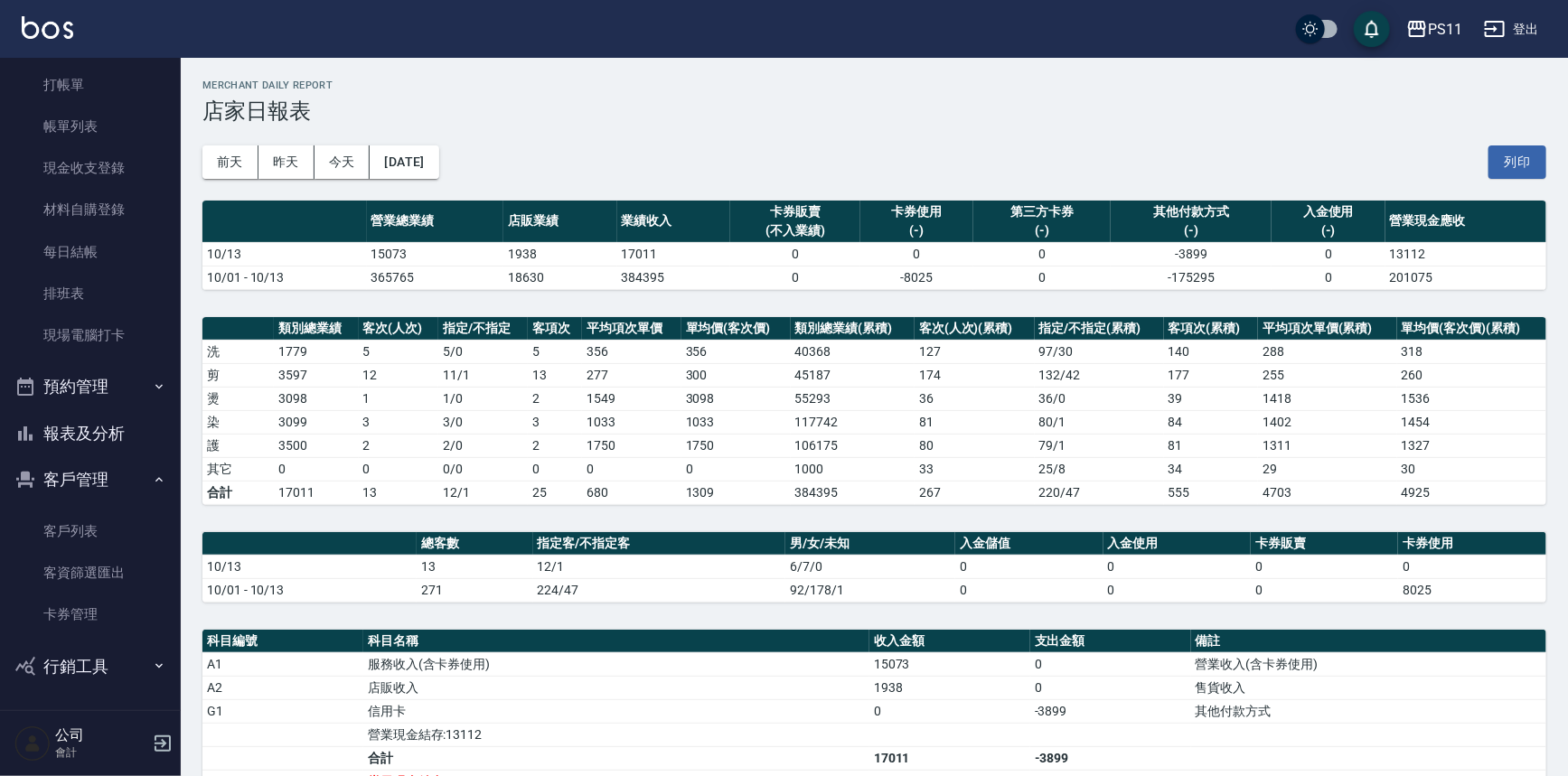
click at [1033, 314] on div "PS11 [DATE] 店家日報表 列印時間： [DATE][PHONE_NUMBER]:19 Merchant Daily Report 店家日報表 [DA…" at bounding box center [874, 544] width 1387 height 972
click at [137, 88] on link "打帳單" at bounding box center [90, 85] width 166 height 42
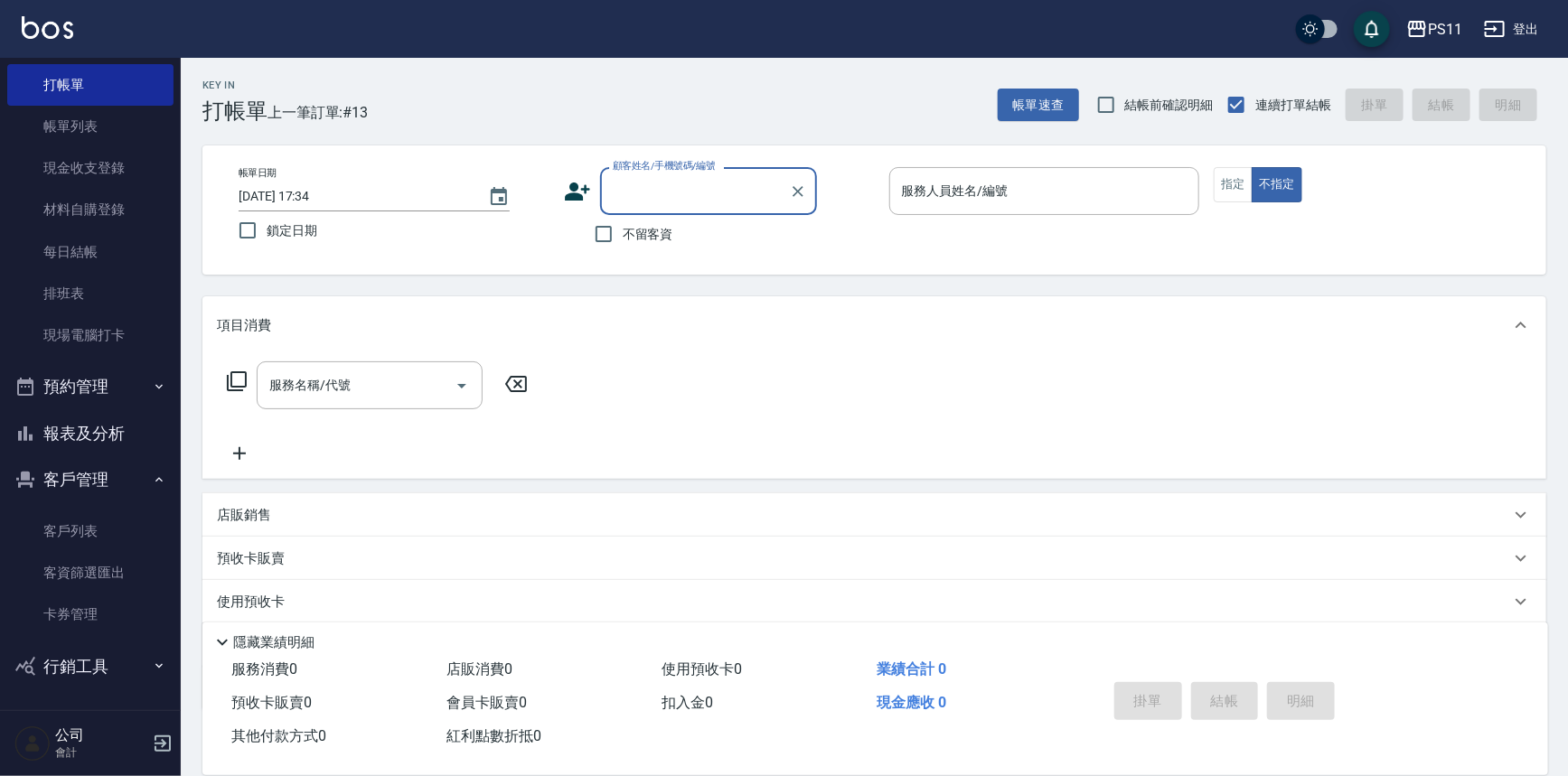
drag, startPoint x: 705, startPoint y: 198, endPoint x: 770, endPoint y: 202, distance: 65.1
click at [717, 192] on input "顧客姓名/手機號碼/編號" at bounding box center [695, 191] width 173 height 32
click at [658, 238] on li "[PERSON_NAME]/0987407503/0621" at bounding box center [708, 237] width 217 height 30
type input "[PERSON_NAME]/0987407503/0621"
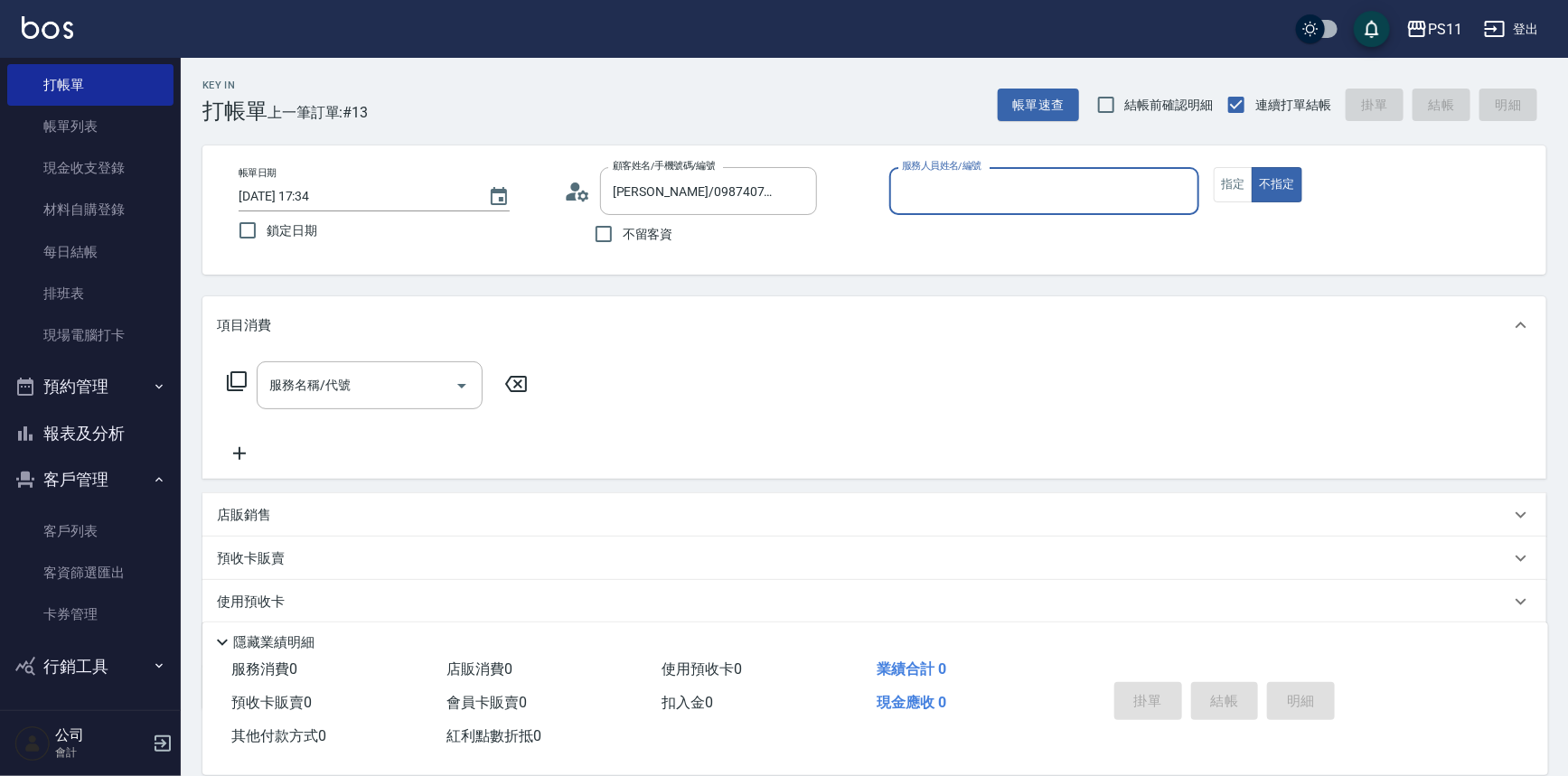
click at [1074, 190] on input "服務人員姓名/編號" at bounding box center [1044, 191] width 294 height 32
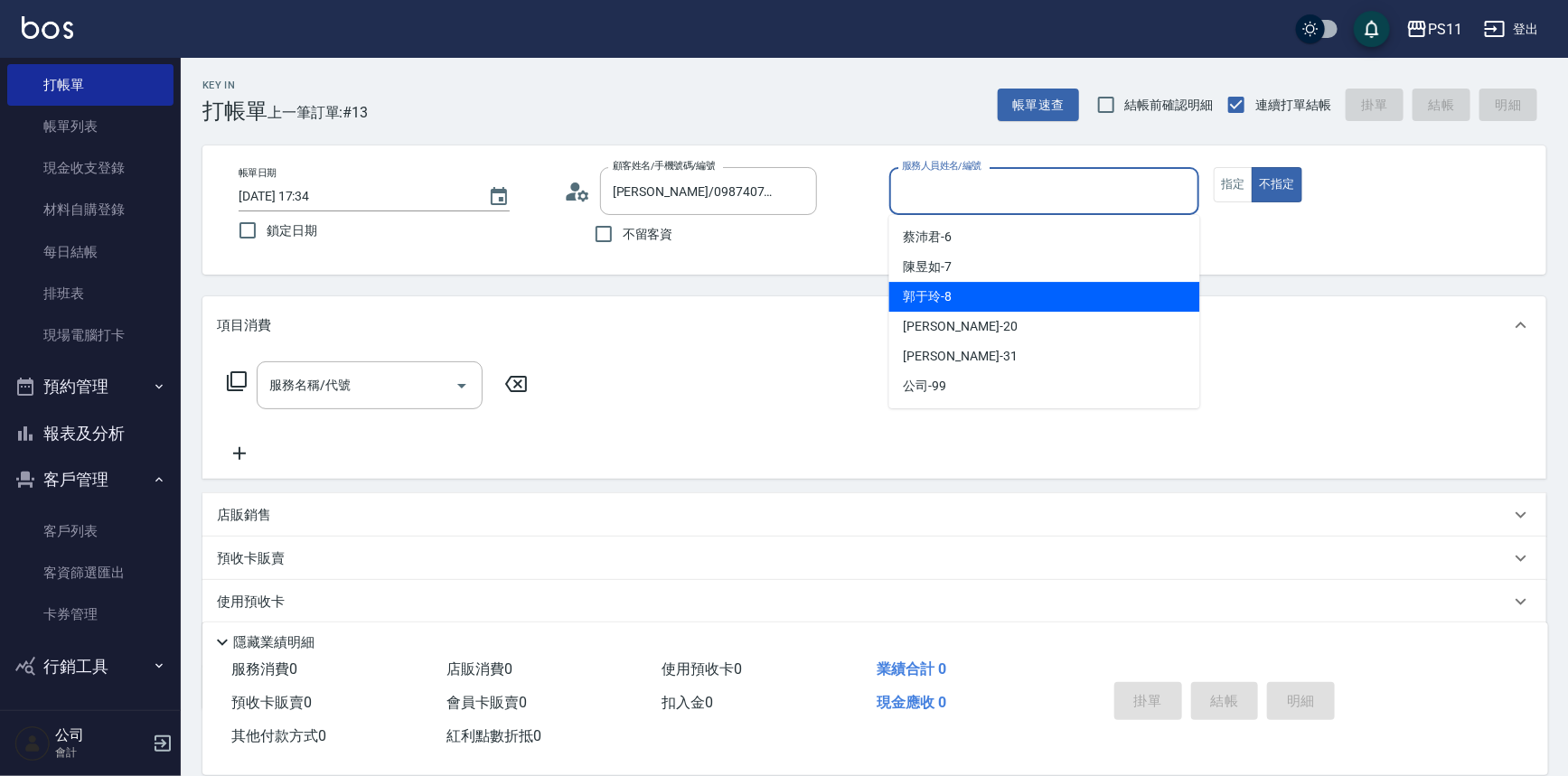
click at [981, 286] on div "[PERSON_NAME]-8" at bounding box center [1044, 297] width 311 height 30
type input "郭于玲-8"
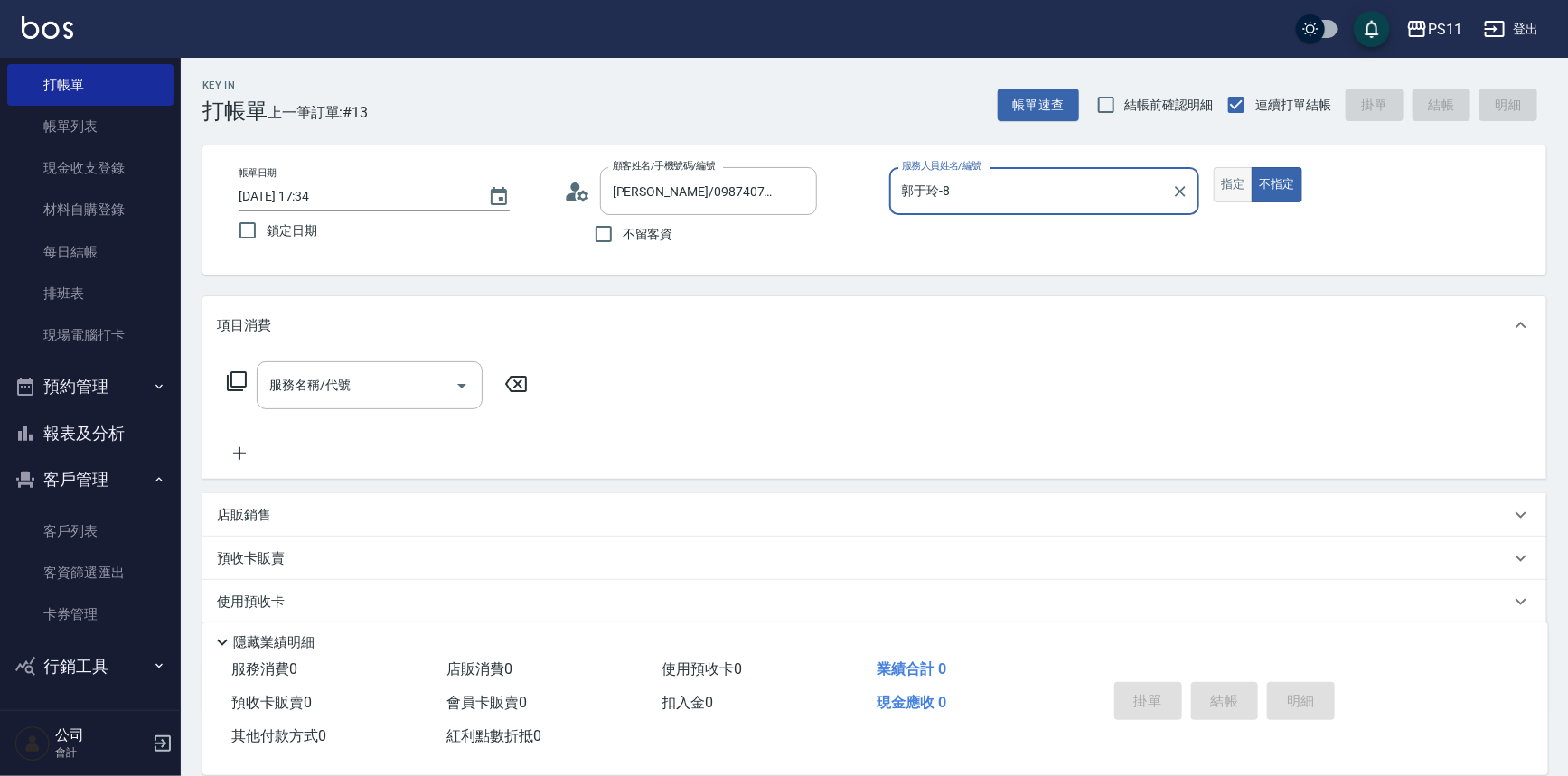
click at [1215, 179] on button "指定" at bounding box center [1233, 184] width 39 height 35
click at [233, 378] on icon at bounding box center [237, 381] width 22 height 22
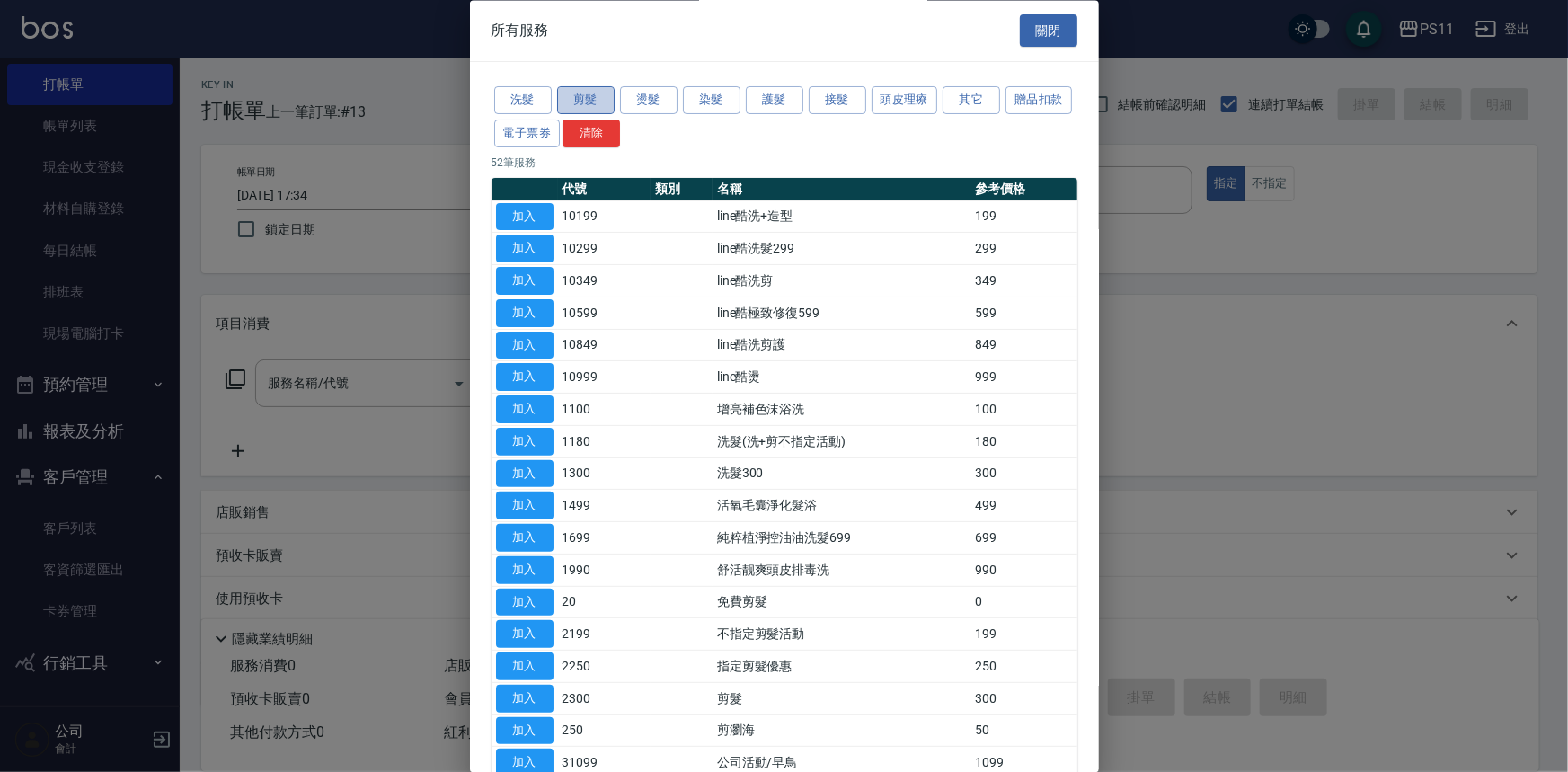
click at [593, 88] on button "剪髮" at bounding box center [586, 101] width 58 height 28
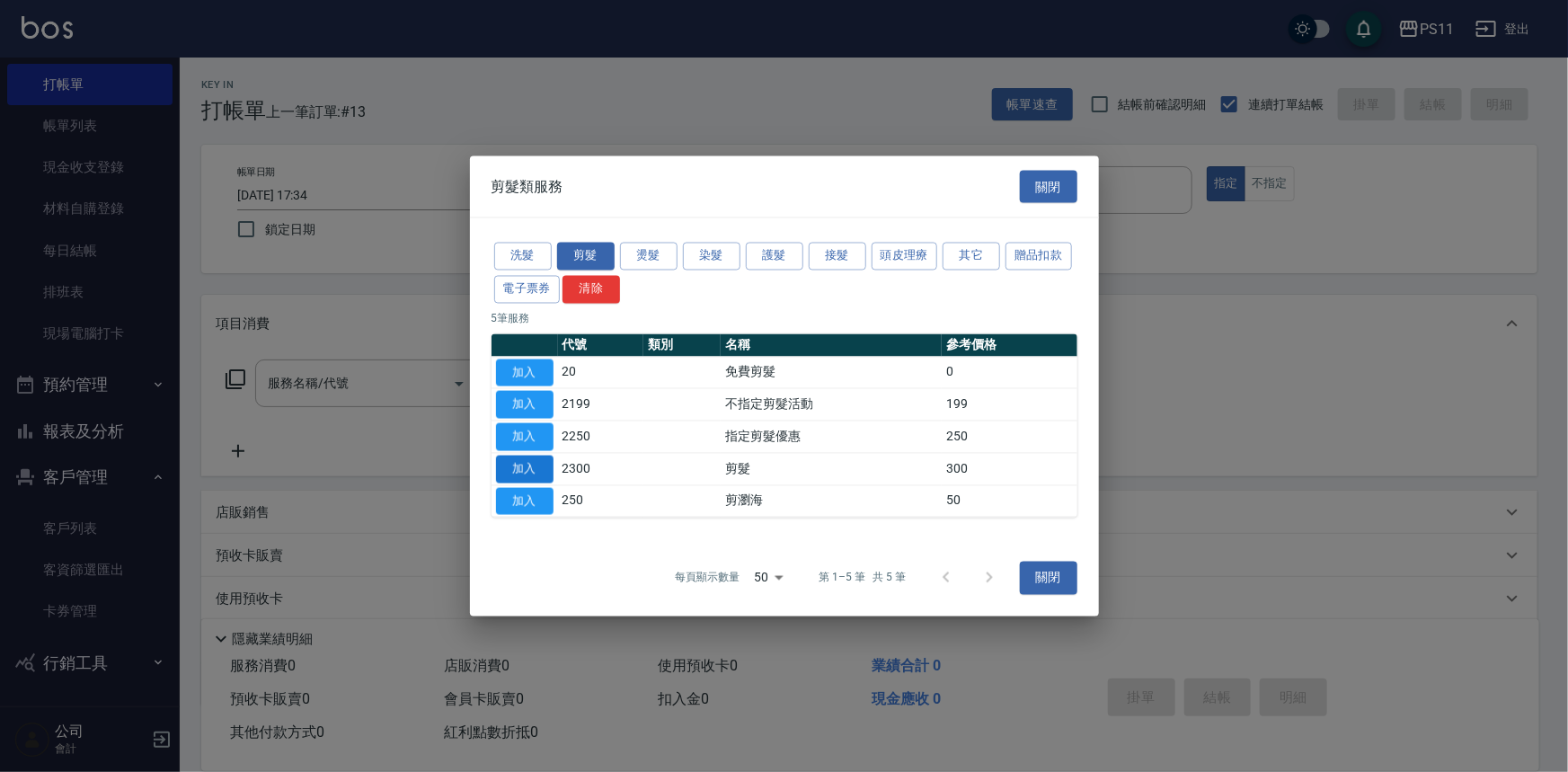
click at [542, 470] on button "加入" at bounding box center [524, 469] width 58 height 28
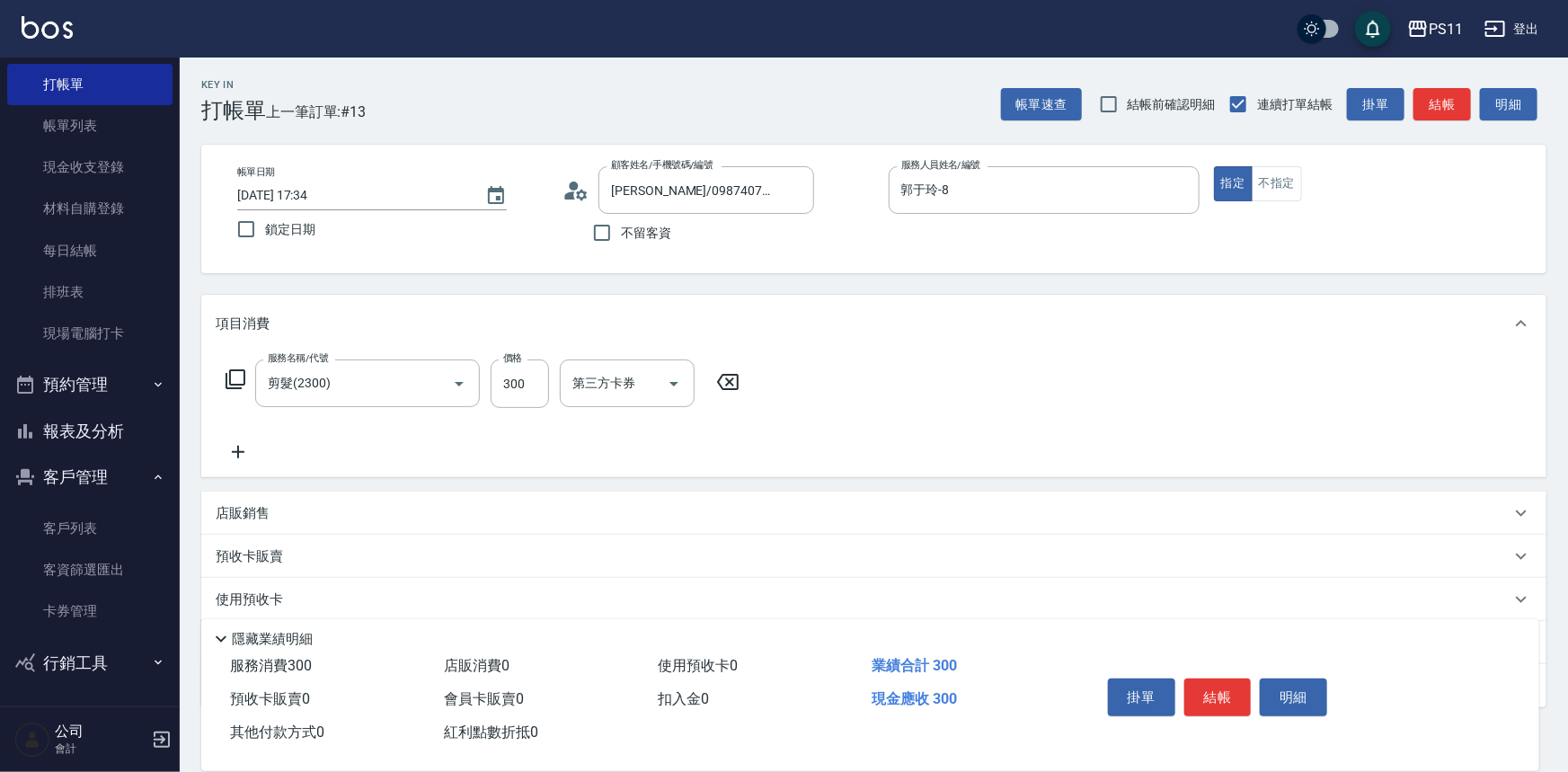
type input "剪髮(2300)"
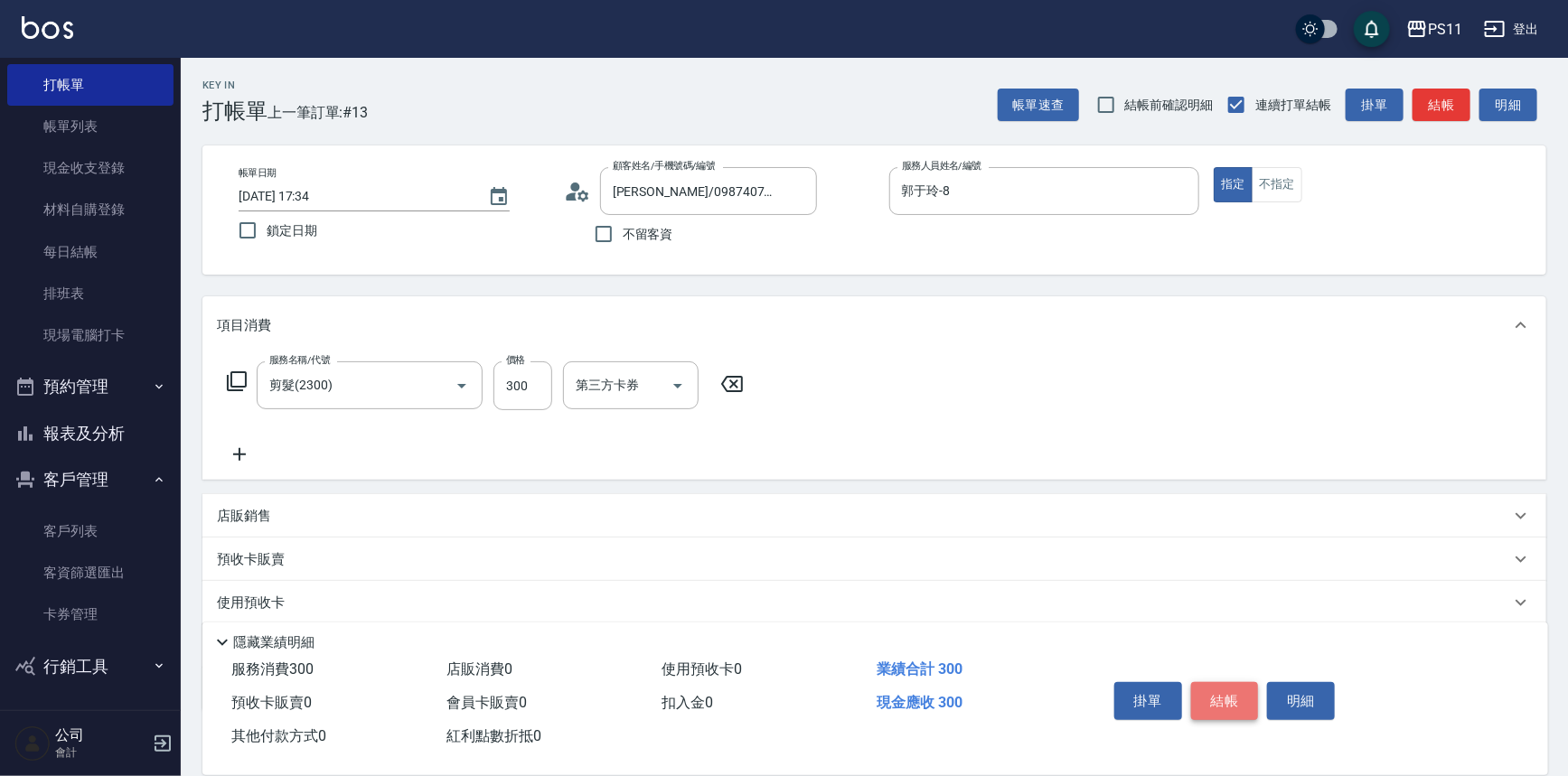
click at [1222, 694] on button "結帳" at bounding box center [1225, 701] width 68 height 38
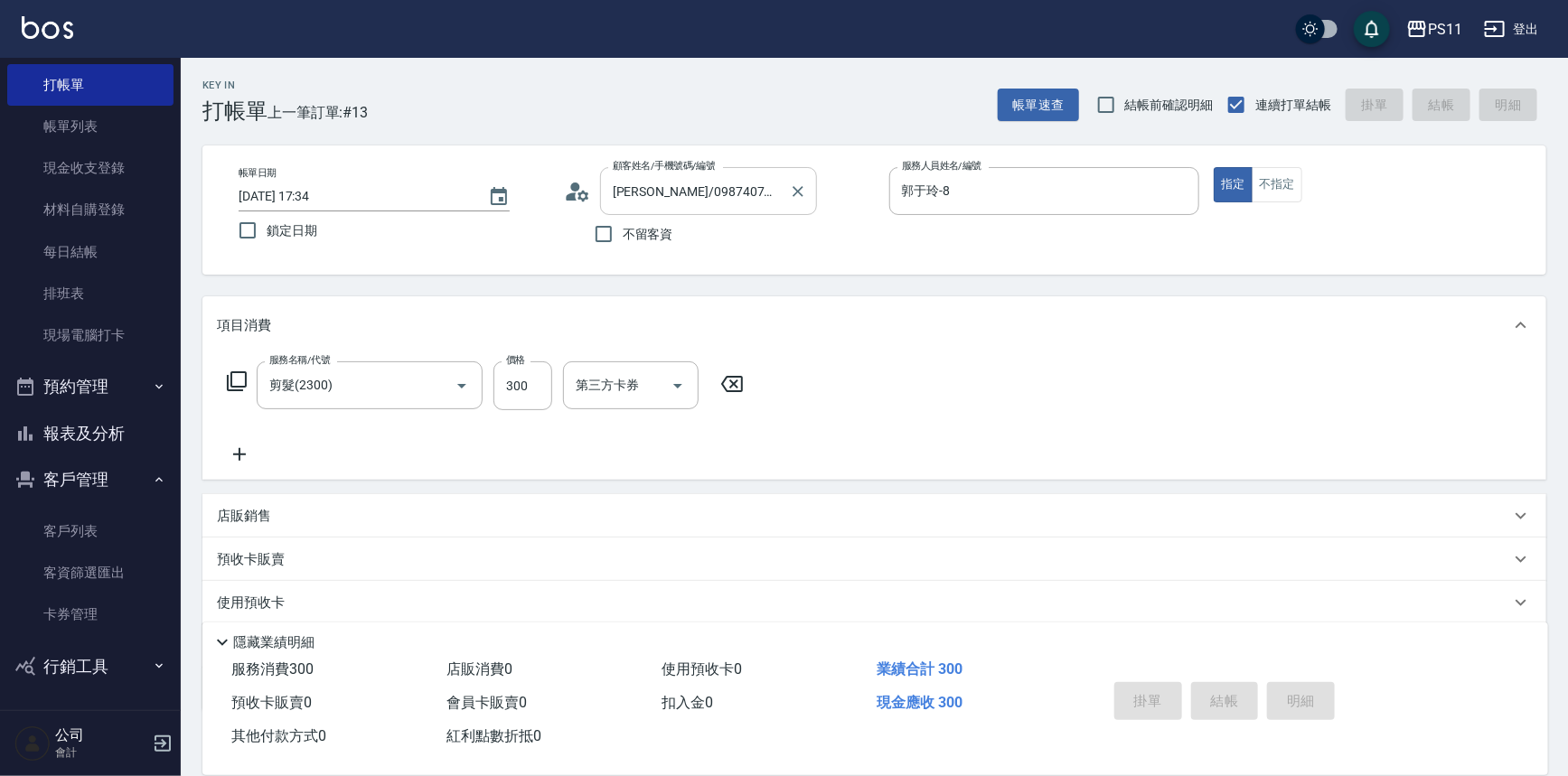
type input "[DATE] 17:35"
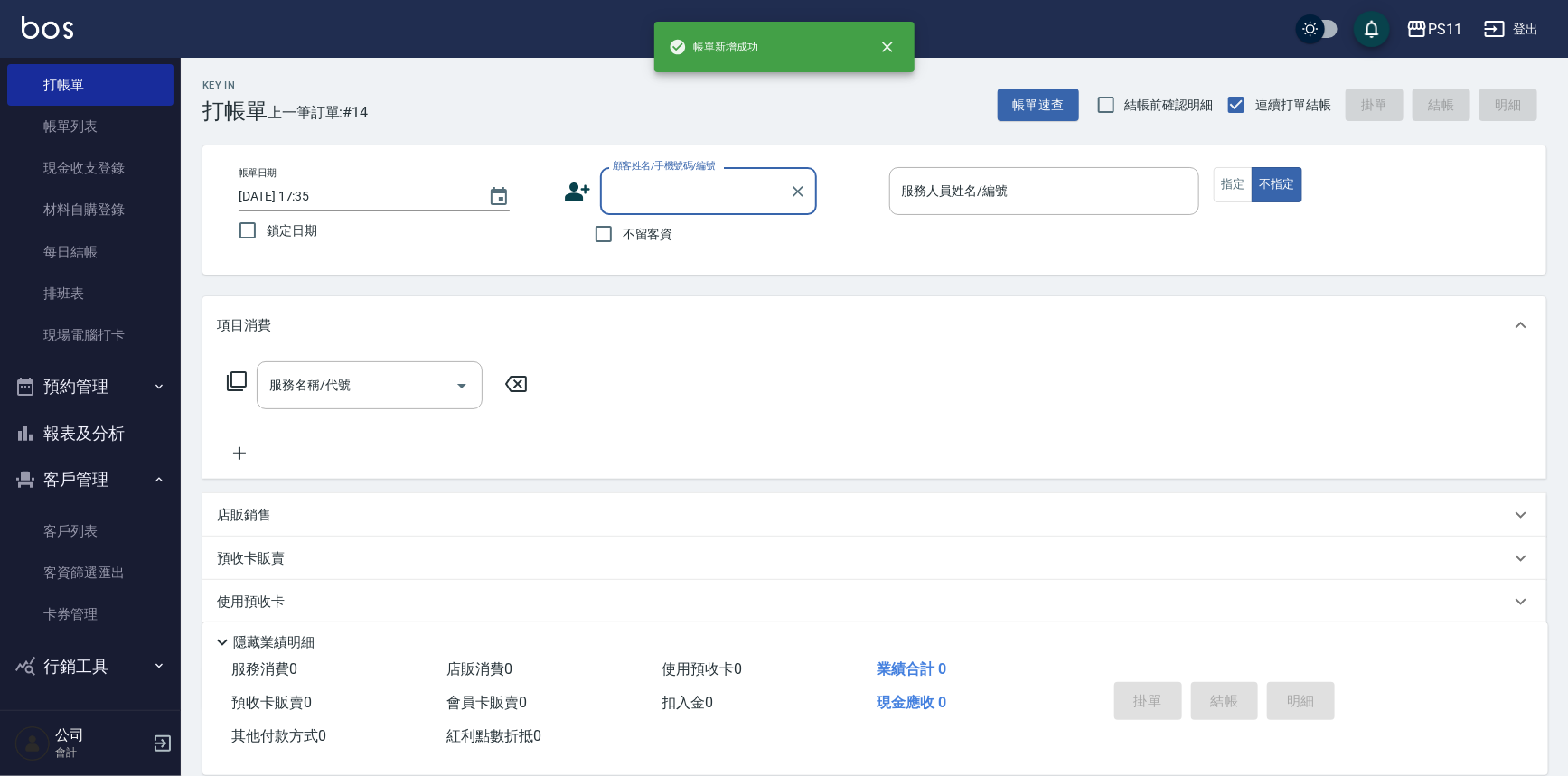
click at [696, 188] on input "顧客姓名/手機號碼/編號" at bounding box center [695, 191] width 173 height 32
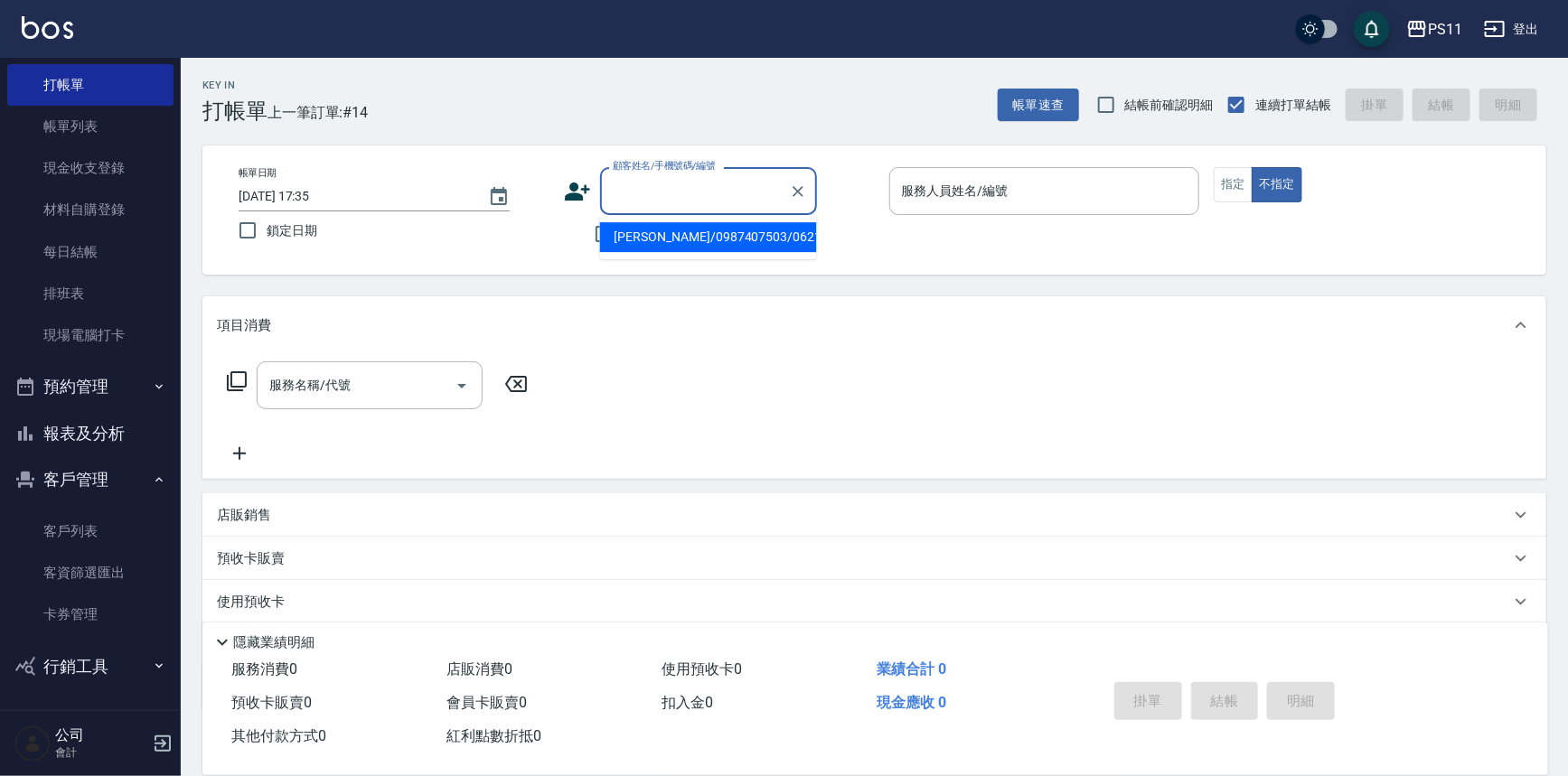
drag, startPoint x: 698, startPoint y: 235, endPoint x: 1001, endPoint y: 220, distance: 303.4
click at [700, 235] on li "[PERSON_NAME]/0987407503/0621" at bounding box center [708, 237] width 217 height 30
type input "[PERSON_NAME]/0987407503/0621"
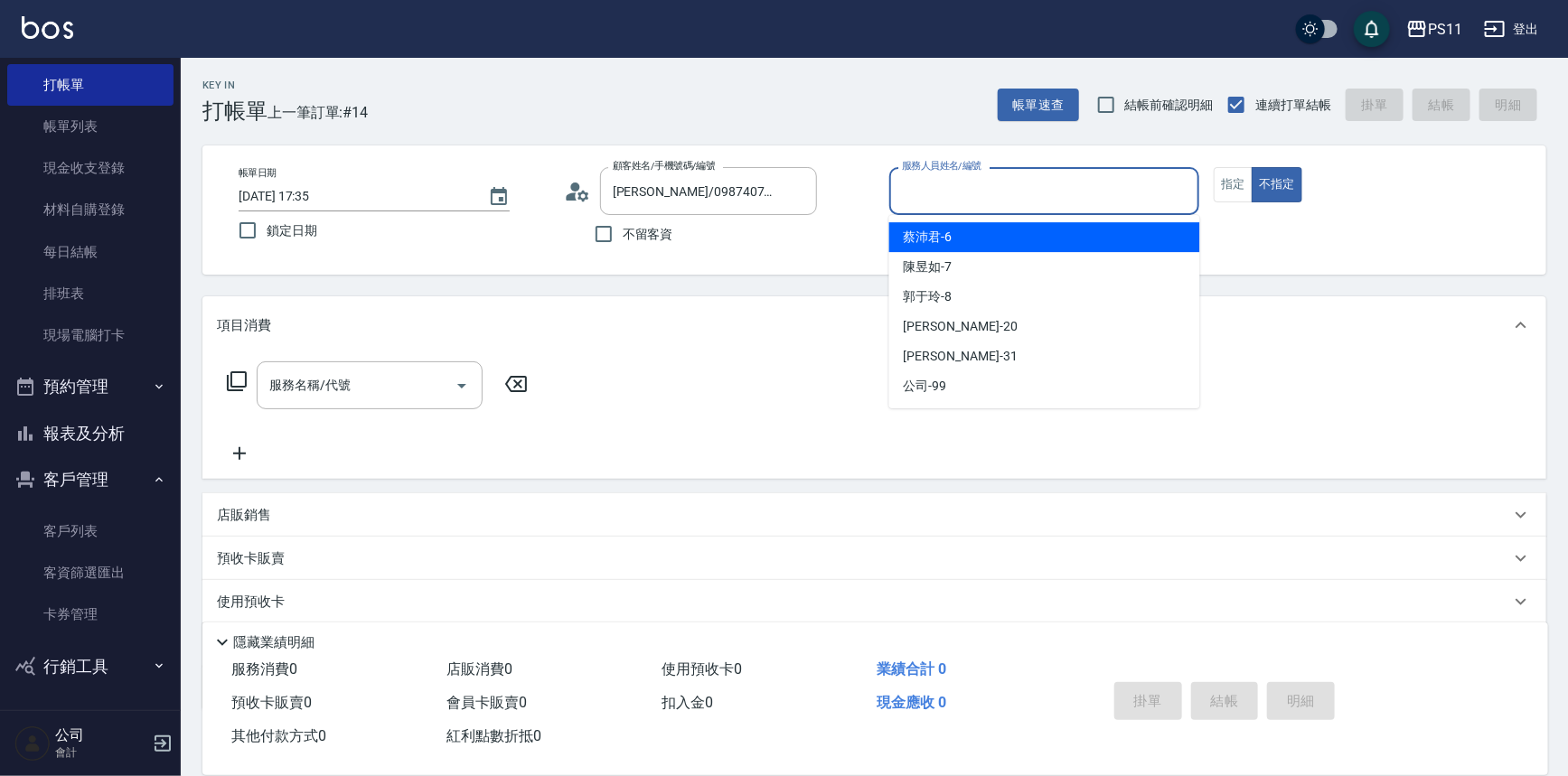
click at [988, 191] on input "服務人員姓名/編號" at bounding box center [1044, 191] width 294 height 32
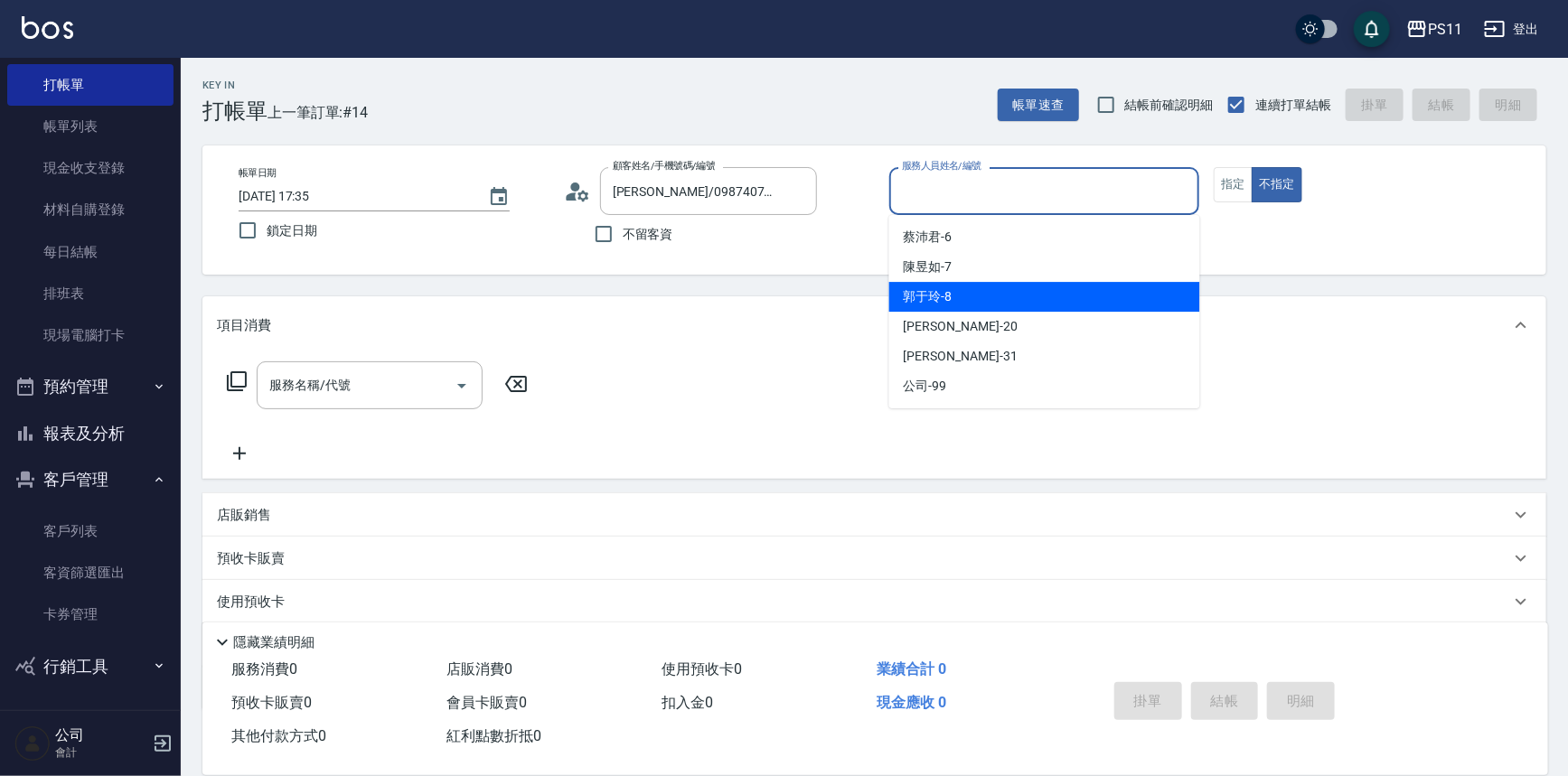
click at [985, 287] on div "[PERSON_NAME]-8" at bounding box center [1044, 297] width 311 height 30
type input "郭于玲-8"
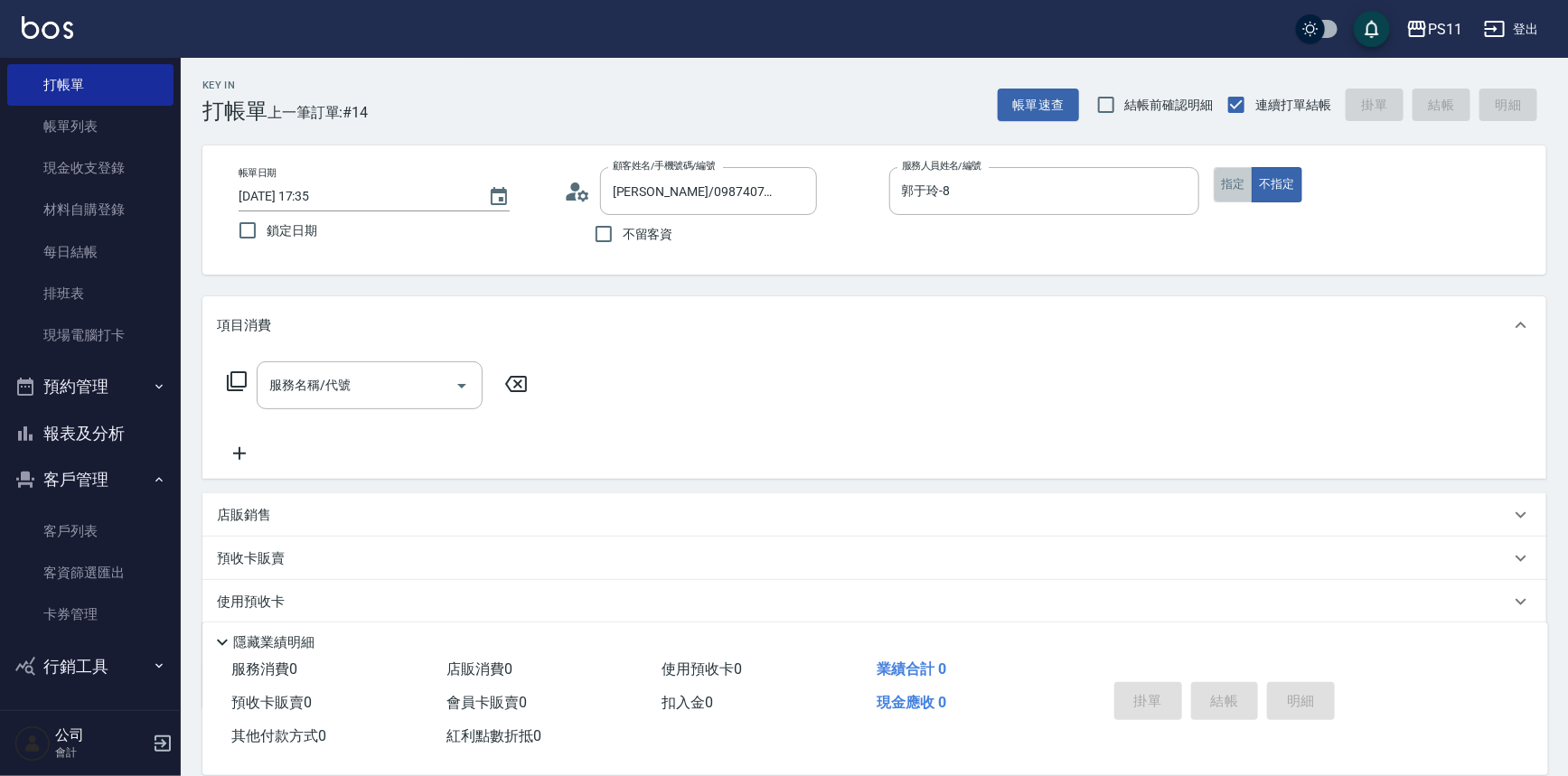
click at [1238, 187] on button "指定" at bounding box center [1233, 184] width 39 height 35
click at [233, 380] on icon at bounding box center [237, 381] width 22 height 22
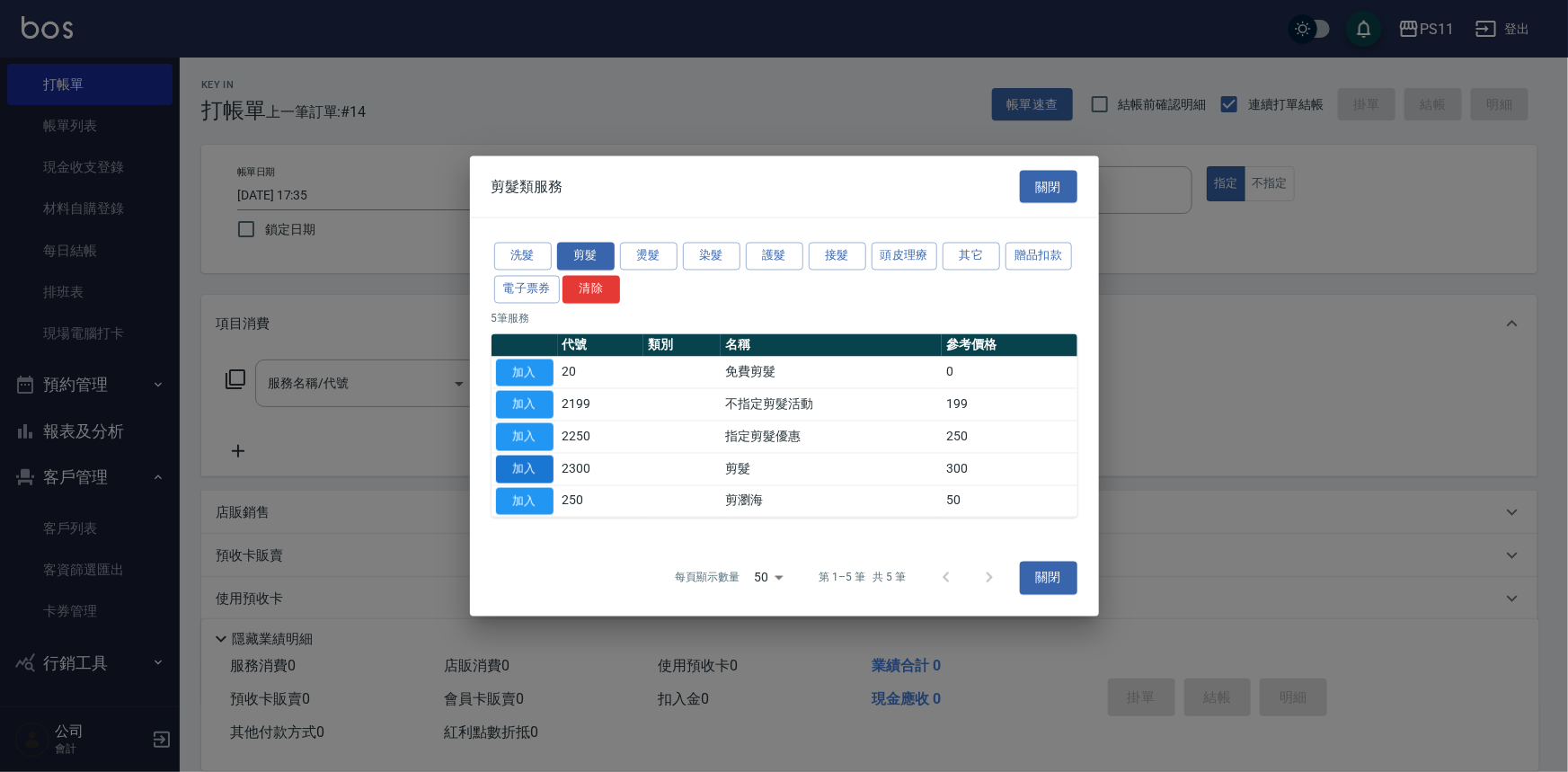
click at [519, 465] on button "加入" at bounding box center [524, 469] width 58 height 28
type input "剪髮(2300)"
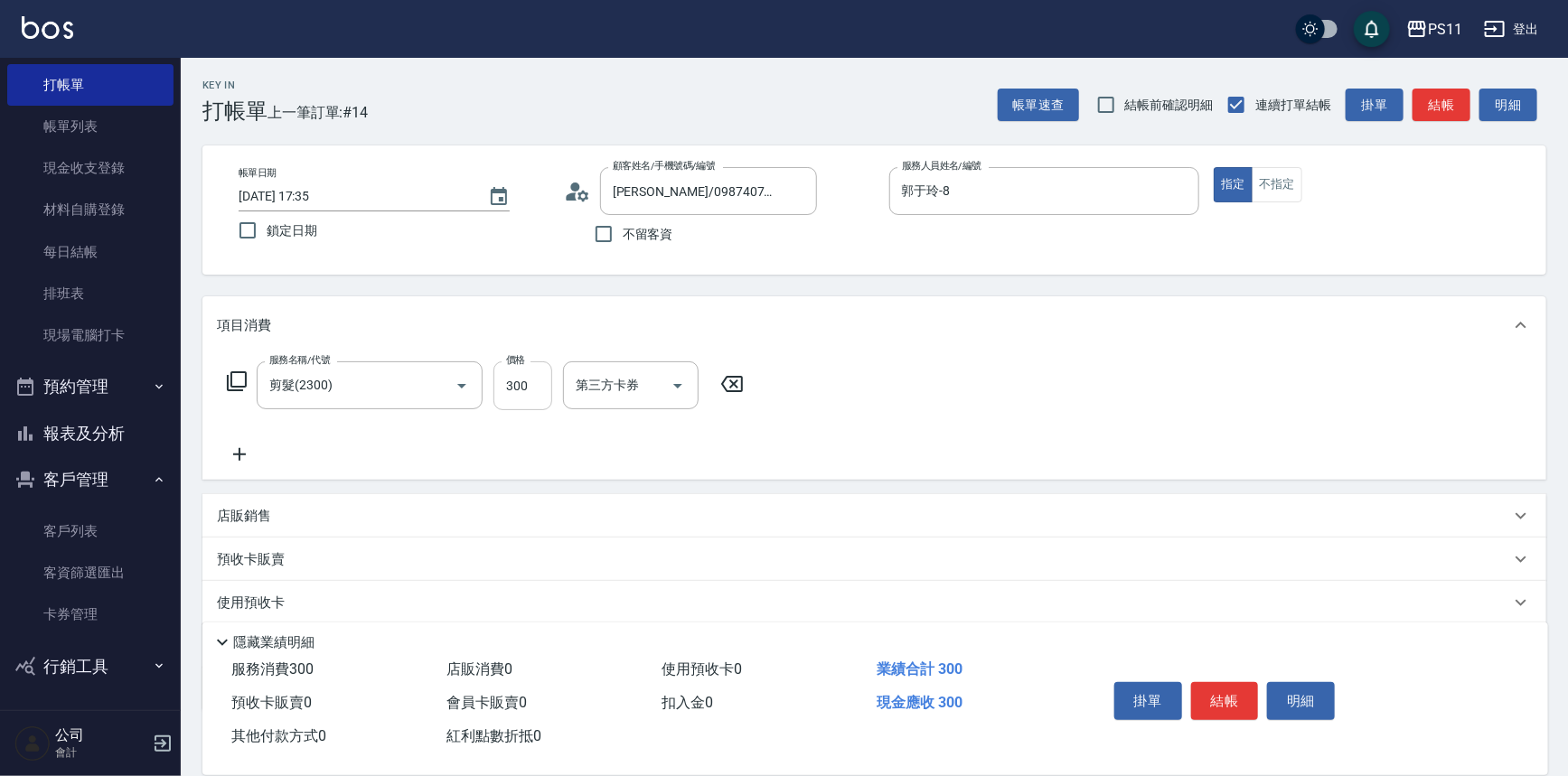
click at [545, 394] on input "300" at bounding box center [522, 386] width 59 height 49
type input "200"
click at [1218, 686] on button "結帳" at bounding box center [1225, 701] width 68 height 38
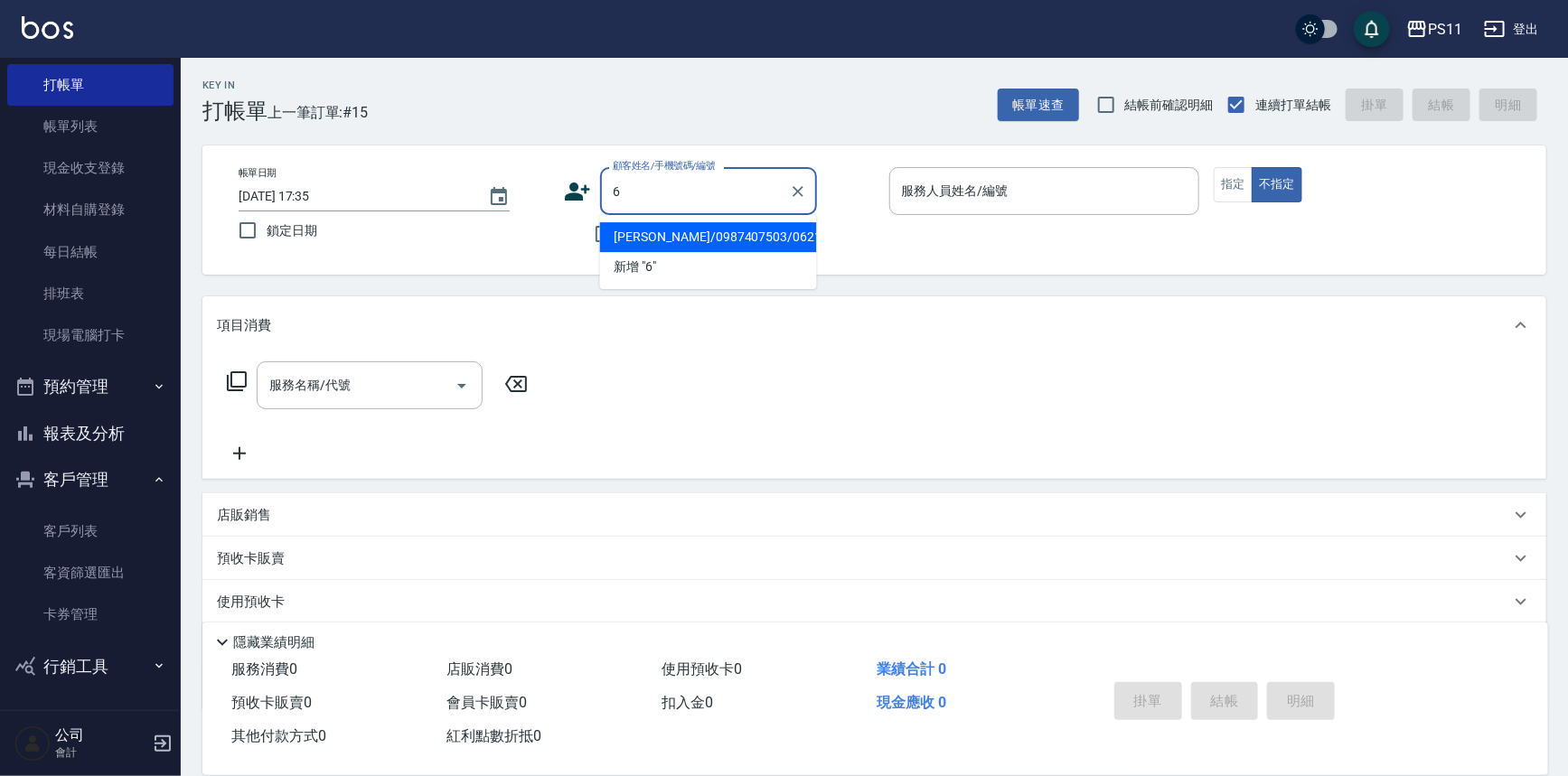
type input "[PERSON_NAME]/0987407503/0621"
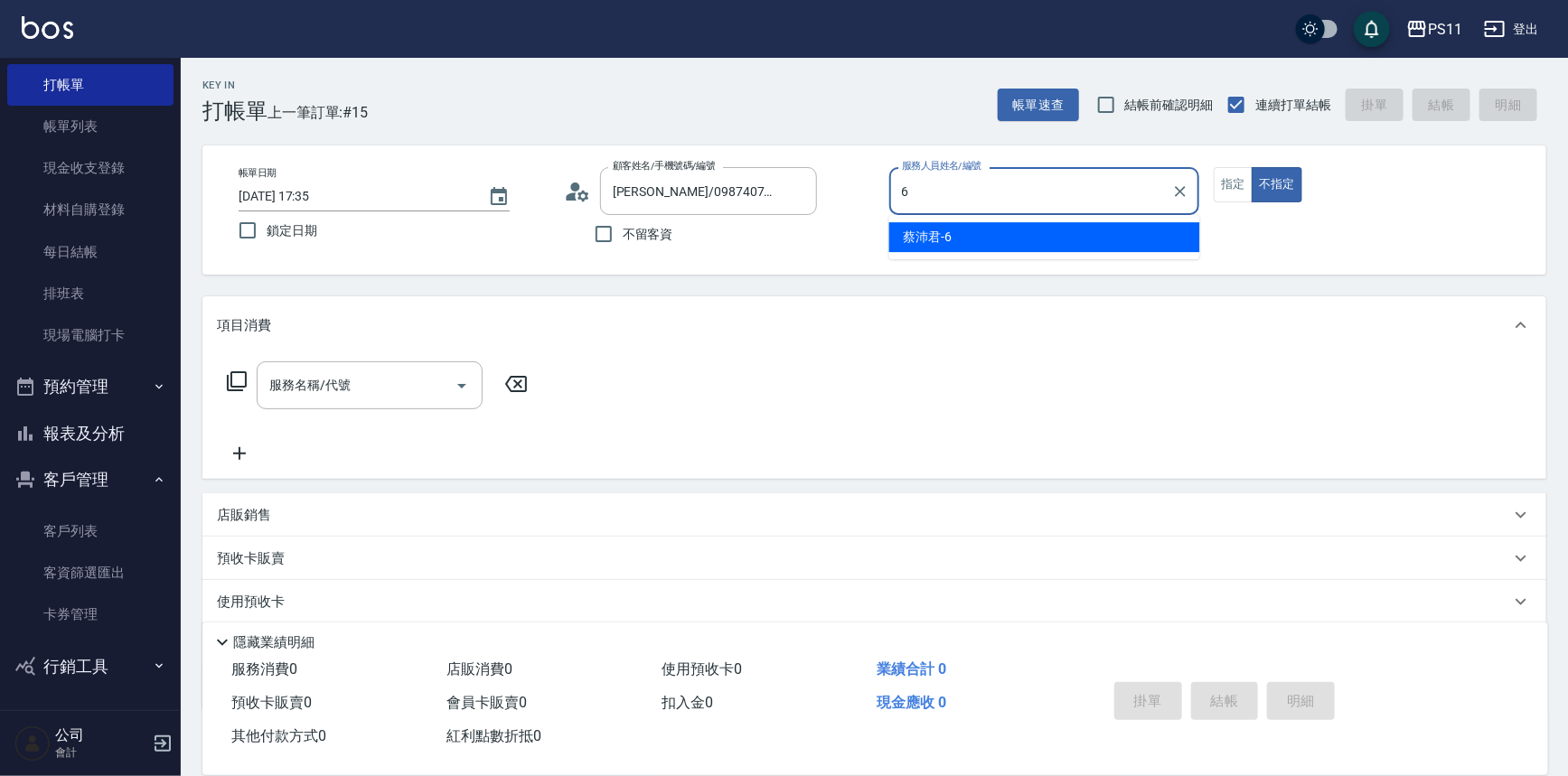
type input "[PERSON_NAME]6"
type button "false"
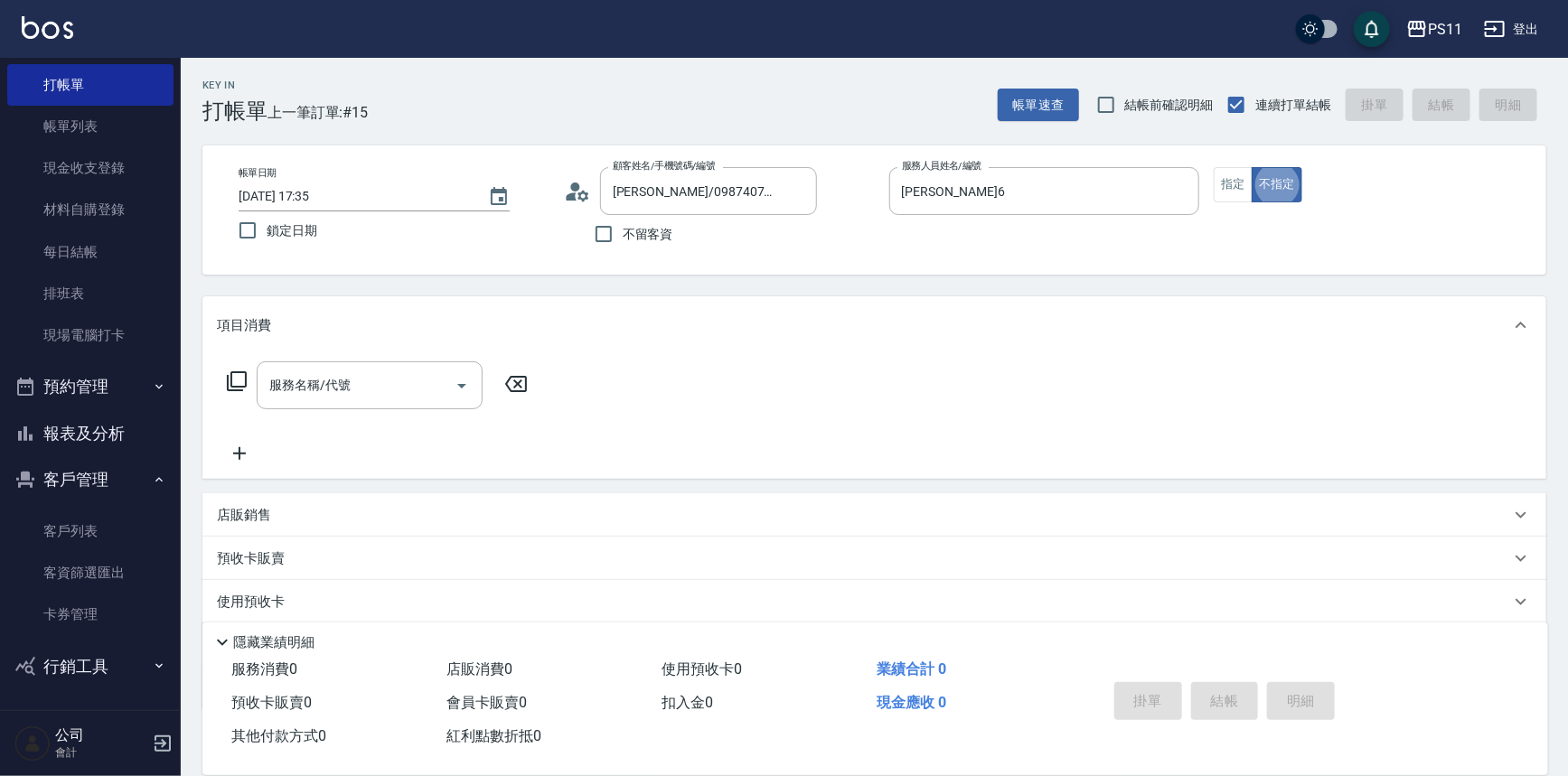
type input "菜佩龜/0916145580/6"
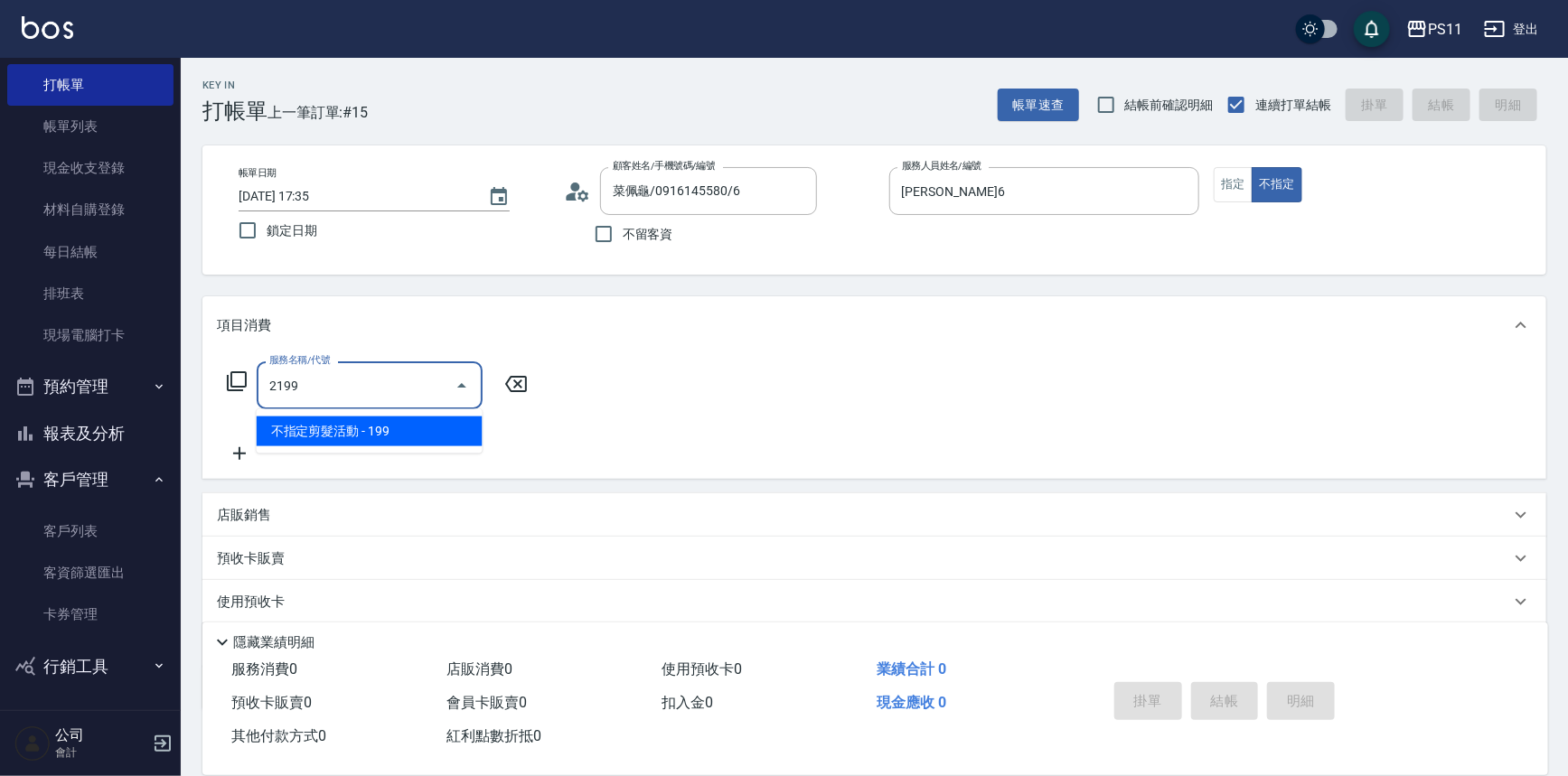
type input "不指定剪髮活動(2199)"
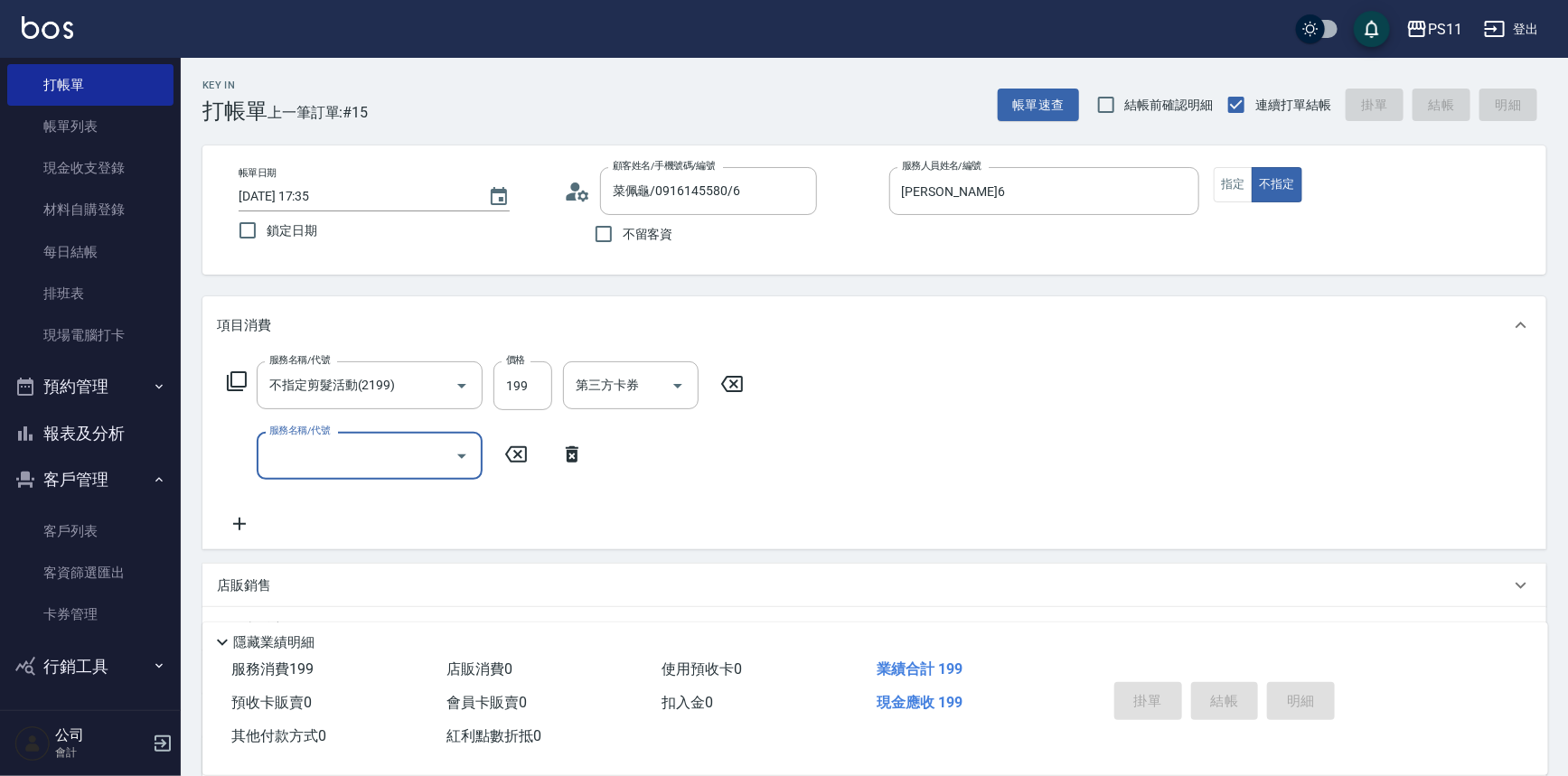
type input "[DATE] 18:19"
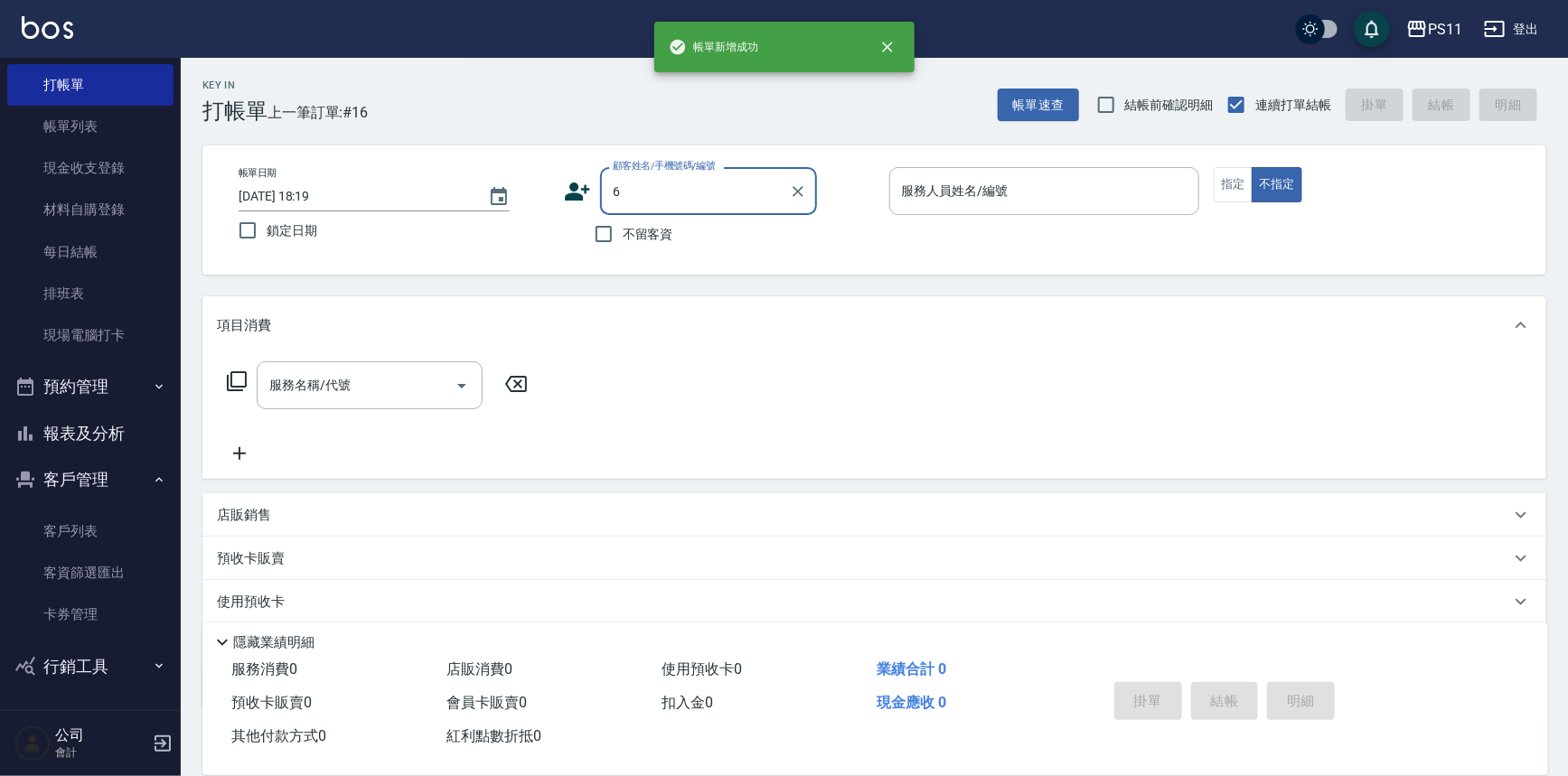
type input "菜佩龜/0916145580/6"
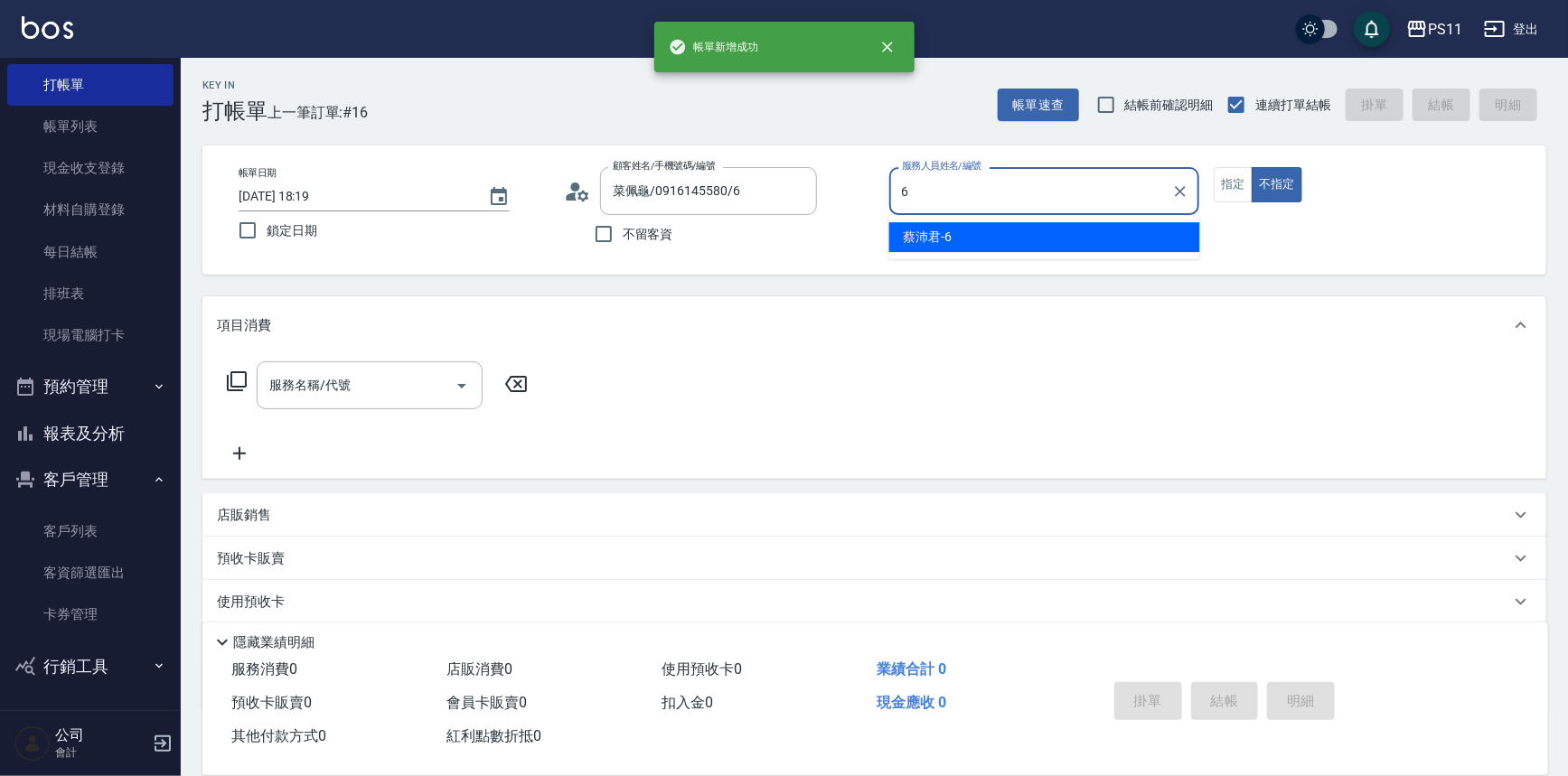
type input "[PERSON_NAME]6"
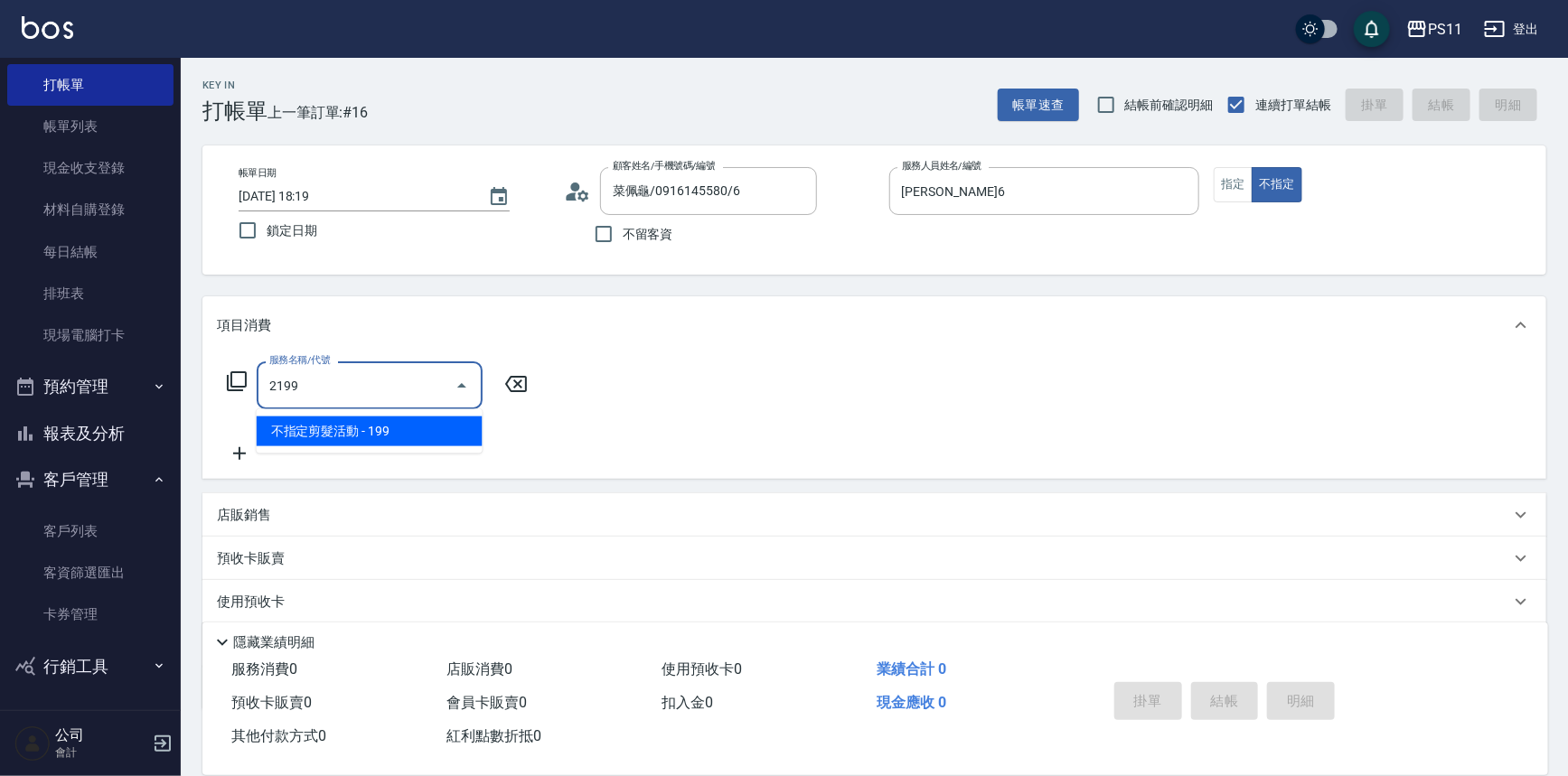
type input "不指定剪髮活動(2199)"
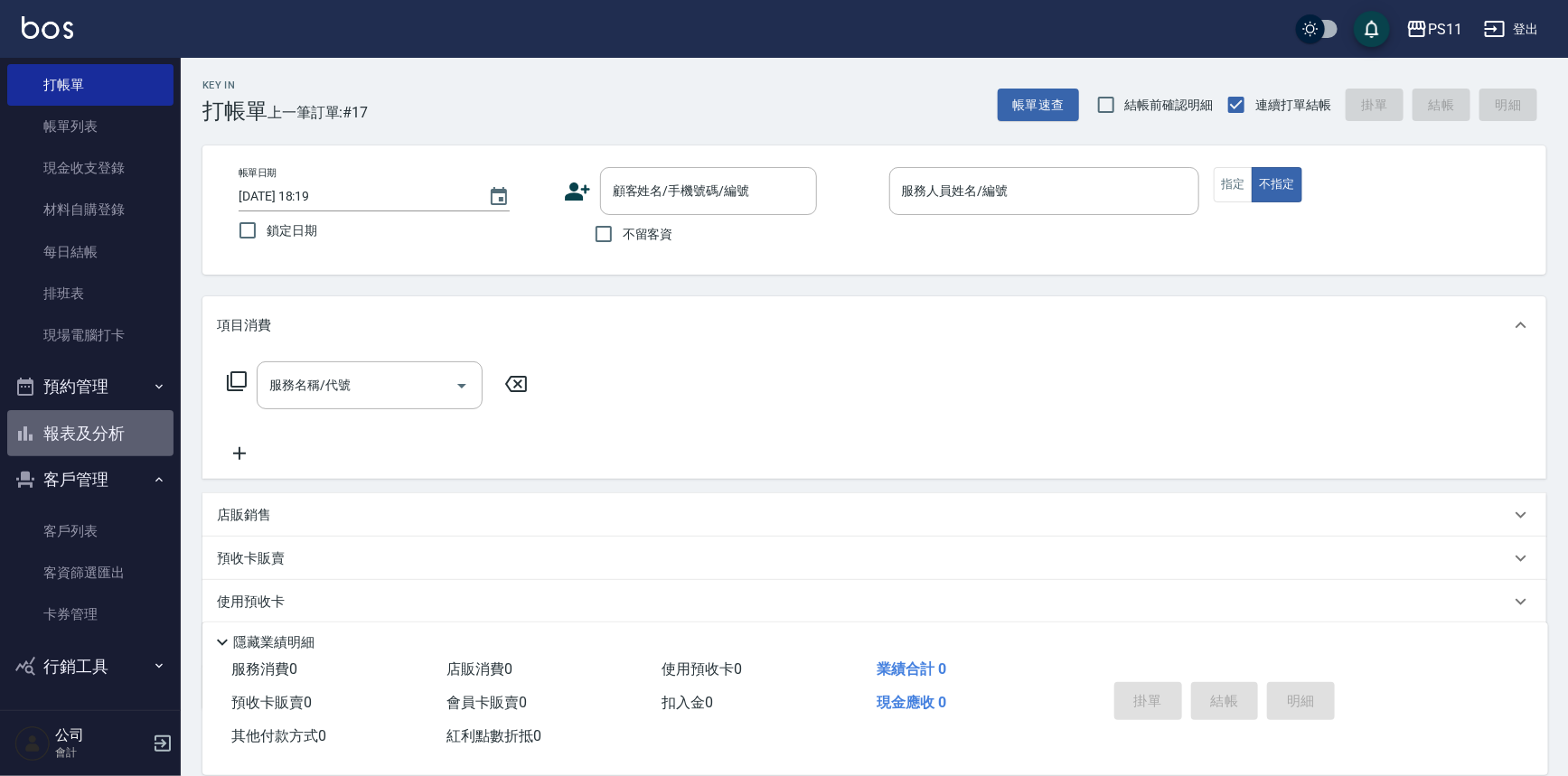
click at [94, 416] on button "報表及分析" at bounding box center [90, 434] width 166 height 47
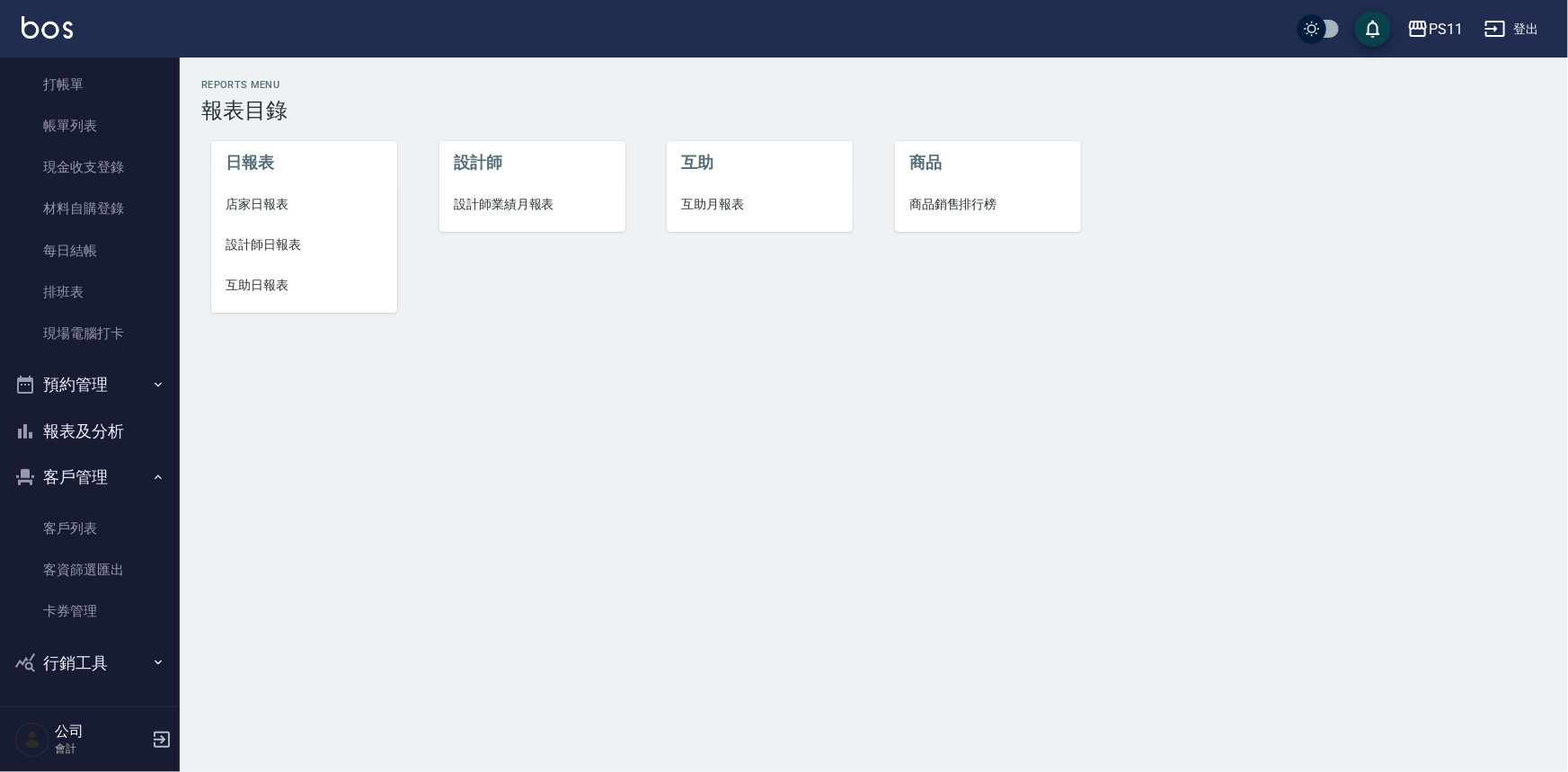
click at [293, 252] on span "設計師日報表" at bounding box center [304, 245] width 157 height 19
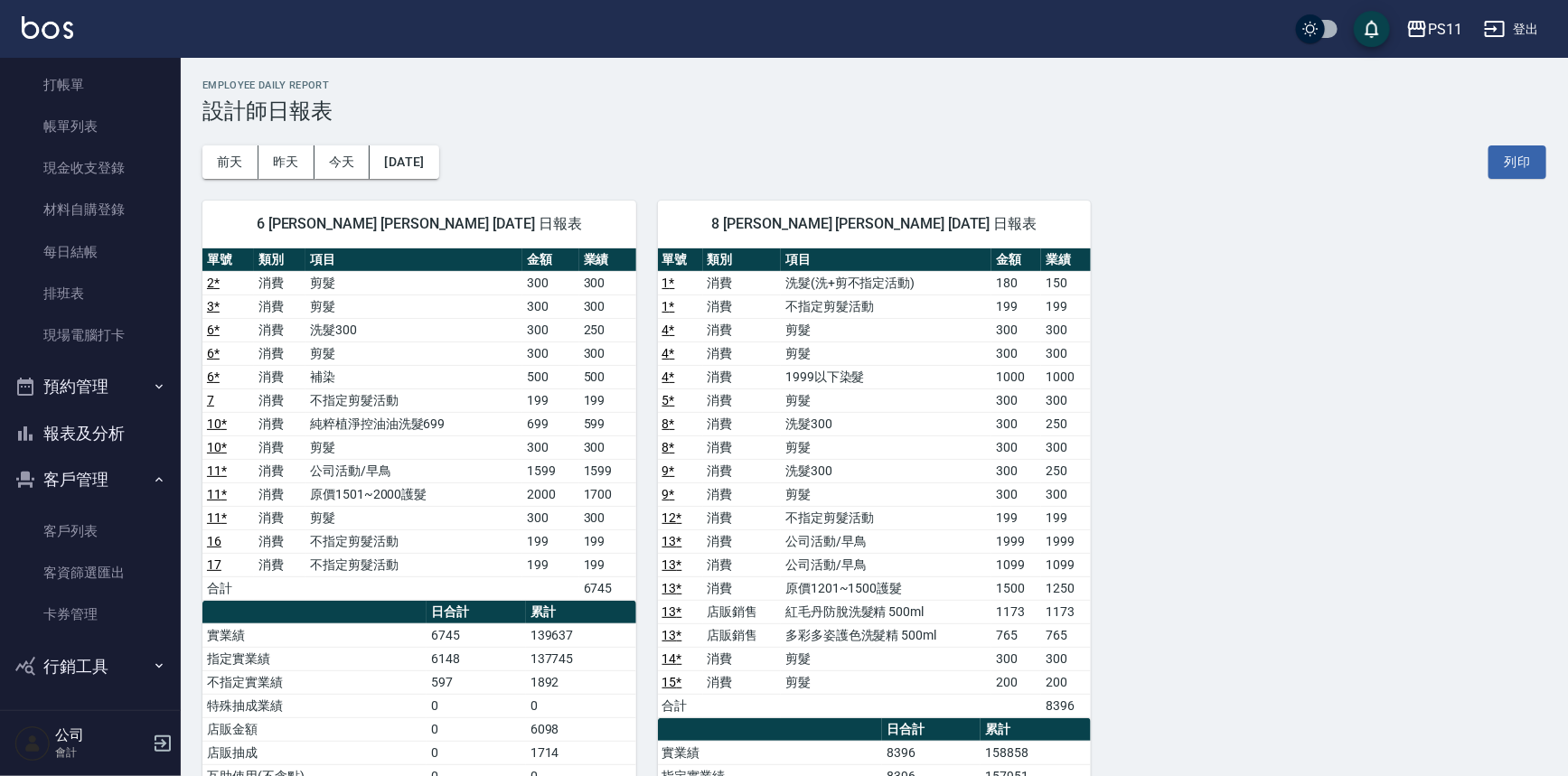
click at [1157, 478] on div "6 [PERSON_NAME] [PERSON_NAME] [DATE] 日報表 單號 類別 項目 金額 業績 2 * 消費 剪髮 300 300 3 * 消…" at bounding box center [863, 647] width 1366 height 937
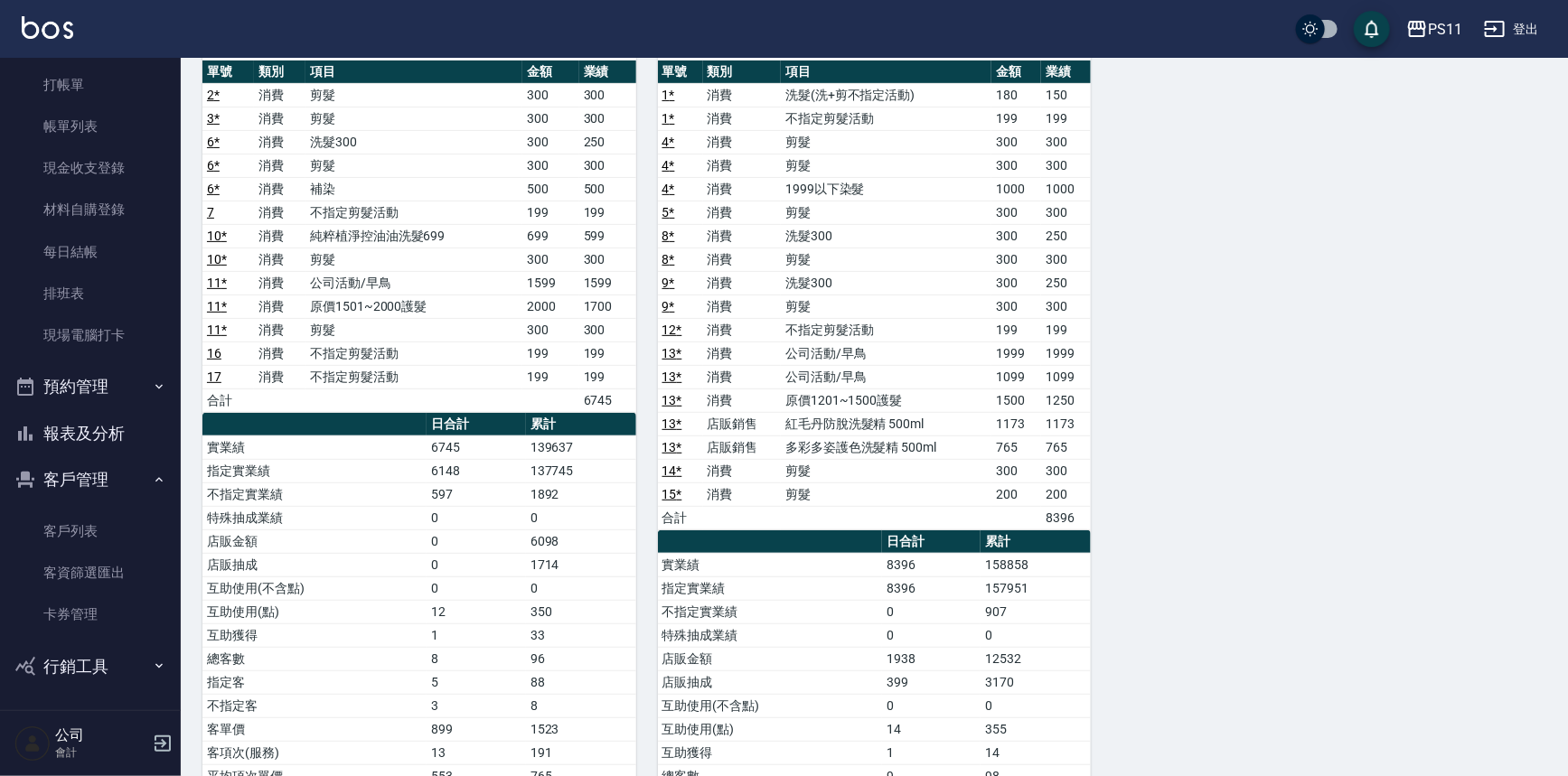
scroll to position [356, 0]
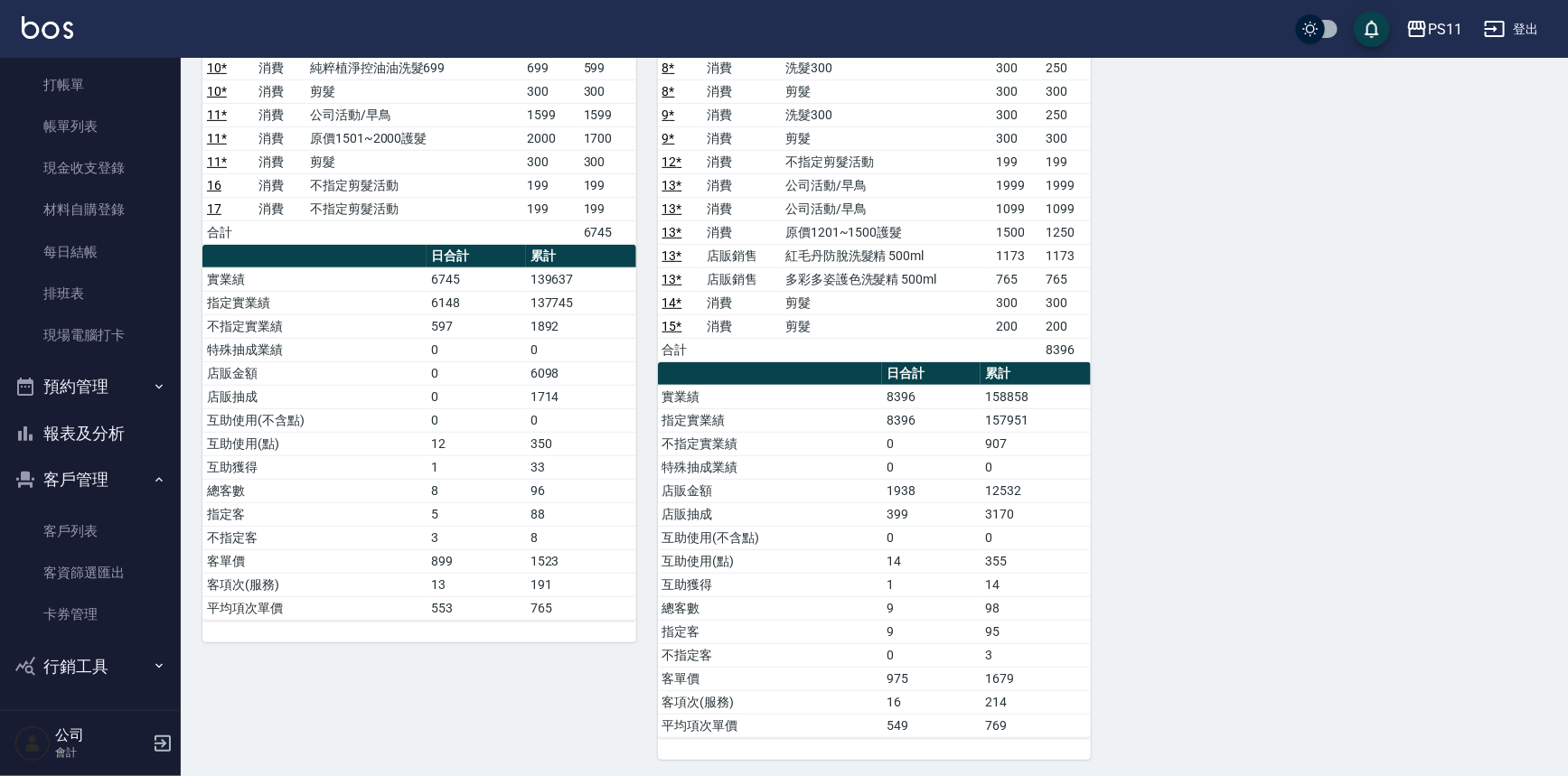
click at [1082, 518] on td "3170" at bounding box center [1035, 514] width 110 height 24
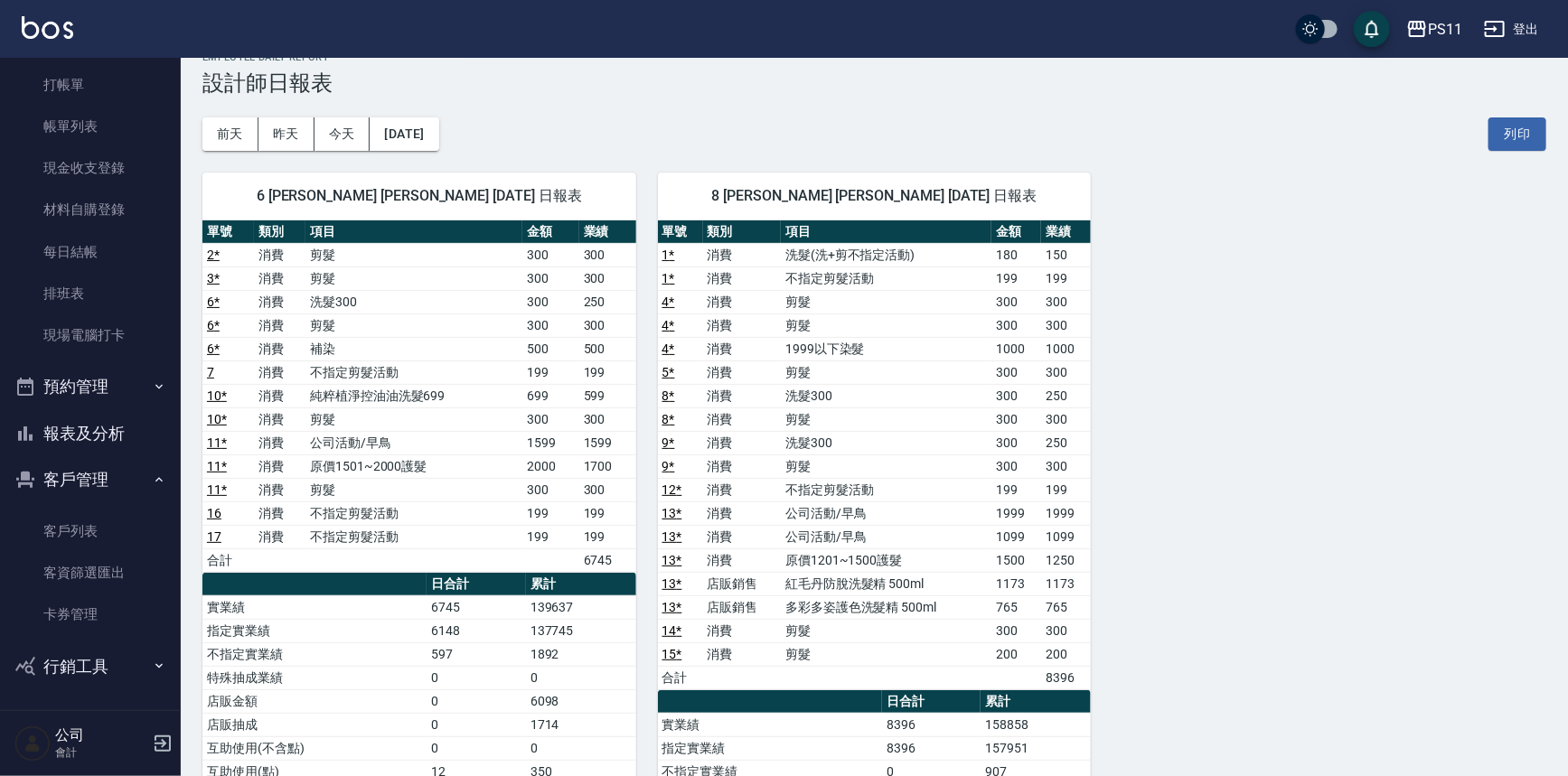
scroll to position [27, 0]
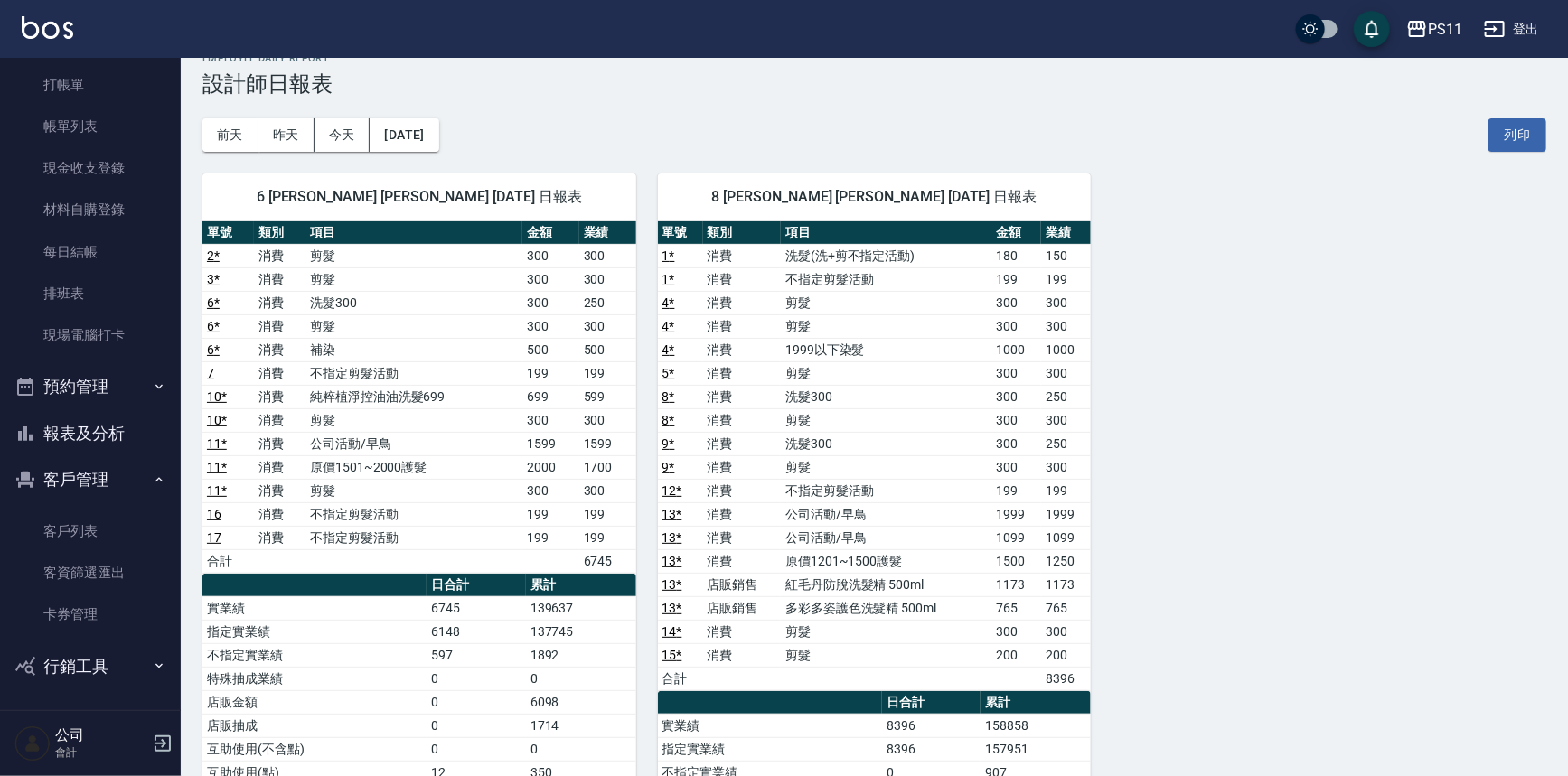
click at [102, 433] on button "報表及分析" at bounding box center [90, 434] width 166 height 47
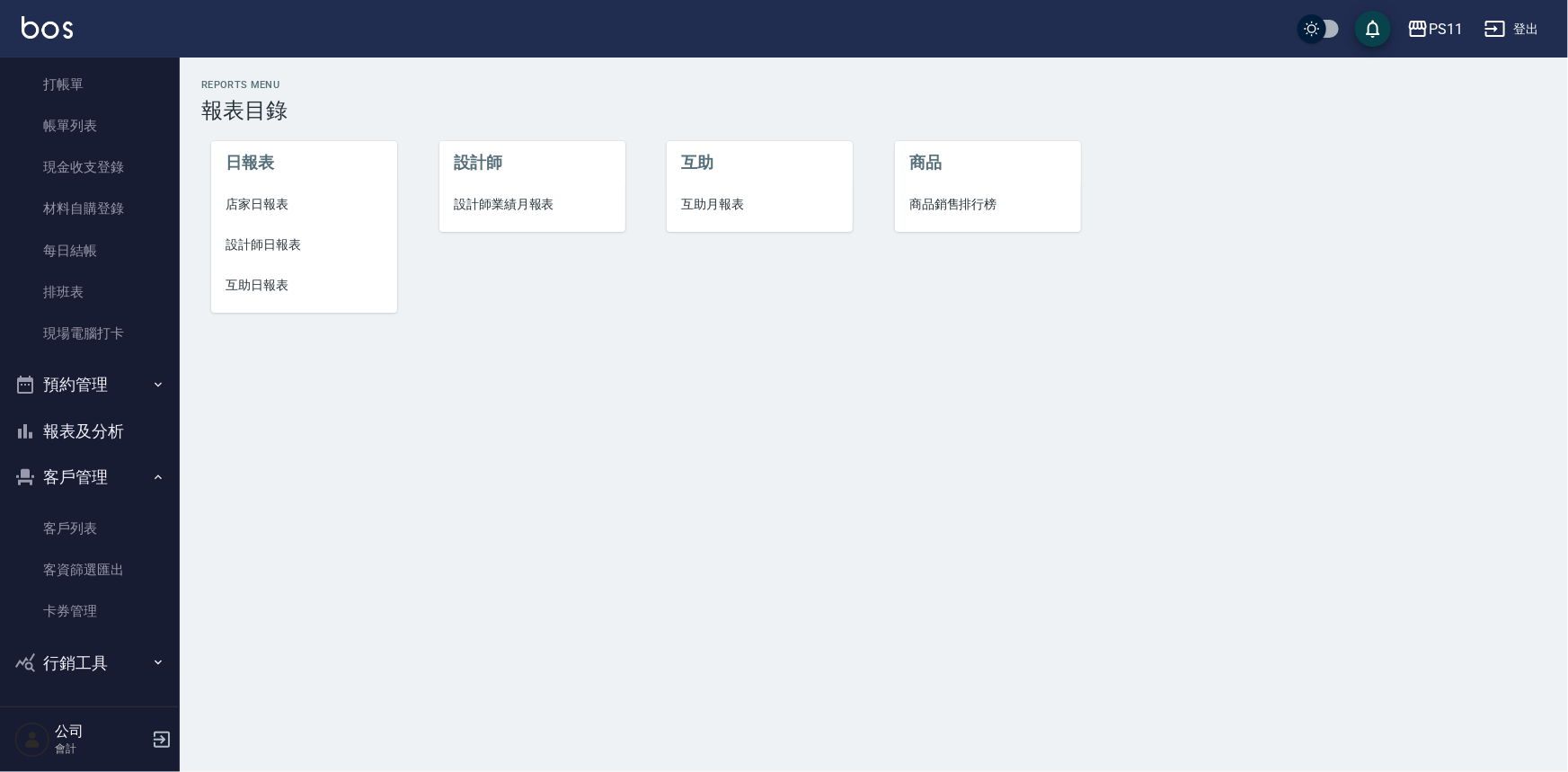
click at [241, 200] on span "店家日報表" at bounding box center [304, 204] width 157 height 19
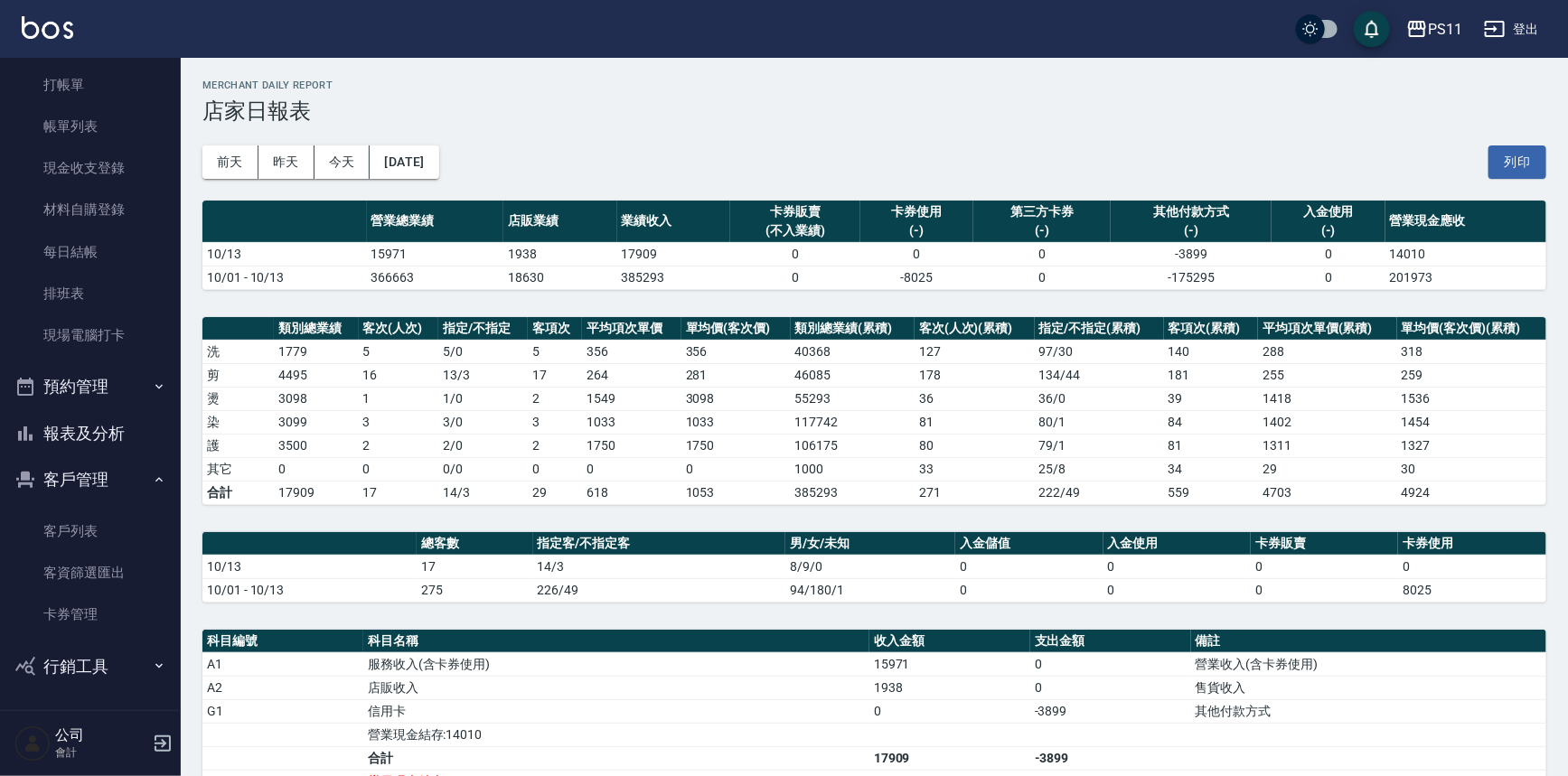
click at [117, 425] on button "報表及分析" at bounding box center [90, 434] width 166 height 47
